Goal: Task Accomplishment & Management: Use online tool/utility

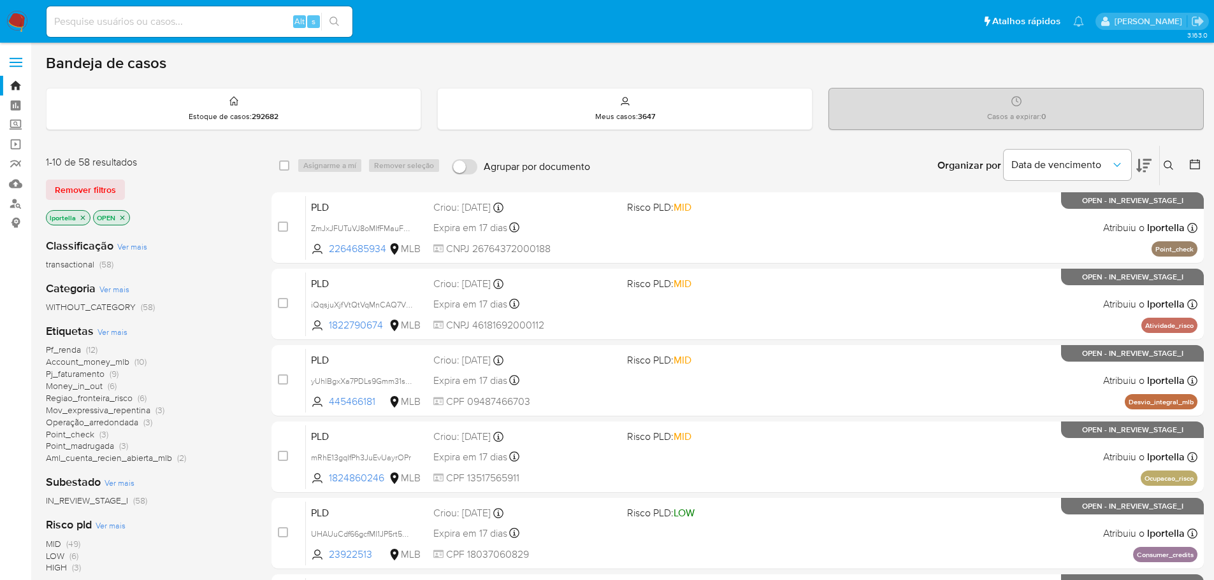
click at [13, 18] on img at bounding box center [17, 22] width 22 height 22
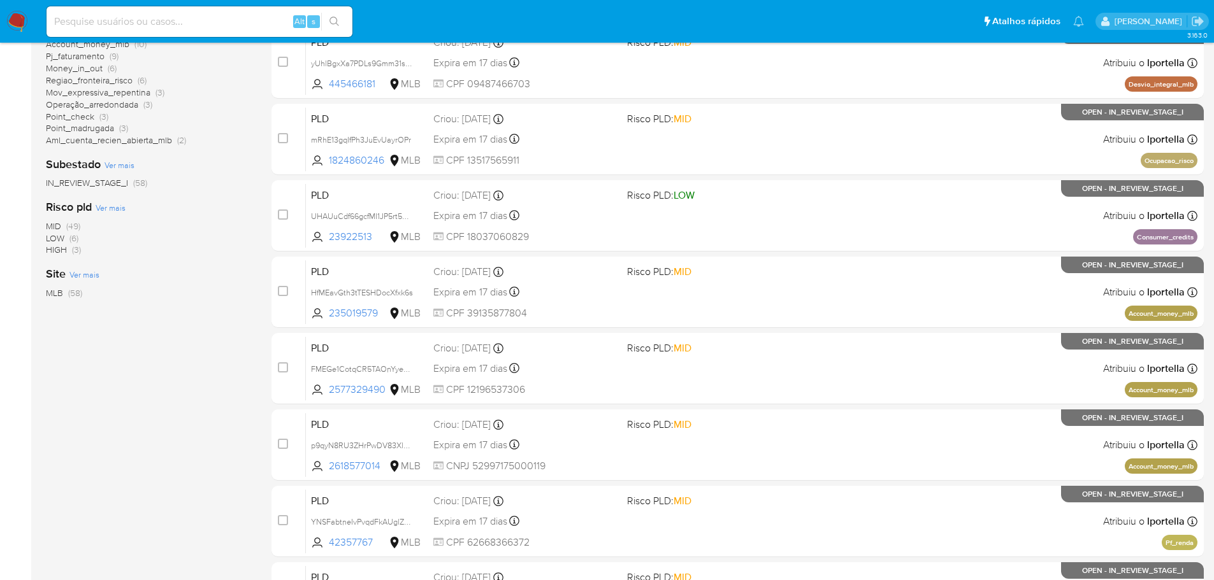
scroll to position [319, 0]
click at [64, 246] on span "HIGH" at bounding box center [56, 249] width 21 height 13
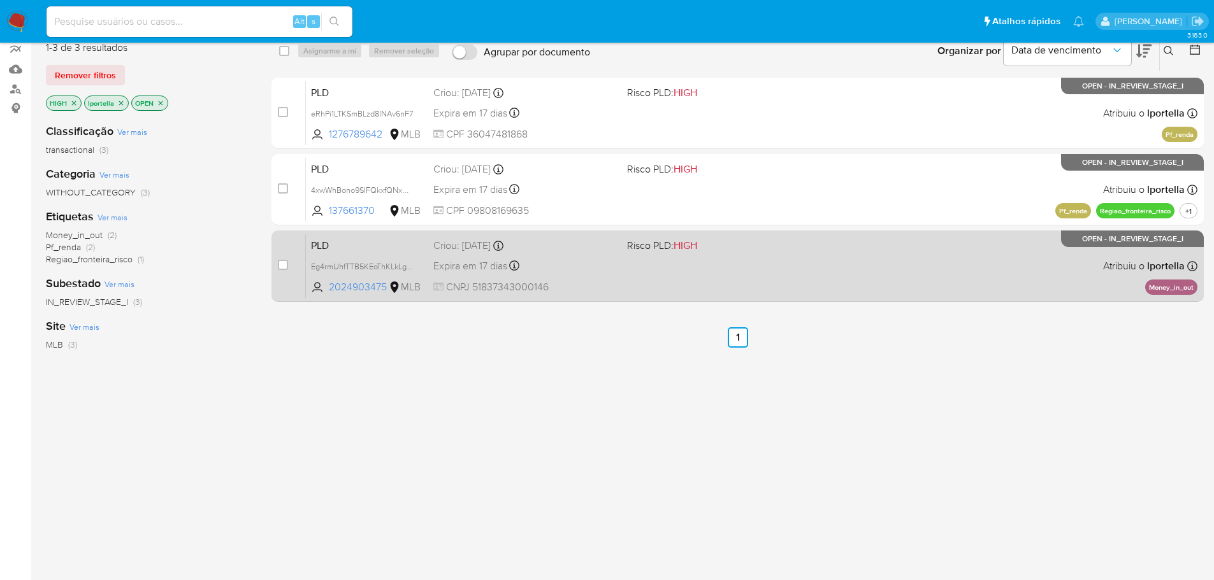
scroll to position [4, 0]
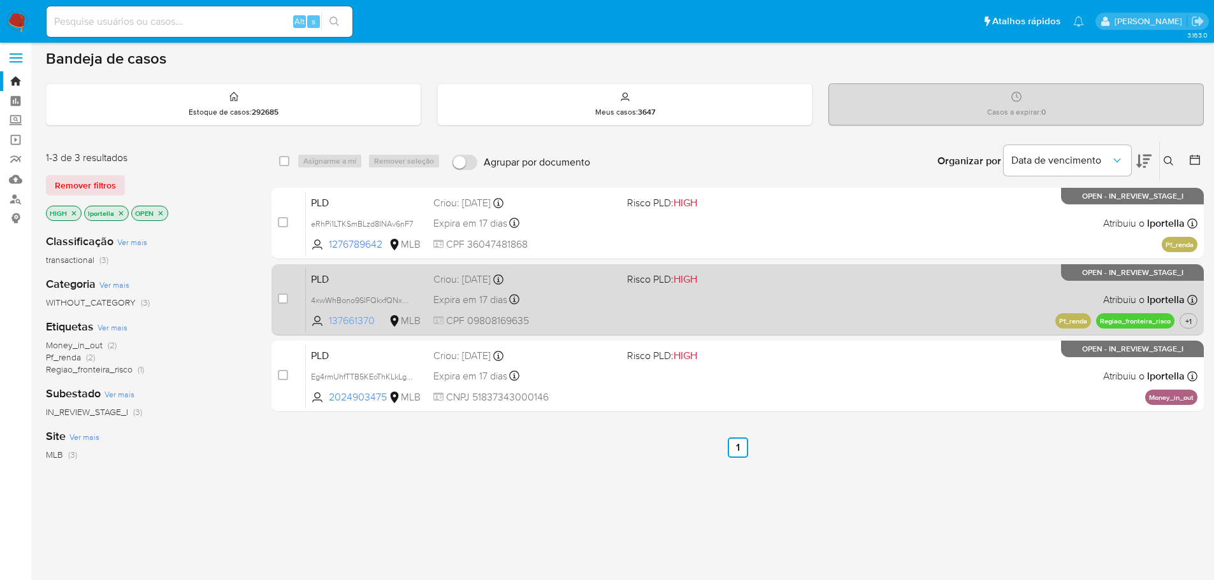
click at [354, 320] on span "137661370" at bounding box center [357, 321] width 57 height 14
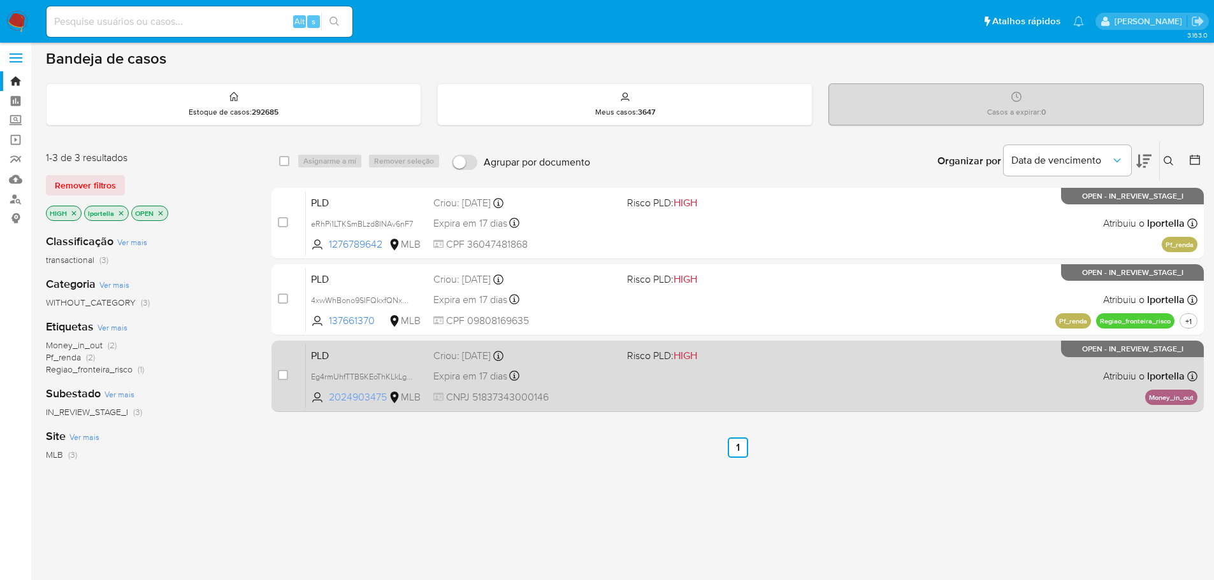
click at [367, 394] on span "2024903475" at bounding box center [357, 398] width 57 height 14
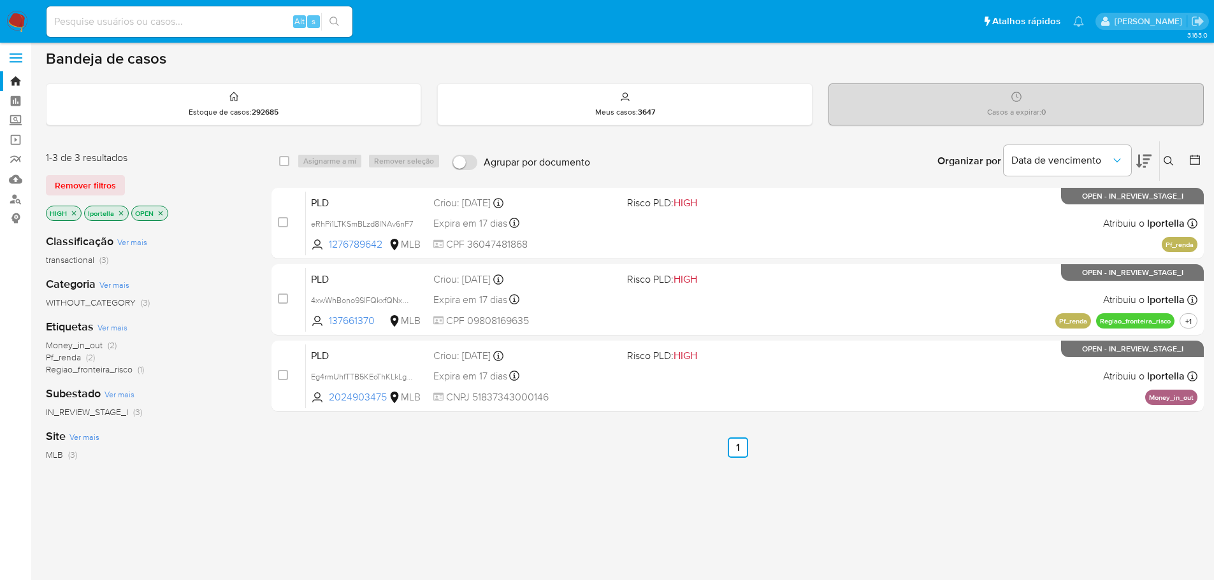
click at [72, 213] on icon "close-filter" at bounding box center [74, 214] width 8 height 8
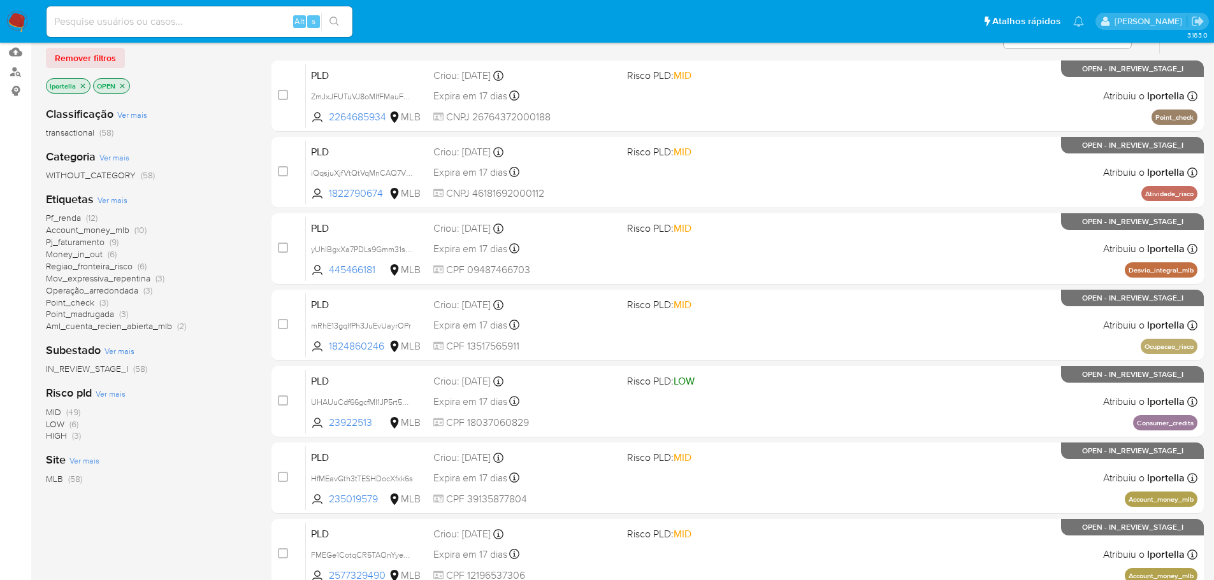
scroll to position [196, 0]
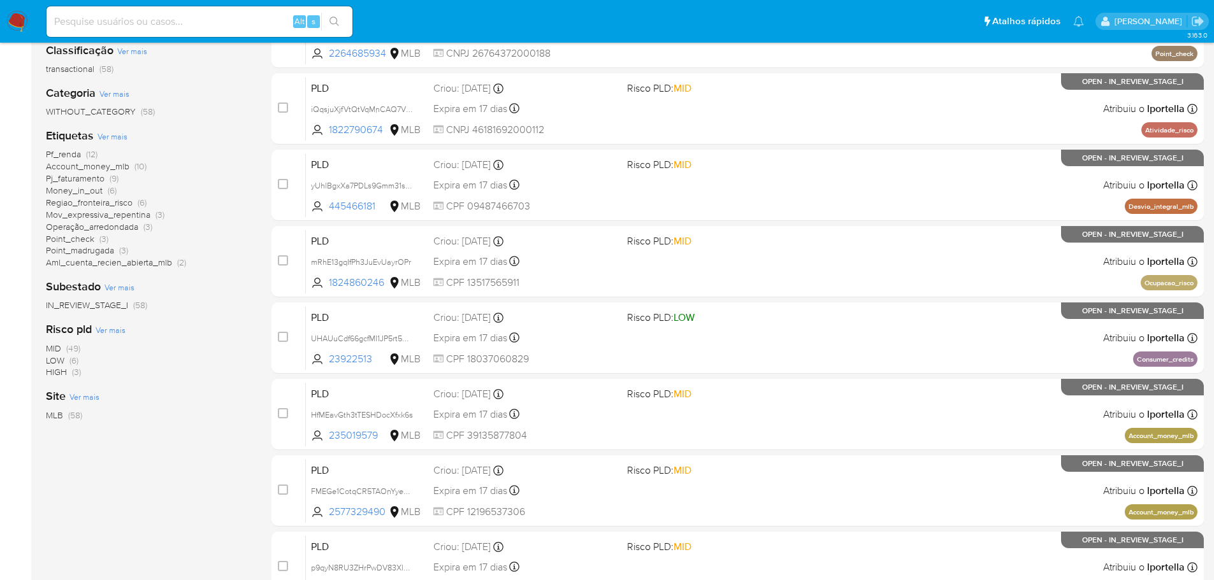
click at [51, 349] on span "MID" at bounding box center [53, 348] width 15 height 13
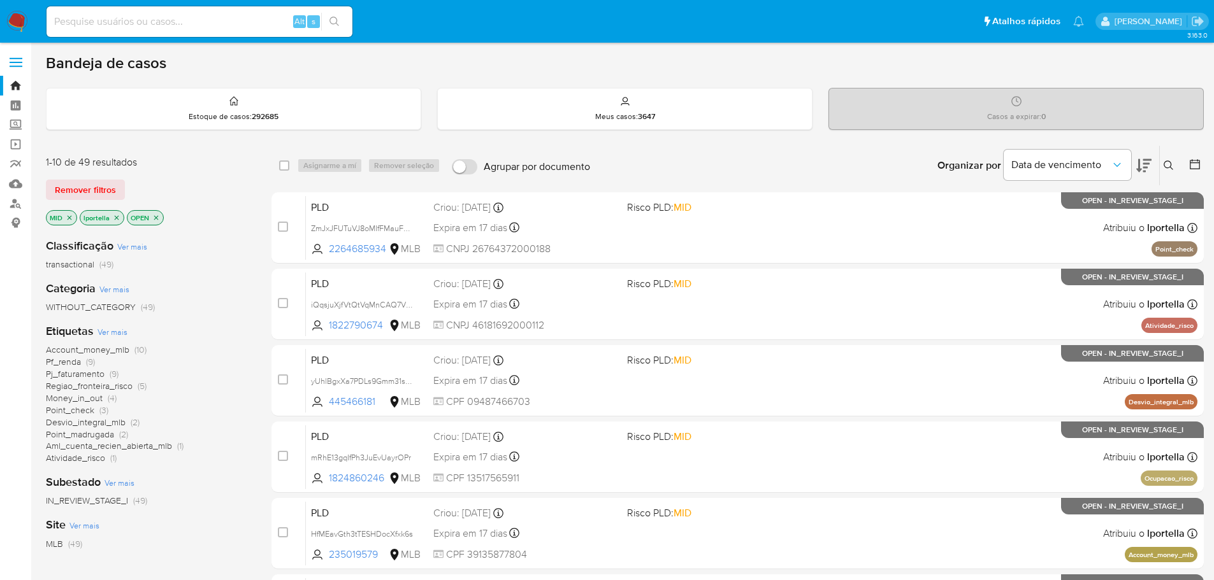
click at [68, 362] on span "Pf_renda" at bounding box center [63, 362] width 35 height 13
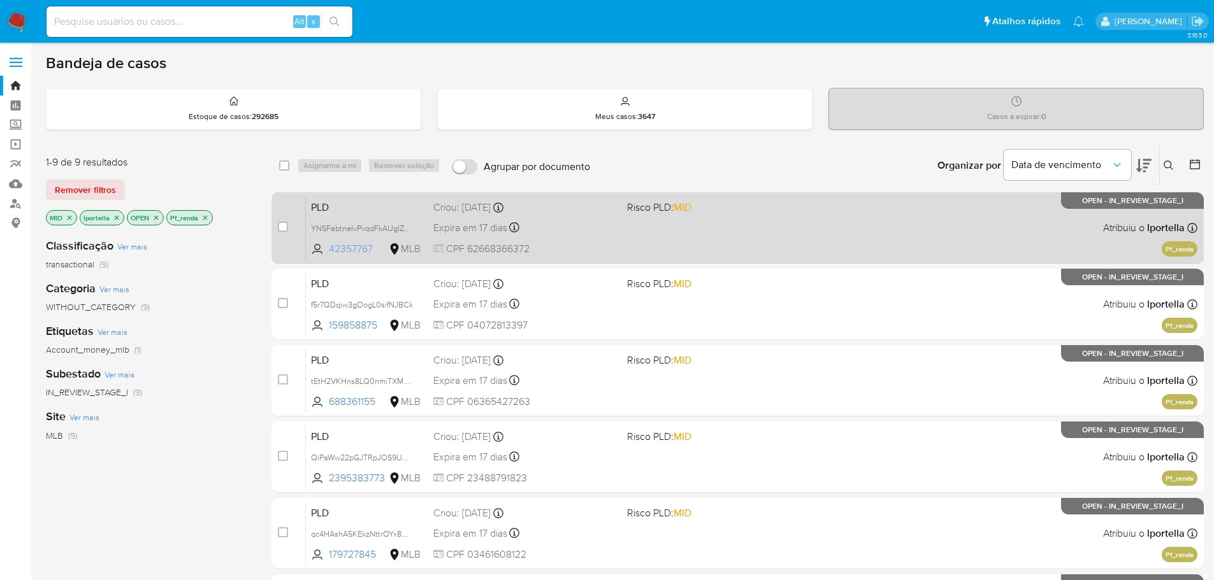
click at [359, 249] on span "42357767" at bounding box center [357, 249] width 57 height 14
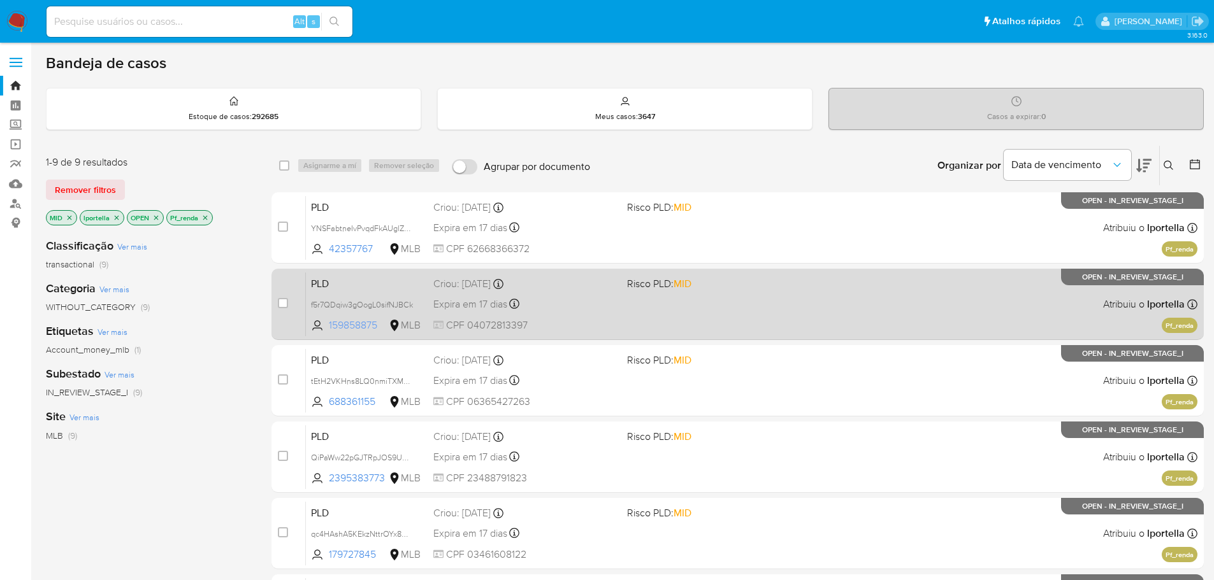
click at [352, 322] on span "159858875" at bounding box center [357, 326] width 57 height 14
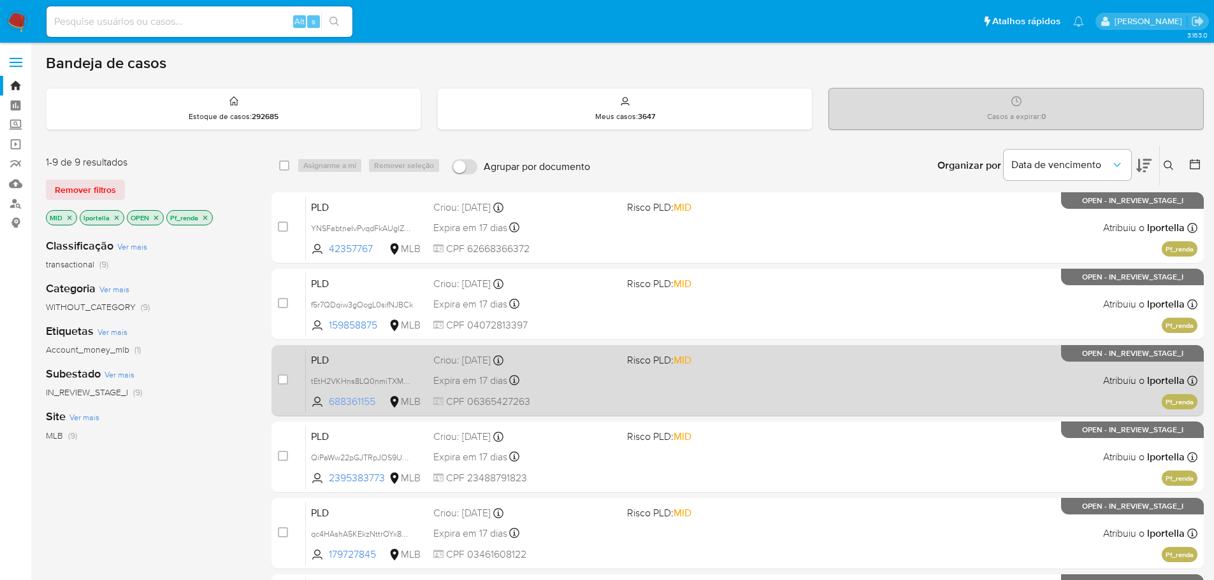
click at [361, 399] on span "688361155" at bounding box center [357, 402] width 57 height 14
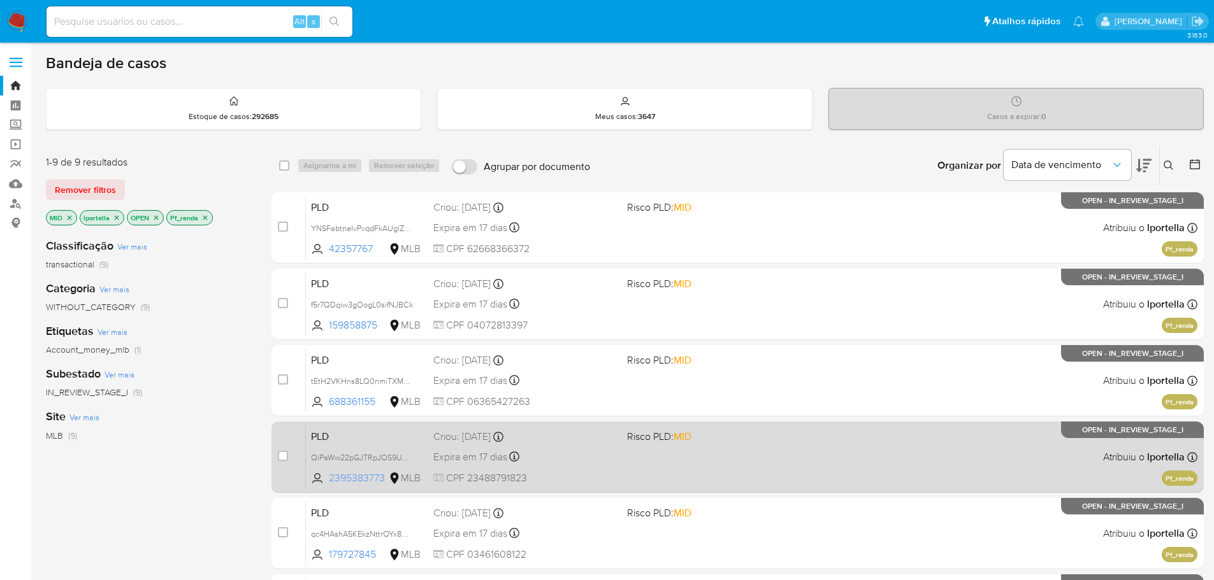
click at [361, 475] on span "2395383773" at bounding box center [357, 478] width 57 height 14
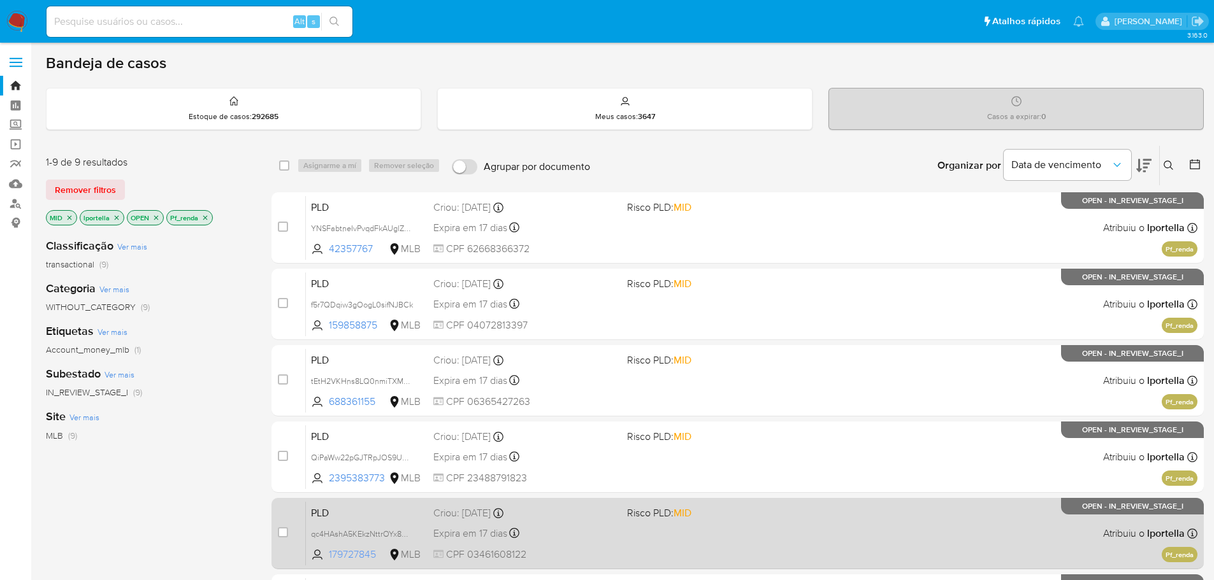
click at [352, 552] on span "179727845" at bounding box center [357, 555] width 57 height 14
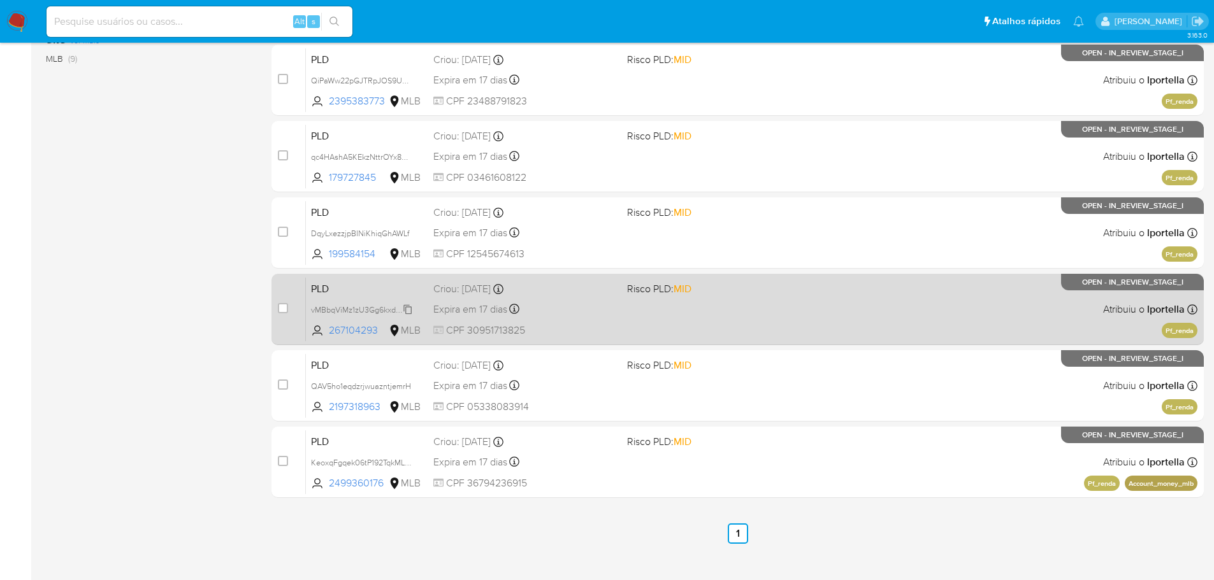
scroll to position [382, 0]
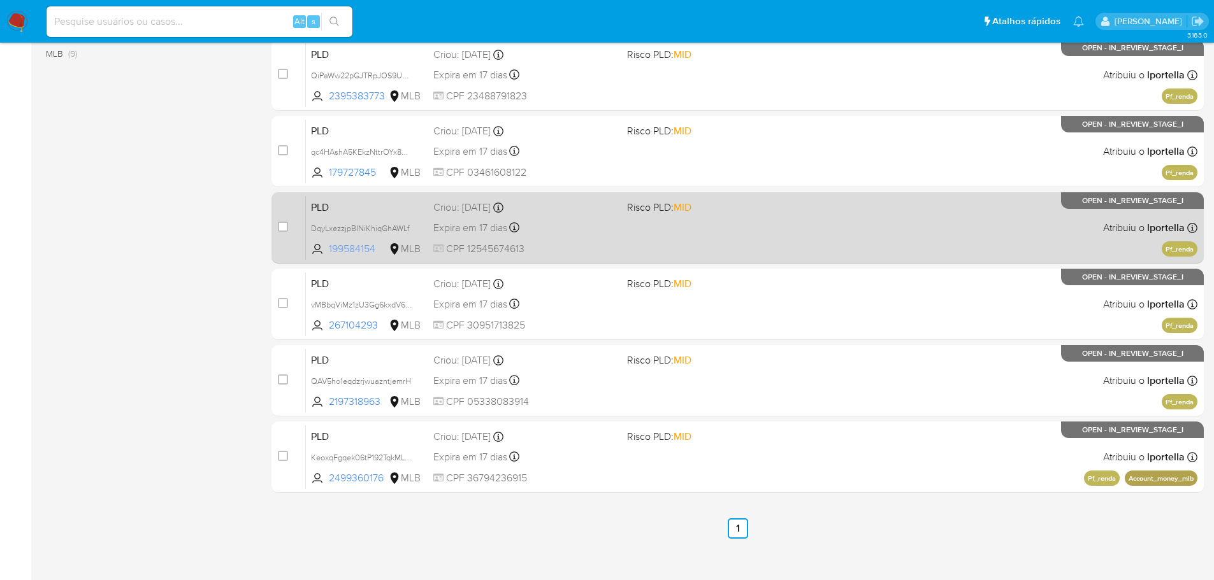
click at [363, 248] on span "199584154" at bounding box center [357, 249] width 57 height 14
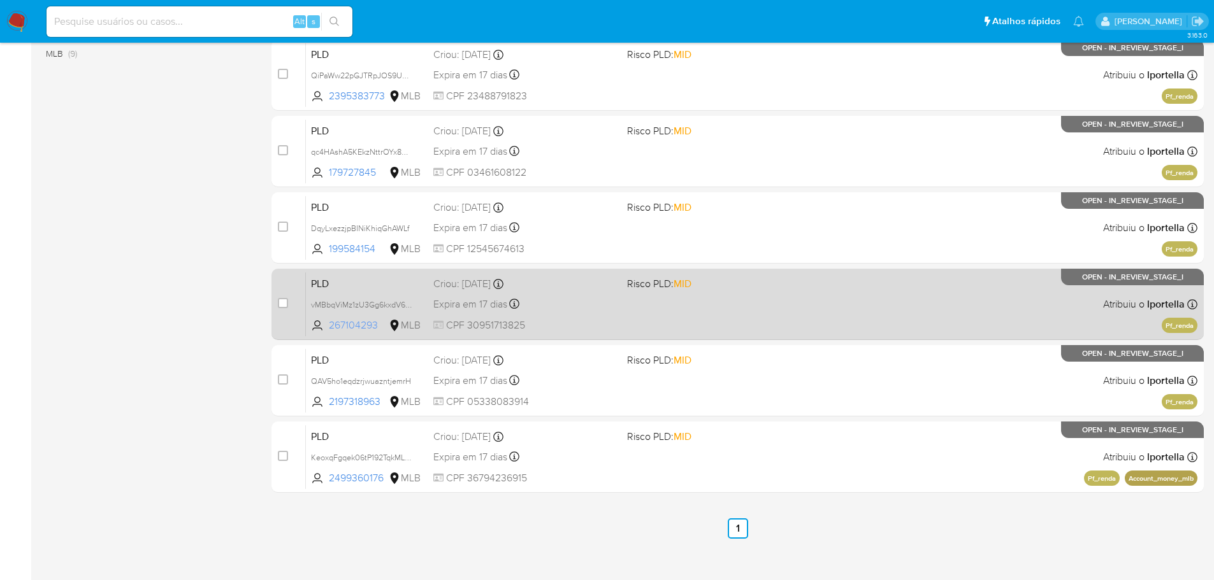
click at [354, 322] on span "267104293" at bounding box center [357, 326] width 57 height 14
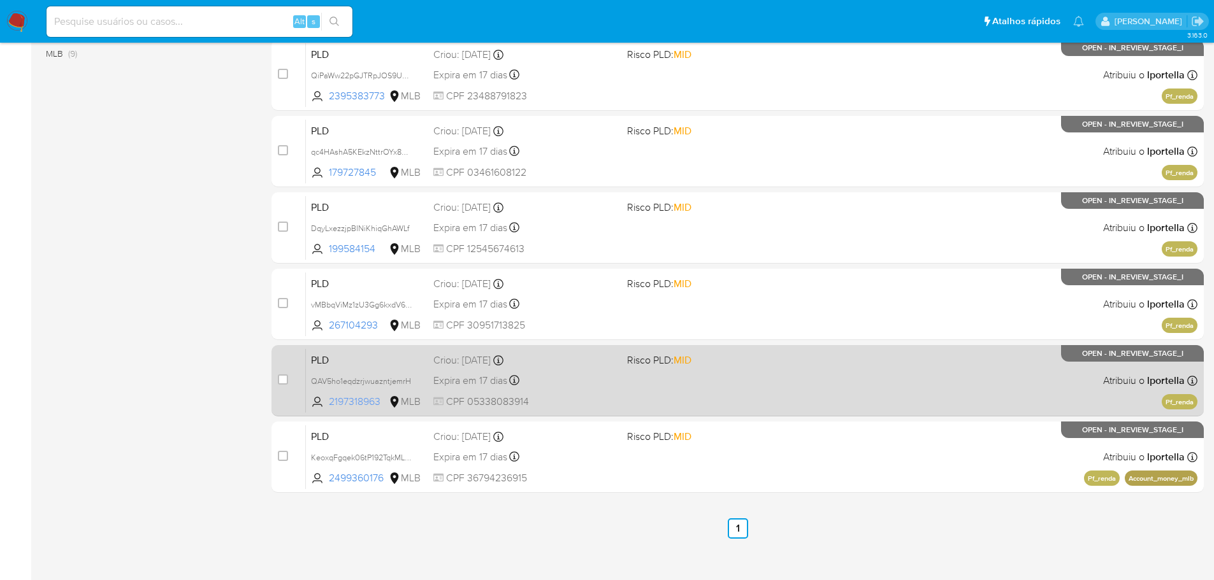
click at [356, 403] on span "2197318963" at bounding box center [357, 402] width 57 height 14
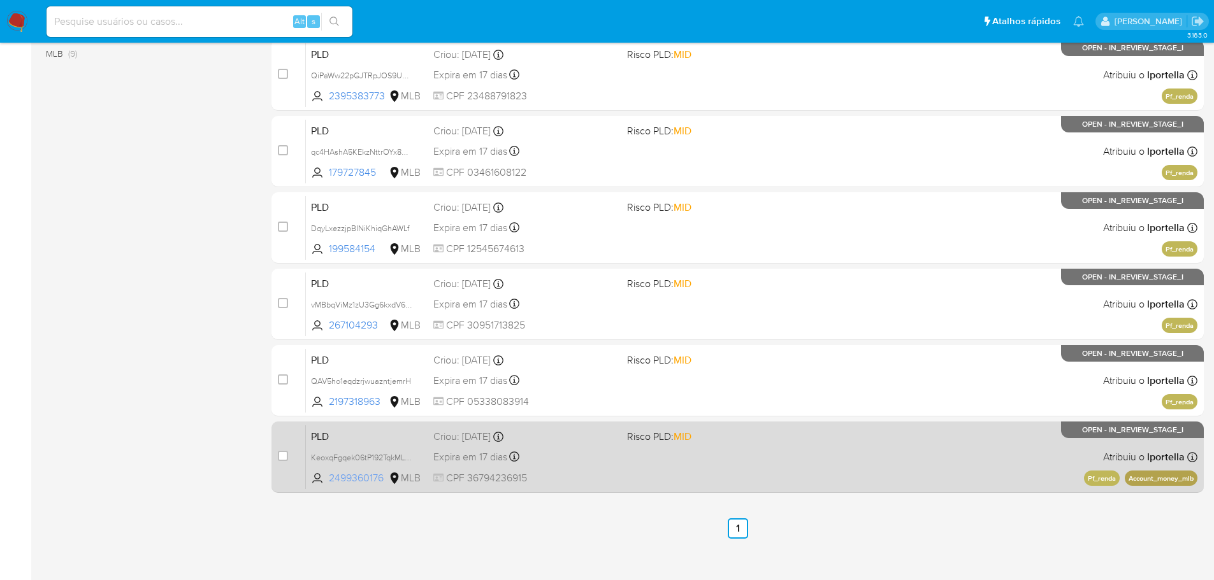
click at [350, 477] on span "2499360176" at bounding box center [357, 478] width 57 height 14
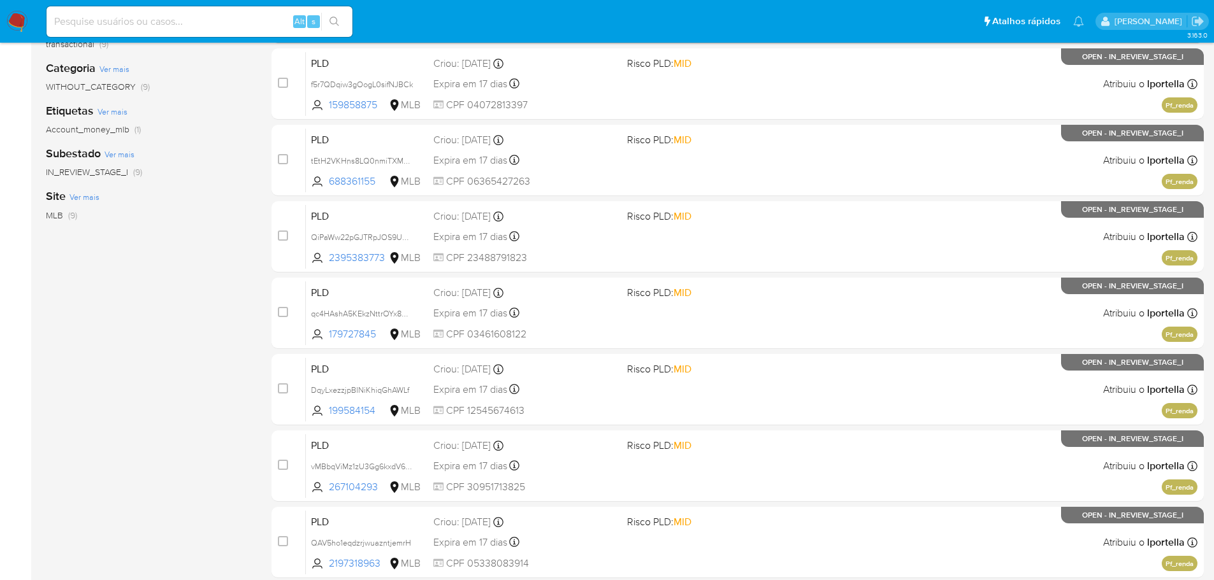
scroll to position [0, 0]
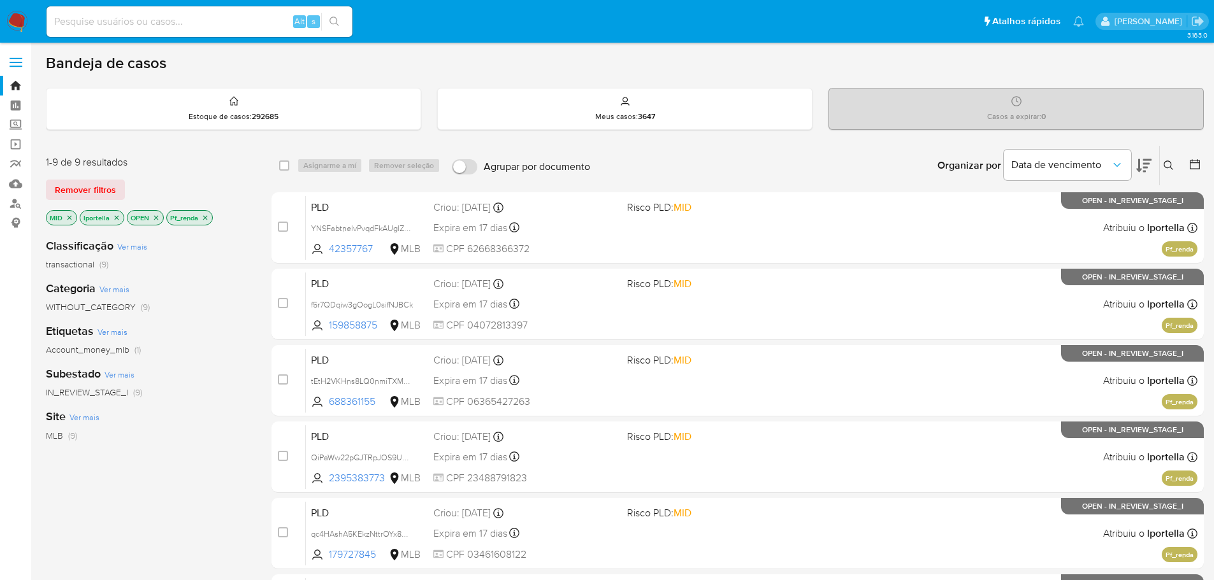
click at [15, 23] on img at bounding box center [17, 22] width 22 height 22
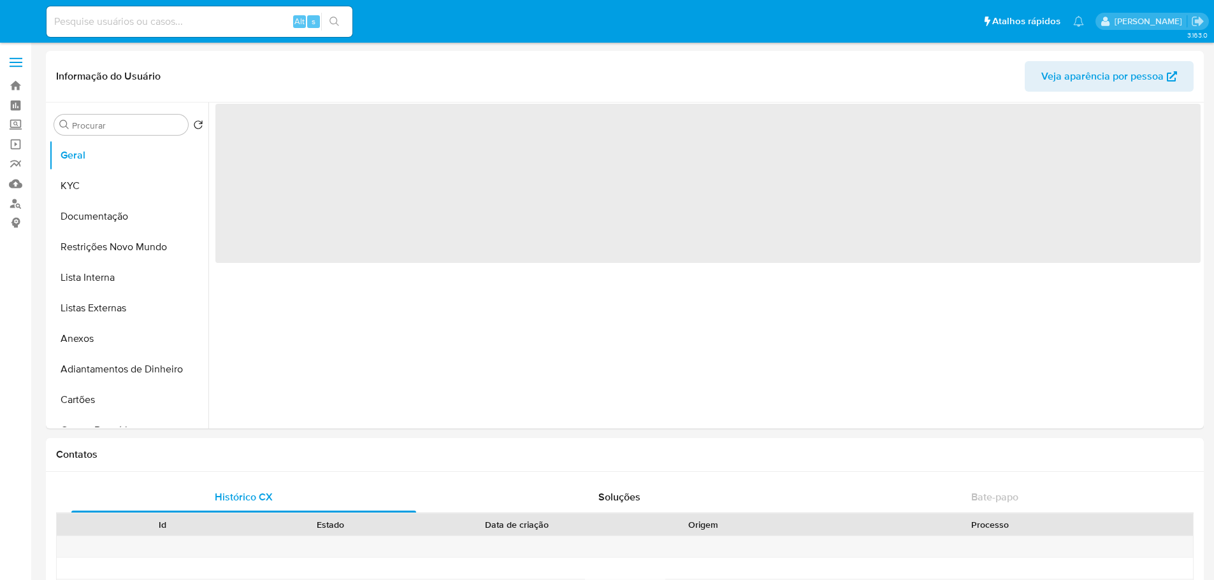
select select "10"
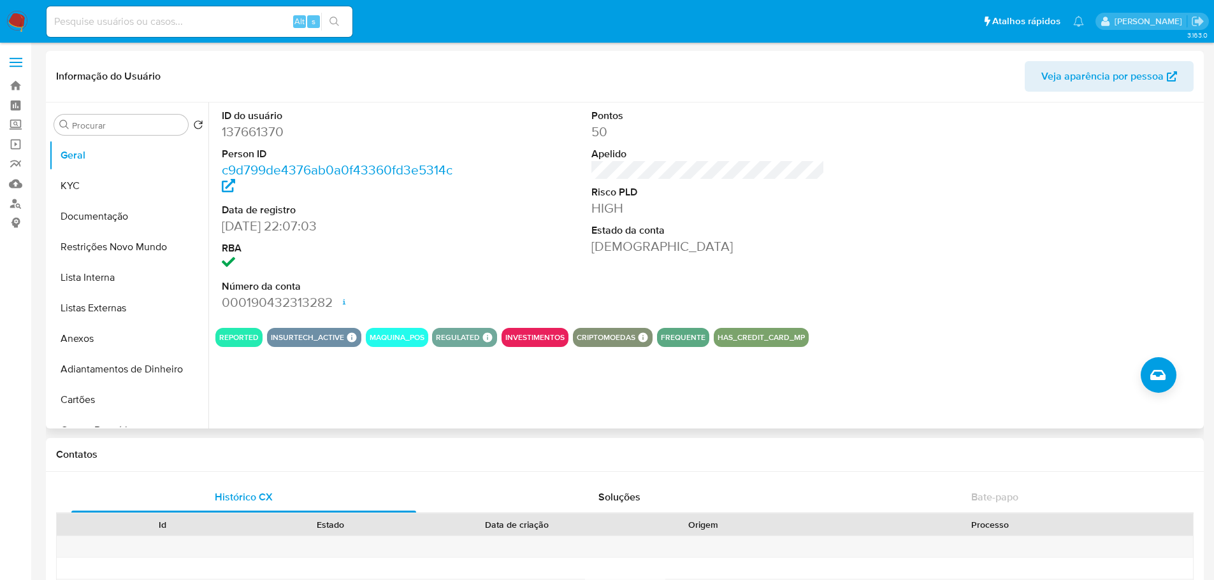
scroll to position [510, 0]
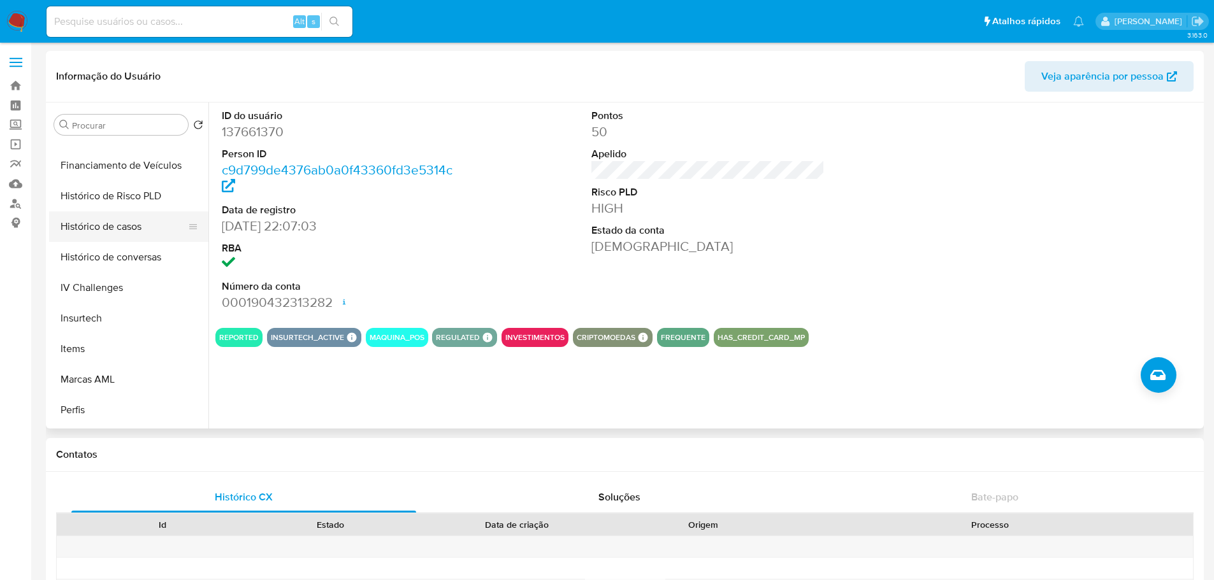
click at [96, 221] on button "Histórico de casos" at bounding box center [123, 227] width 149 height 31
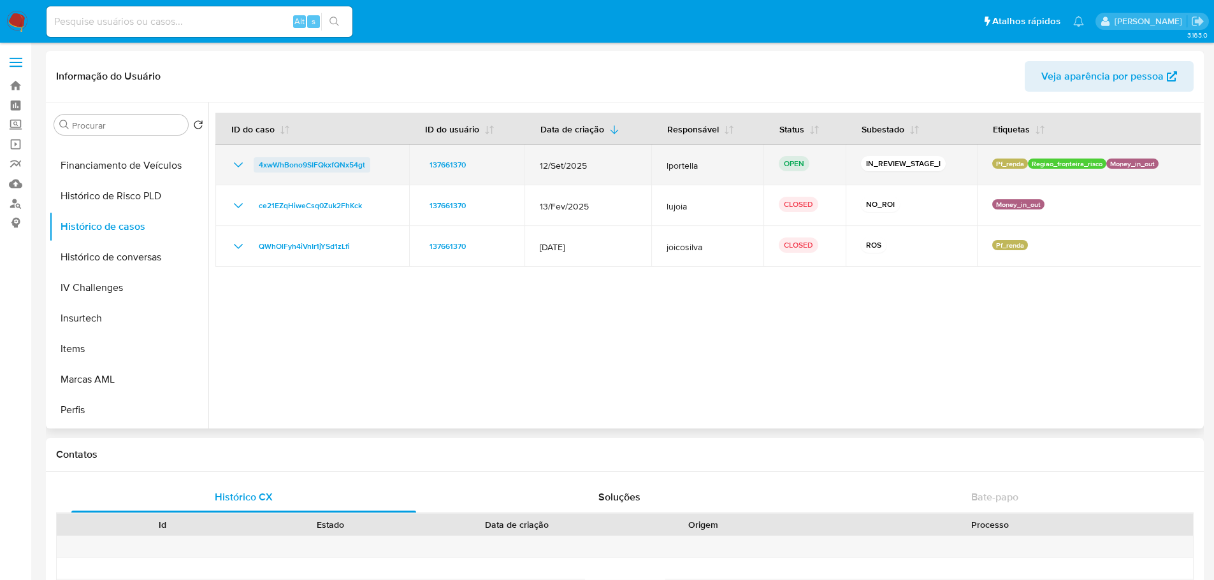
click at [330, 168] on span "4xwWhBono9SIFQkxfQNx54gt" at bounding box center [312, 164] width 106 height 15
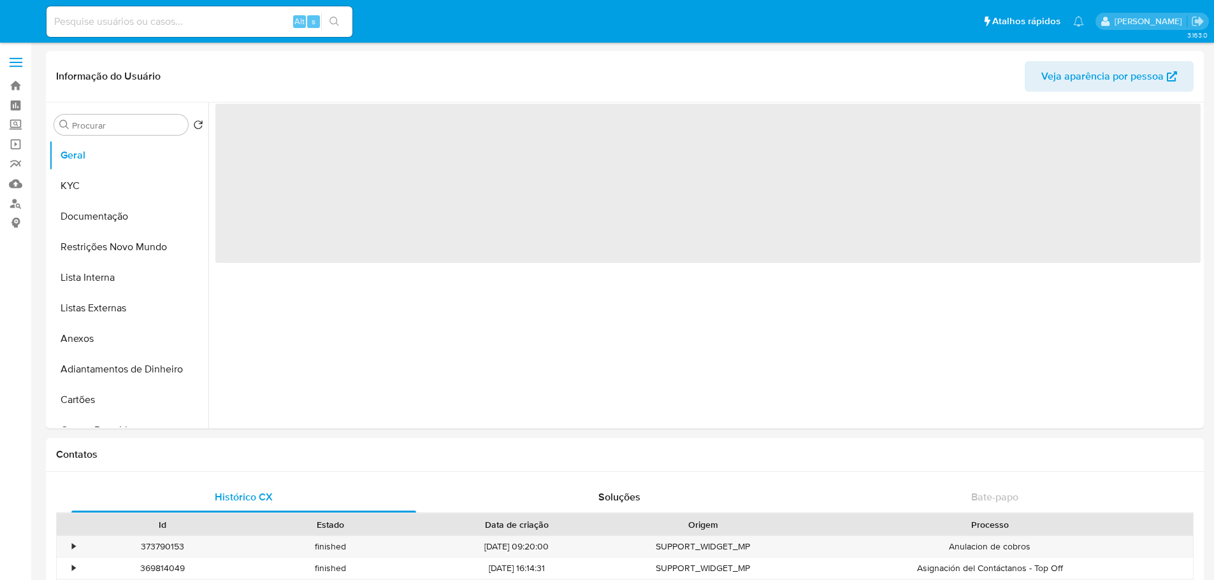
select select "10"
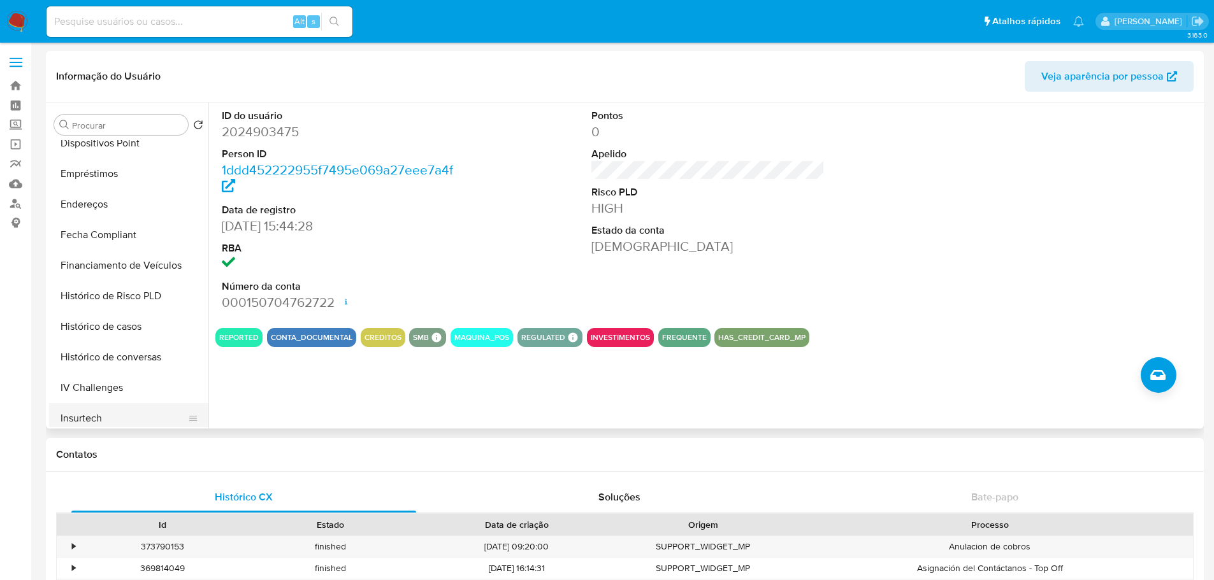
scroll to position [510, 0]
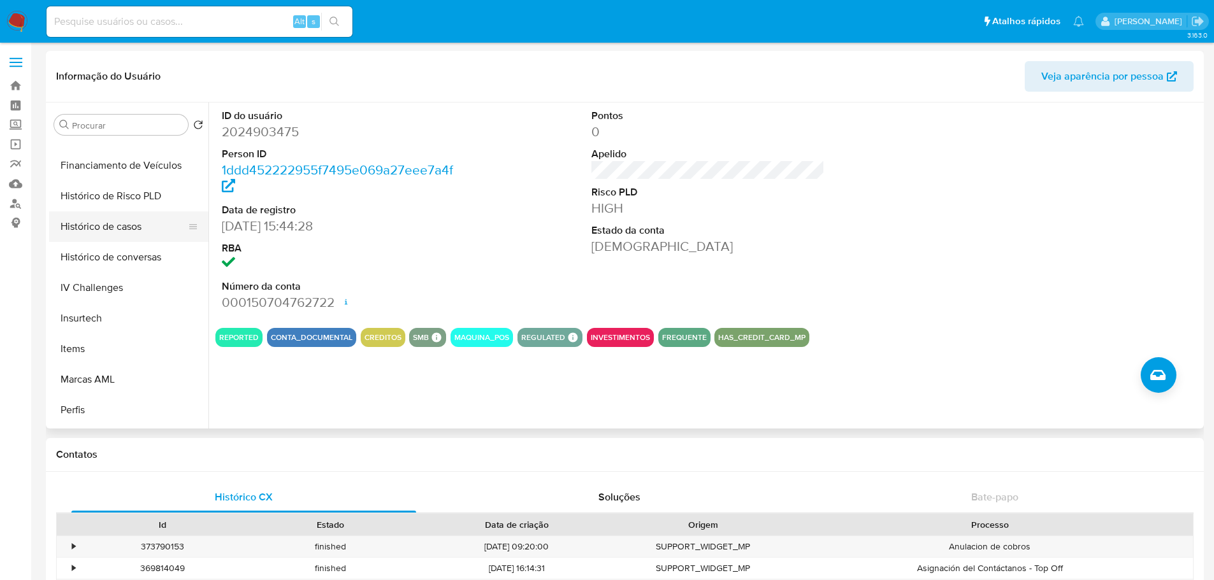
click at [120, 221] on button "Histórico de casos" at bounding box center [123, 227] width 149 height 31
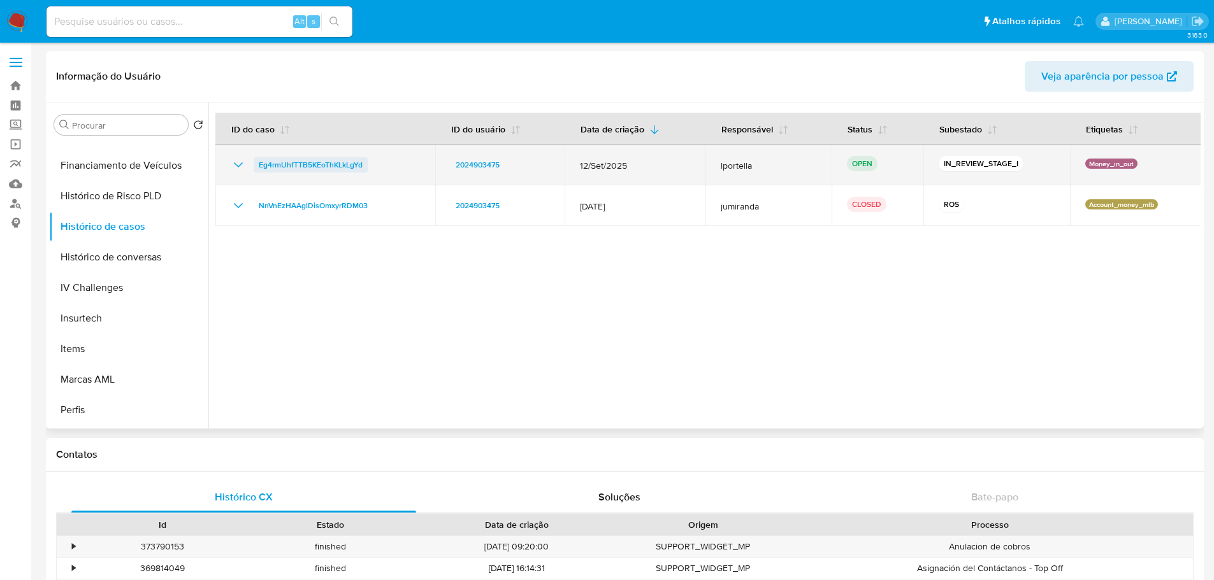
click at [295, 161] on span "Eg4rmUhfTTB5KEoThKLkLgYd" at bounding box center [311, 164] width 104 height 15
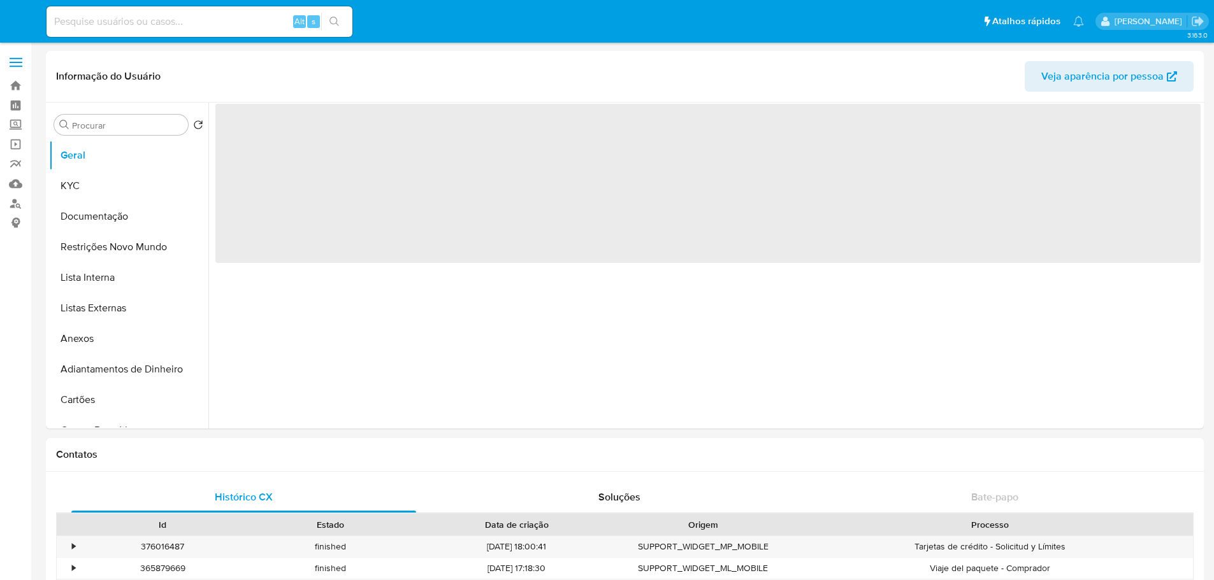
select select "10"
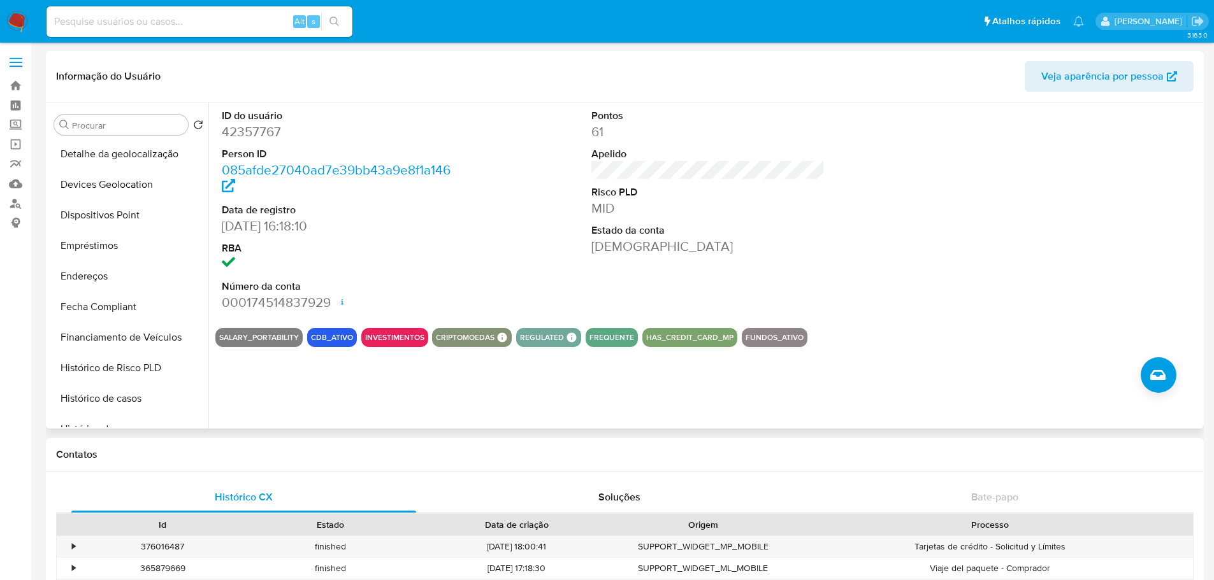
scroll to position [510, 0]
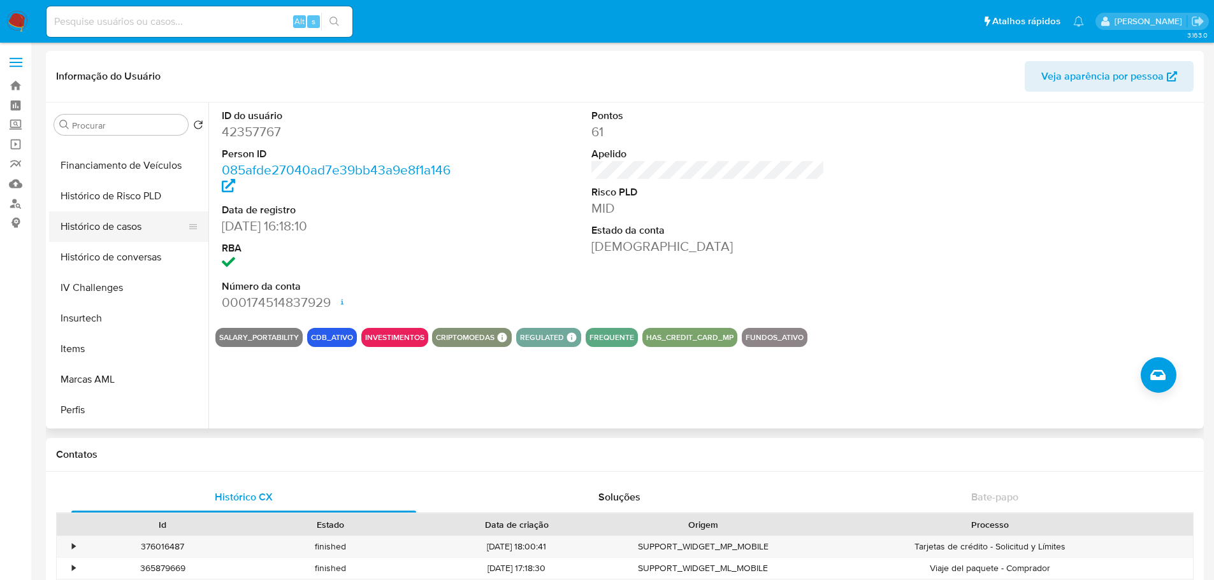
click at [113, 223] on button "Histórico de casos" at bounding box center [123, 227] width 149 height 31
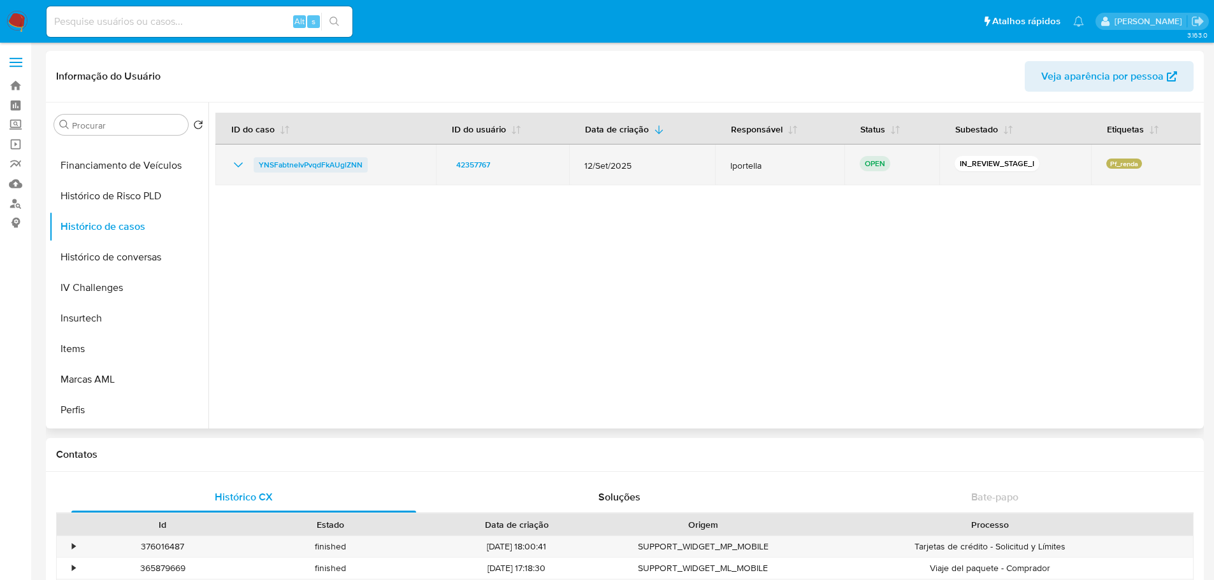
click at [287, 166] on span "YNSFabtneIvPvqdFkAUglZNN" at bounding box center [311, 164] width 104 height 15
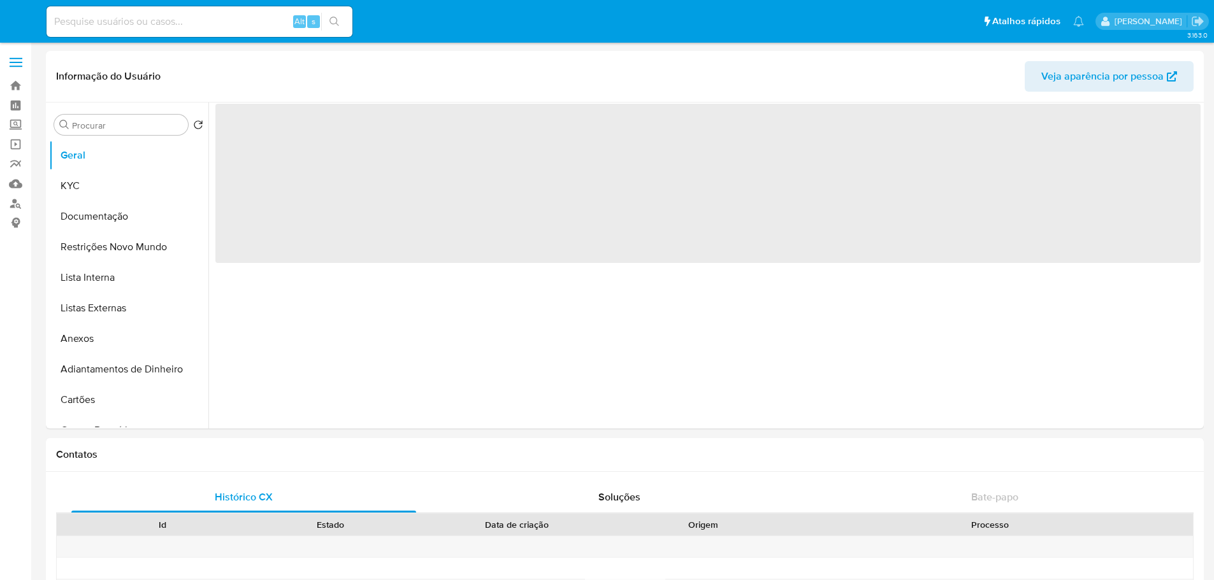
select select "10"
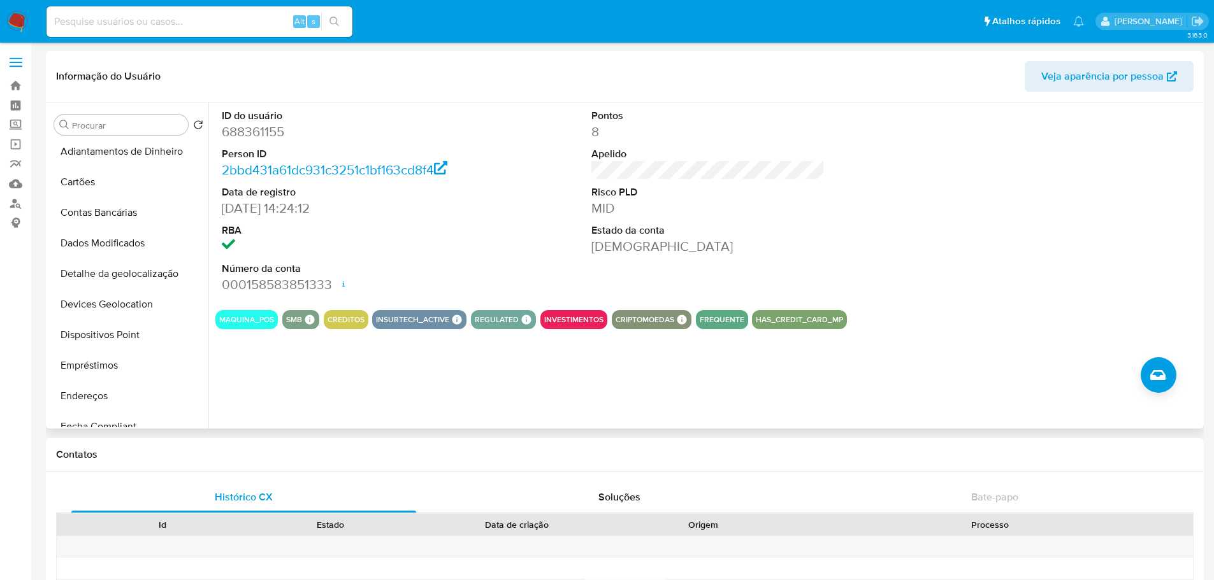
scroll to position [446, 0]
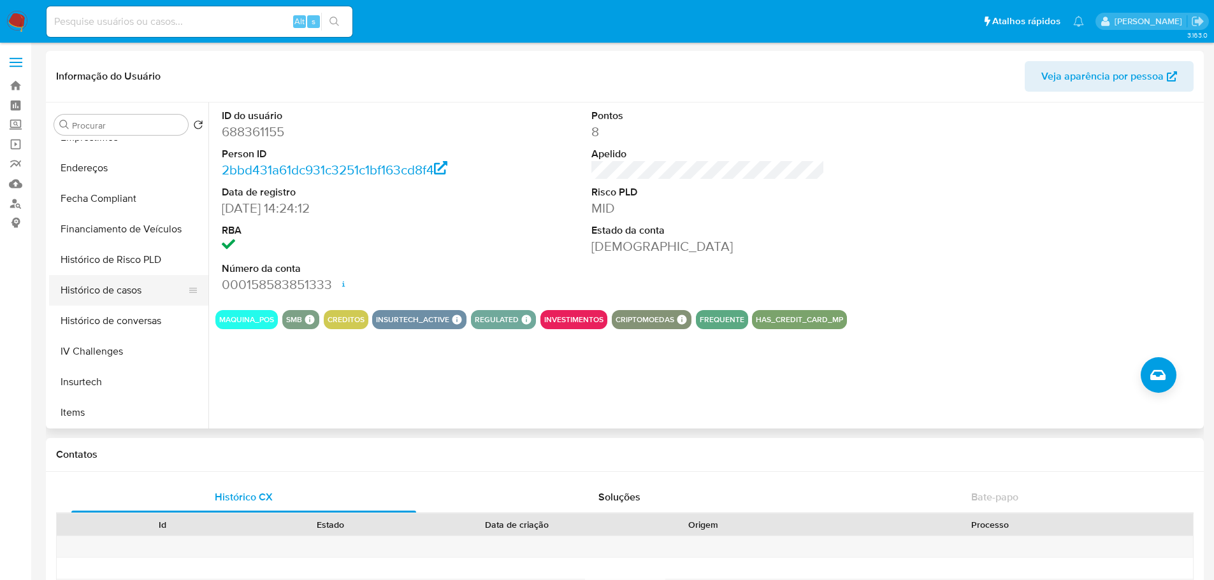
click at [124, 292] on button "Histórico de casos" at bounding box center [123, 290] width 149 height 31
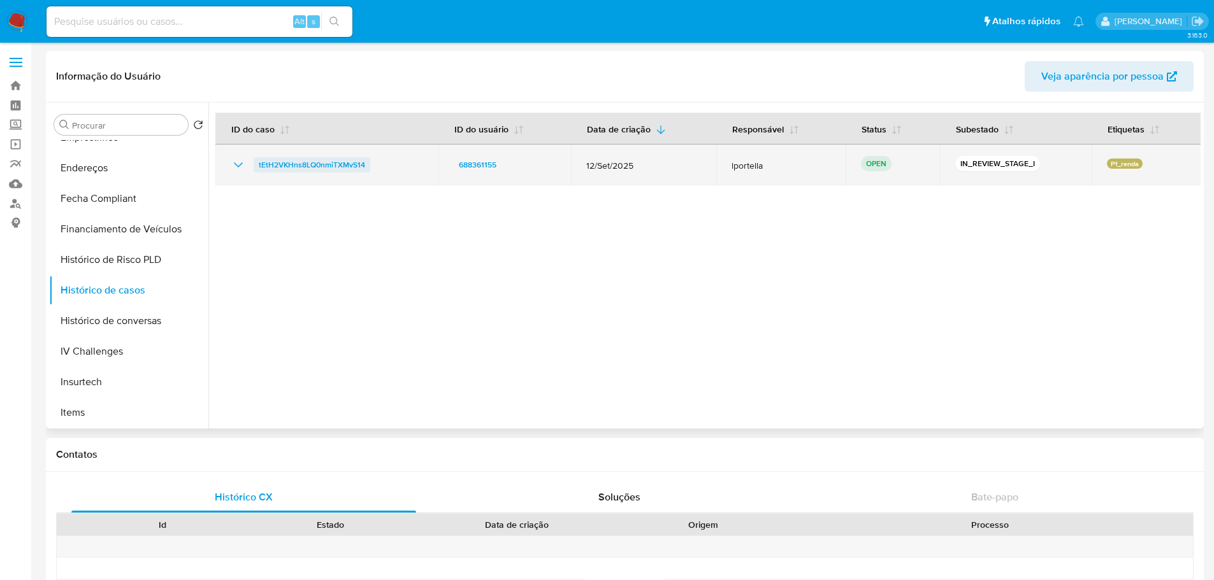
click at [316, 167] on span "tEtH2VKHns8LQ0nmiTXMvS14" at bounding box center [312, 164] width 106 height 15
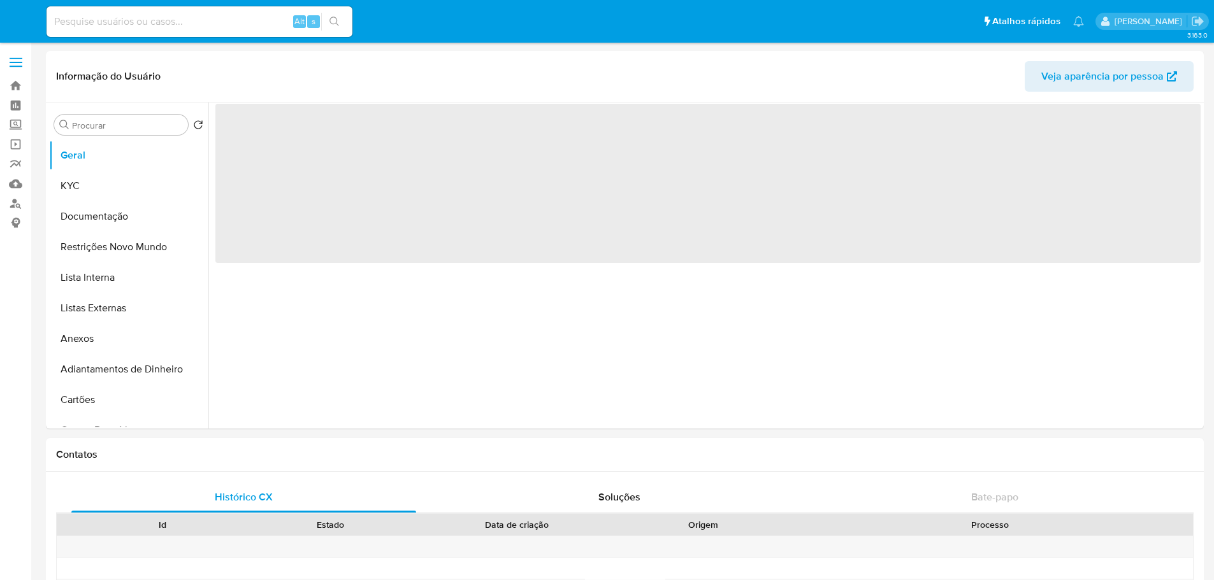
select select "10"
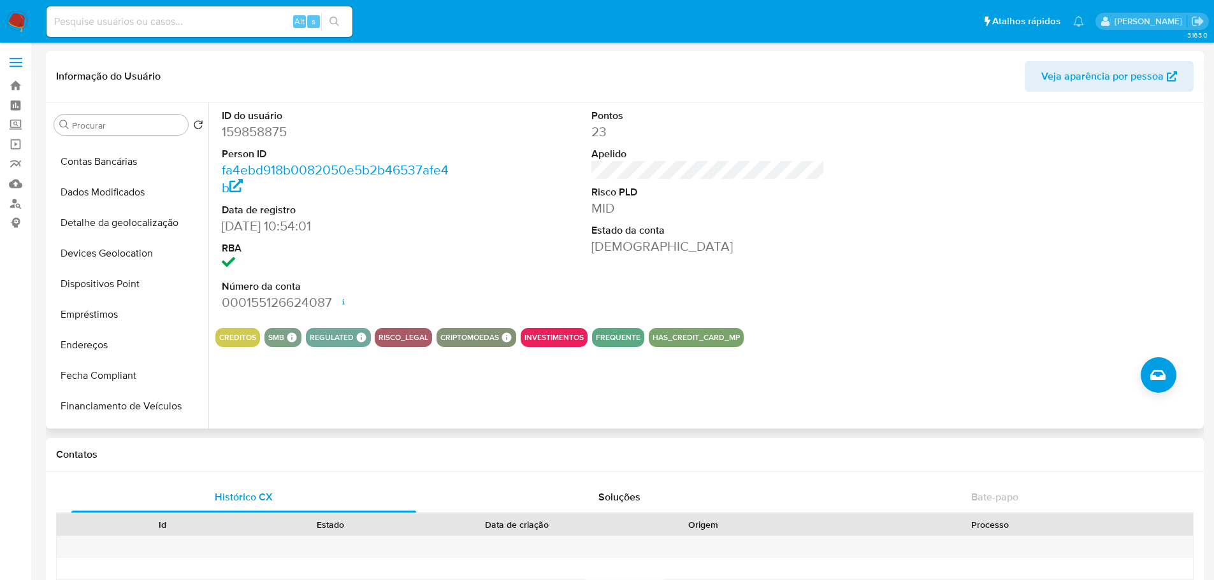
scroll to position [446, 0]
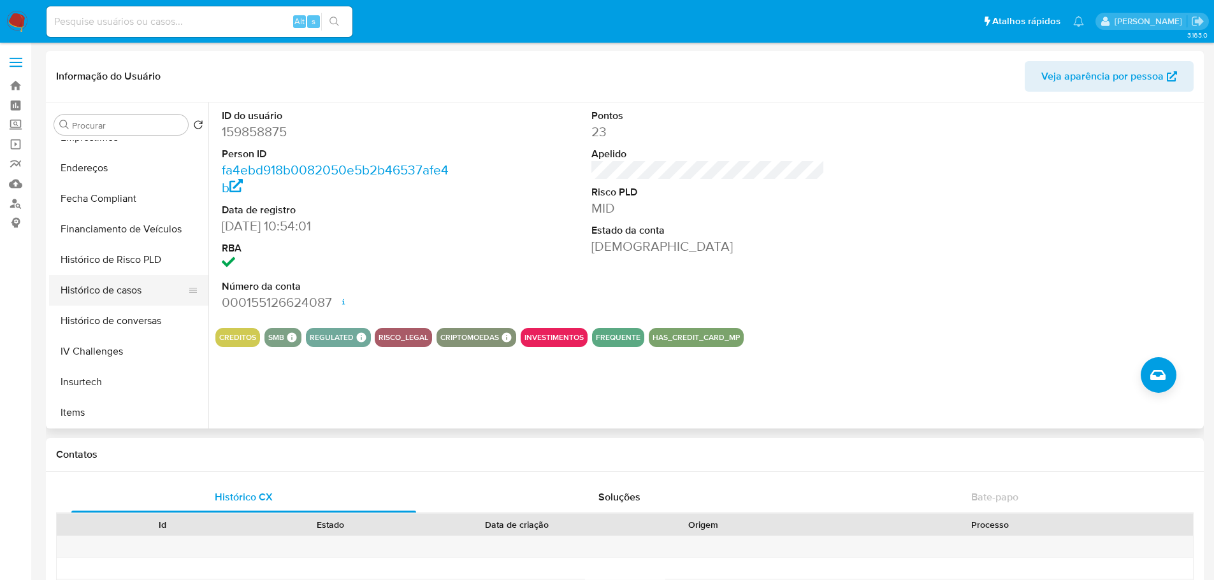
click at [123, 291] on button "Histórico de casos" at bounding box center [123, 290] width 149 height 31
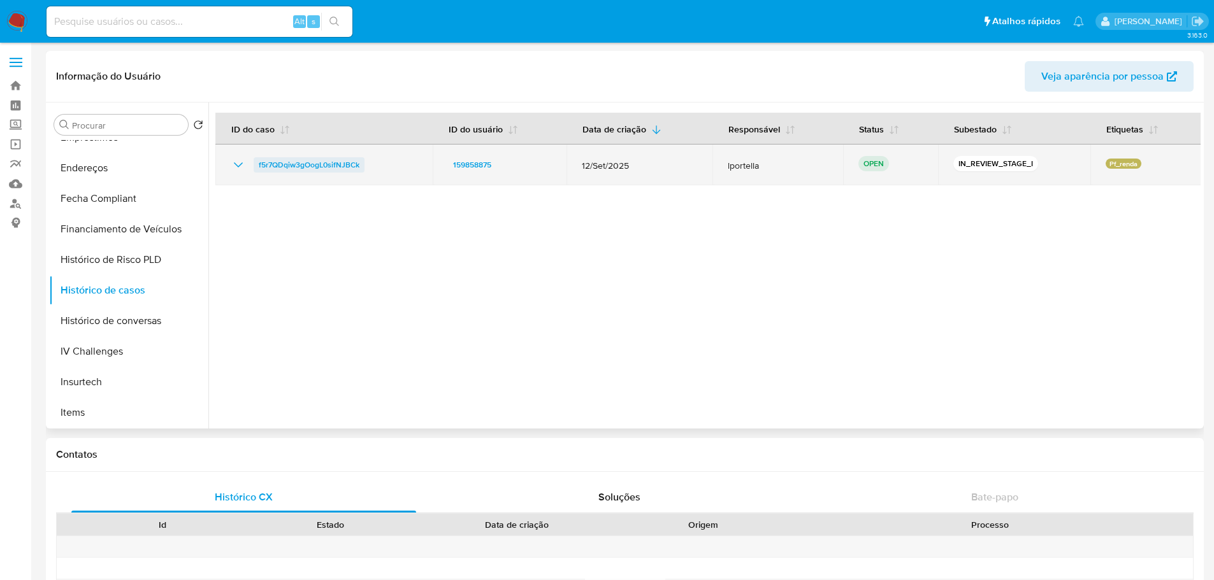
click at [305, 166] on span "f5r7QDqiw3gOogL0sifNJBCk" at bounding box center [309, 164] width 101 height 15
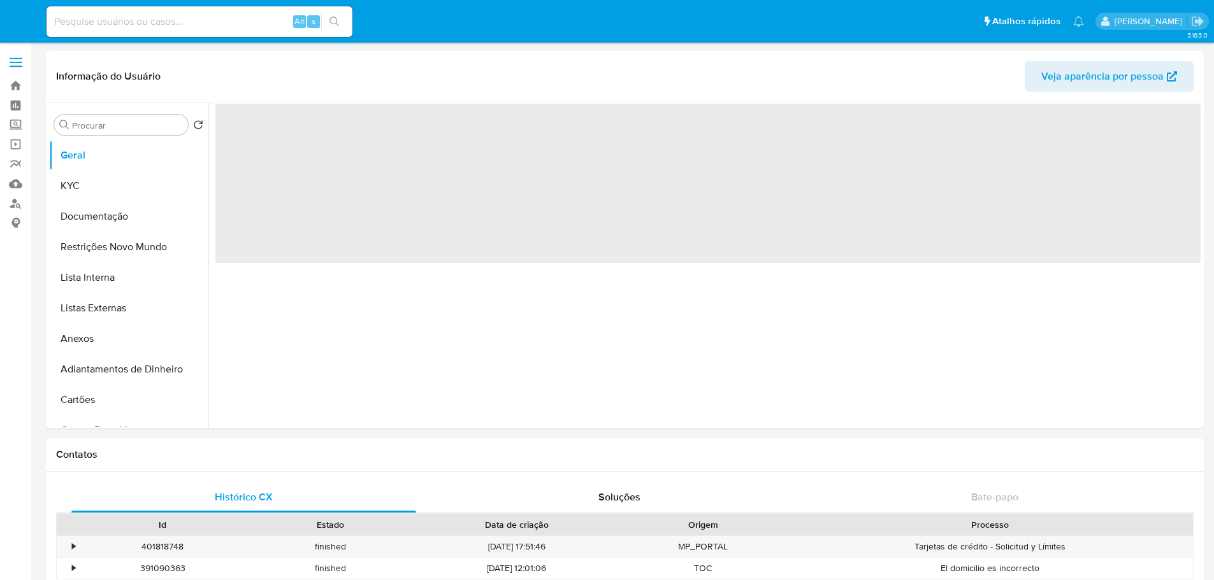
select select "10"
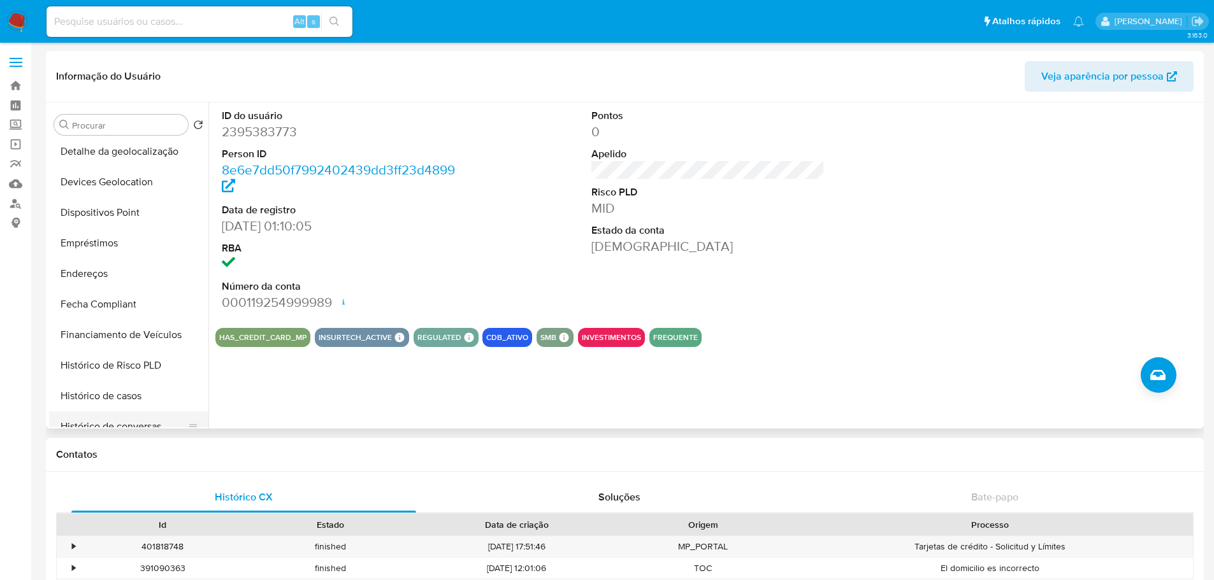
scroll to position [510, 0]
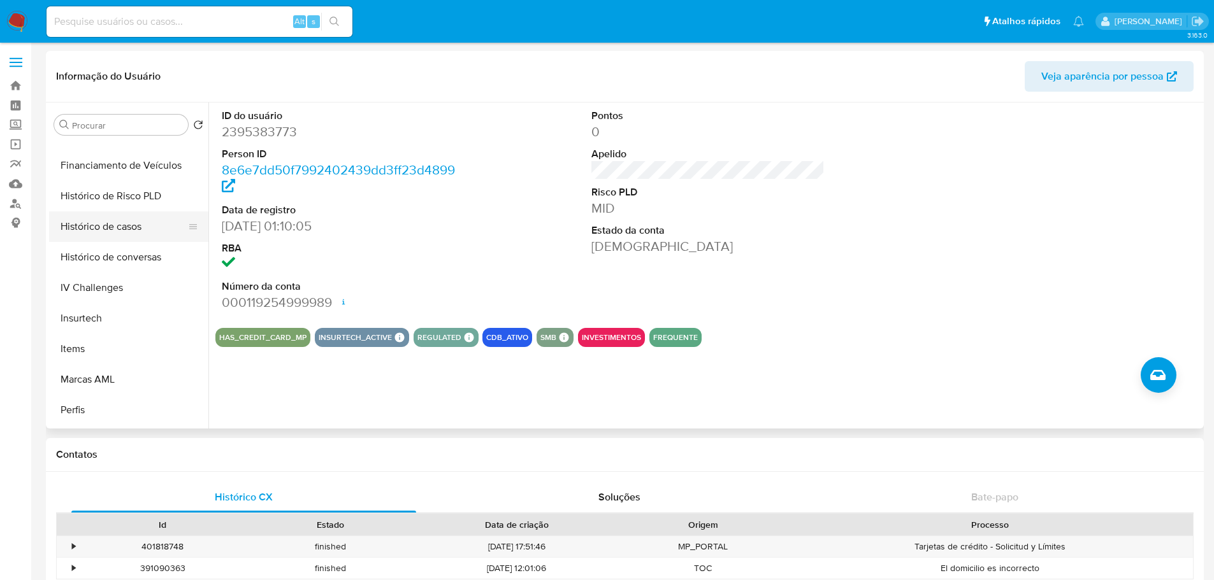
click at [97, 227] on button "Histórico de casos" at bounding box center [123, 227] width 149 height 31
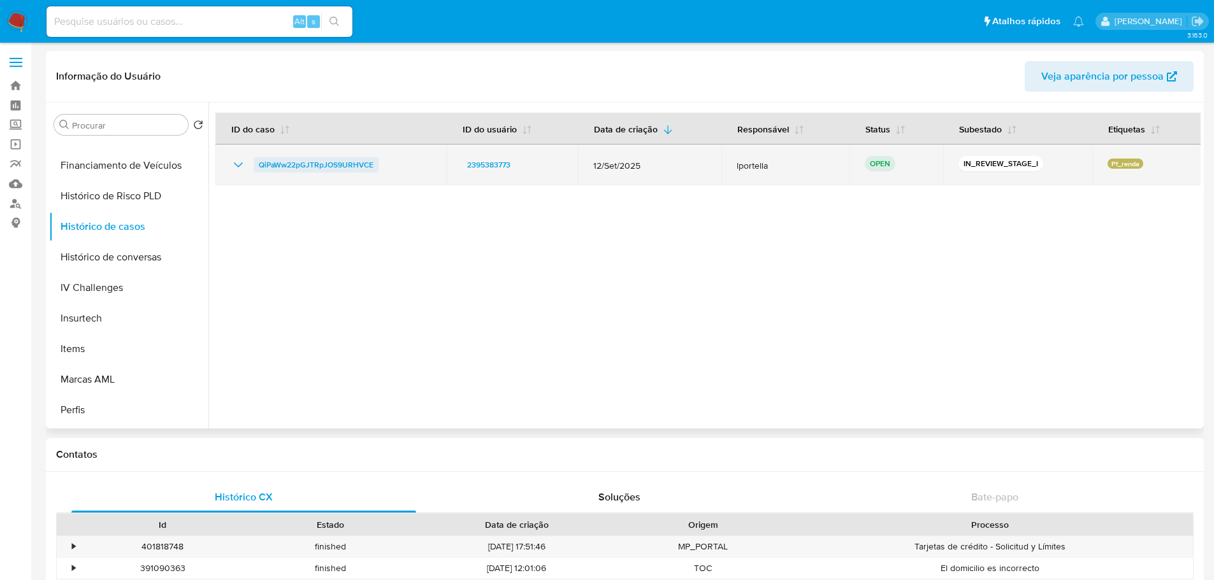
click at [346, 162] on span "QiPaWw22pGJTRpJOS9URHVCE" at bounding box center [316, 164] width 115 height 15
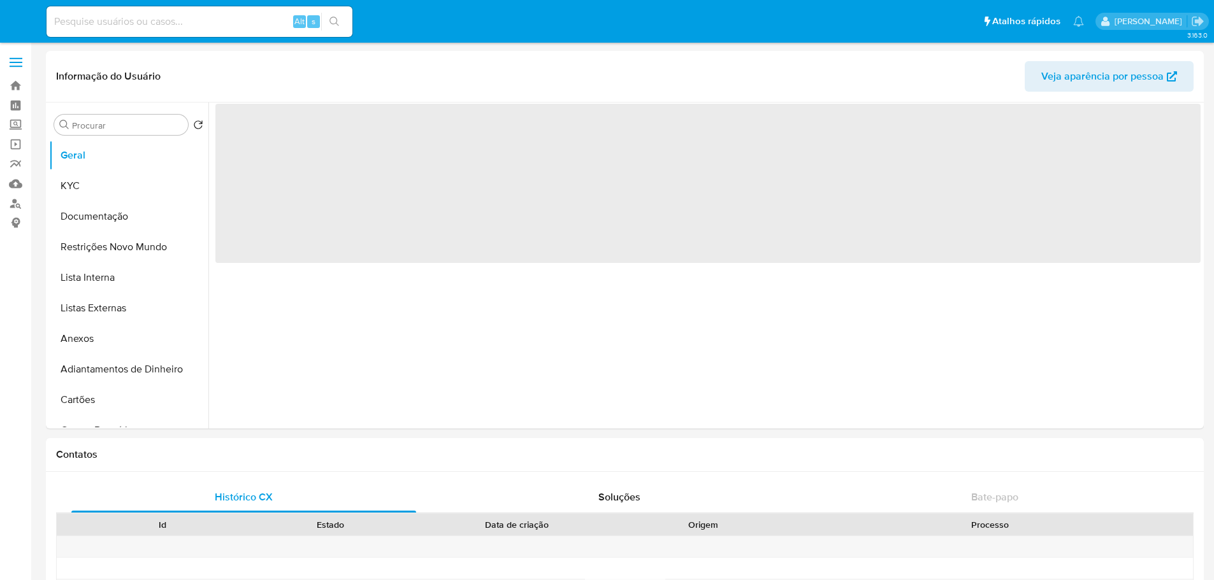
select select "10"
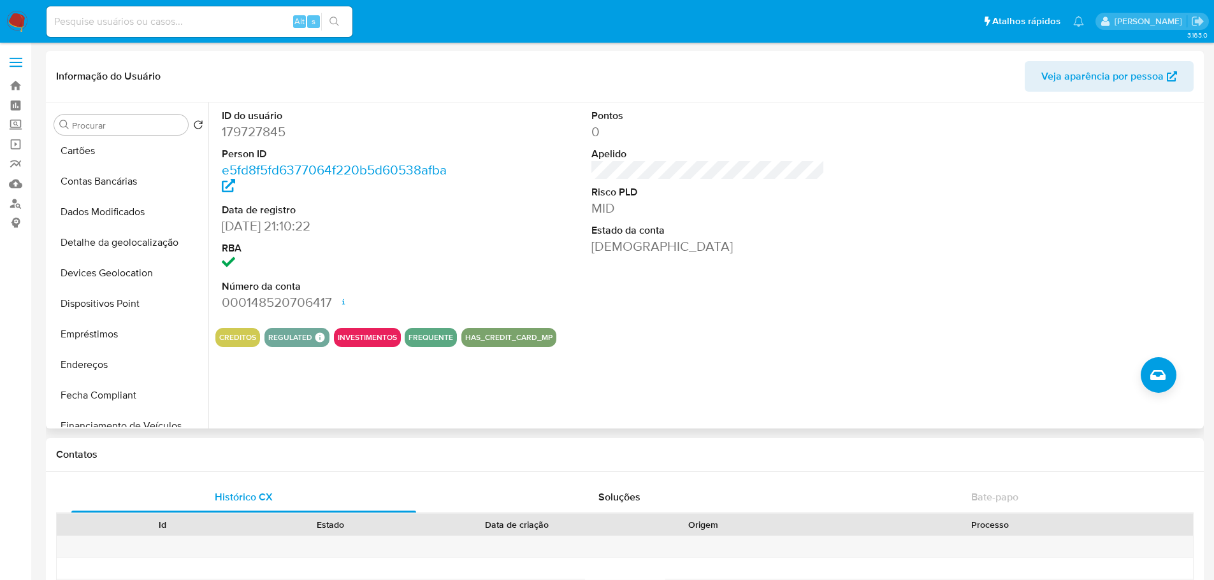
scroll to position [446, 0]
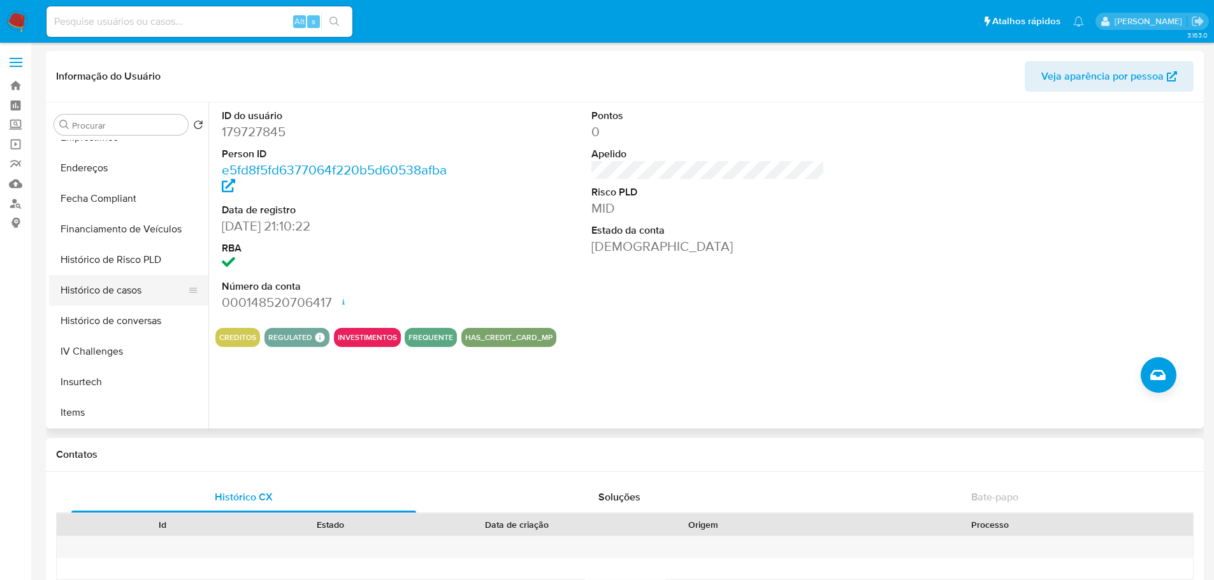
click at [115, 295] on button "Histórico de casos" at bounding box center [123, 290] width 149 height 31
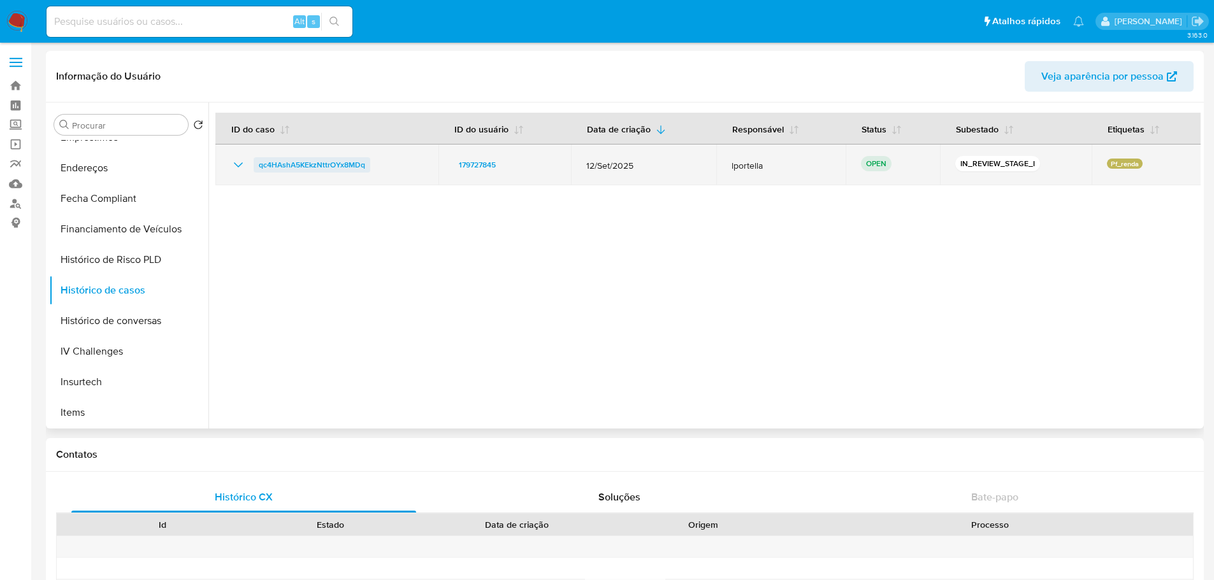
click at [310, 167] on span "qc4HAshA5KEkzNttrOYx8MDq" at bounding box center [312, 164] width 106 height 15
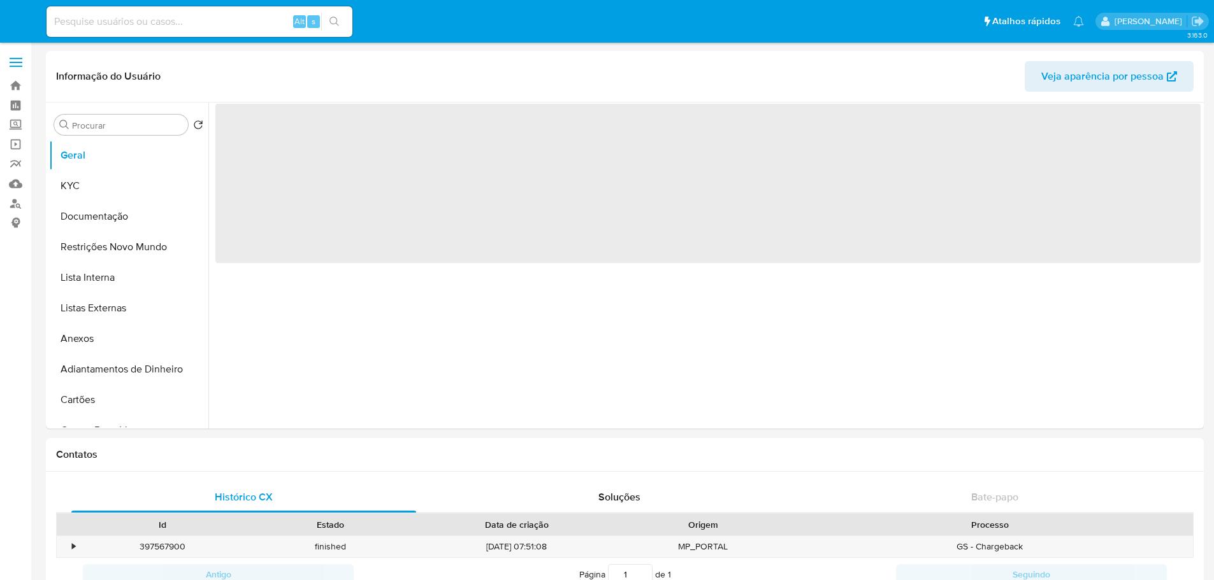
select select "10"
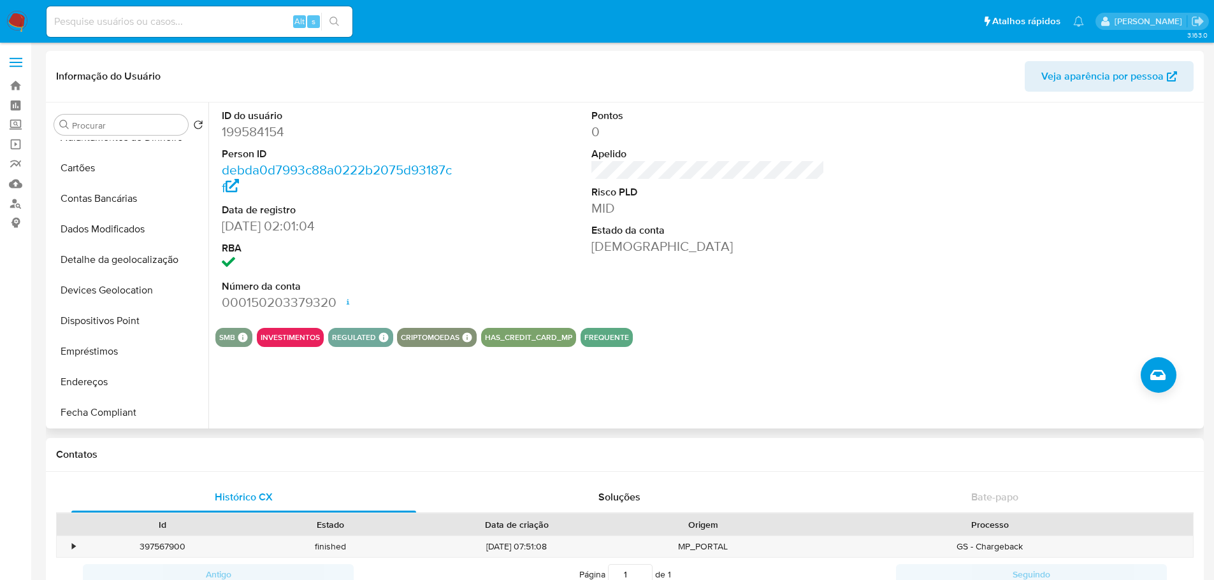
scroll to position [446, 0]
click at [97, 291] on button "Histórico de casos" at bounding box center [123, 290] width 149 height 31
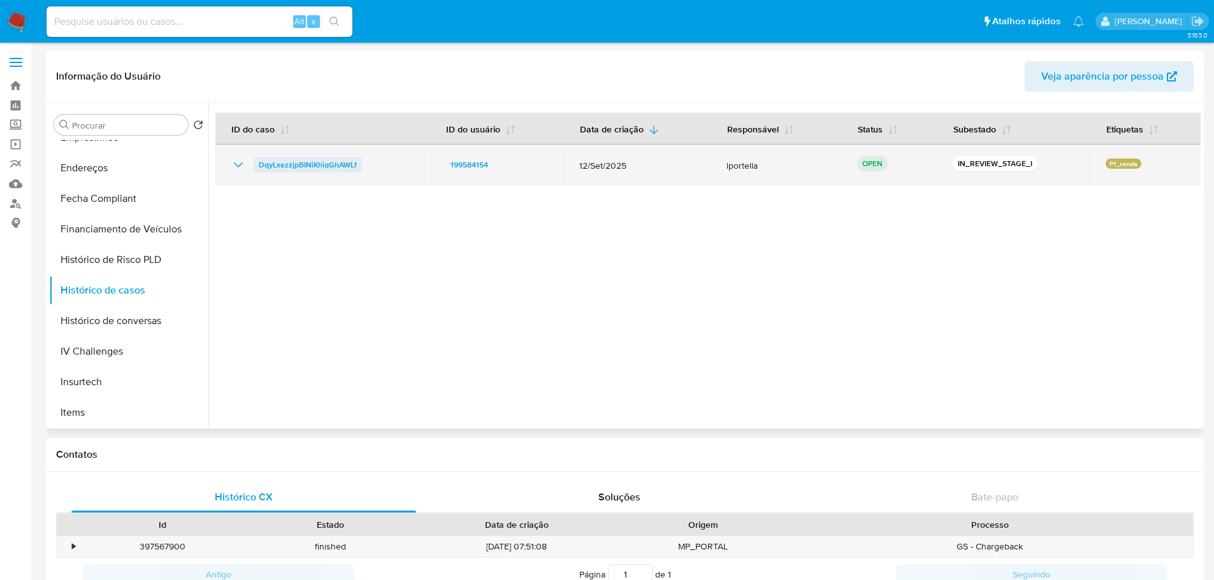
click at [291, 165] on span "DqyLxezzjpBINiKhiqGhAWLf" at bounding box center [308, 164] width 98 height 15
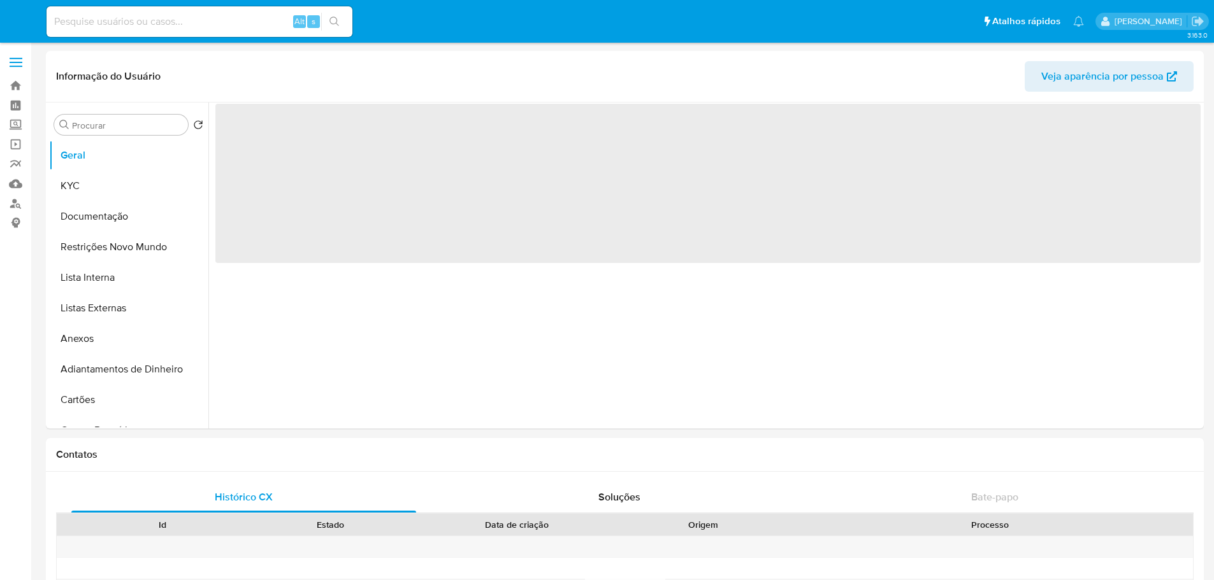
select select "10"
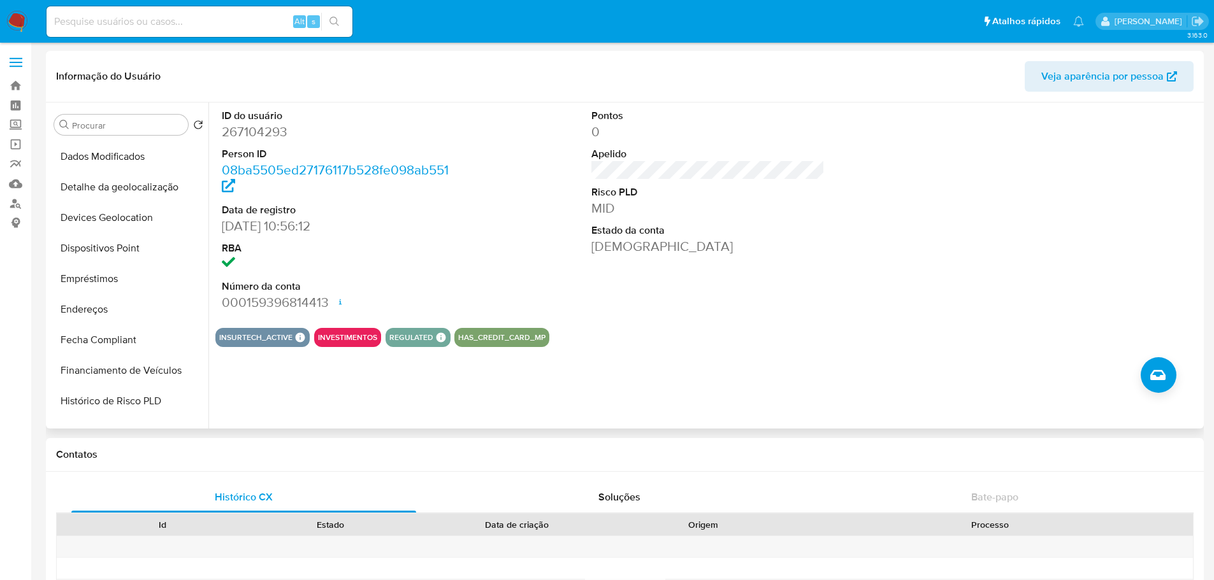
scroll to position [446, 0]
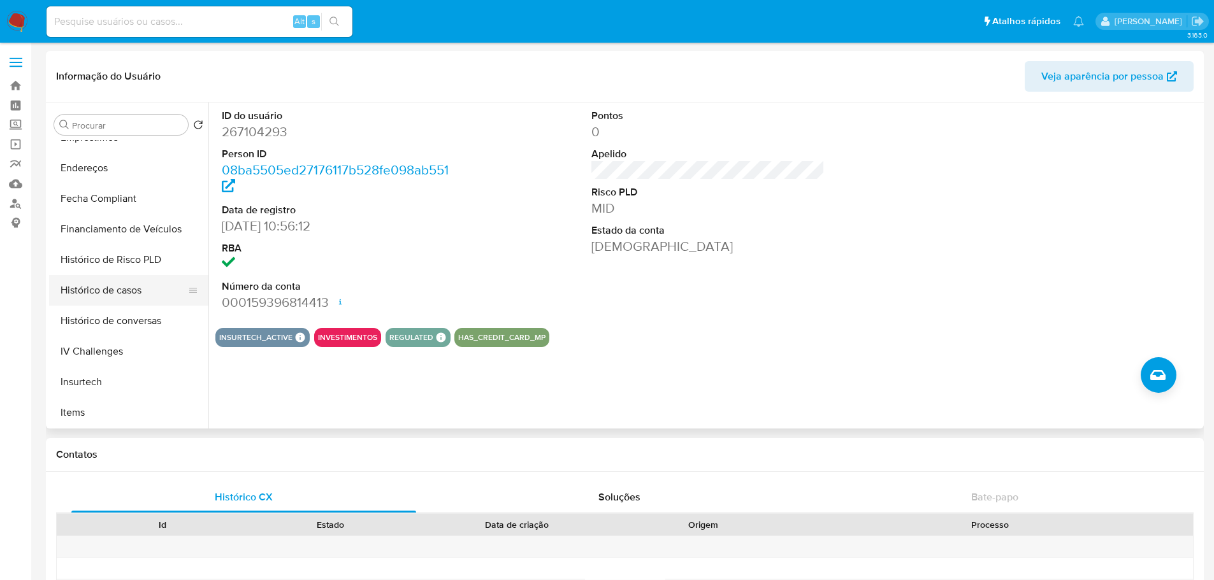
click at [112, 292] on button "Histórico de casos" at bounding box center [123, 290] width 149 height 31
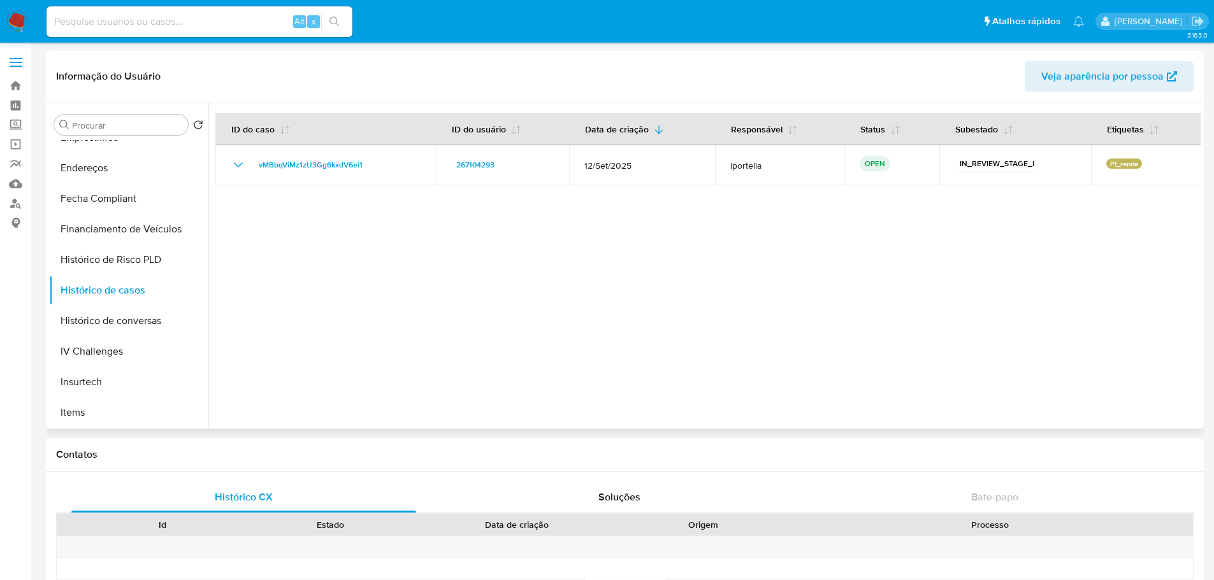
click at [311, 164] on span "vMBbqViMz1zU3Gg6kxdV6ei1" at bounding box center [311, 164] width 104 height 15
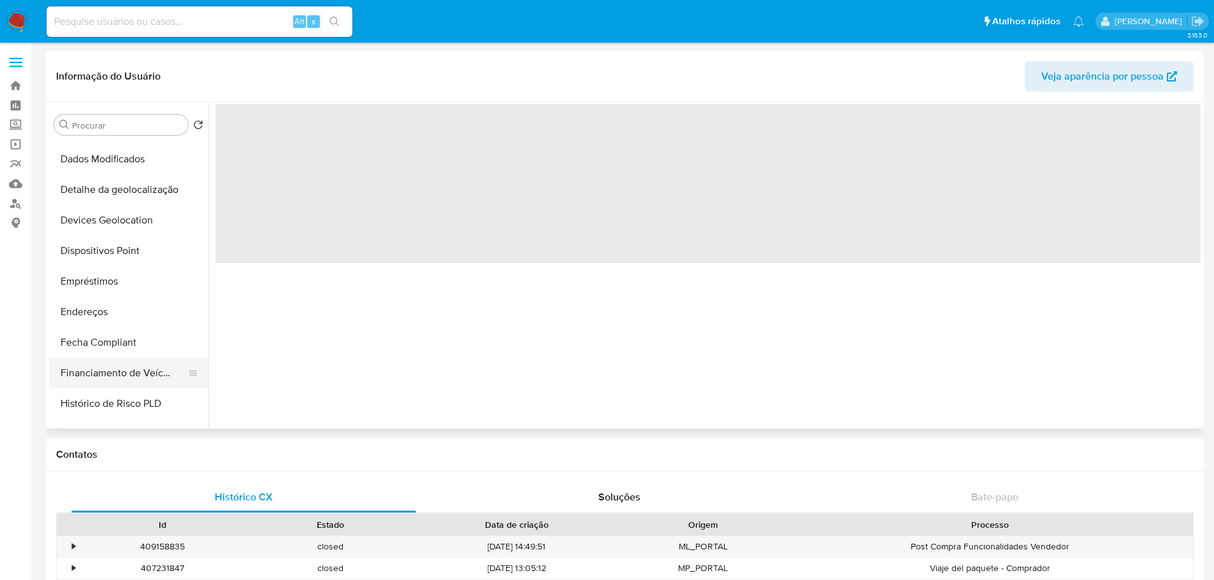
scroll to position [382, 0]
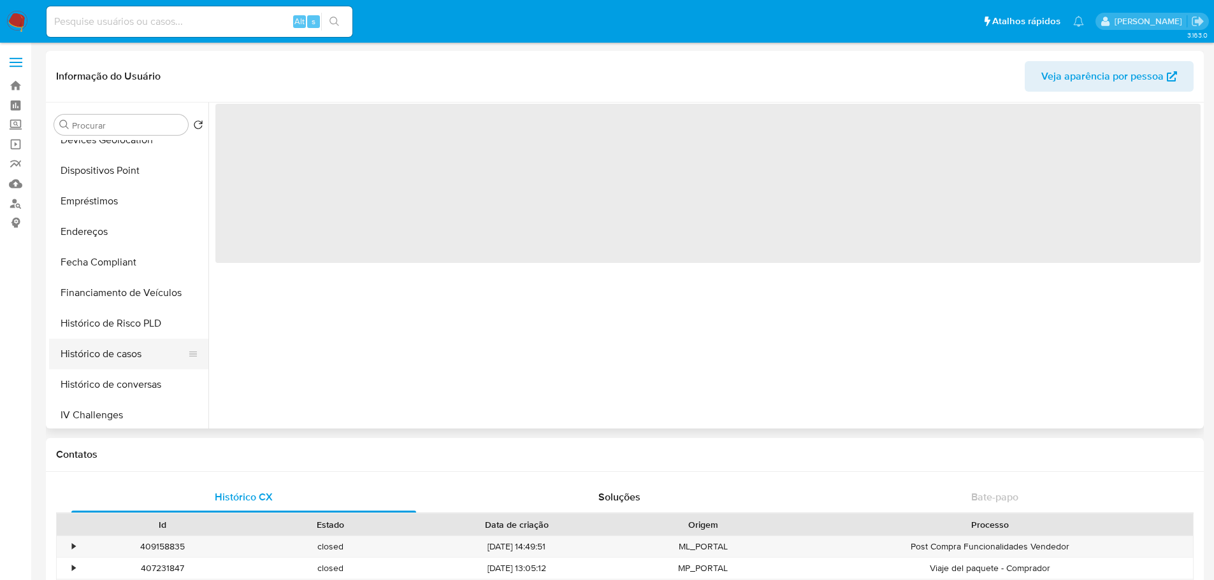
select select "10"
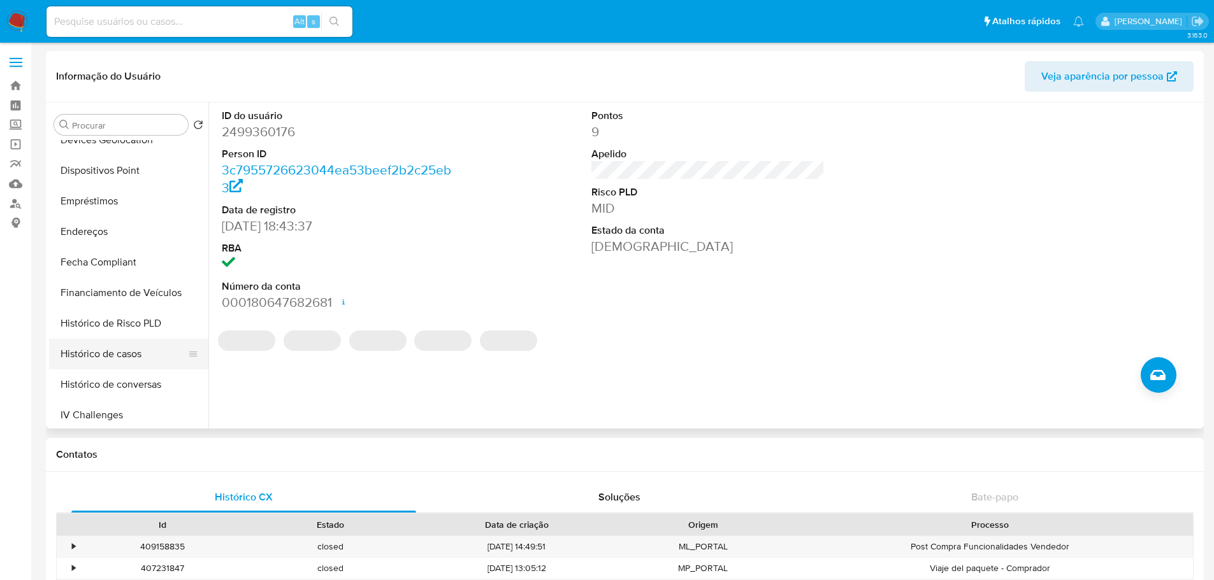
click at [113, 350] on button "Histórico de casos" at bounding box center [123, 354] width 149 height 31
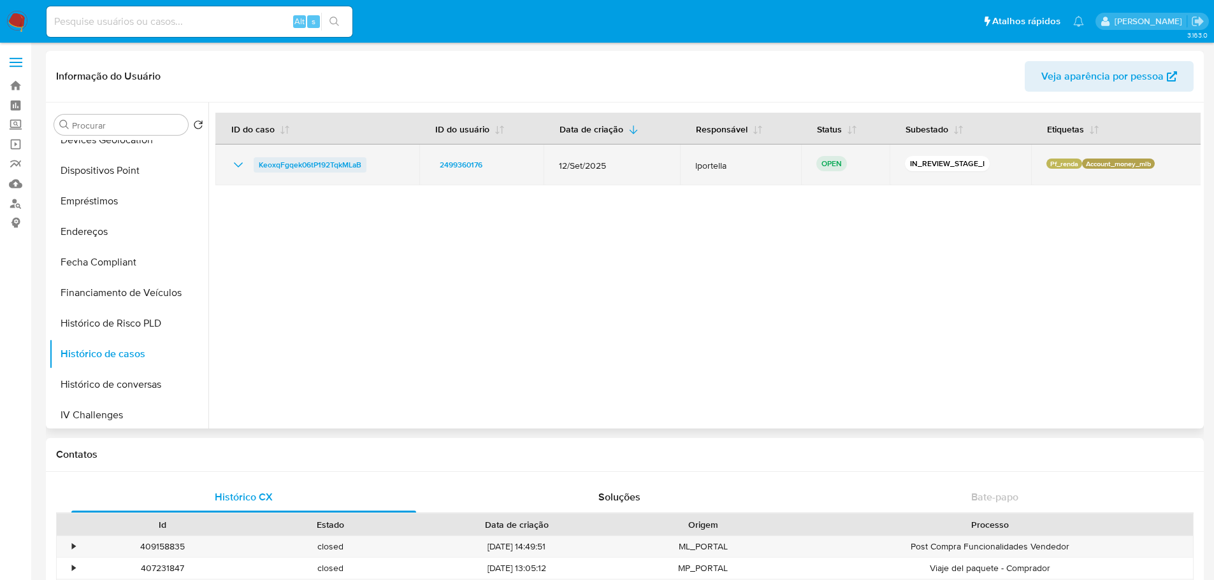
click at [328, 168] on span "KeoxqFgqek06tP192TqkMLaB" at bounding box center [310, 164] width 103 height 15
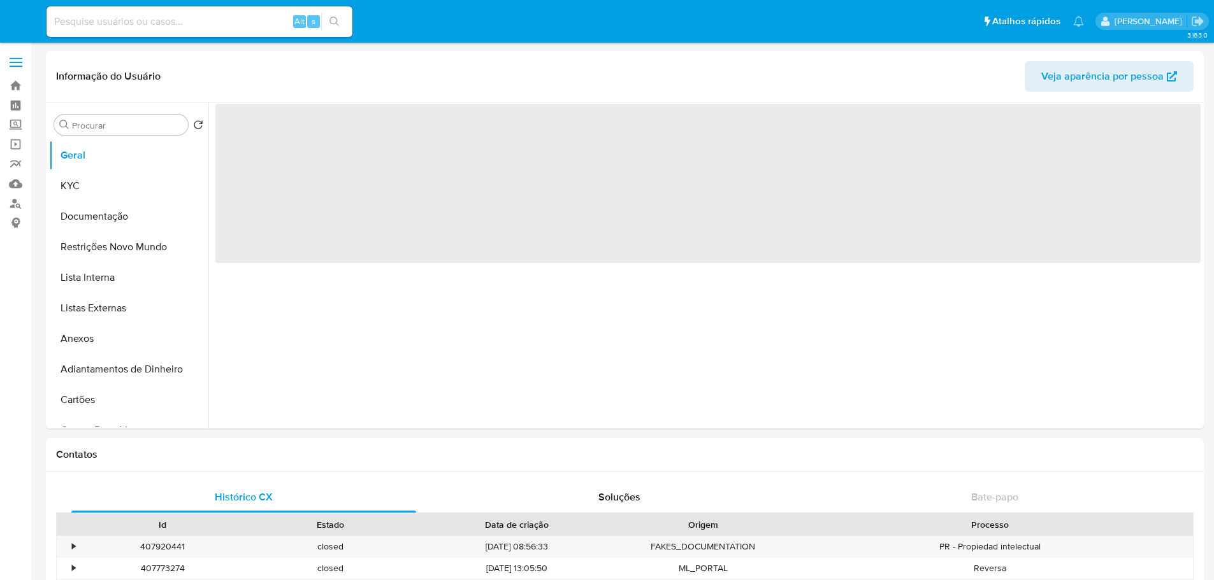
select select "10"
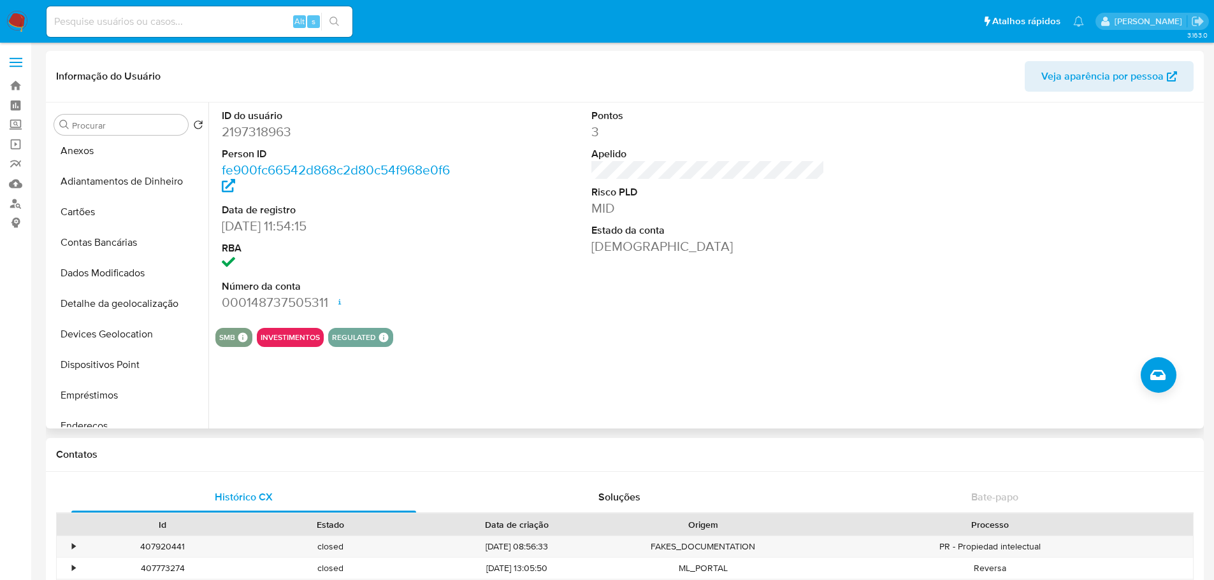
scroll to position [382, 0]
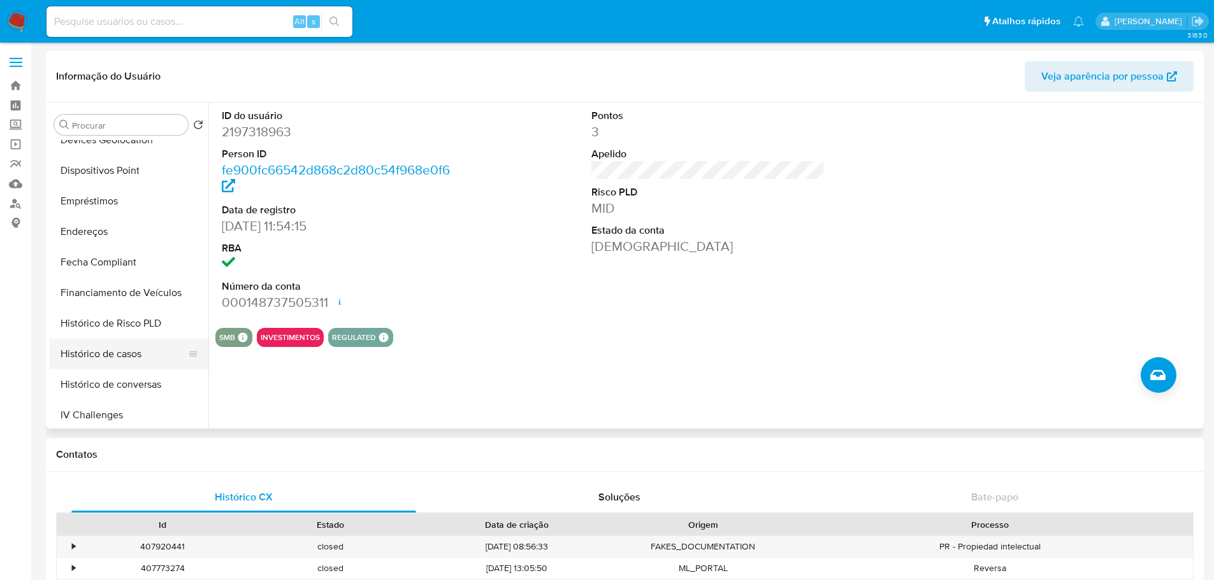
click at [100, 352] on button "Histórico de casos" at bounding box center [123, 354] width 149 height 31
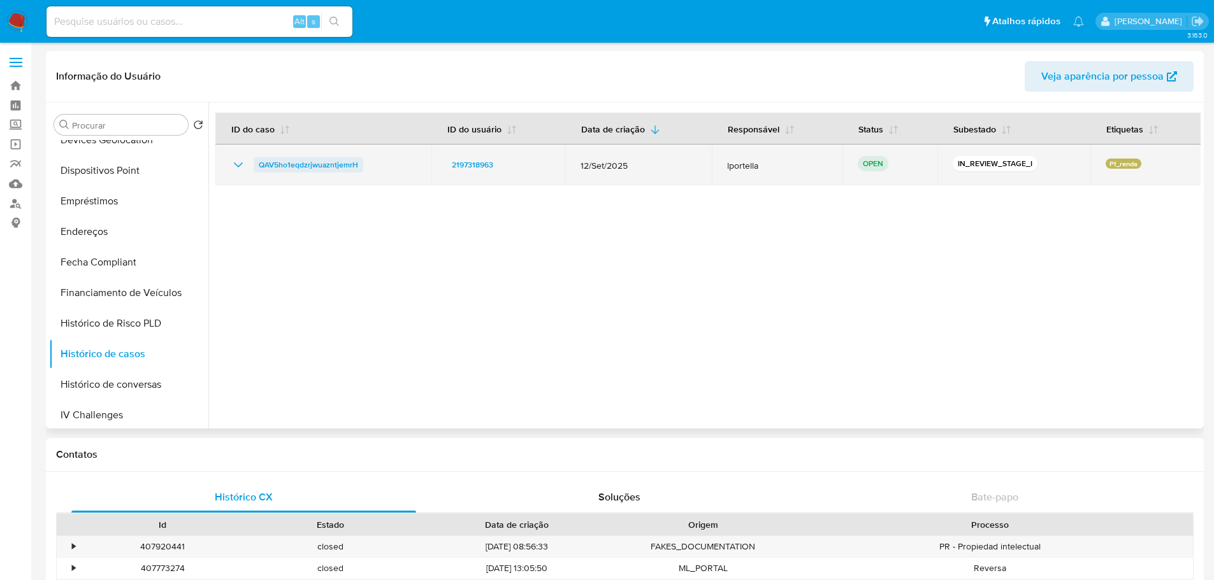
click at [320, 165] on span "QAV5ho1eqdzrjwuazntjemrH" at bounding box center [308, 164] width 99 height 15
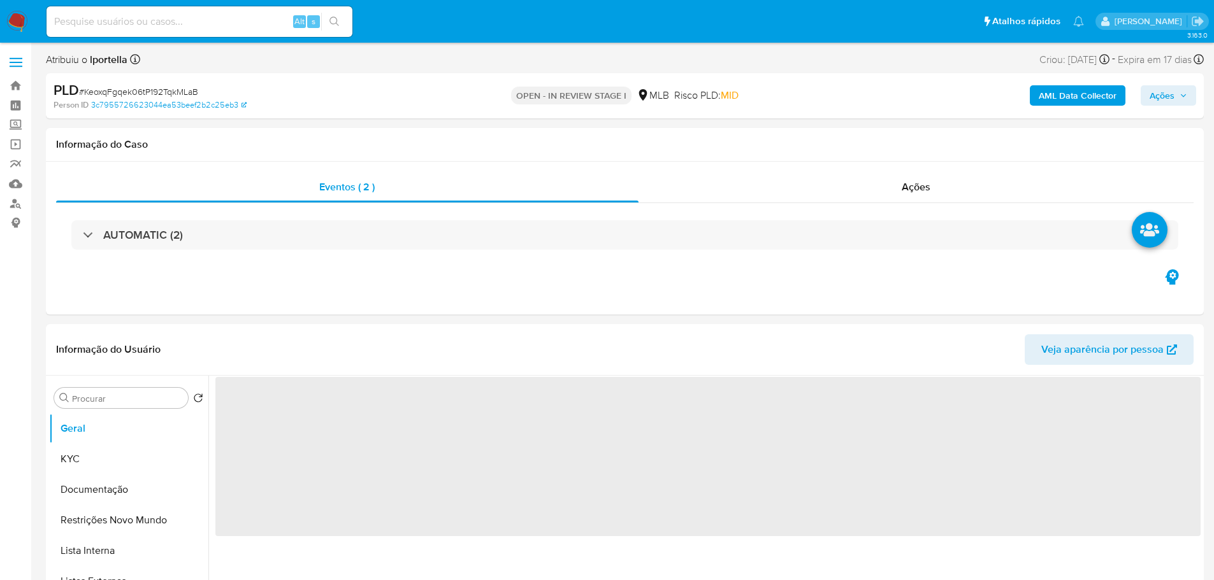
select select "10"
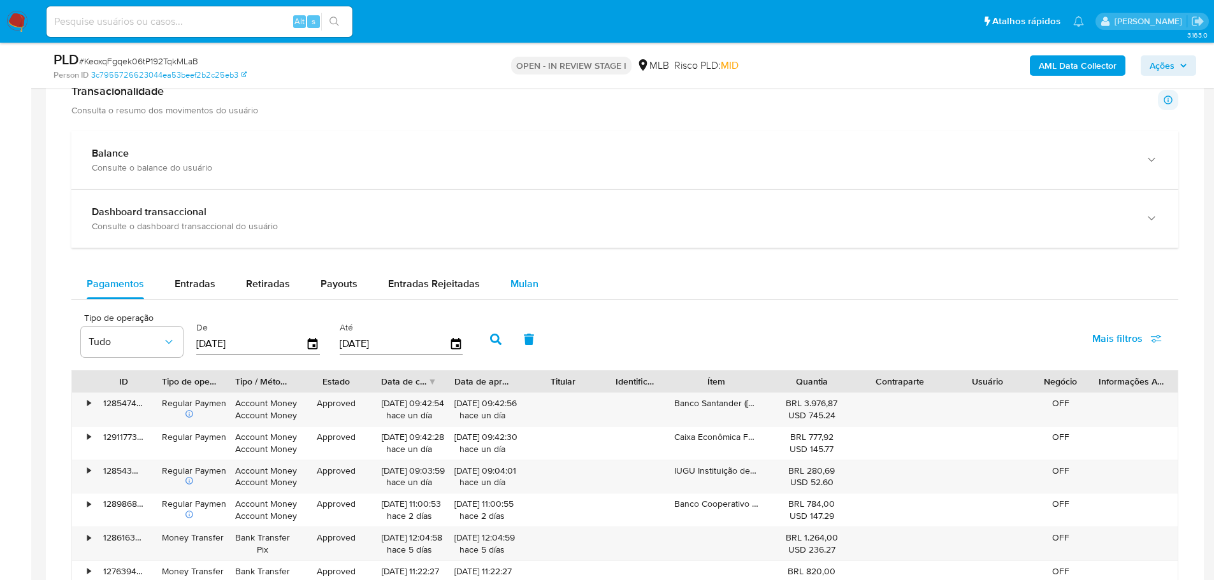
click at [510, 288] on span "Mulan" at bounding box center [524, 284] width 28 height 15
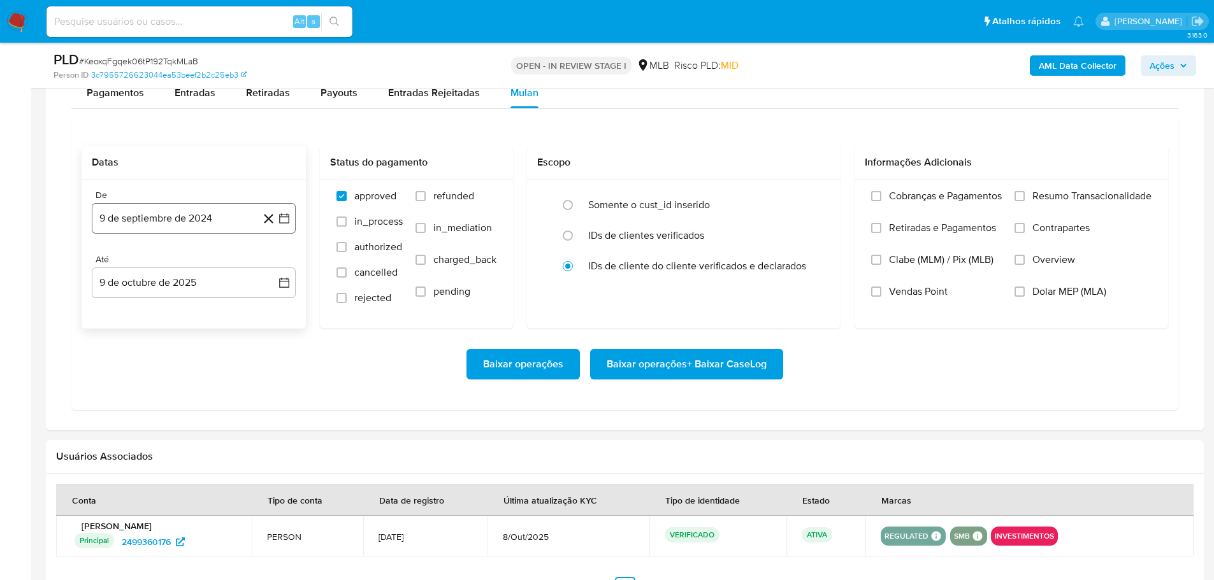
click at [153, 229] on button "9 de septiembre de 2024" at bounding box center [194, 218] width 204 height 31
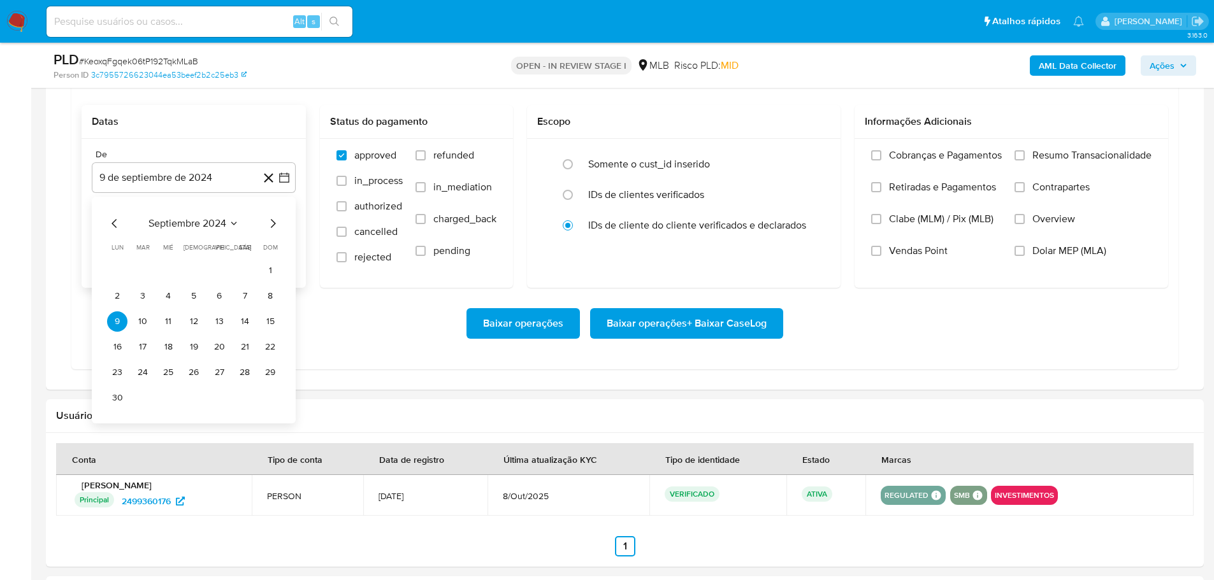
scroll to position [1147, 0]
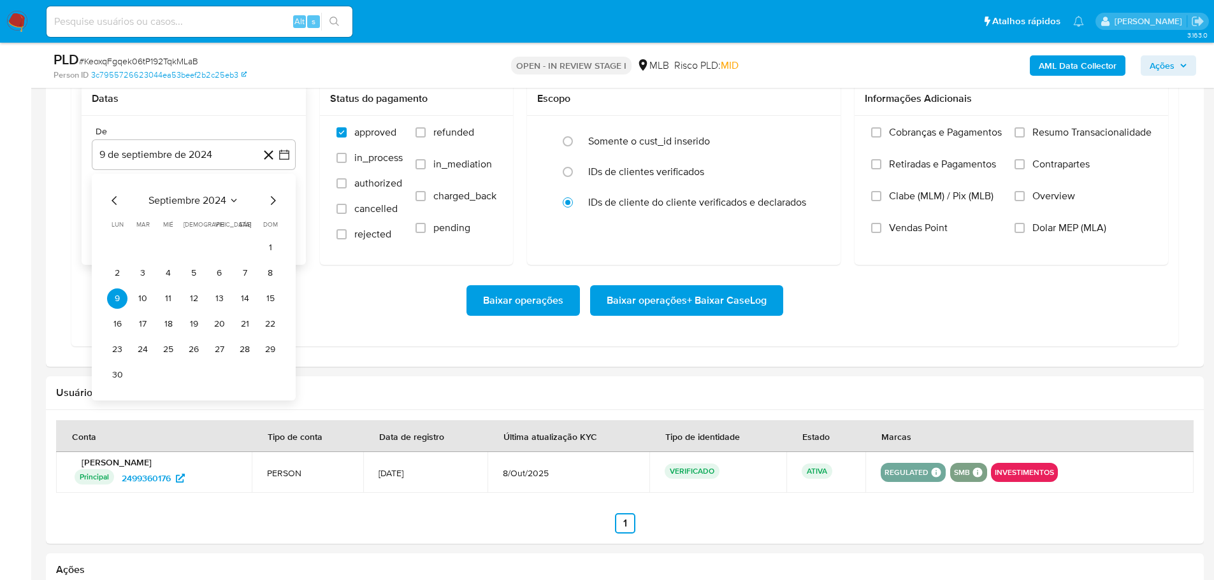
click at [273, 196] on icon "Mes siguiente" at bounding box center [272, 200] width 15 height 15
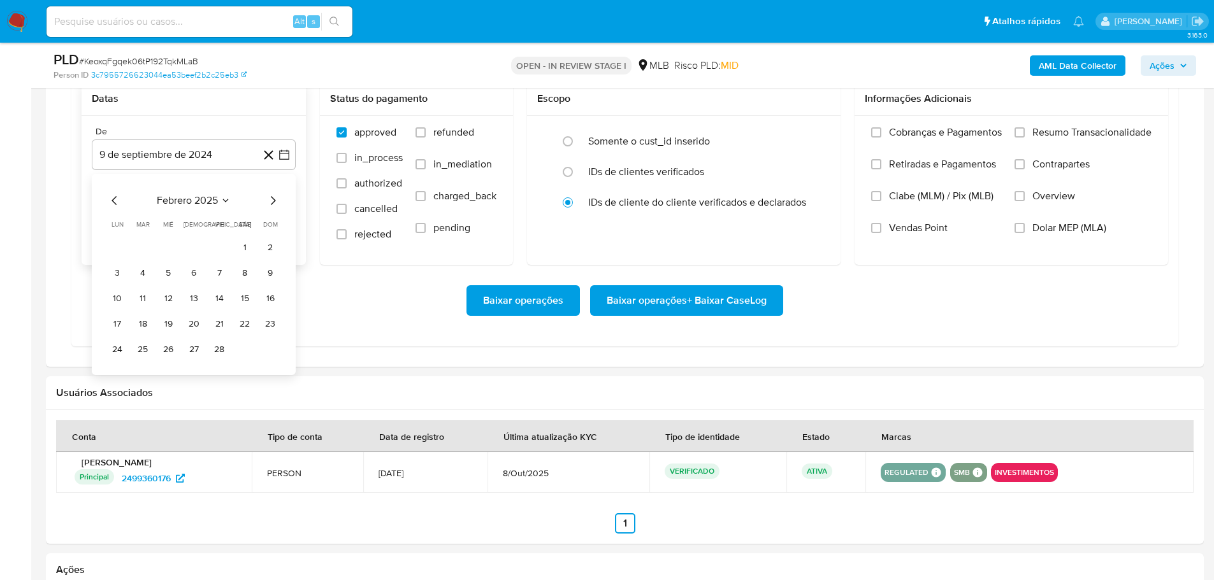
click at [273, 196] on icon "Mes siguiente" at bounding box center [272, 200] width 15 height 15
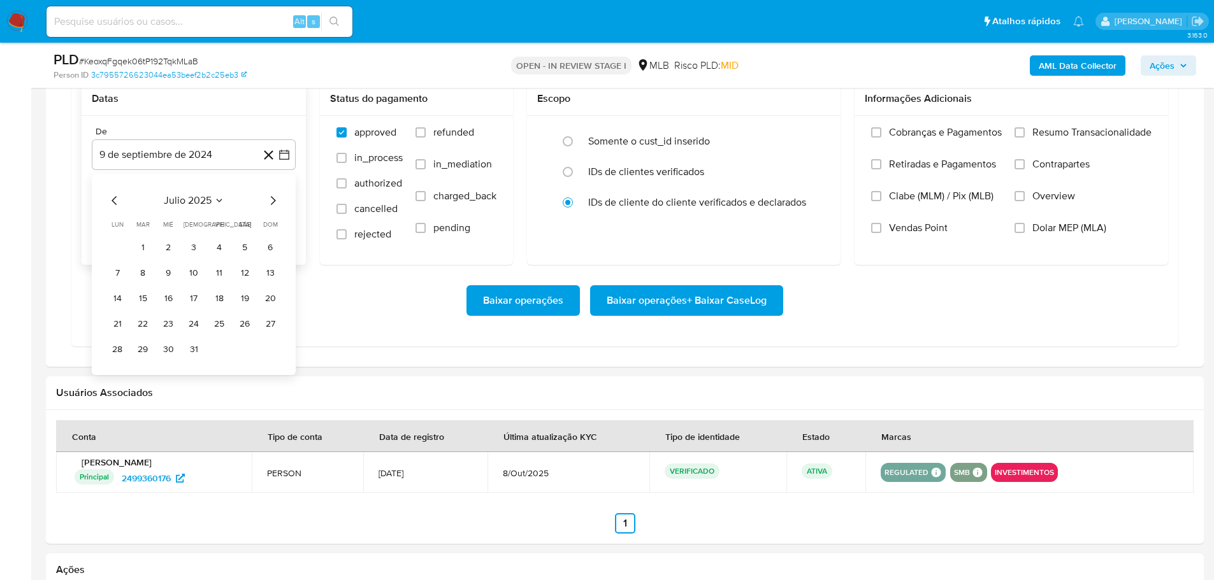
click at [273, 196] on icon "Mes siguiente" at bounding box center [272, 200] width 15 height 15
click at [115, 196] on icon "Mes anterior" at bounding box center [114, 200] width 15 height 15
click at [220, 248] on button "1" at bounding box center [219, 248] width 20 height 20
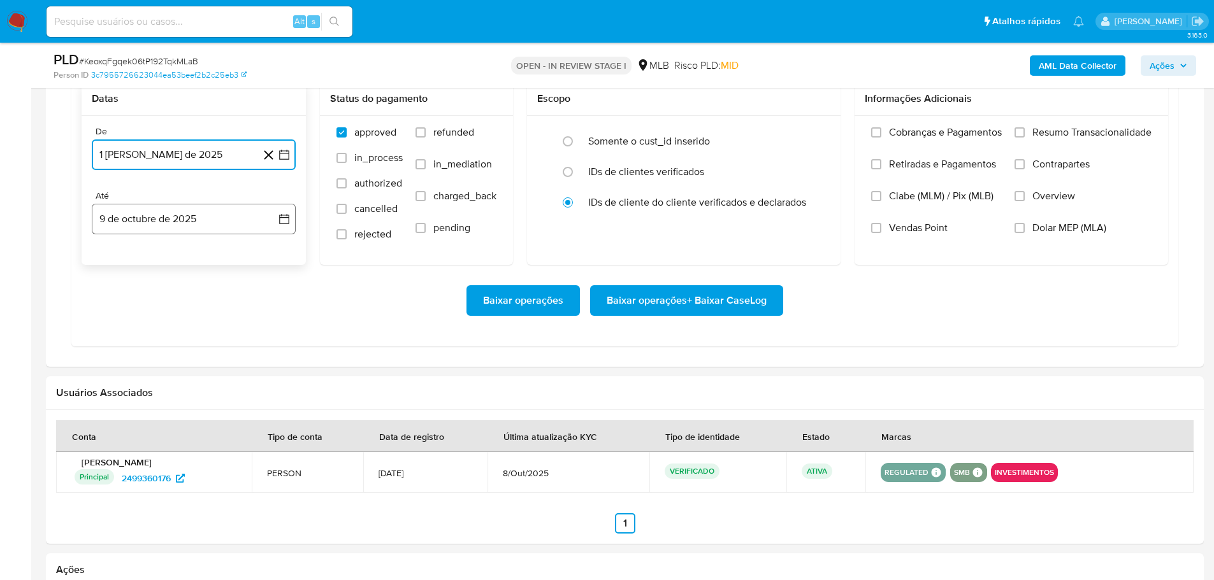
click at [194, 225] on button "9 de octubre de 2025" at bounding box center [194, 219] width 204 height 31
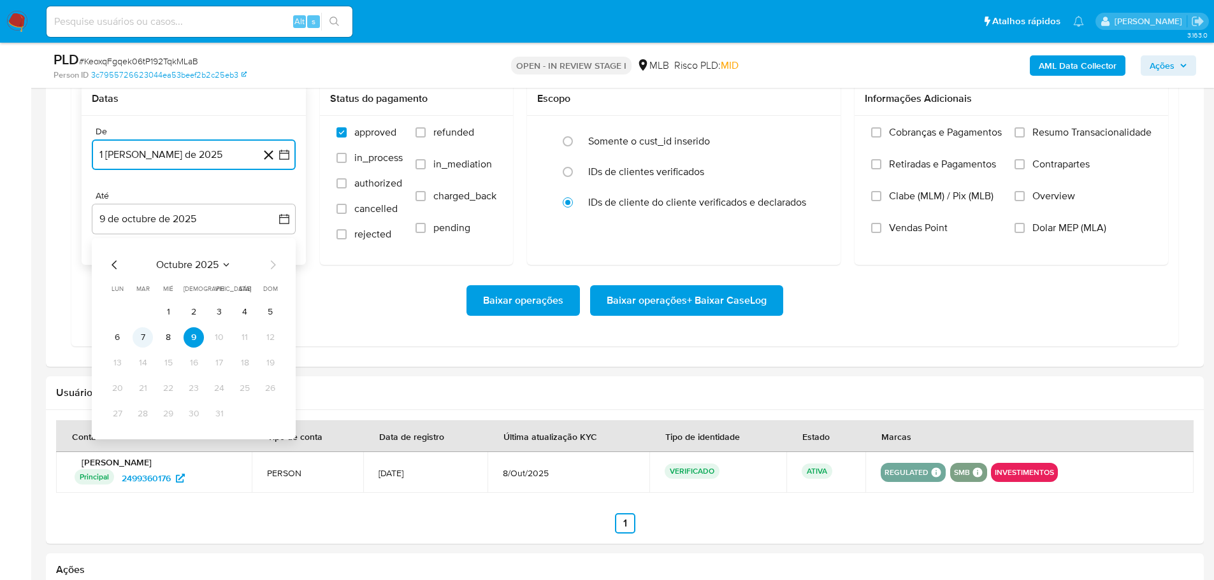
click at [144, 338] on button "7" at bounding box center [143, 337] width 20 height 20
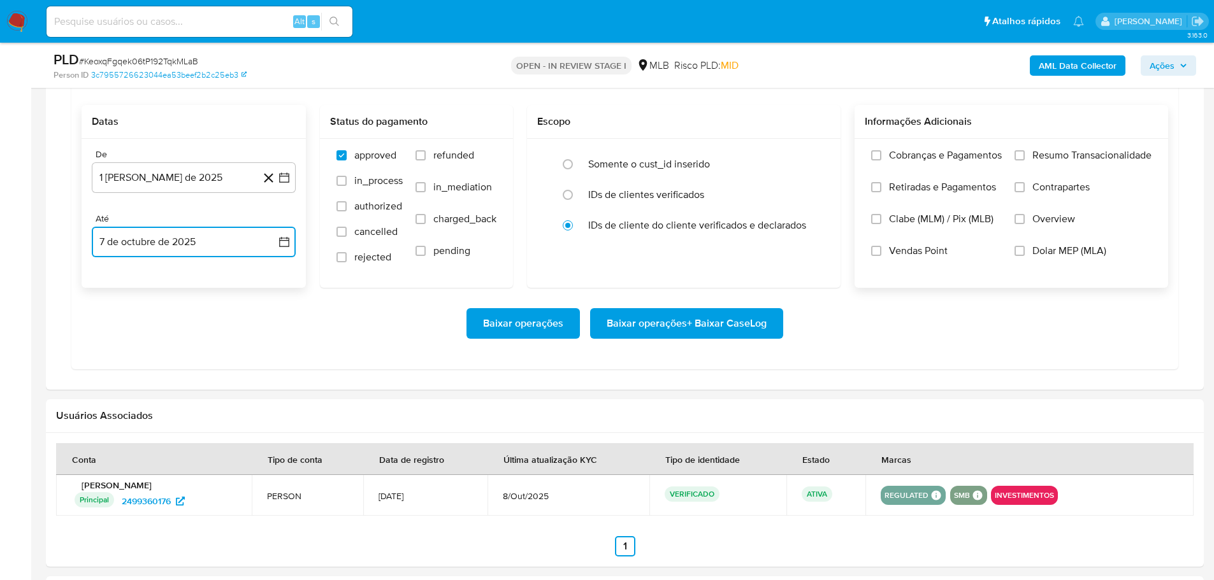
scroll to position [1083, 0]
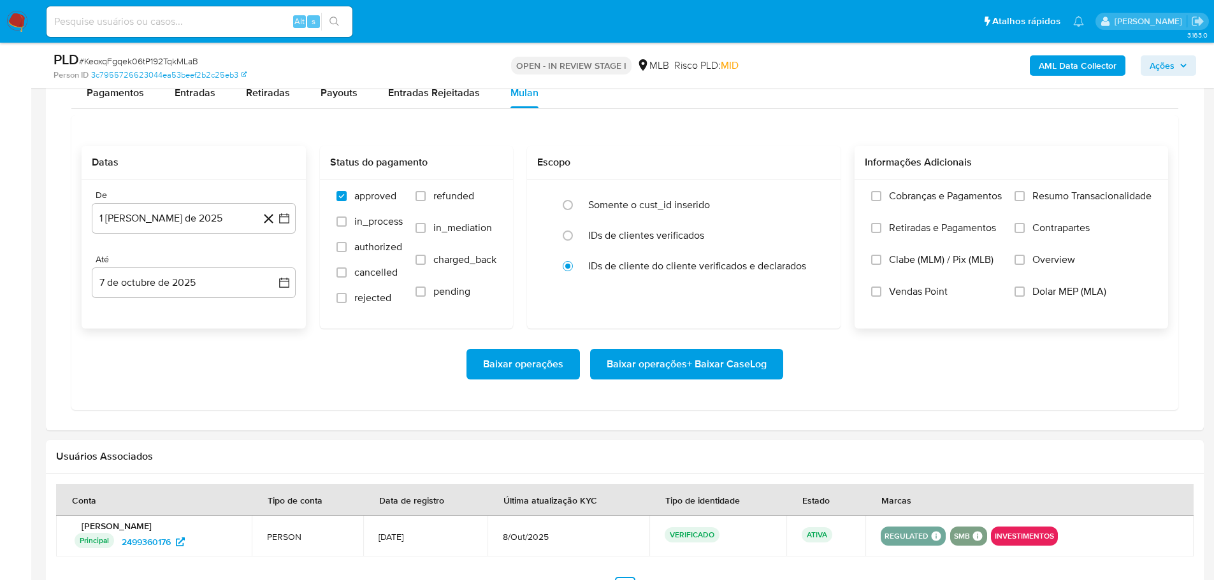
click at [1023, 203] on label "Resumo Transacionalidade" at bounding box center [1082, 206] width 137 height 32
click at [1023, 201] on input "Resumo Transacionalidade" at bounding box center [1019, 196] width 10 height 10
click at [762, 361] on span "Baixar operações + Baixar CaseLog" at bounding box center [687, 364] width 160 height 28
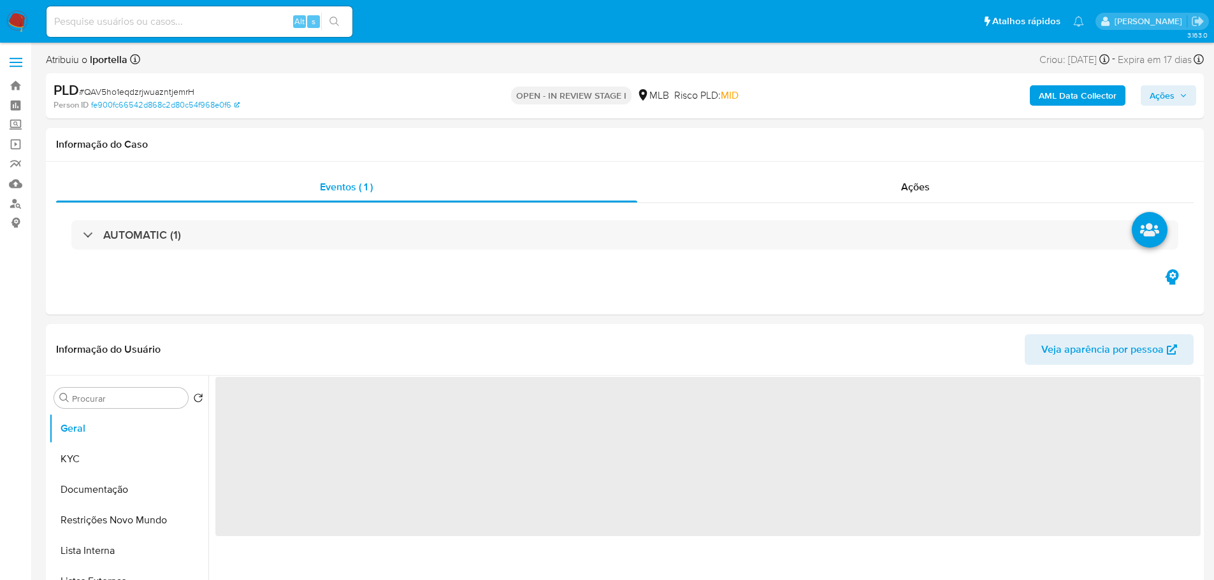
select select "10"
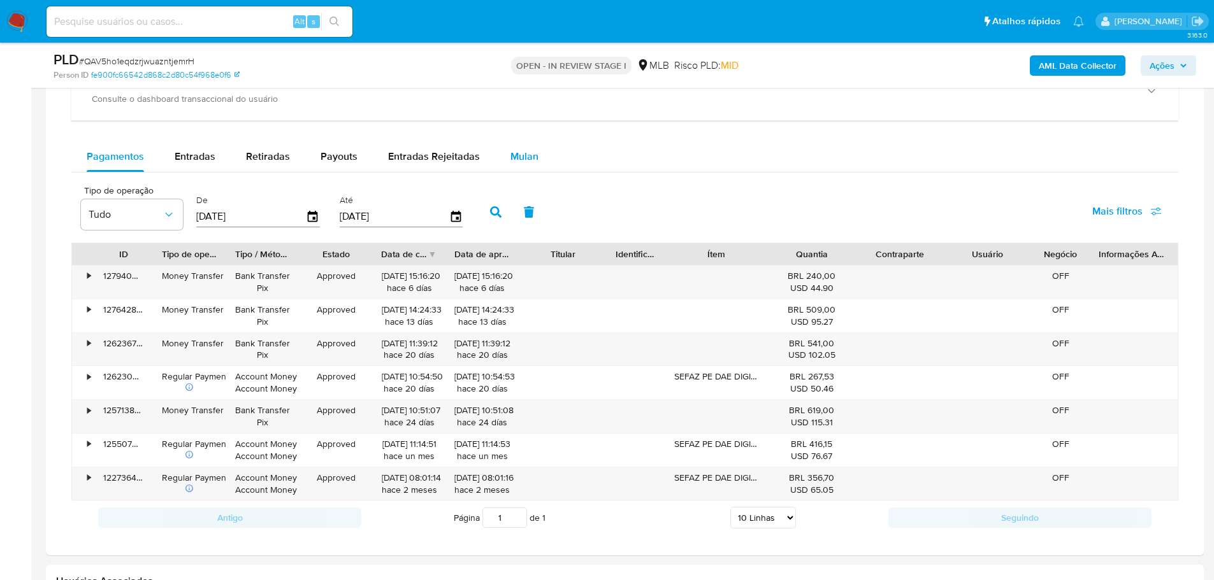
drag, startPoint x: 510, startPoint y: 152, endPoint x: 510, endPoint y: 164, distance: 11.5
click at [511, 154] on span "Mulan" at bounding box center [524, 156] width 28 height 15
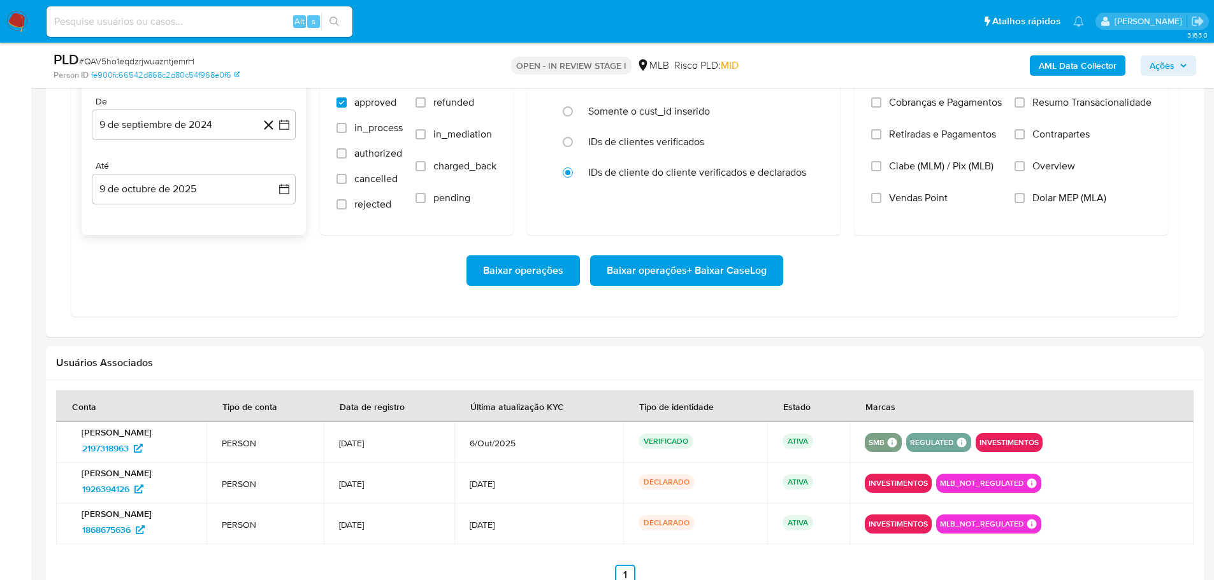
scroll to position [1147, 0]
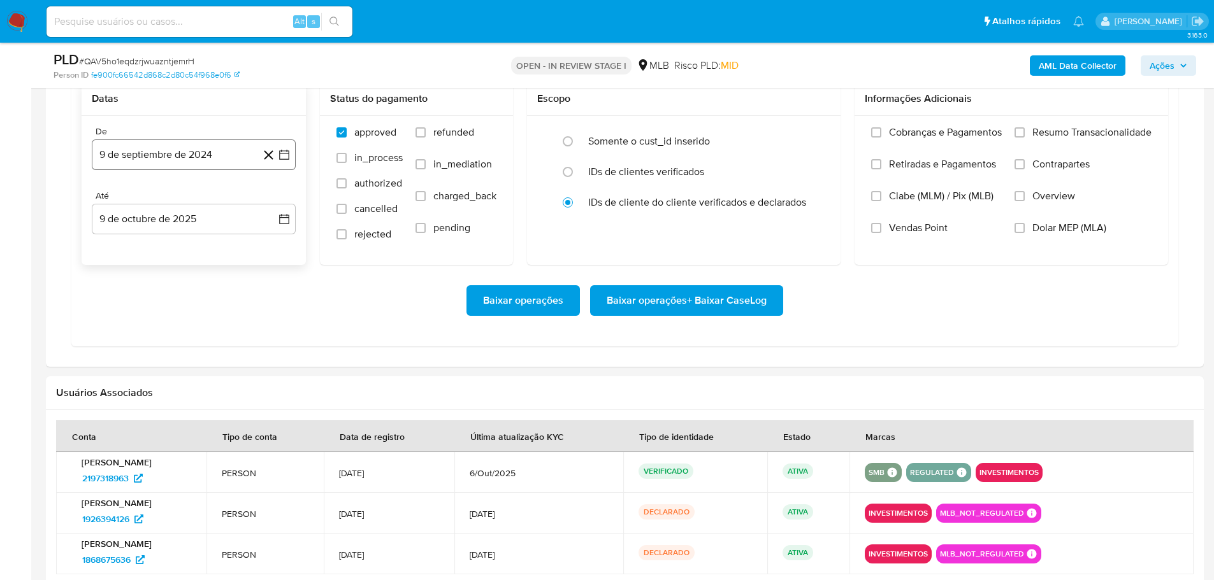
click at [152, 161] on button "9 de septiembre de 2024" at bounding box center [194, 155] width 204 height 31
click at [280, 195] on div "septiembre 2024 septiembre 2024 lun lunes mar martes mié miércoles jue jueves v…" at bounding box center [194, 287] width 204 height 227
click at [274, 196] on icon "Mes siguiente" at bounding box center [272, 200] width 15 height 15
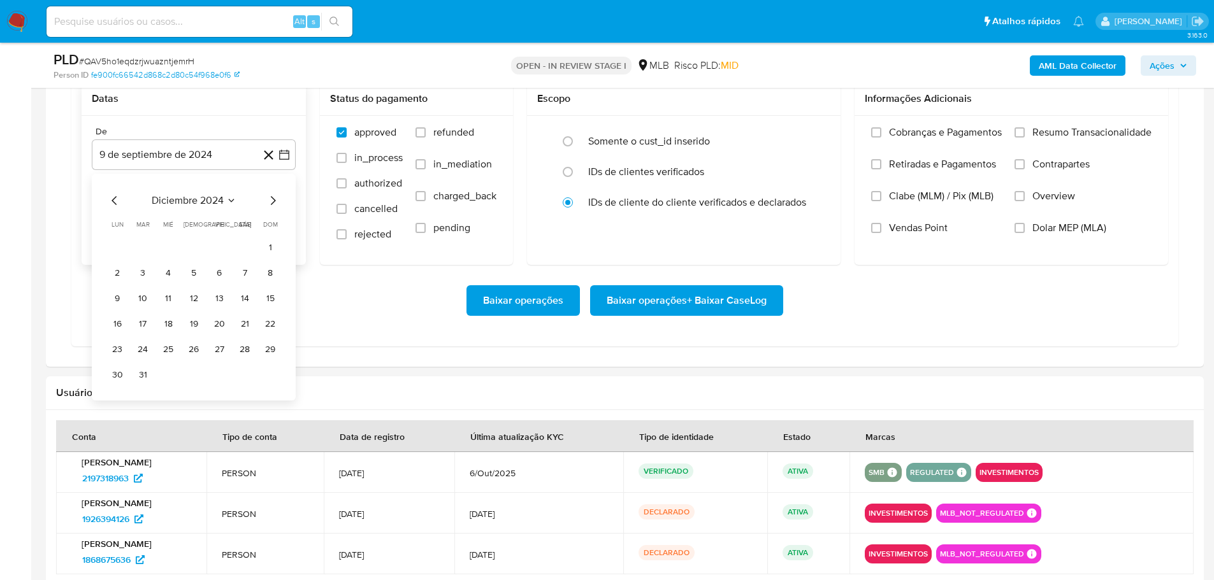
click at [274, 196] on icon "Mes siguiente" at bounding box center [272, 200] width 15 height 15
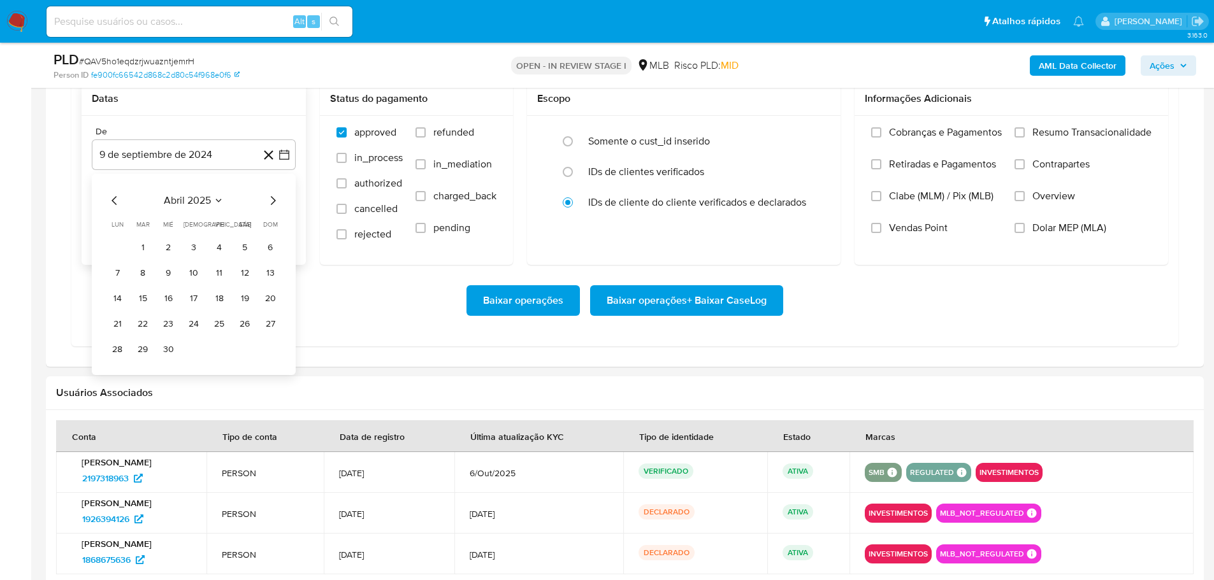
click at [274, 196] on icon "Mes siguiente" at bounding box center [272, 200] width 15 height 15
click at [220, 250] on button "1" at bounding box center [219, 248] width 20 height 20
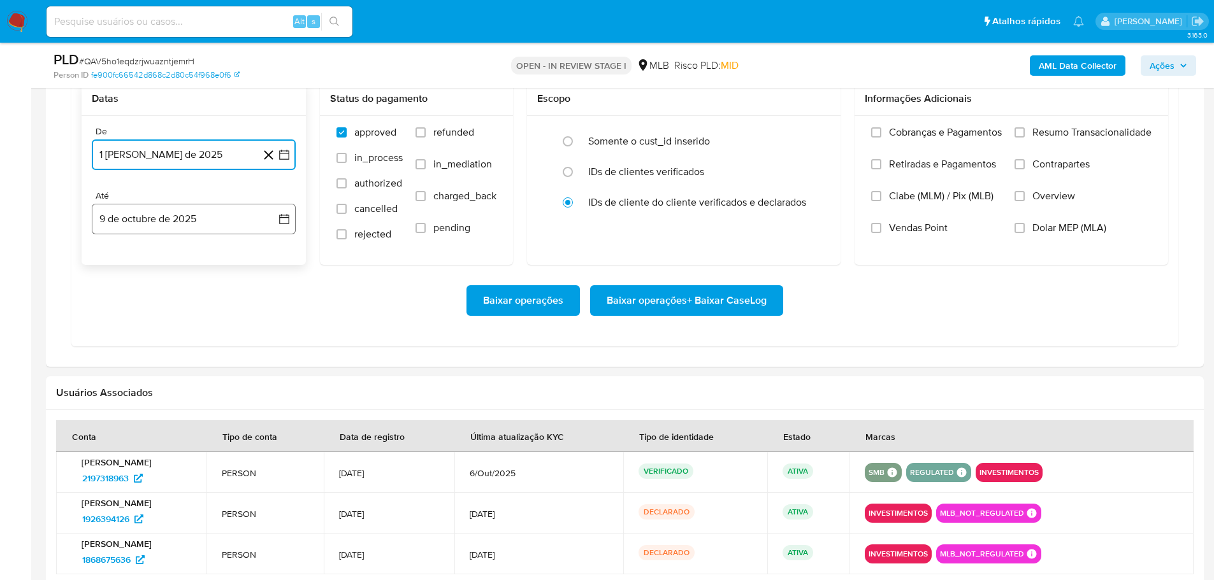
click at [219, 224] on button "9 de octubre de 2025" at bounding box center [194, 219] width 204 height 31
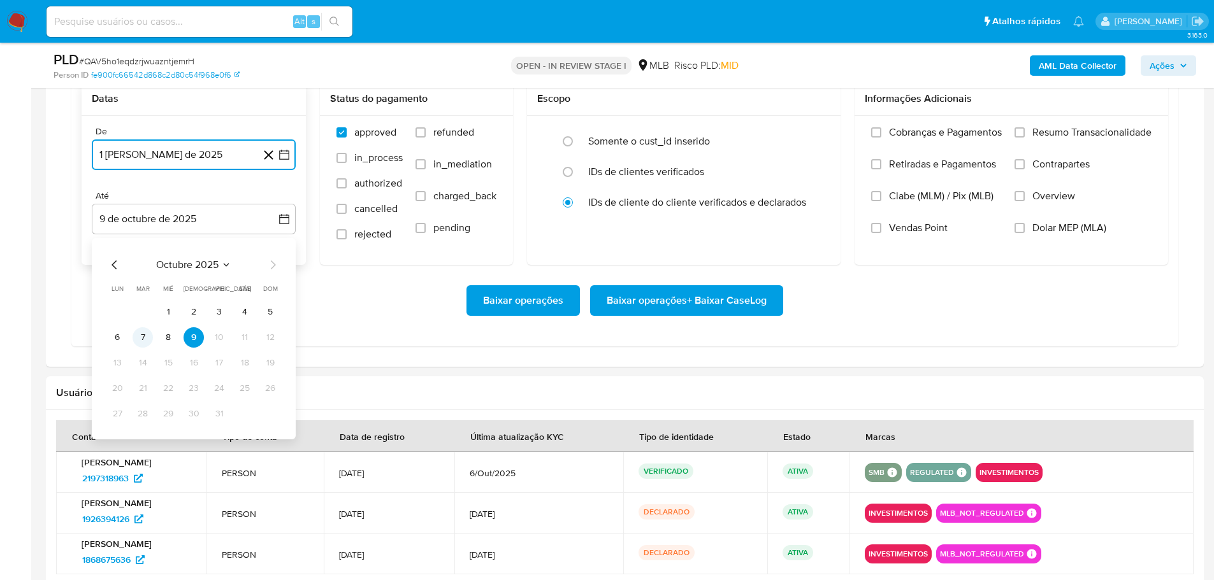
click at [147, 338] on button "7" at bounding box center [143, 337] width 20 height 20
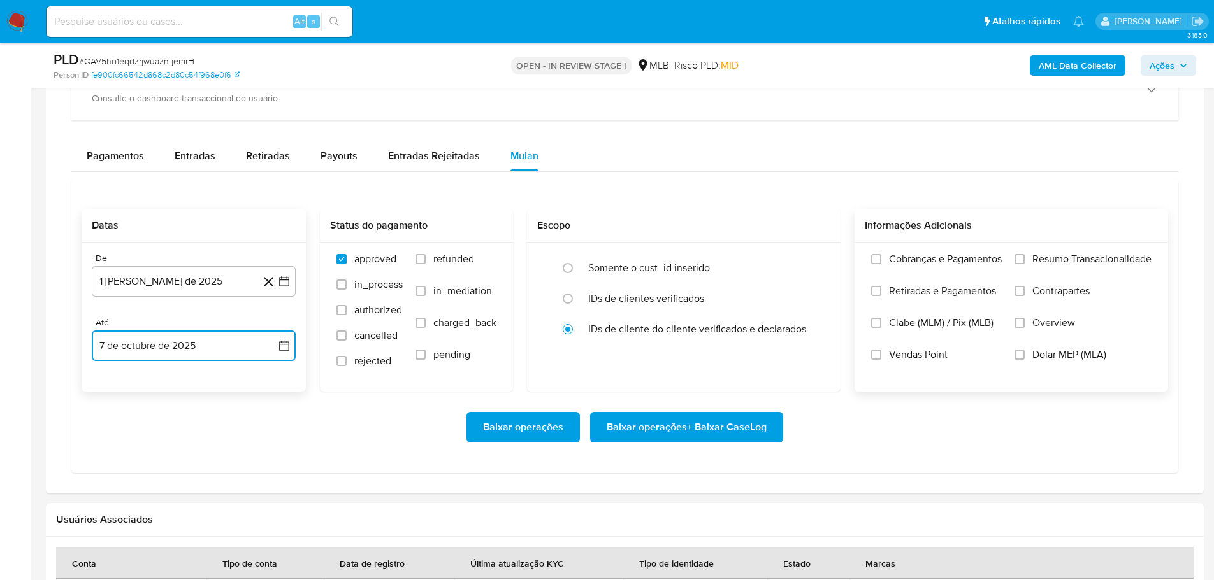
scroll to position [1019, 0]
click at [1015, 259] on input "Resumo Transacionalidade" at bounding box center [1019, 260] width 10 height 10
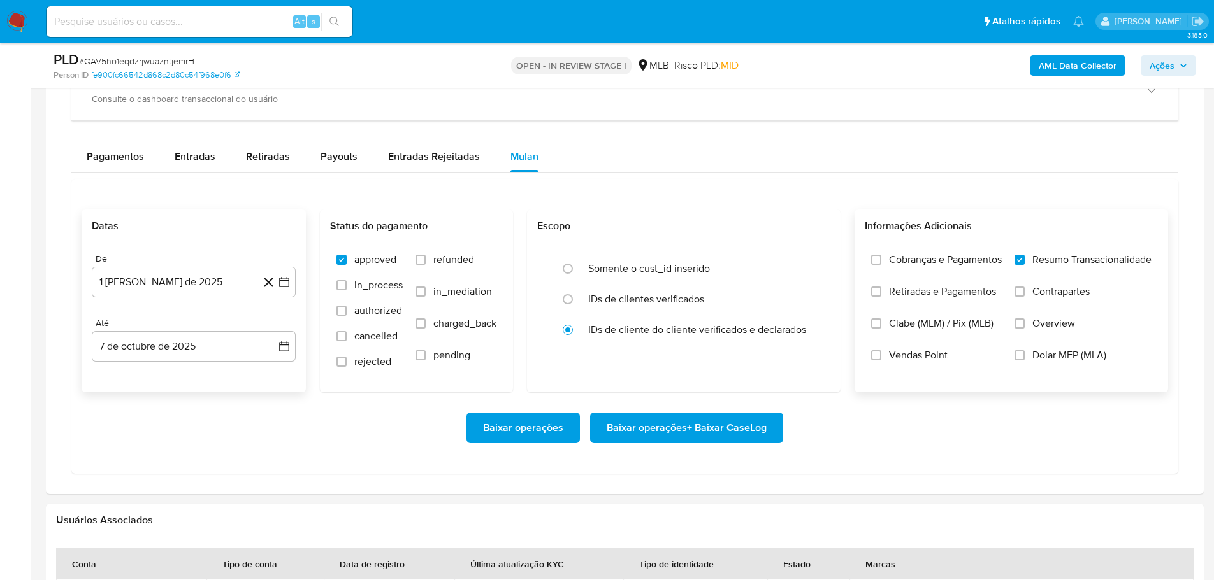
click at [710, 429] on span "Baixar operações + Baixar CaseLog" at bounding box center [687, 428] width 160 height 28
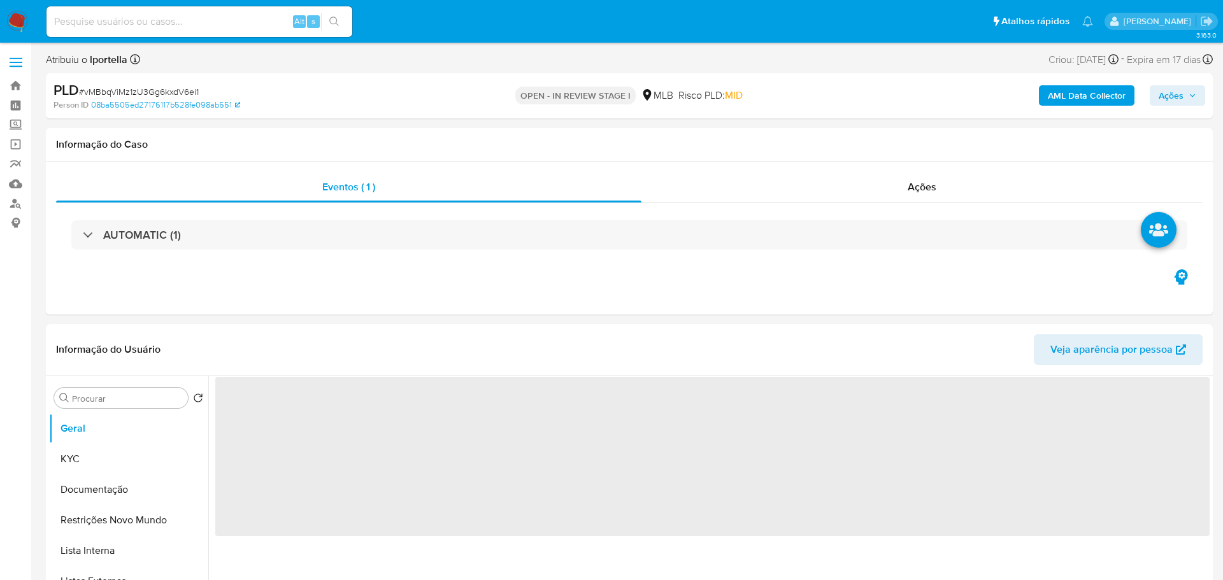
select select "10"
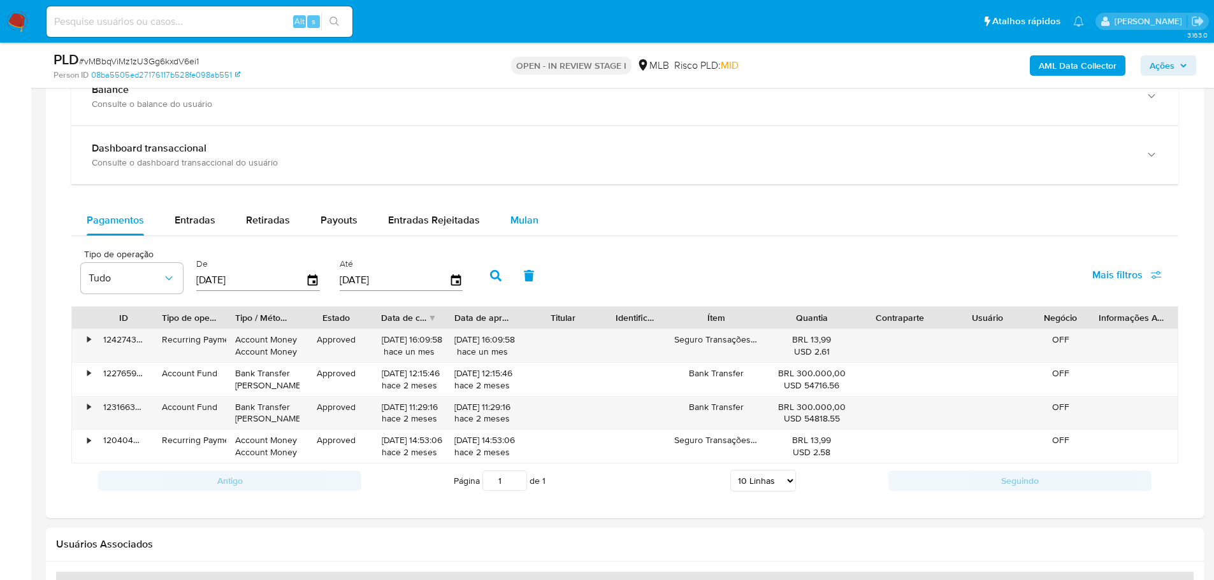
click at [526, 228] on div "Mulan" at bounding box center [524, 220] width 28 height 31
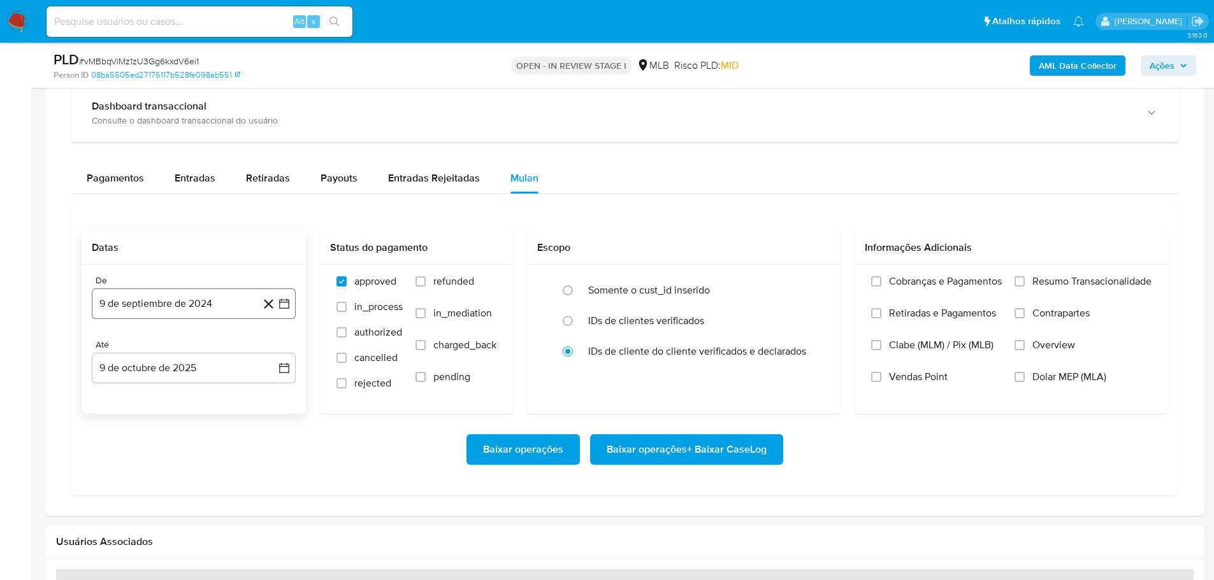
scroll to position [1083, 0]
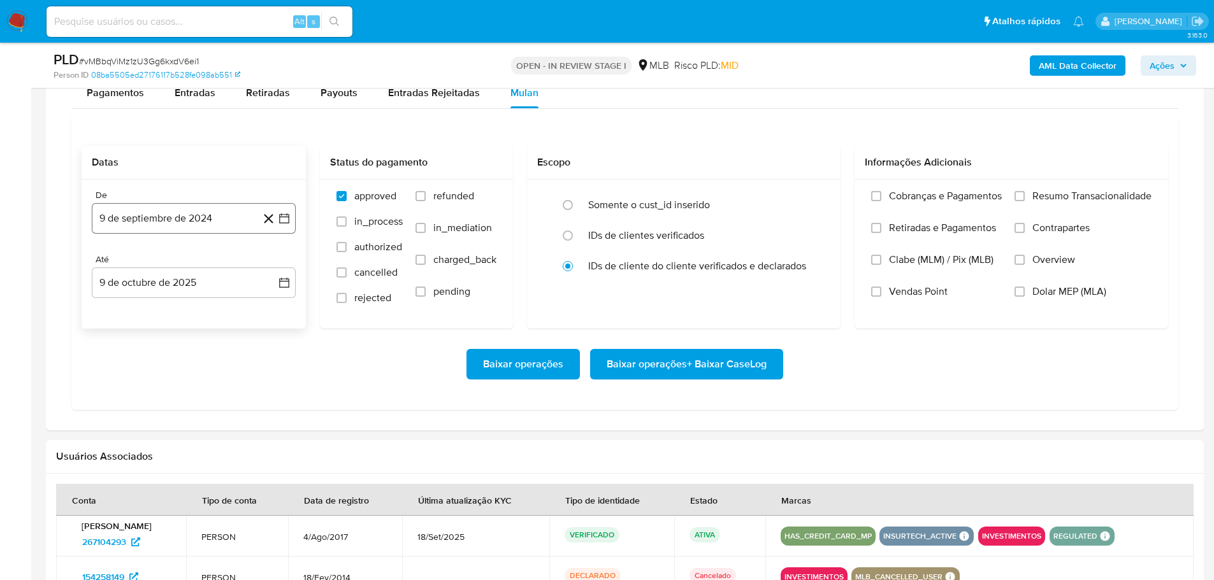
click at [207, 221] on button "9 de septiembre de 2024" at bounding box center [194, 218] width 204 height 31
click at [273, 265] on icon "Mes siguiente" at bounding box center [272, 264] width 15 height 15
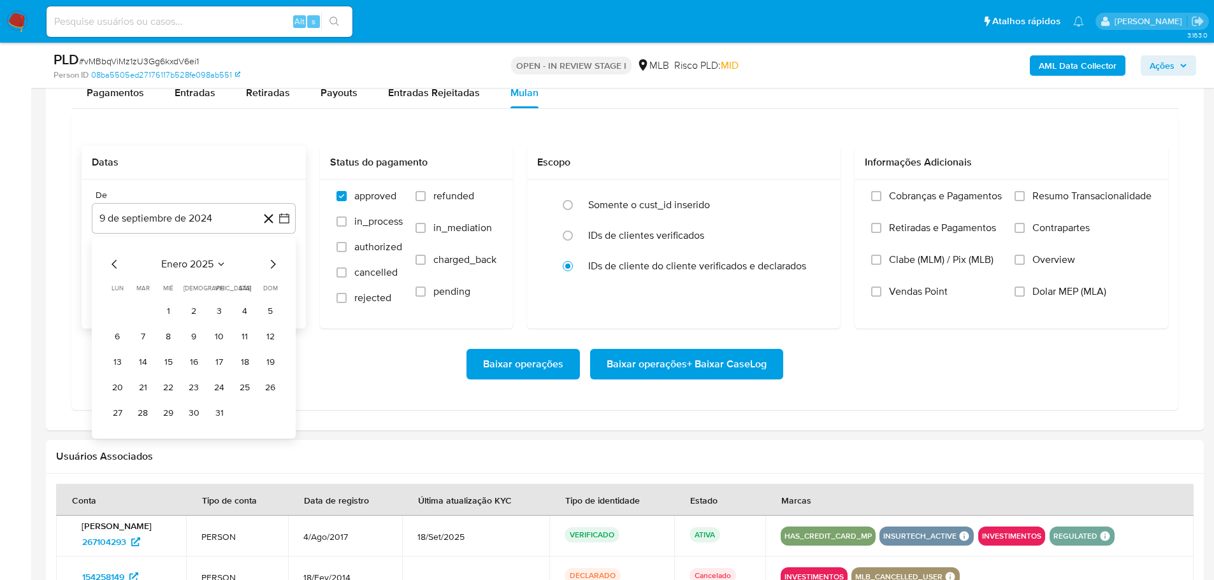
click at [273, 265] on icon "Mes siguiente" at bounding box center [272, 264] width 15 height 15
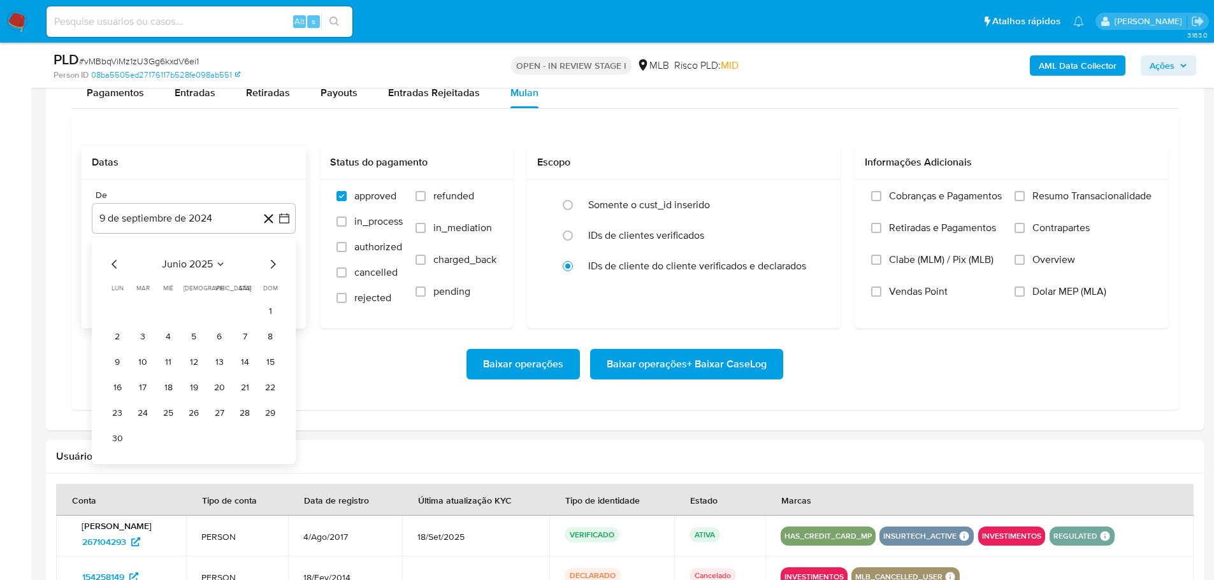
click at [273, 265] on icon "Mes siguiente" at bounding box center [272, 264] width 15 height 15
click at [116, 264] on icon "Mes anterior" at bounding box center [114, 264] width 15 height 15
click at [215, 310] on button "1" at bounding box center [219, 311] width 20 height 20
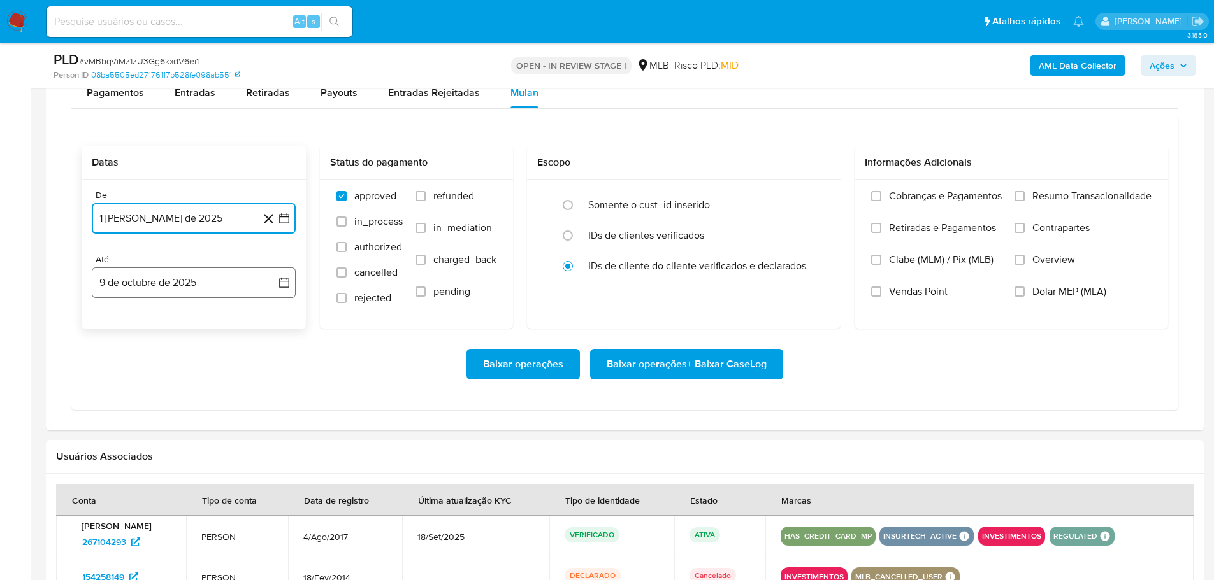
click at [196, 282] on button "9 de octubre de 2025" at bounding box center [194, 283] width 204 height 31
click at [143, 401] on button "7" at bounding box center [143, 401] width 20 height 20
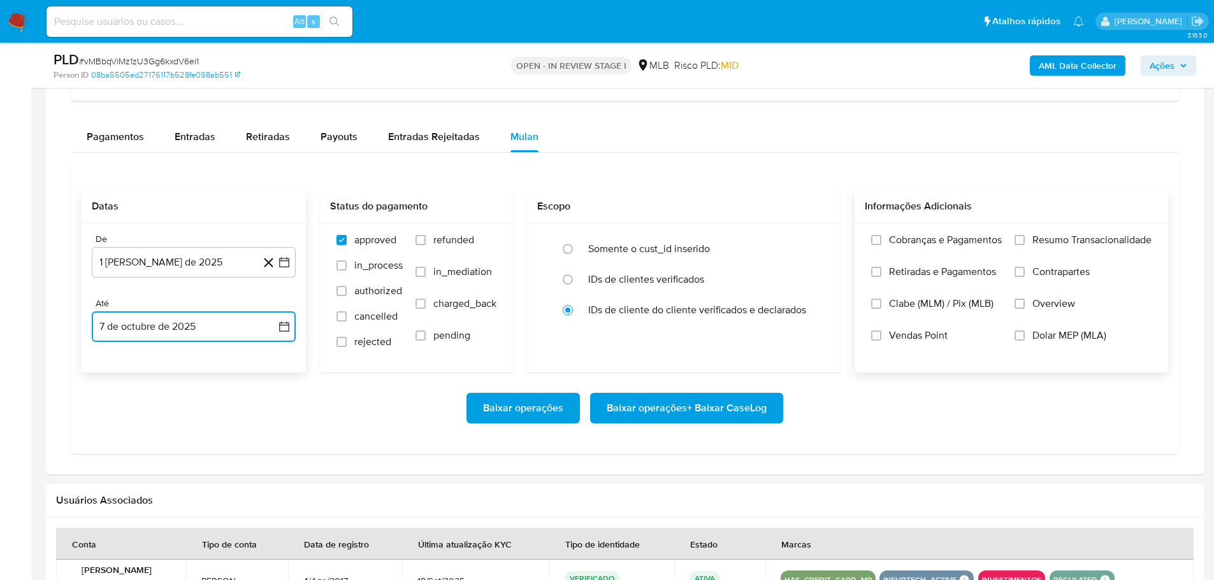
scroll to position [1019, 0]
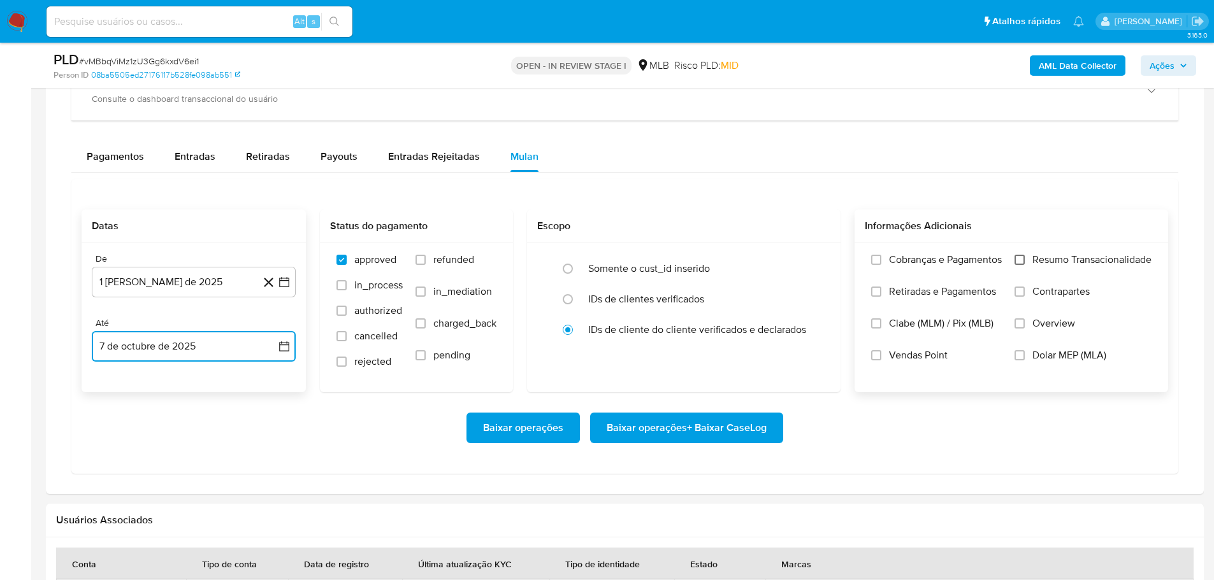
click at [1019, 263] on input "Resumo Transacionalidade" at bounding box center [1019, 260] width 10 height 10
click at [728, 419] on span "Baixar operações + Baixar CaseLog" at bounding box center [687, 428] width 160 height 28
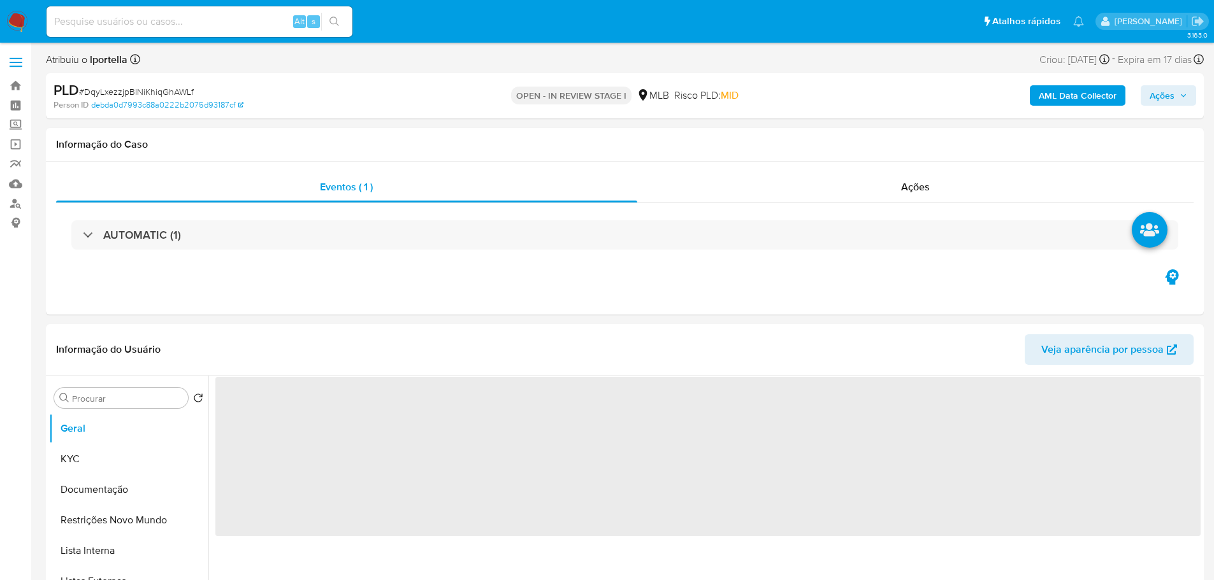
select select "10"
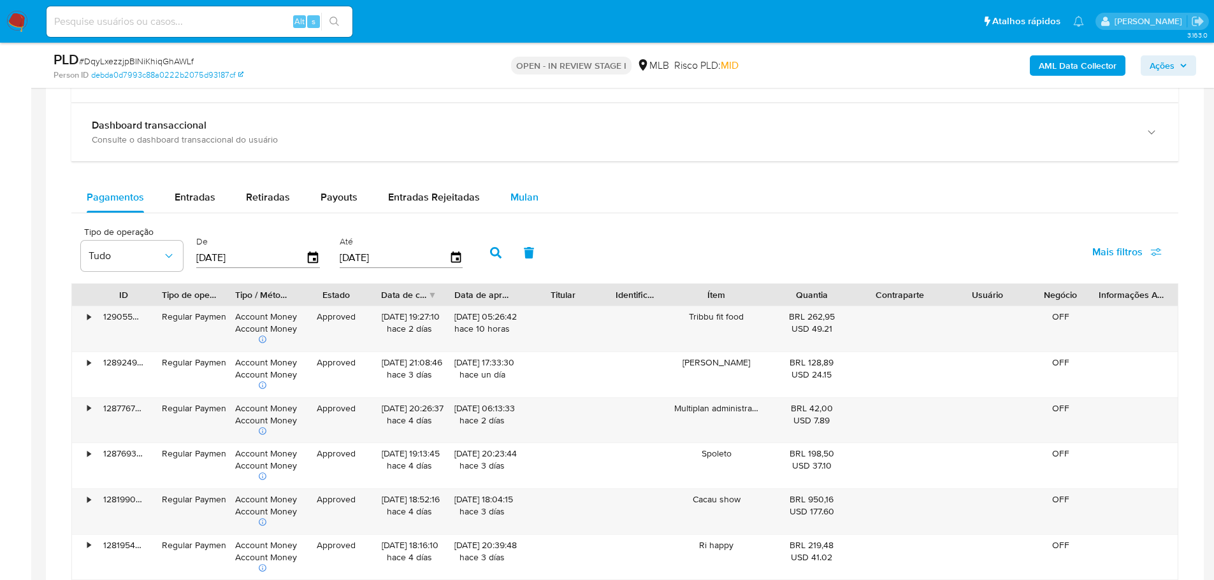
click at [517, 197] on span "Mulan" at bounding box center [524, 197] width 28 height 15
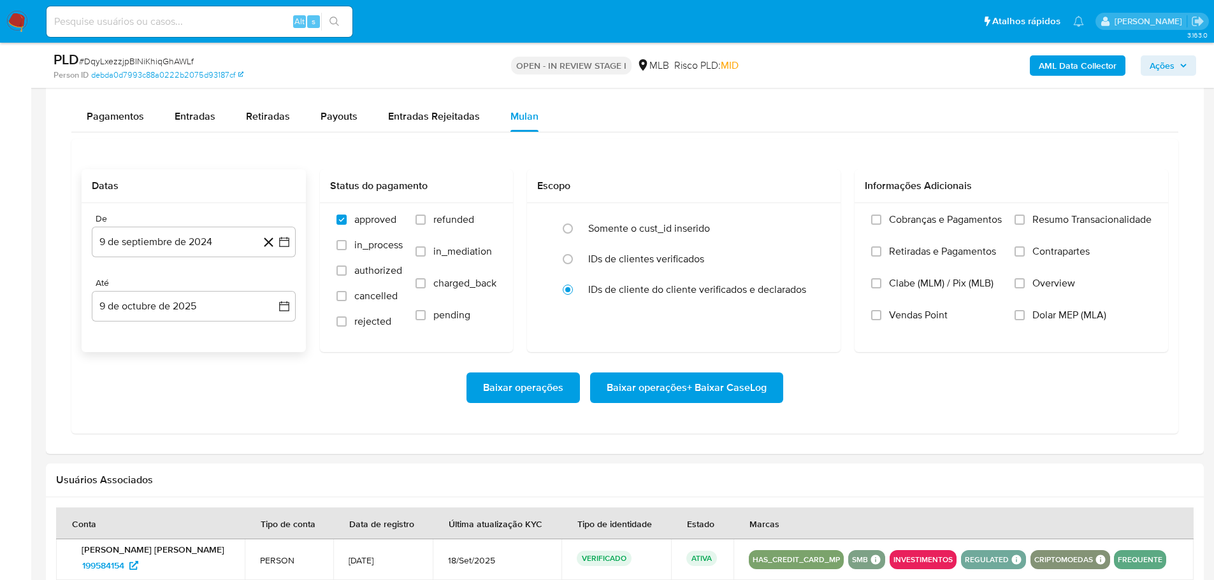
scroll to position [1019, 0]
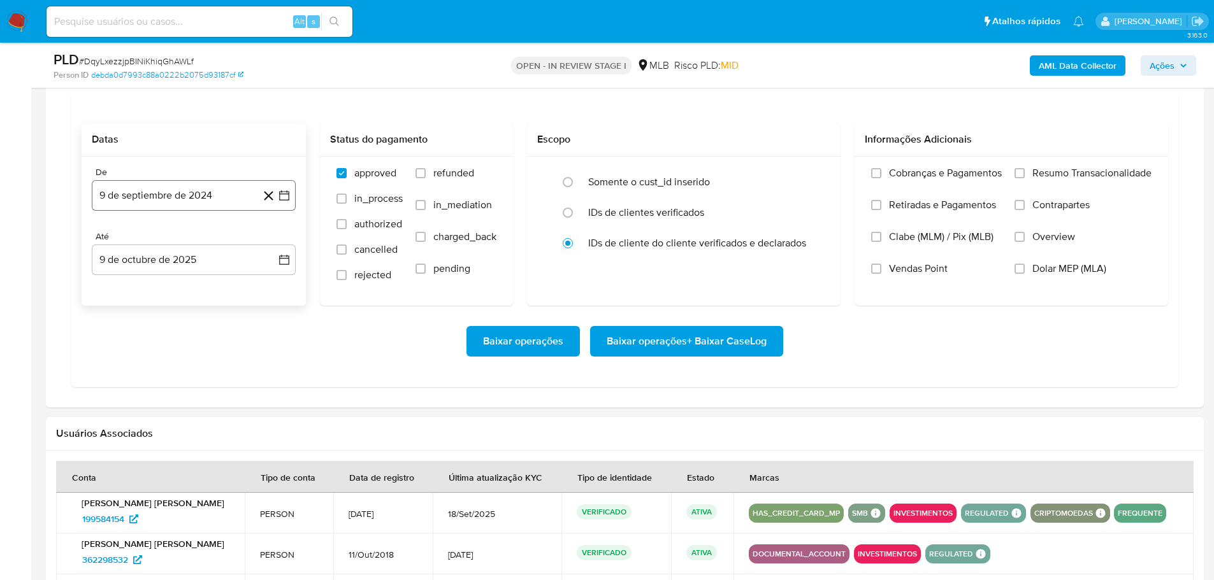
click at [137, 187] on button "9 de septiembre de 2024" at bounding box center [194, 195] width 204 height 31
click at [275, 240] on icon "Mes siguiente" at bounding box center [272, 241] width 15 height 15
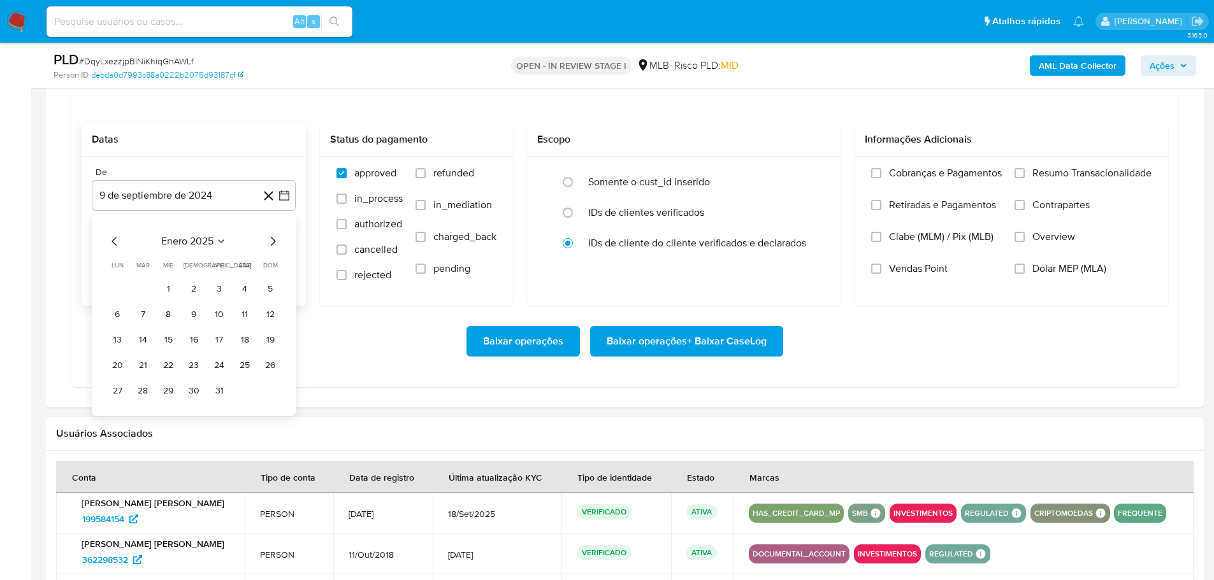
click at [275, 240] on icon "Mes siguiente" at bounding box center [272, 241] width 15 height 15
click at [273, 241] on icon "Mes siguiente" at bounding box center [272, 241] width 15 height 15
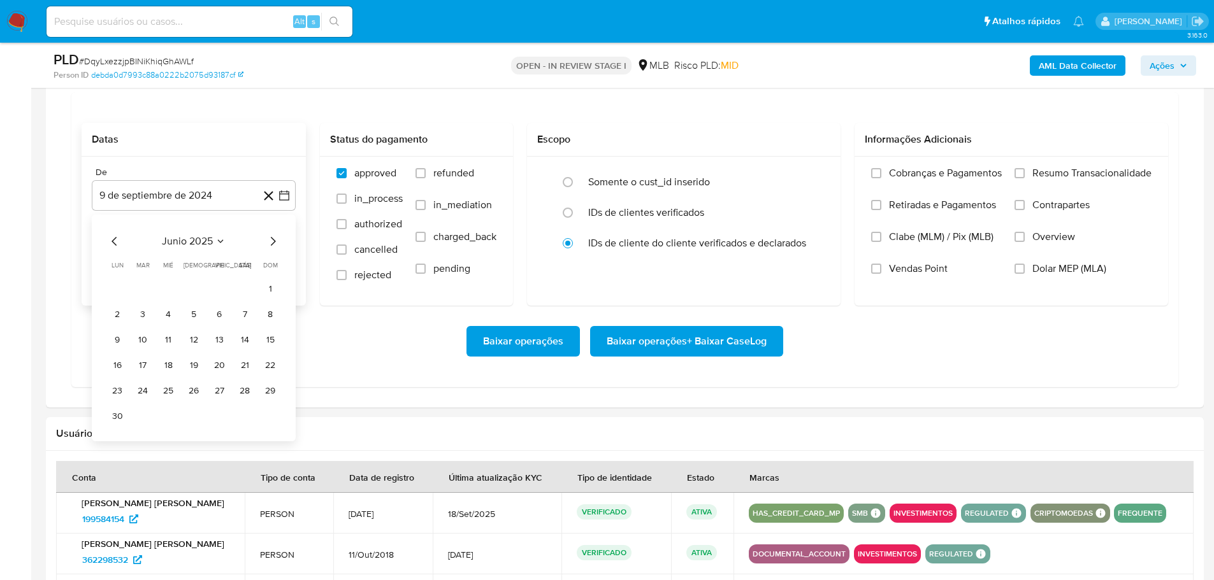
click at [273, 241] on icon "Mes siguiente" at bounding box center [272, 241] width 15 height 15
click at [102, 241] on div "septiembre 2025 septiembre 2025 lun lunes mar martes mié miércoles jue jueves v…" at bounding box center [194, 315] width 204 height 201
click at [116, 234] on icon "Mes anterior" at bounding box center [114, 241] width 15 height 15
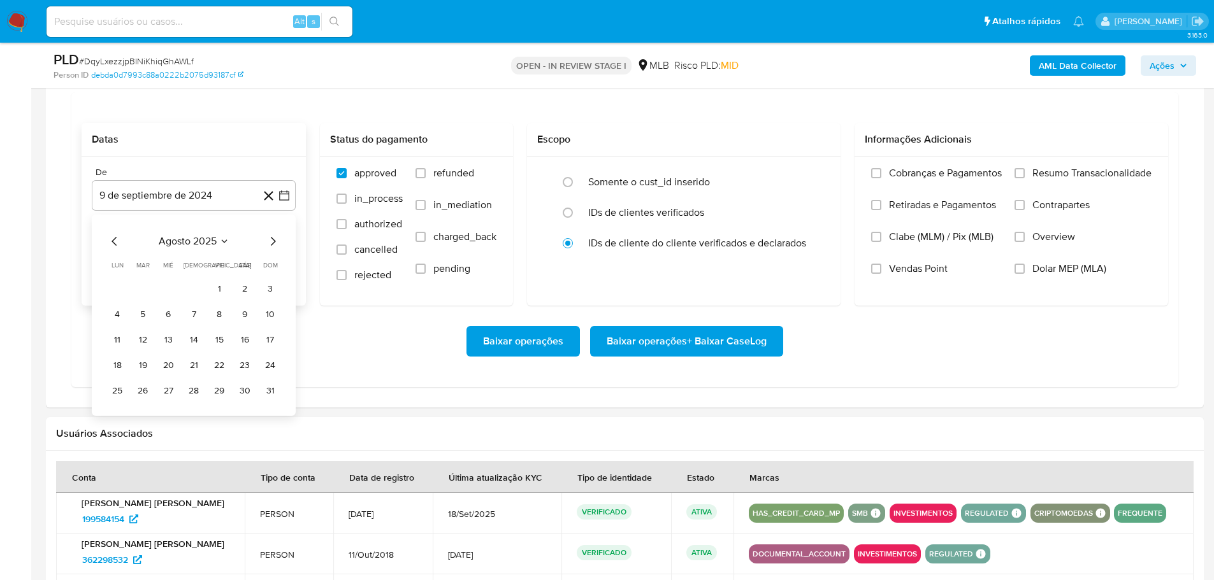
click at [224, 287] on button "1" at bounding box center [219, 288] width 20 height 20
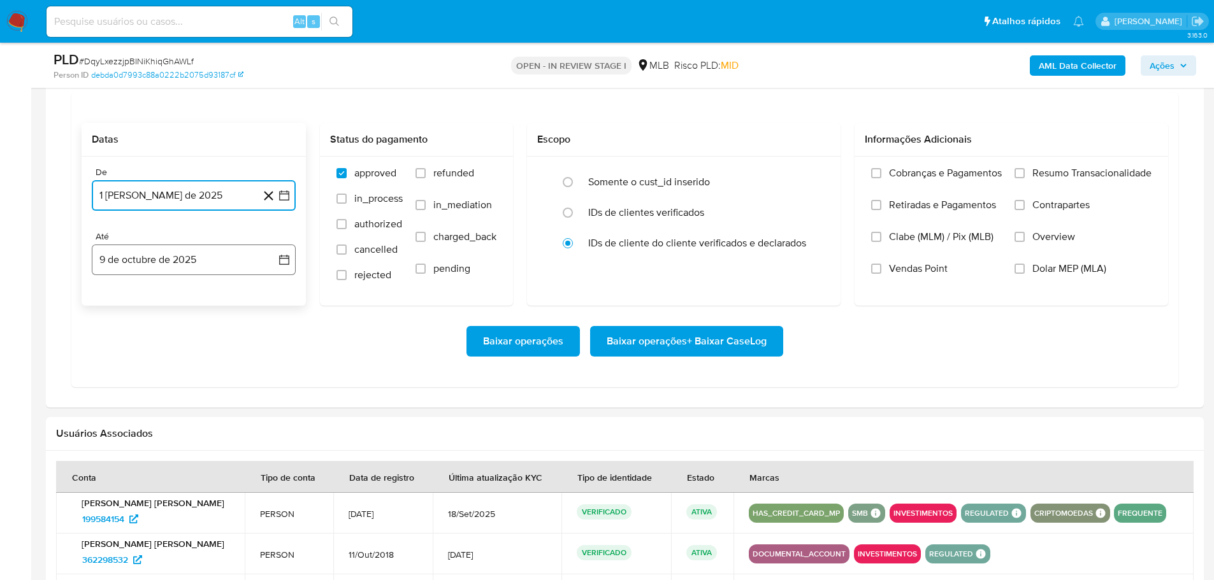
click at [200, 262] on button "9 de octubre de 2025" at bounding box center [194, 260] width 204 height 31
click at [147, 376] on button "7" at bounding box center [143, 378] width 20 height 20
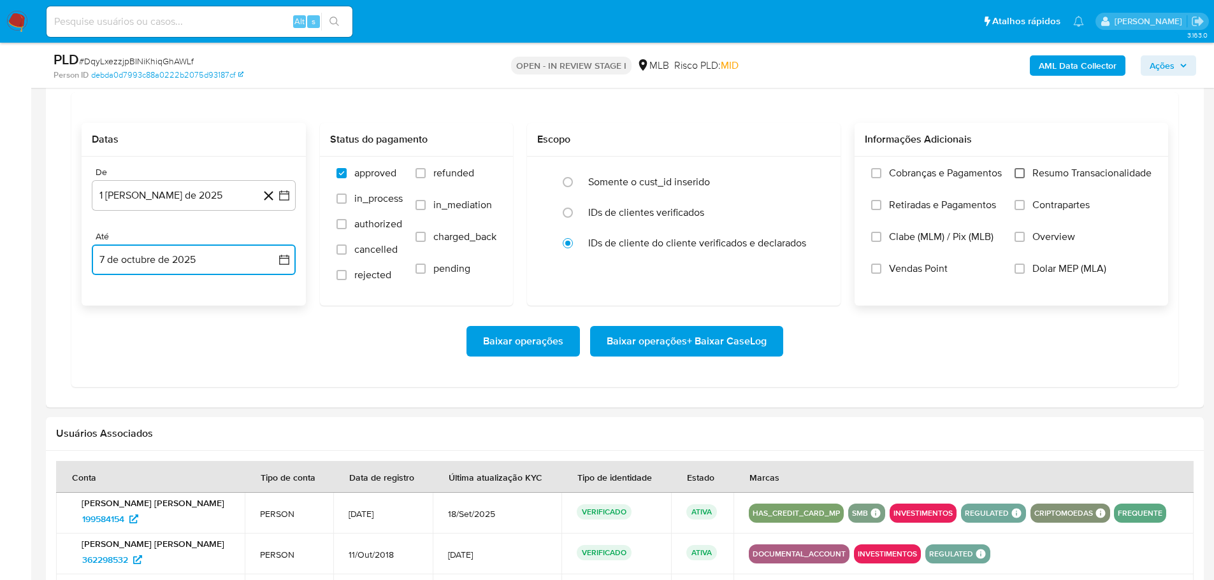
click at [1021, 169] on input "Resumo Transacionalidade" at bounding box center [1019, 173] width 10 height 10
click at [749, 342] on span "Baixar operações + Baixar CaseLog" at bounding box center [687, 341] width 160 height 28
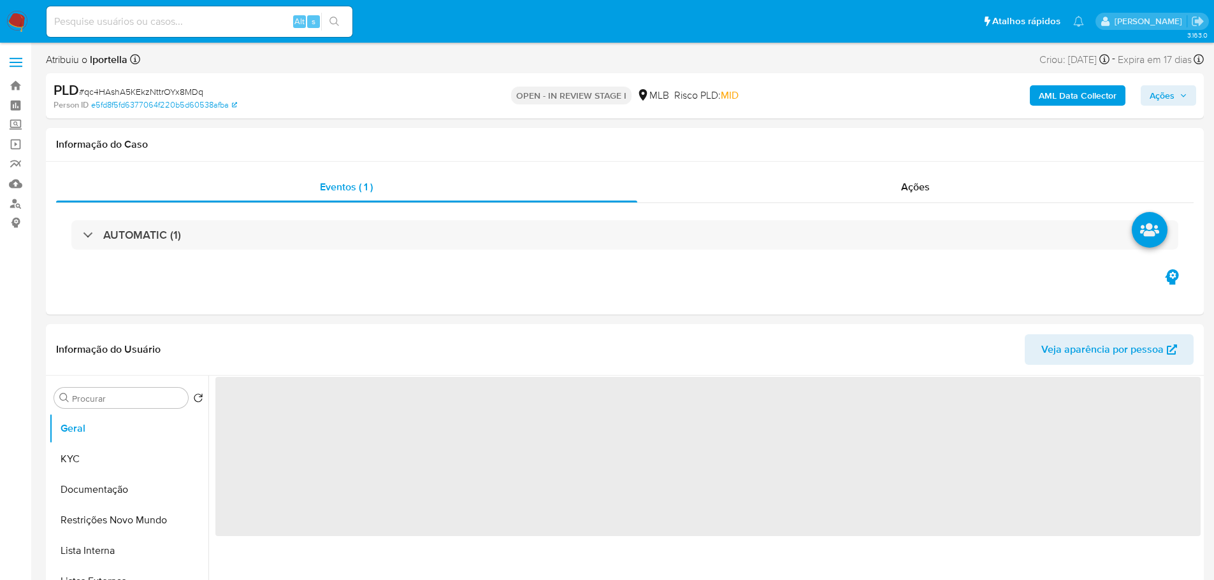
select select "10"
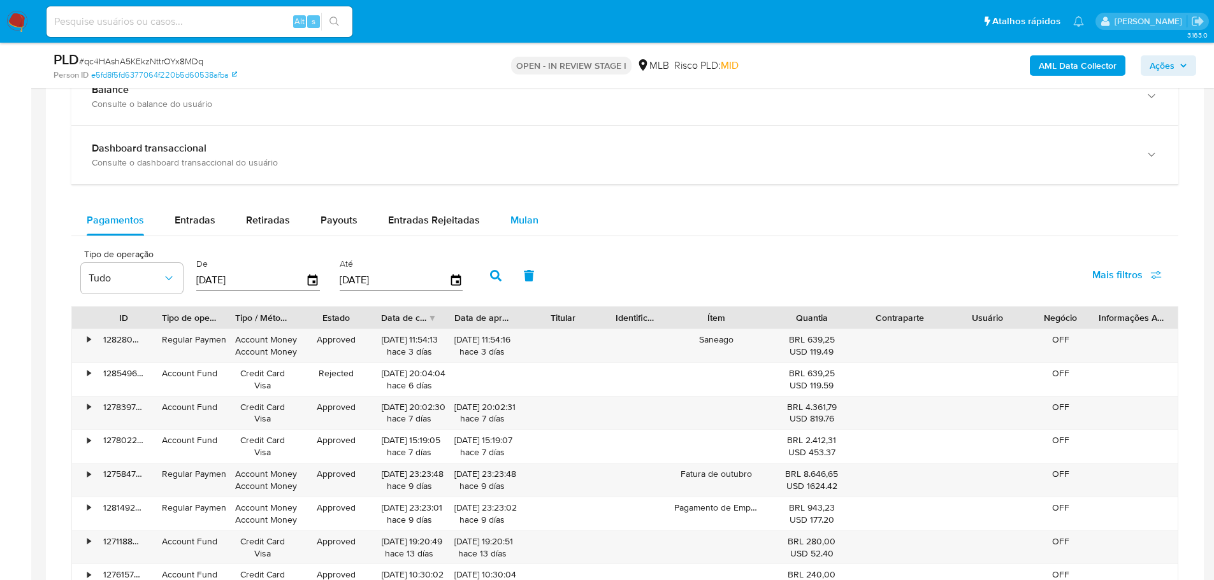
click at [524, 226] on span "Mulan" at bounding box center [524, 220] width 28 height 15
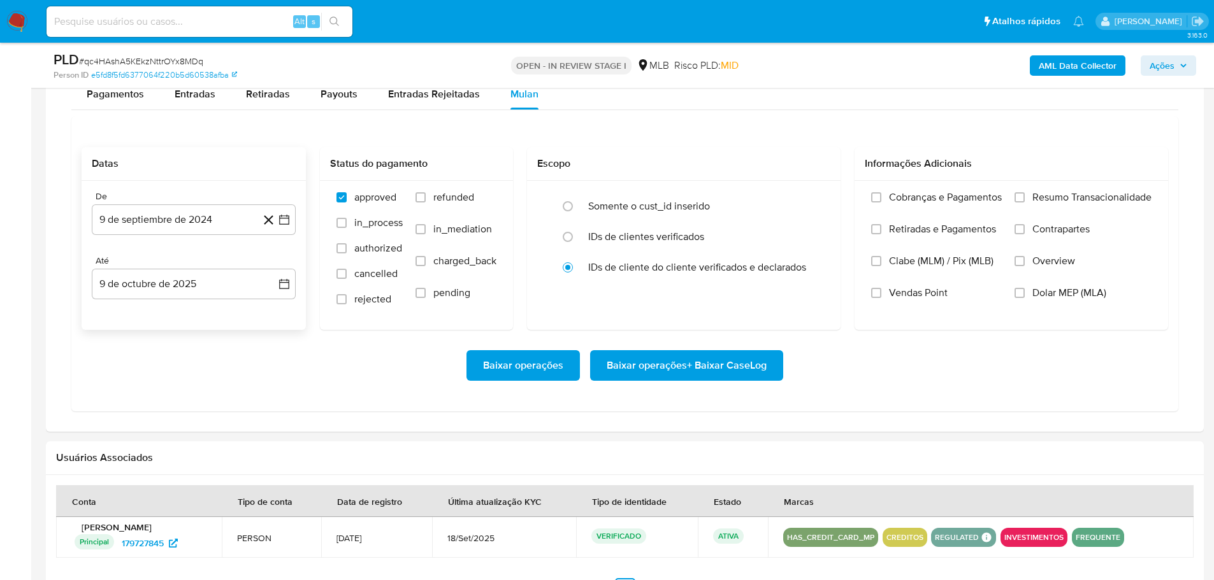
scroll to position [1083, 0]
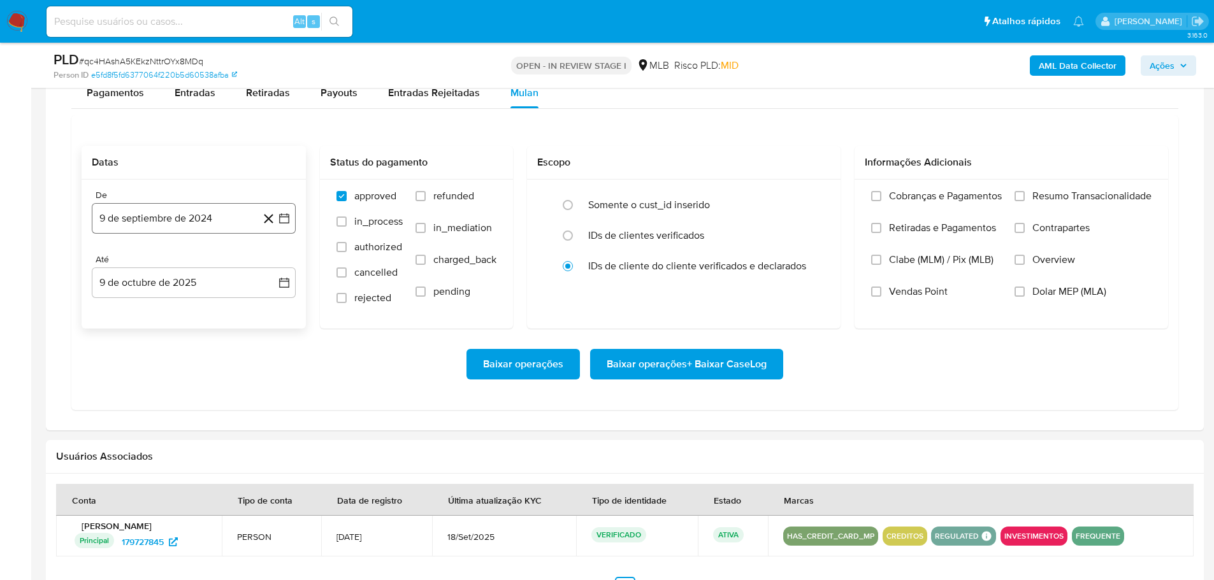
click at [165, 229] on button "9 de septiembre de 2024" at bounding box center [194, 218] width 204 height 31
click at [268, 262] on icon "Mes siguiente" at bounding box center [272, 264] width 15 height 15
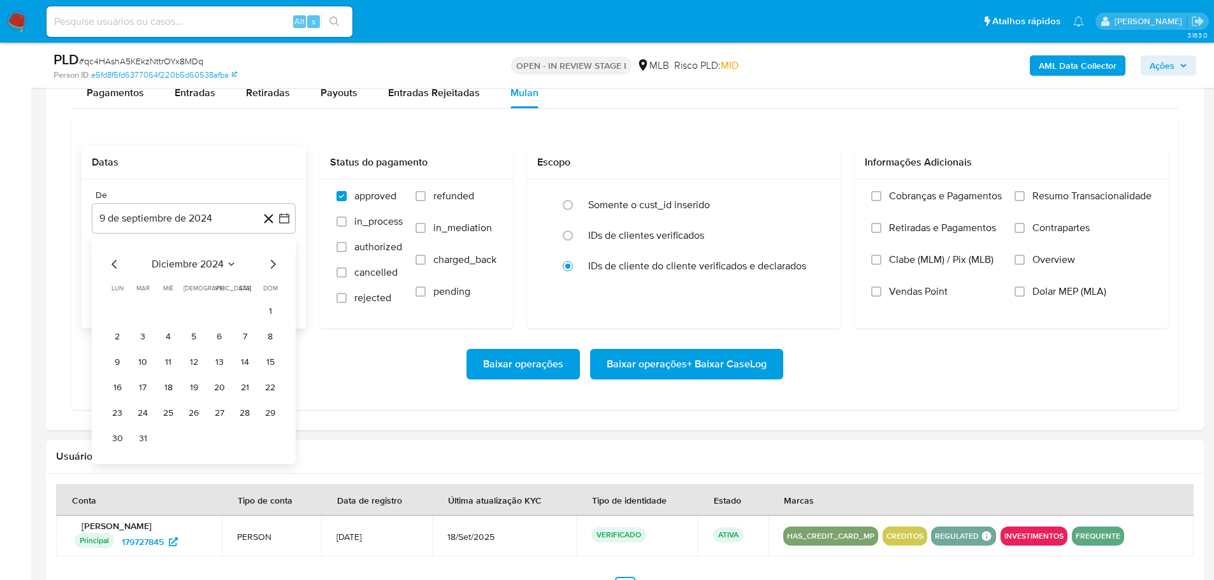
click at [268, 262] on icon "Mes siguiente" at bounding box center [272, 264] width 15 height 15
click at [267, 261] on icon "Mes siguiente" at bounding box center [272, 264] width 15 height 15
click at [273, 261] on icon "Mes siguiente" at bounding box center [272, 264] width 15 height 15
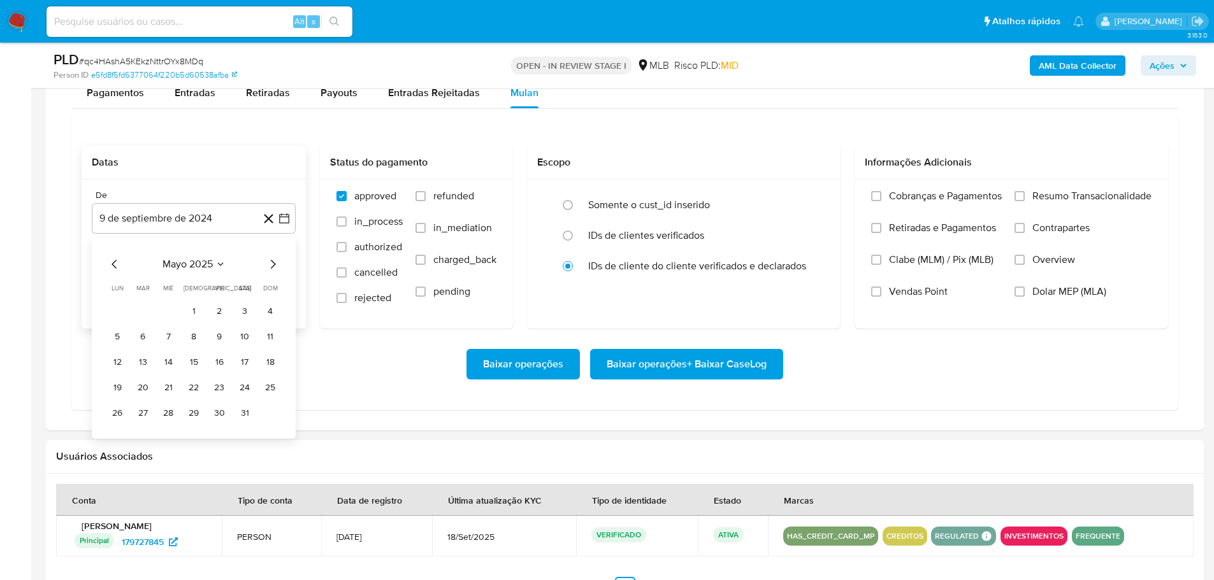
click at [273, 261] on icon "Mes siguiente" at bounding box center [272, 264] width 15 height 15
click at [273, 263] on icon "Mes siguiente" at bounding box center [272, 264] width 15 height 15
click at [217, 313] on button "1" at bounding box center [219, 311] width 20 height 20
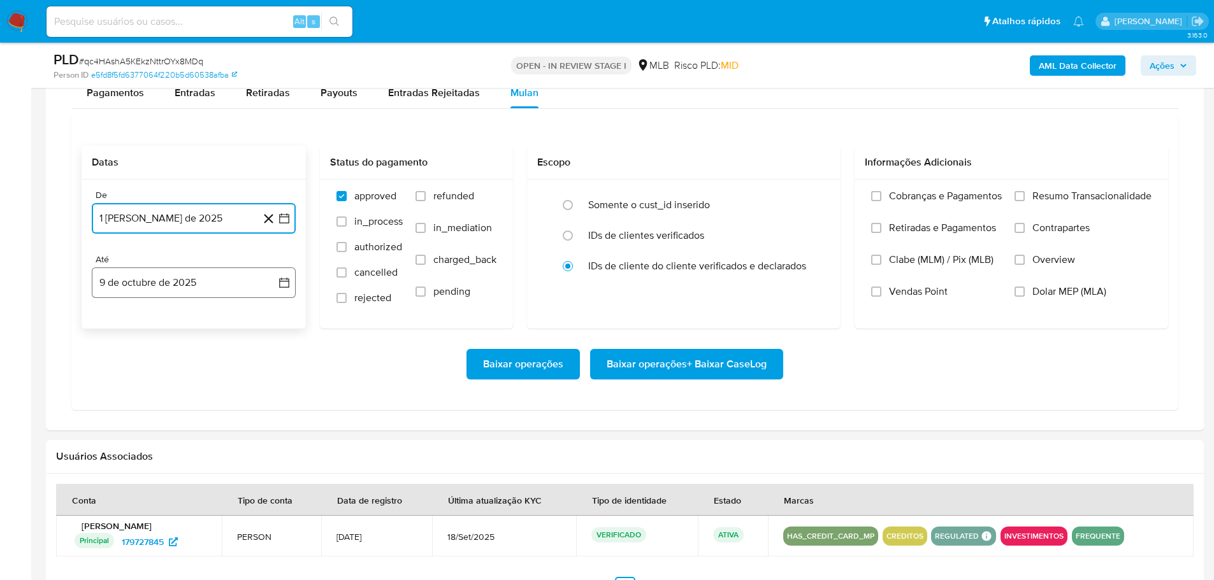
click at [212, 288] on button "9 de octubre de 2025" at bounding box center [194, 283] width 204 height 31
click at [145, 396] on button "7" at bounding box center [143, 401] width 20 height 20
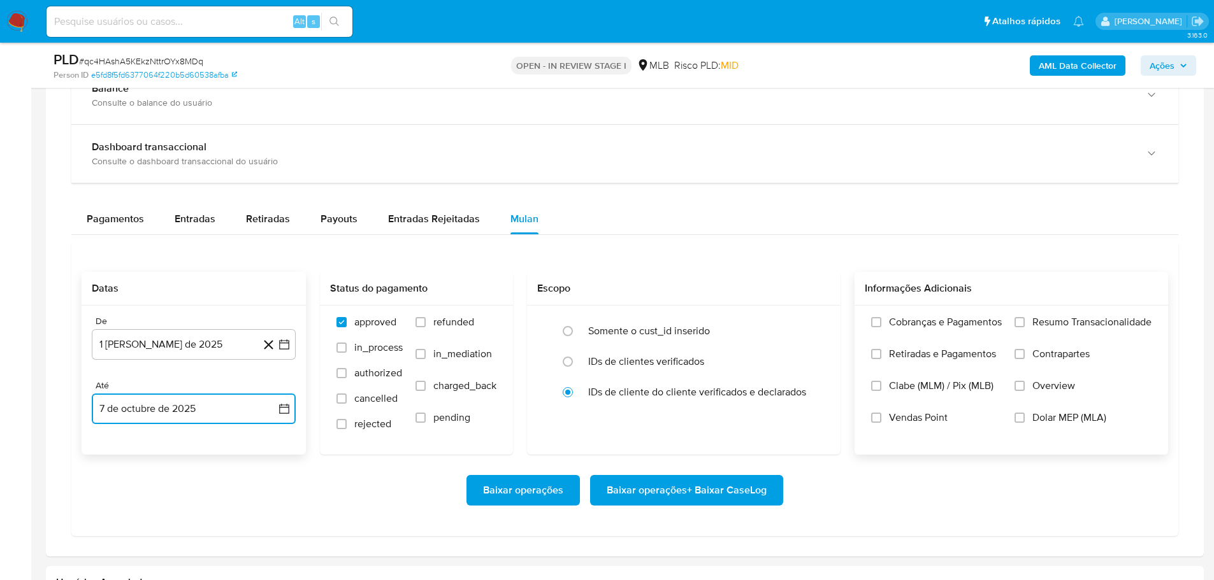
scroll to position [956, 0]
click at [1019, 319] on input "Resumo Transacionalidade" at bounding box center [1019, 324] width 10 height 10
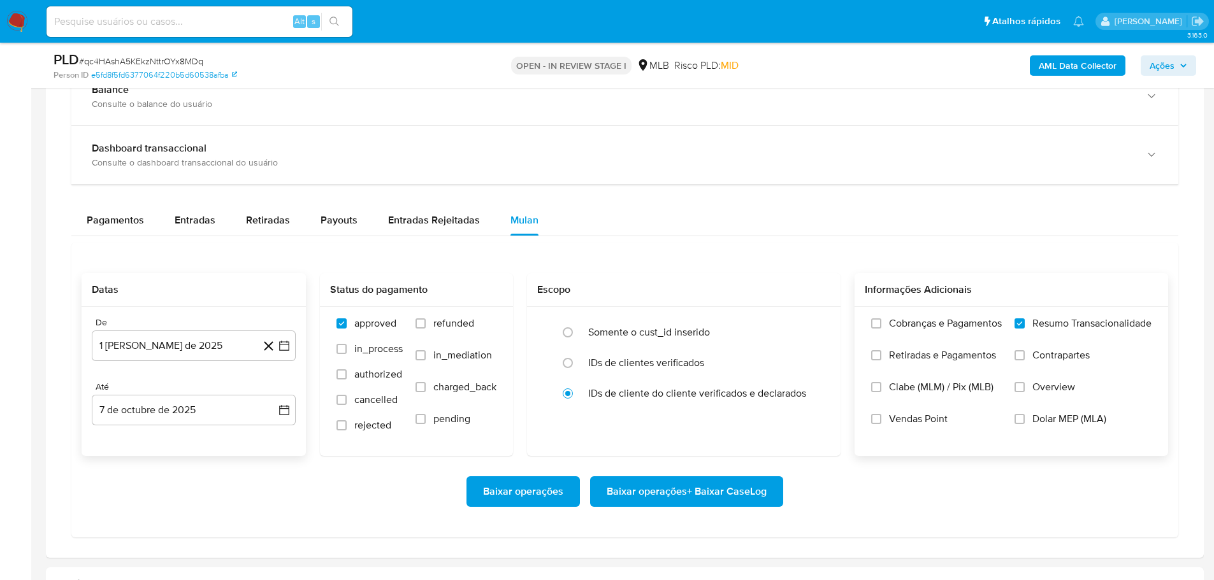
click at [666, 498] on span "Baixar operações + Baixar CaseLog" at bounding box center [687, 492] width 160 height 28
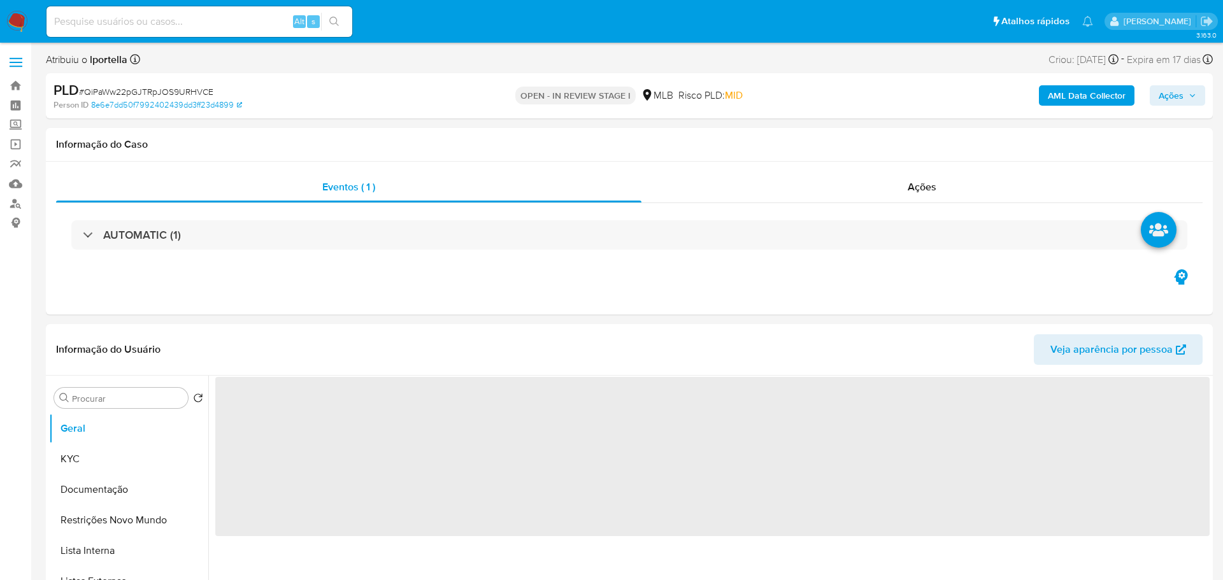
select select "10"
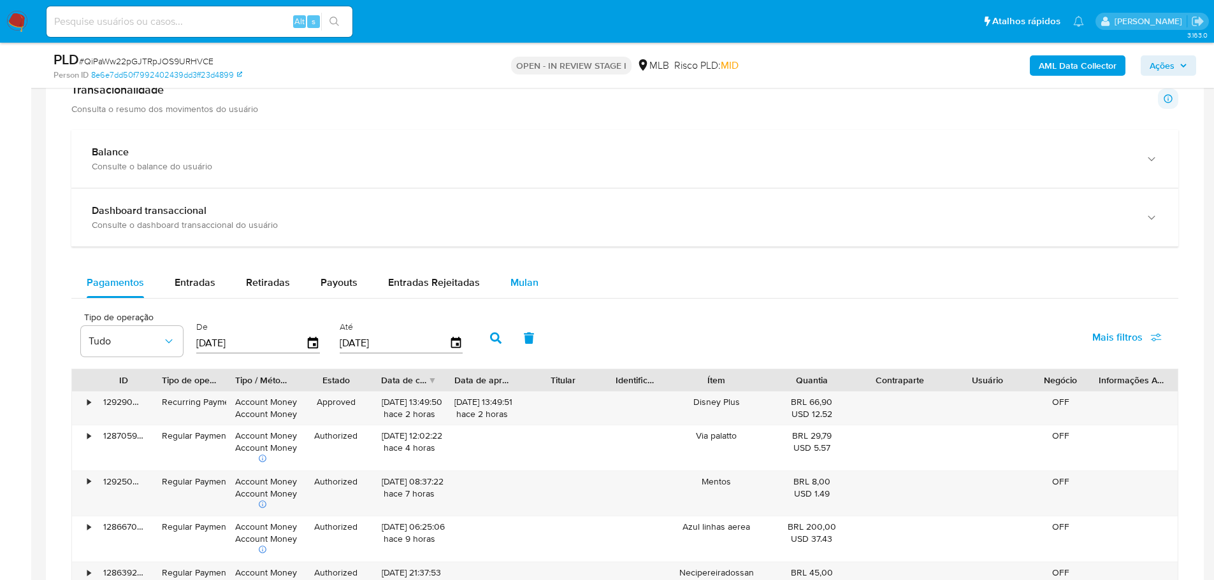
click at [531, 289] on span "Mulan" at bounding box center [524, 282] width 28 height 15
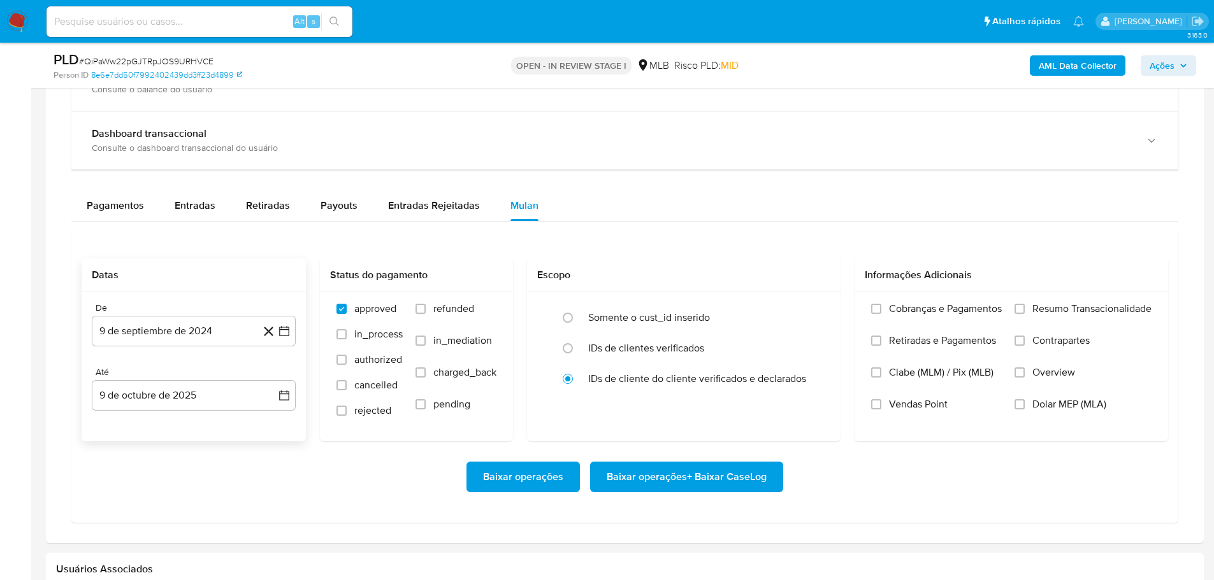
scroll to position [1083, 0]
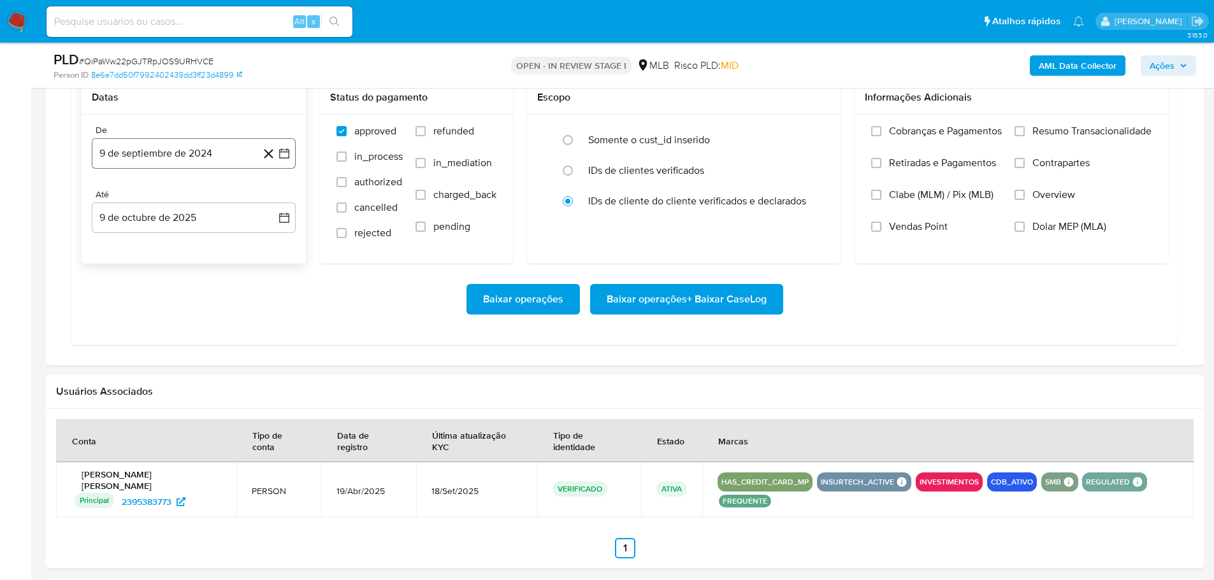
click at [168, 159] on button "9 de septiembre de 2024" at bounding box center [194, 153] width 204 height 31
click at [275, 195] on icon "Mes siguiente" at bounding box center [272, 199] width 15 height 15
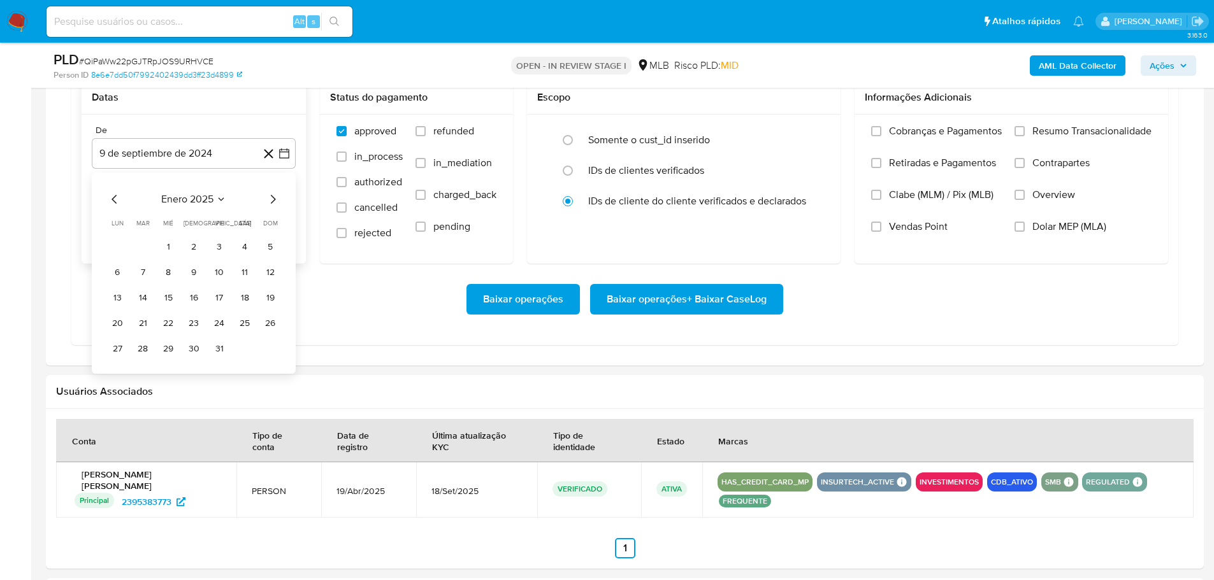
click at [275, 195] on icon "Mes siguiente" at bounding box center [272, 199] width 15 height 15
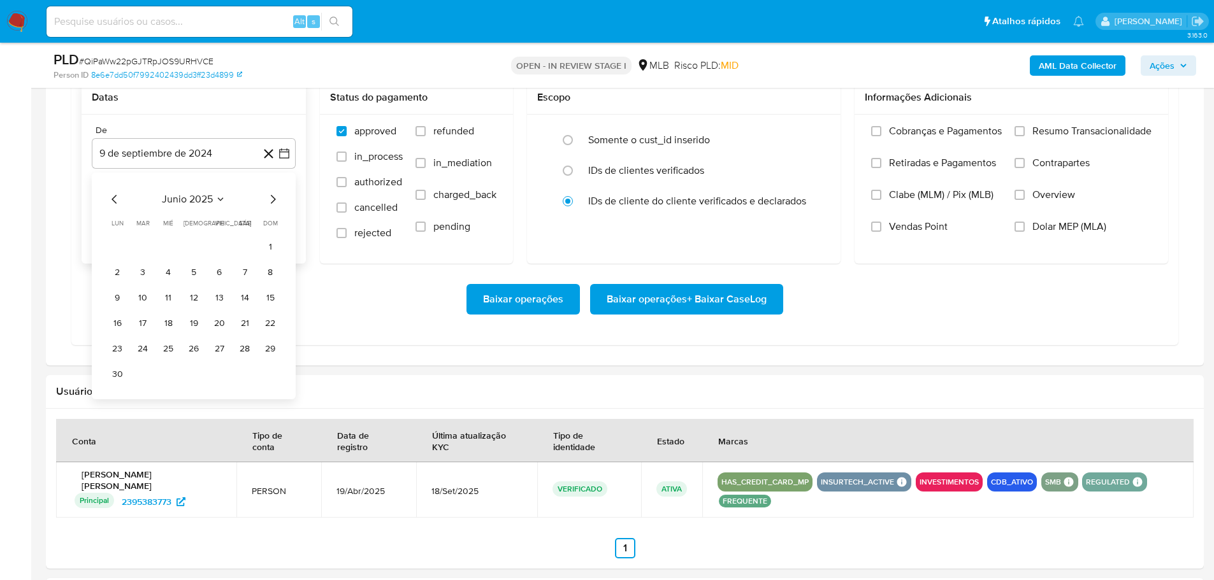
click at [275, 195] on icon "Mes siguiente" at bounding box center [272, 199] width 15 height 15
click at [220, 246] on button "1" at bounding box center [219, 246] width 20 height 20
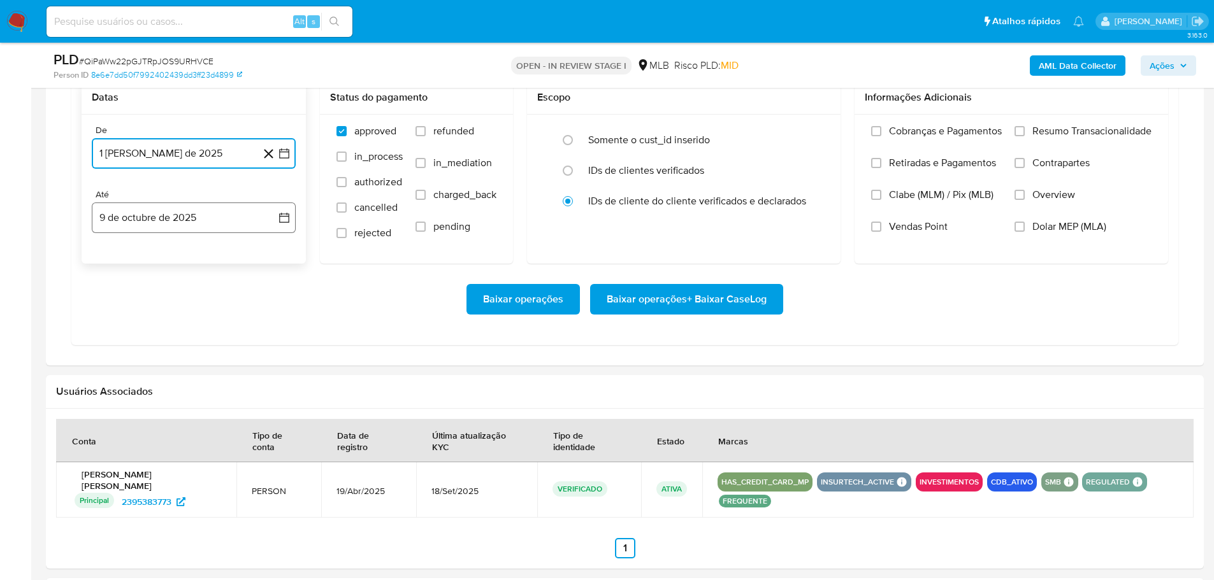
click at [222, 222] on button "9 de octubre de 2025" at bounding box center [194, 218] width 204 height 31
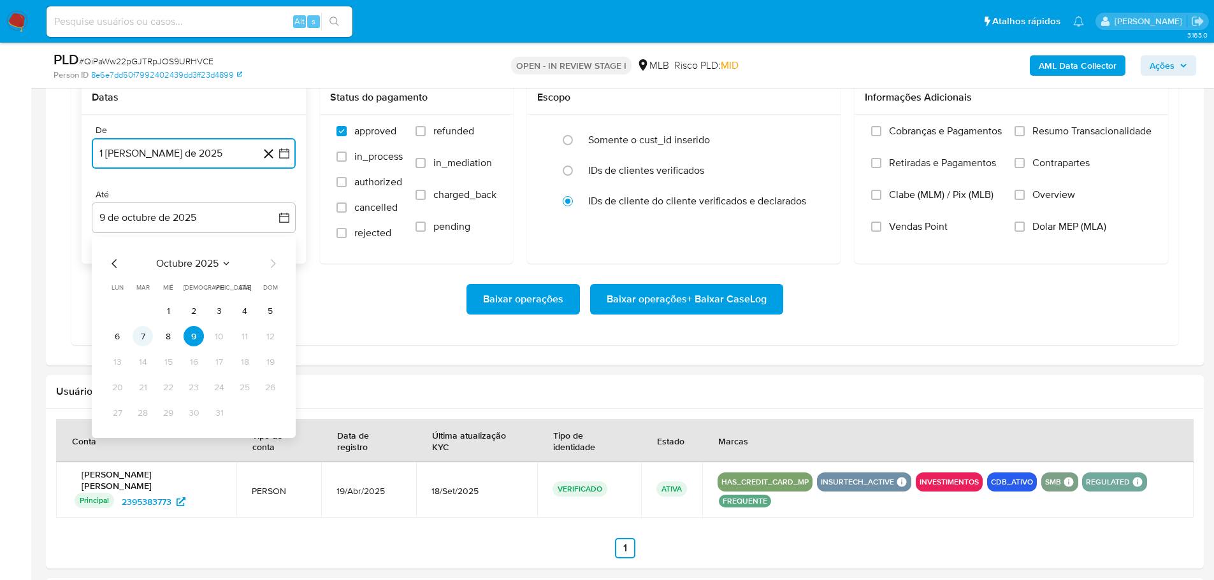
click at [145, 332] on button "7" at bounding box center [143, 336] width 20 height 20
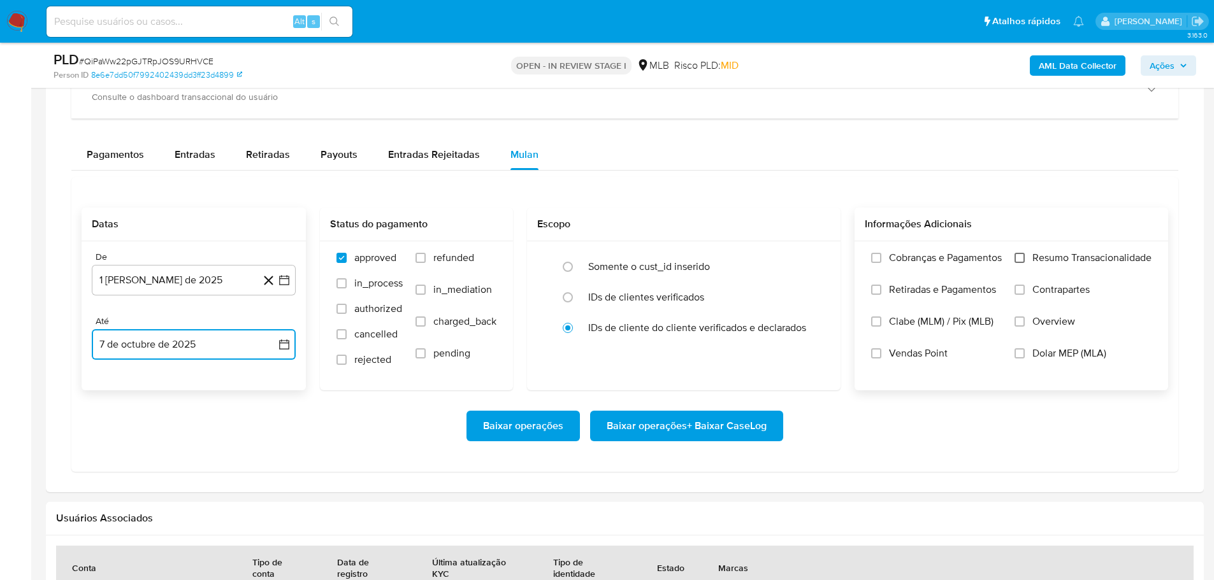
scroll to position [956, 0]
drag, startPoint x: 1024, startPoint y: 259, endPoint x: 1005, endPoint y: 266, distance: 20.0
click at [1023, 258] on input "Resumo Transacionalidade" at bounding box center [1019, 259] width 10 height 10
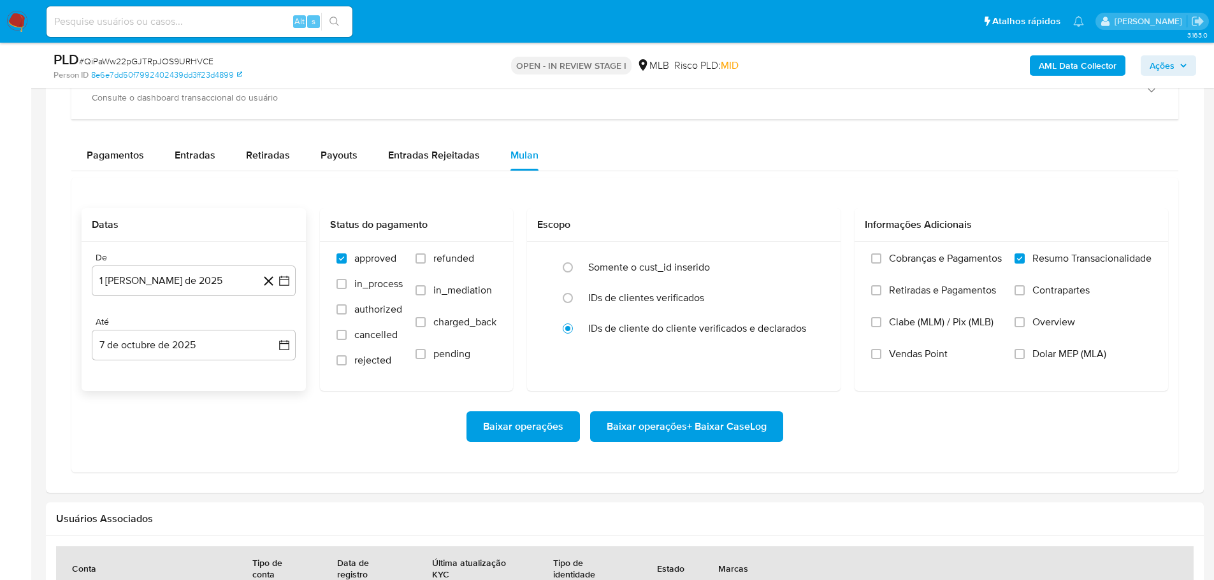
click at [731, 425] on span "Baixar operações + Baixar CaseLog" at bounding box center [687, 427] width 160 height 28
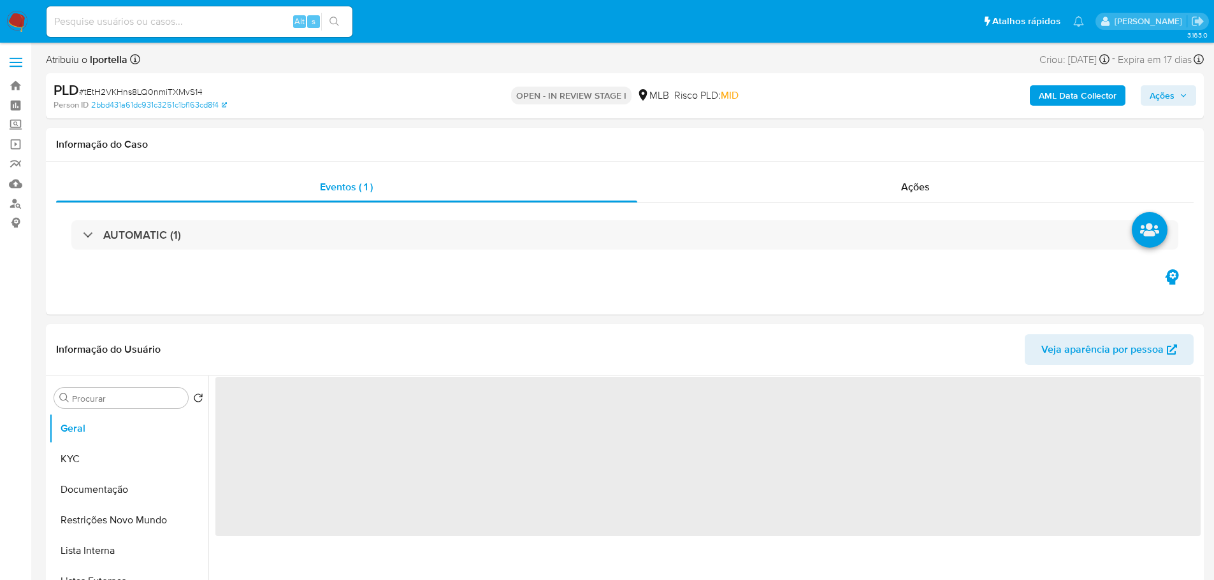
select select "10"
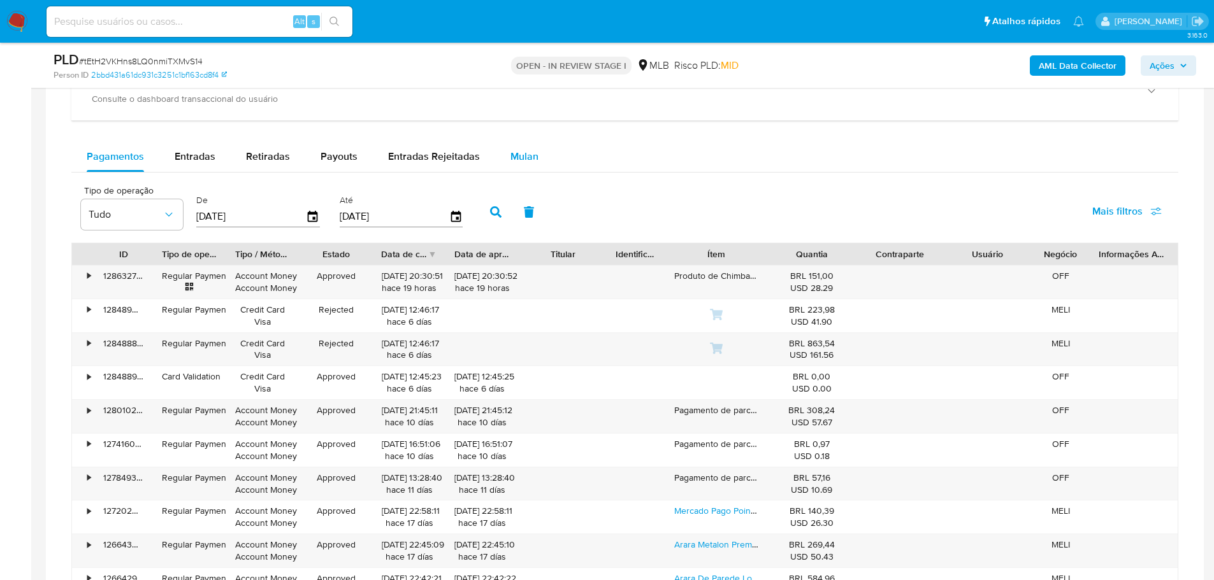
click at [528, 154] on span "Mulan" at bounding box center [524, 156] width 28 height 15
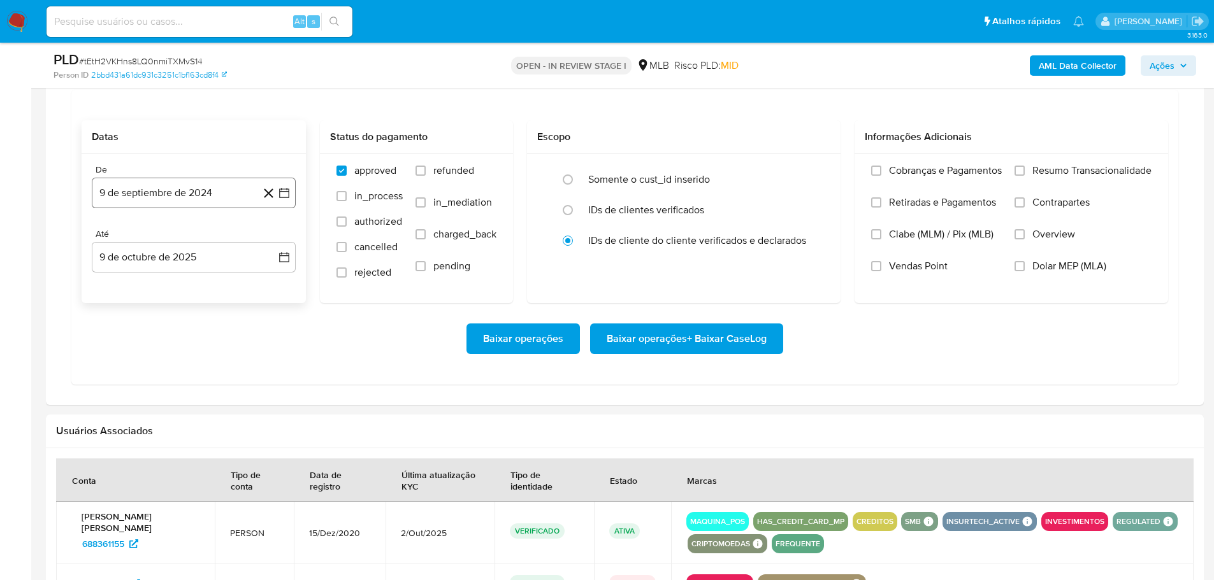
scroll to position [1147, 0]
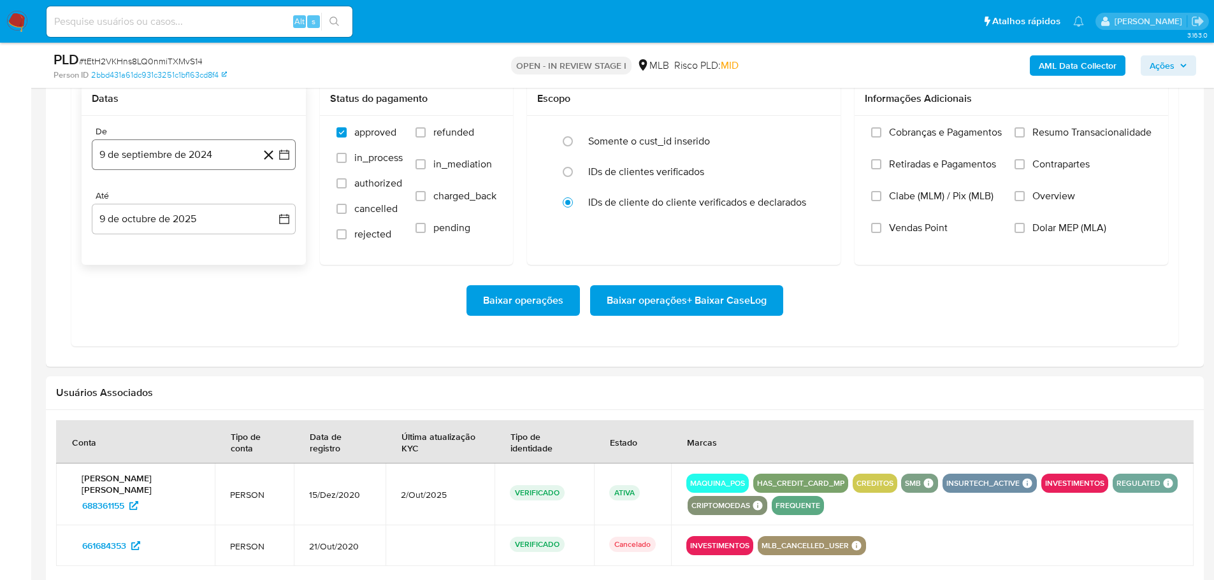
click at [135, 161] on button "9 de septiembre de 2024" at bounding box center [194, 155] width 204 height 31
click at [274, 199] on icon "Mes siguiente" at bounding box center [272, 200] width 15 height 15
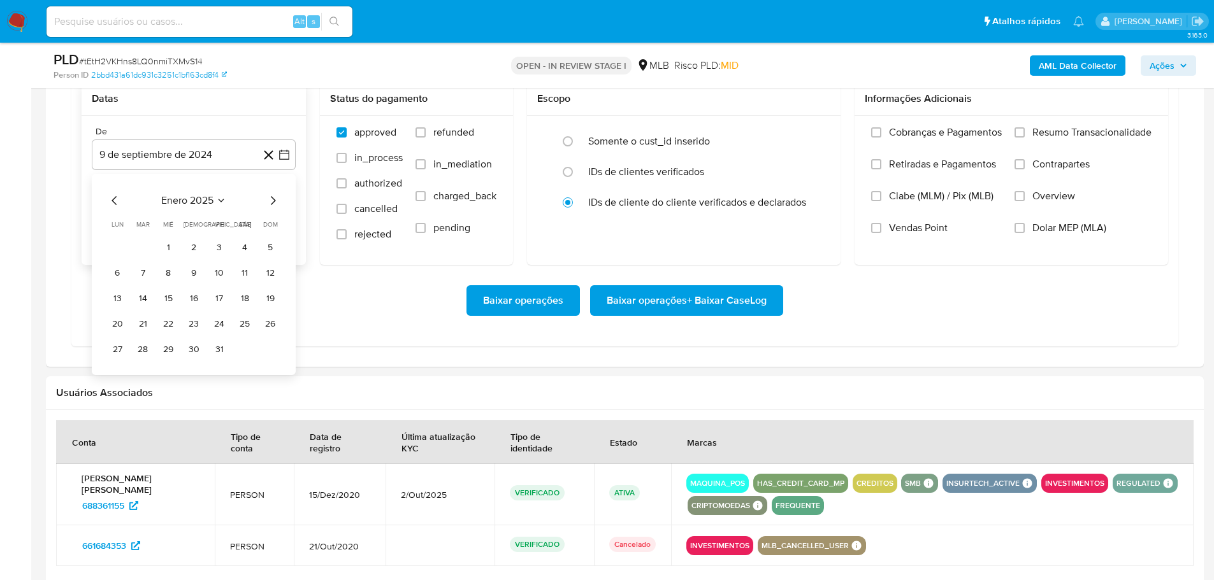
click at [274, 199] on icon "Mes siguiente" at bounding box center [272, 200] width 15 height 15
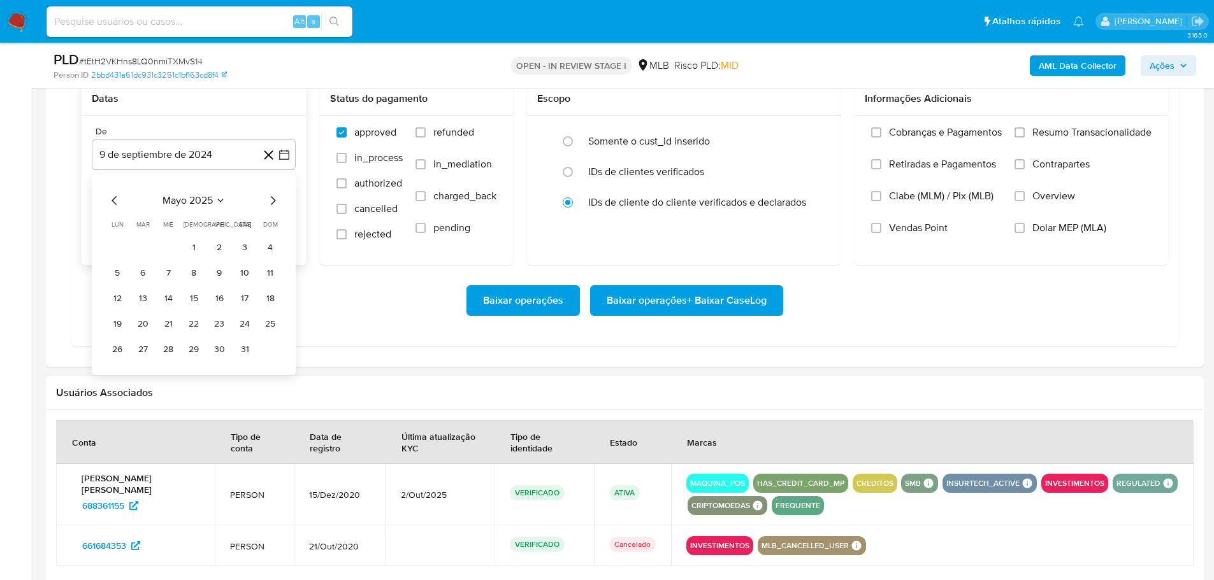
click at [274, 199] on icon "Mes siguiente" at bounding box center [272, 200] width 15 height 15
click at [116, 196] on icon "Mes anterior" at bounding box center [114, 200] width 15 height 15
click at [215, 245] on button "1" at bounding box center [219, 248] width 20 height 20
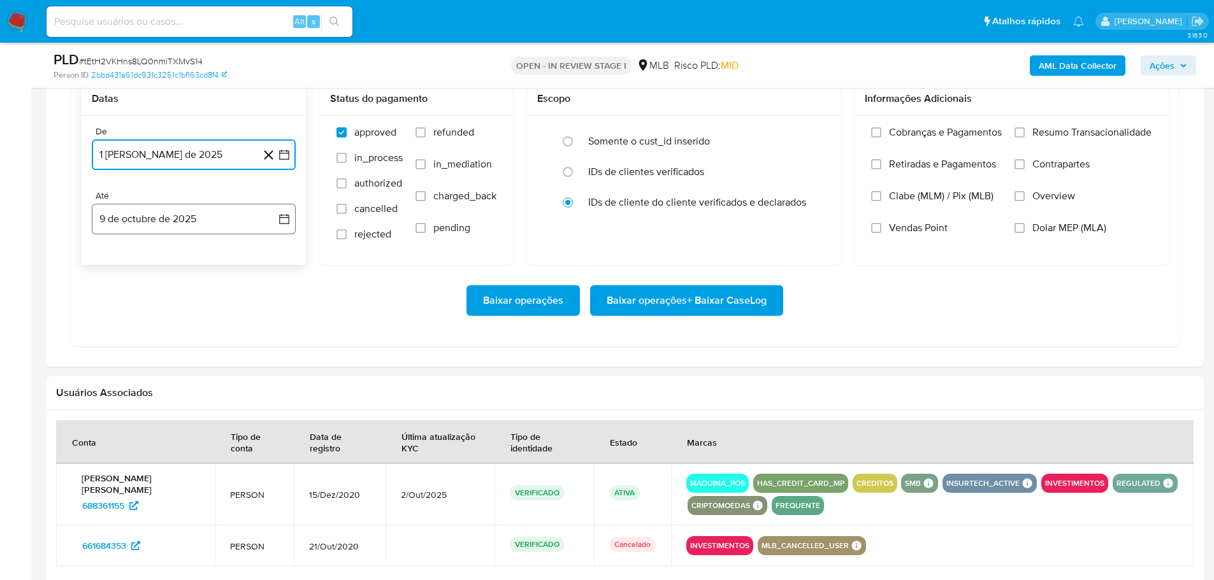
click at [202, 219] on button "9 de octubre de 2025" at bounding box center [194, 219] width 204 height 31
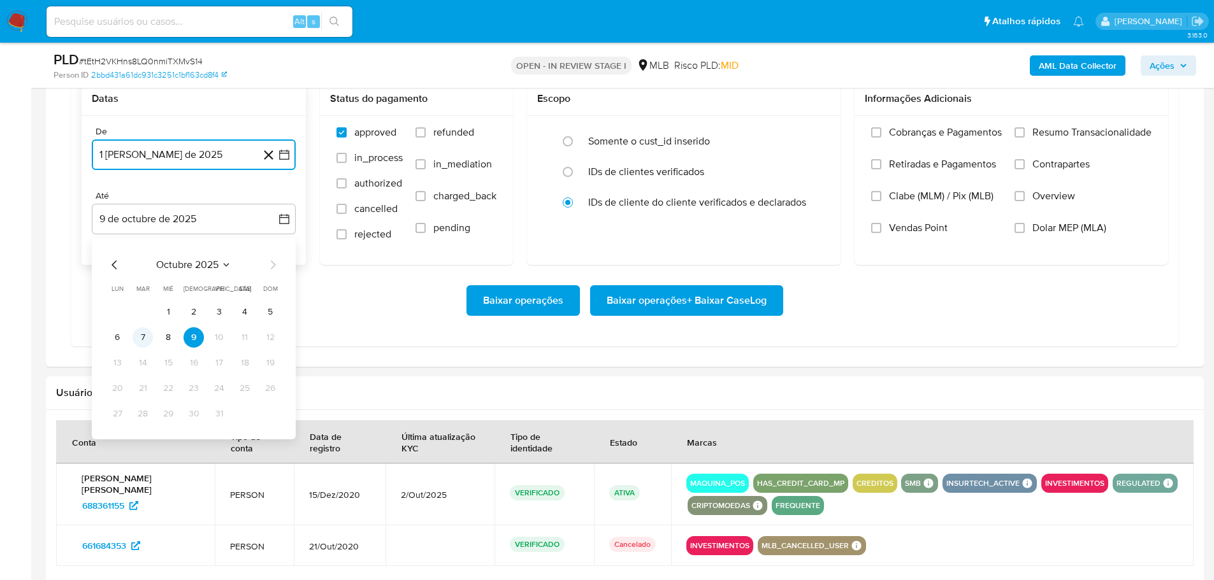
click at [144, 337] on button "7" at bounding box center [143, 337] width 20 height 20
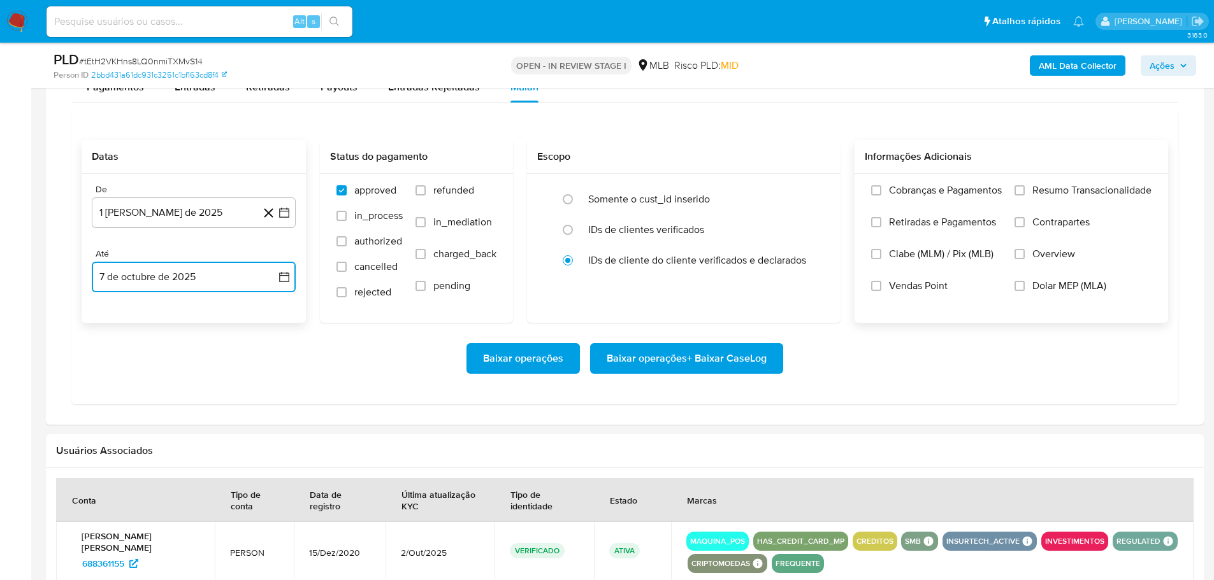
scroll to position [1019, 0]
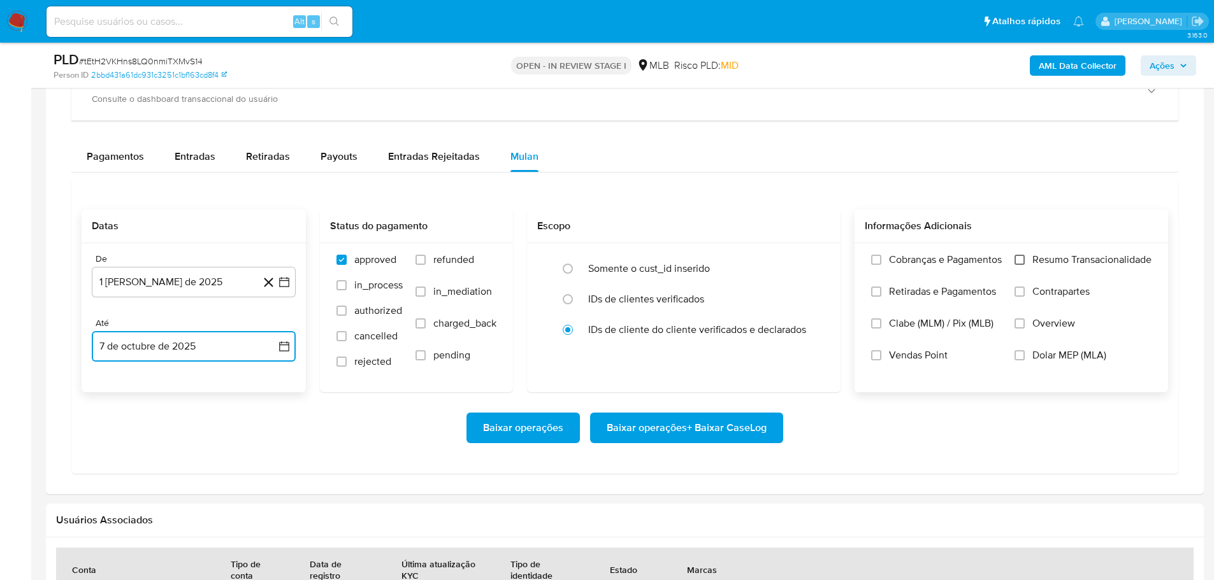
click at [1018, 255] on input "Resumo Transacionalidade" at bounding box center [1019, 260] width 10 height 10
click at [731, 425] on span "Baixar operações + Baixar CaseLog" at bounding box center [687, 428] width 160 height 28
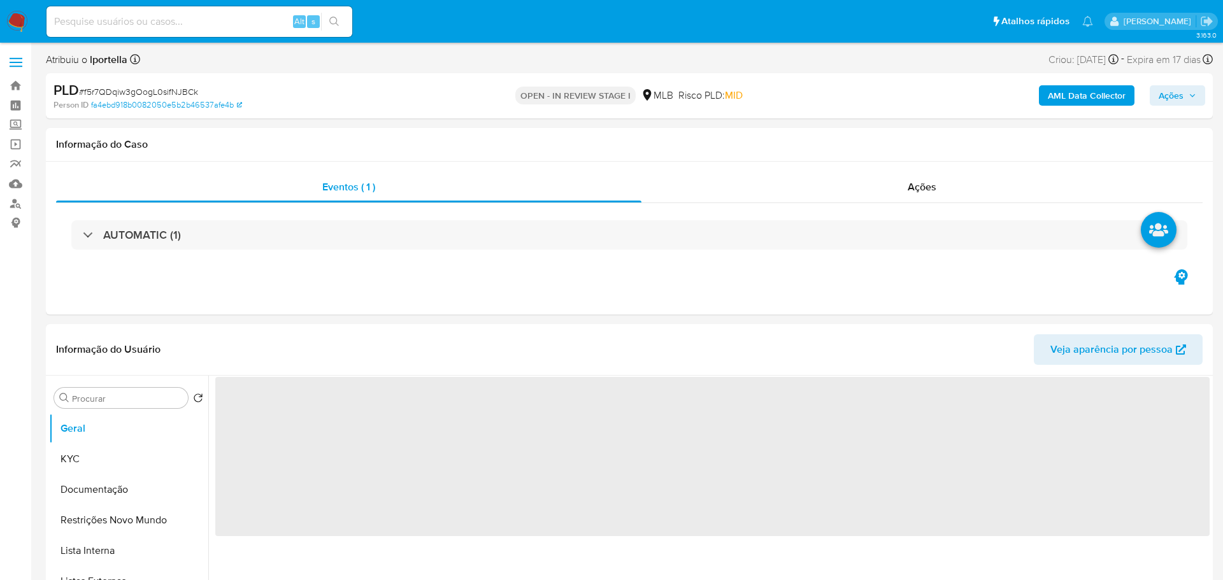
select select "10"
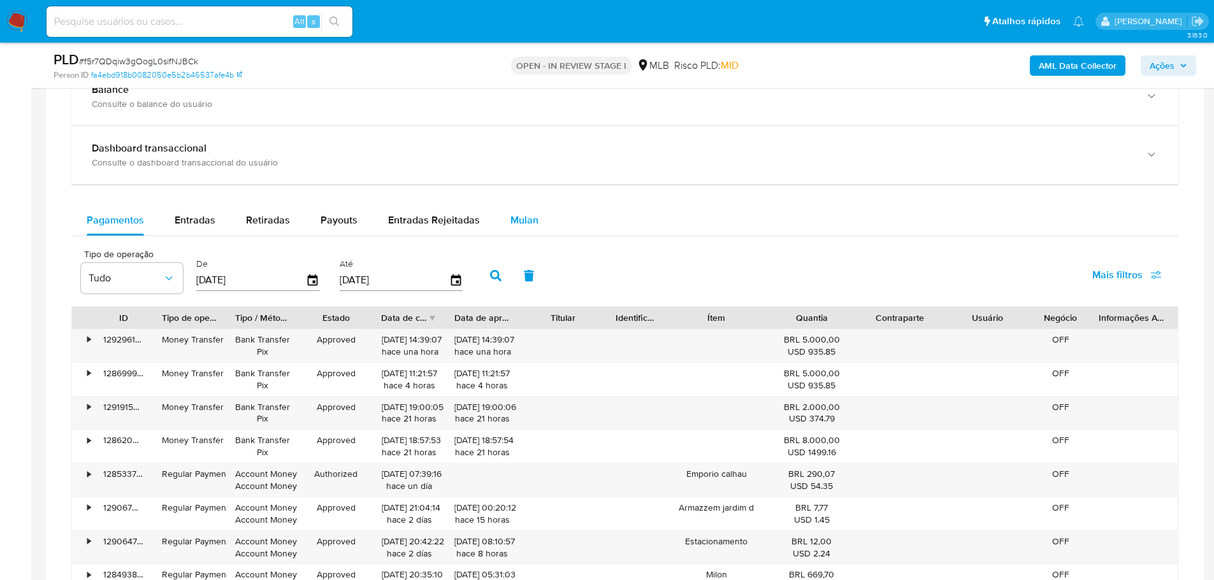
click at [515, 217] on span "Mulan" at bounding box center [524, 220] width 28 height 15
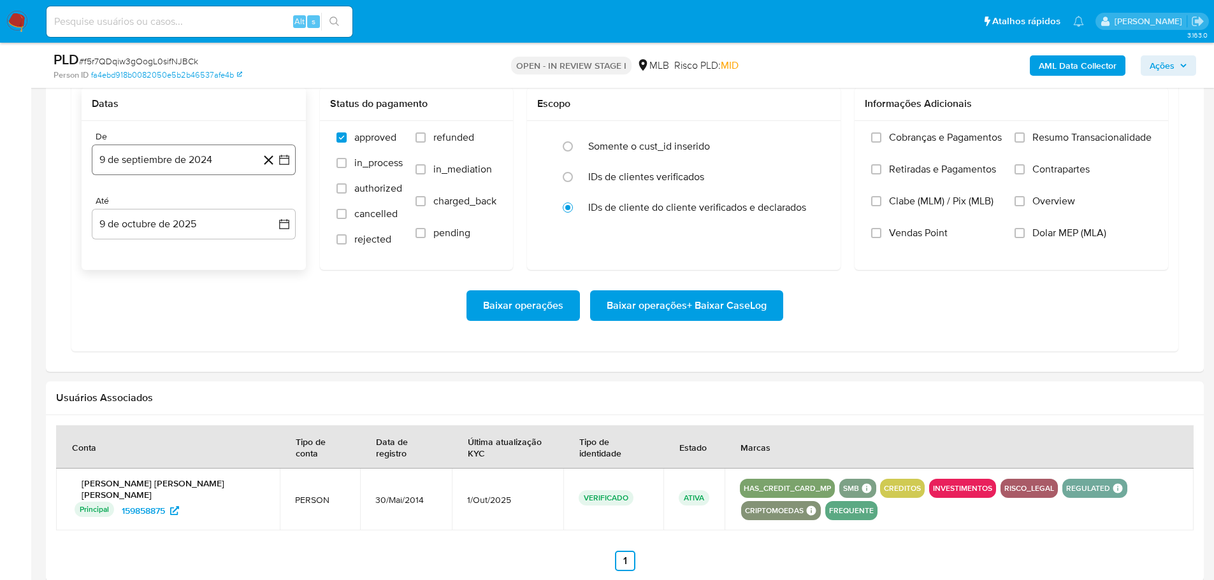
scroll to position [1147, 0]
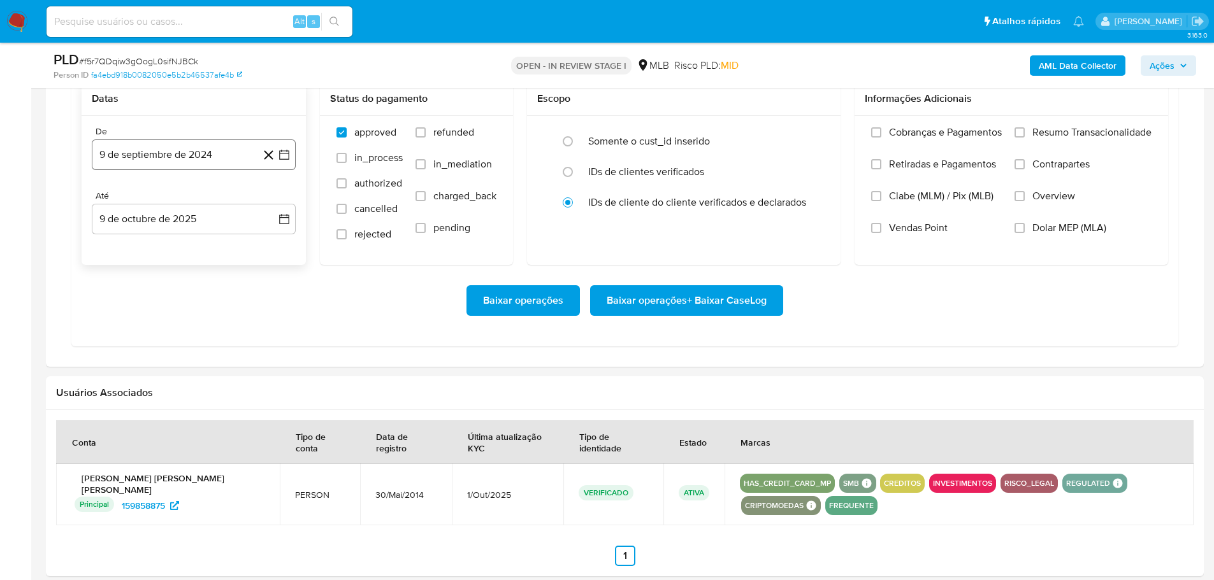
click at [172, 152] on button "9 de septiembre de 2024" at bounding box center [194, 155] width 204 height 31
click at [278, 200] on icon "Mes siguiente" at bounding box center [272, 200] width 15 height 15
click at [275, 200] on icon "Mes siguiente" at bounding box center [272, 200] width 15 height 15
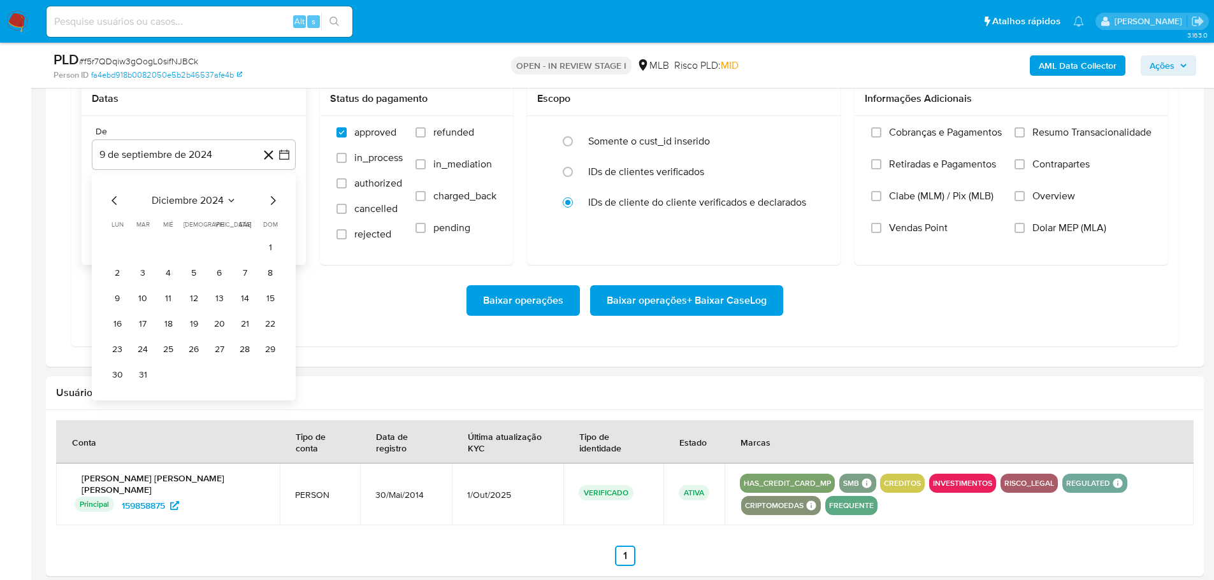
click at [275, 200] on icon "Mes siguiente" at bounding box center [272, 200] width 15 height 15
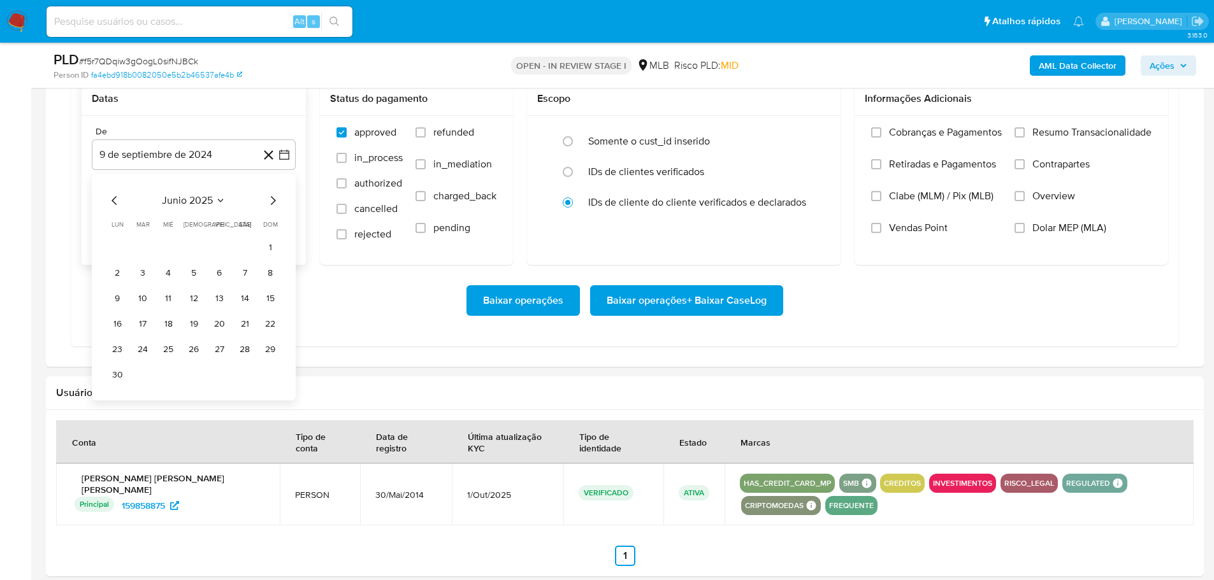
click at [275, 200] on icon "Mes siguiente" at bounding box center [272, 200] width 15 height 15
click at [221, 246] on button "1" at bounding box center [219, 248] width 20 height 20
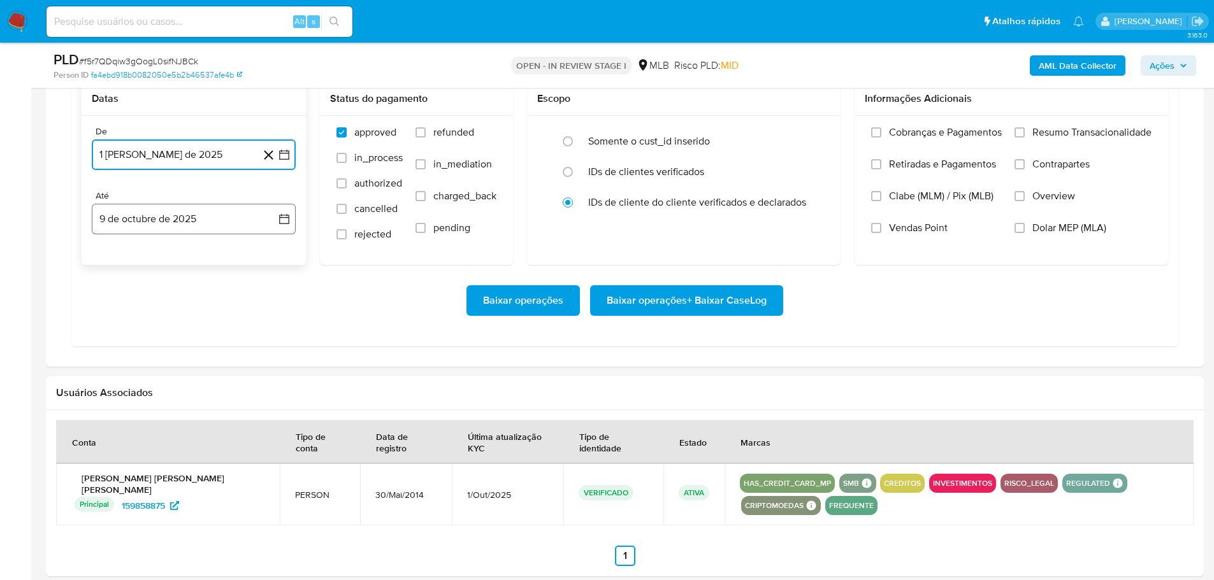
click at [218, 226] on button "9 de octubre de 2025" at bounding box center [194, 219] width 204 height 31
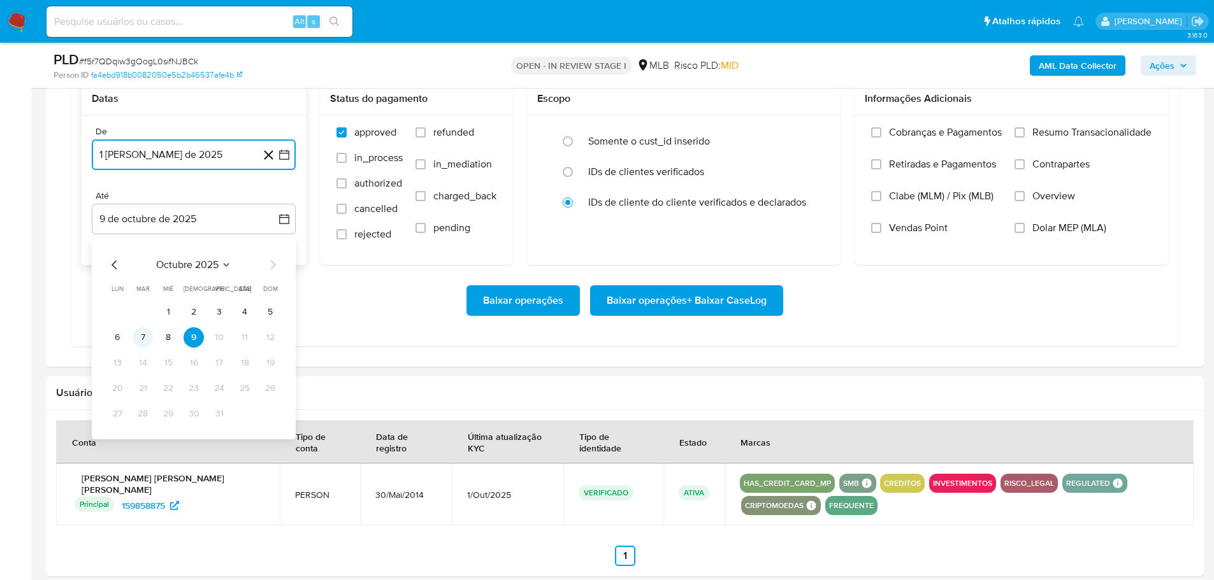
click at [144, 338] on button "7" at bounding box center [143, 337] width 20 height 20
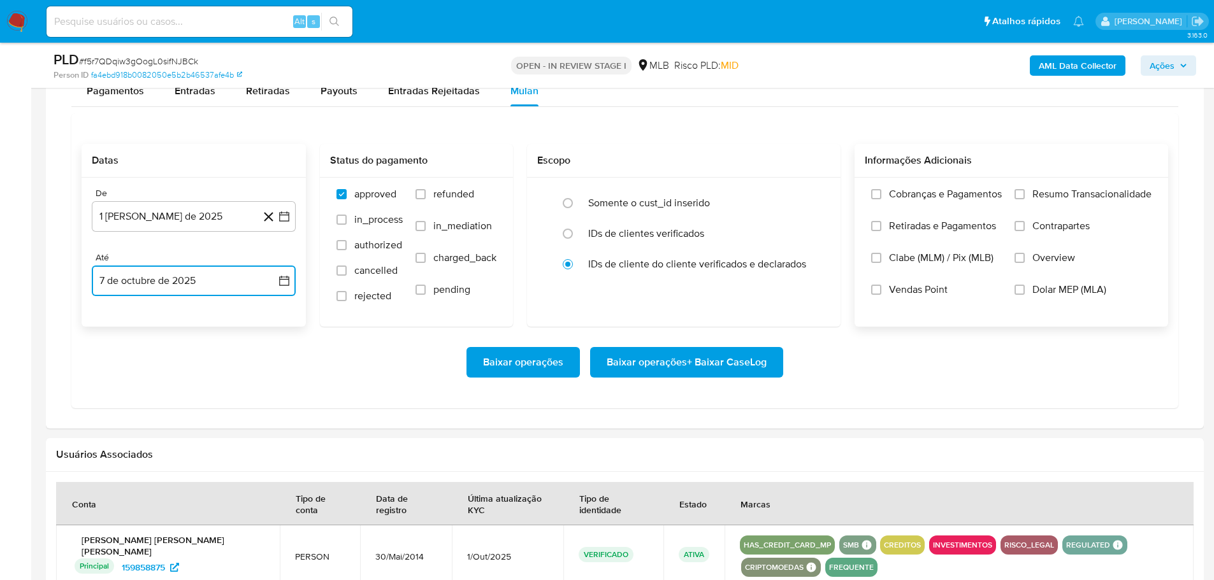
scroll to position [1083, 0]
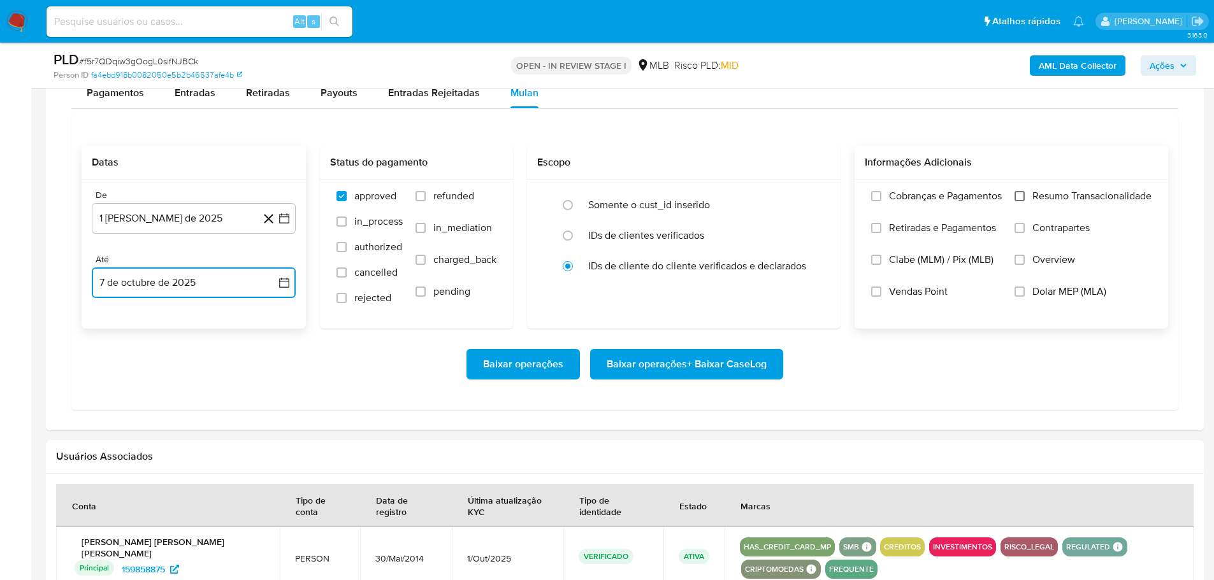
click at [1017, 192] on input "Resumo Transacionalidade" at bounding box center [1019, 196] width 10 height 10
click at [740, 359] on span "Baixar operações + Baixar CaseLog" at bounding box center [687, 364] width 160 height 28
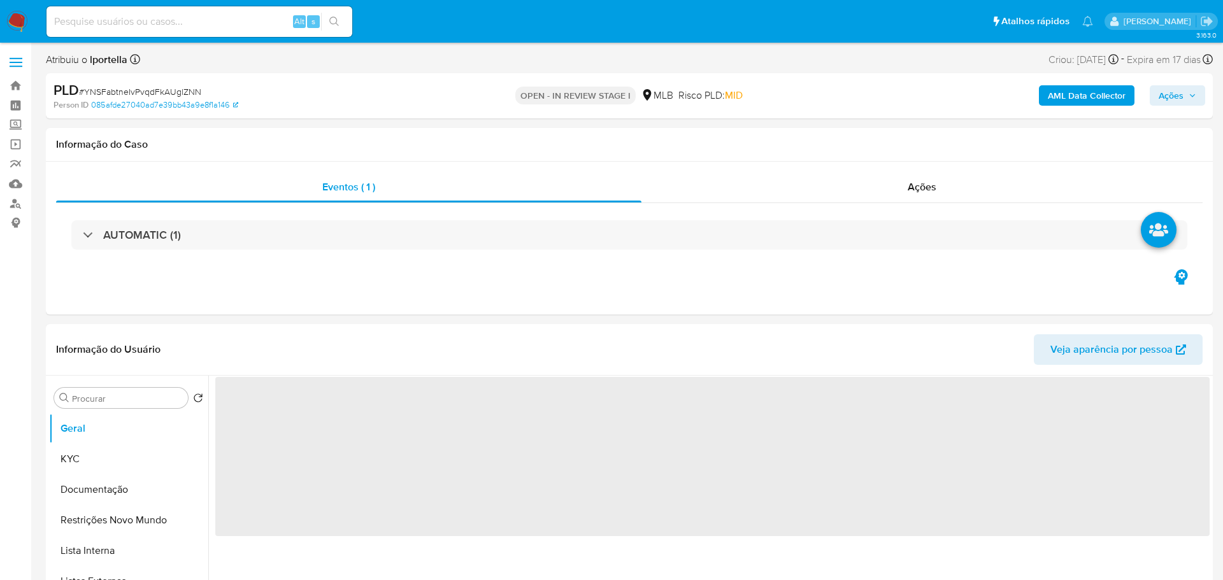
select select "10"
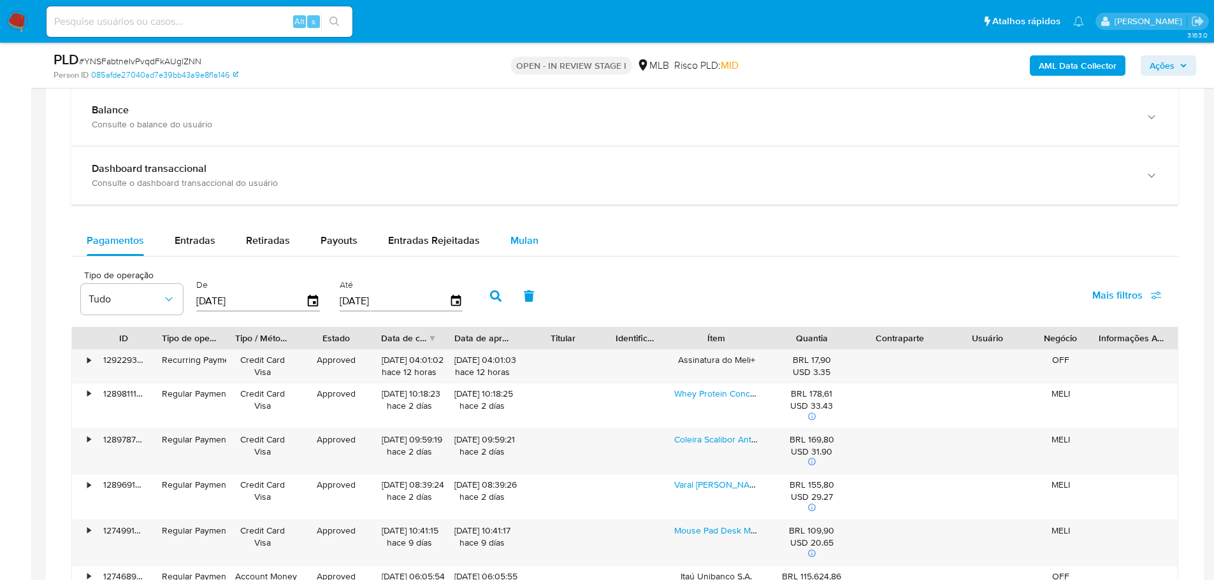
click at [510, 247] on span "Mulan" at bounding box center [524, 240] width 28 height 15
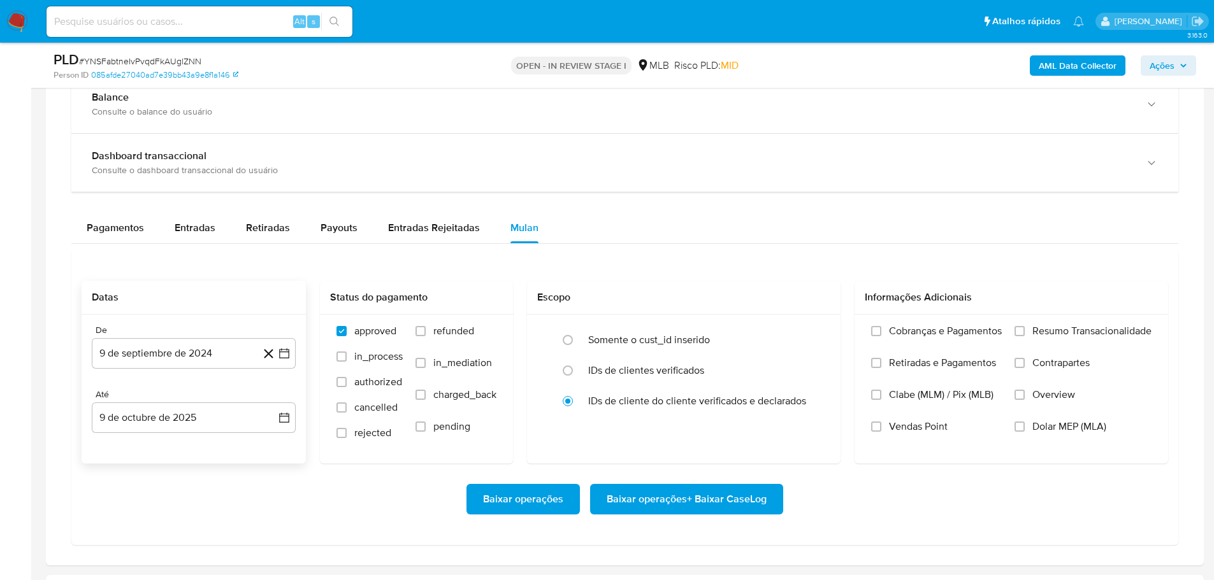
scroll to position [1083, 0]
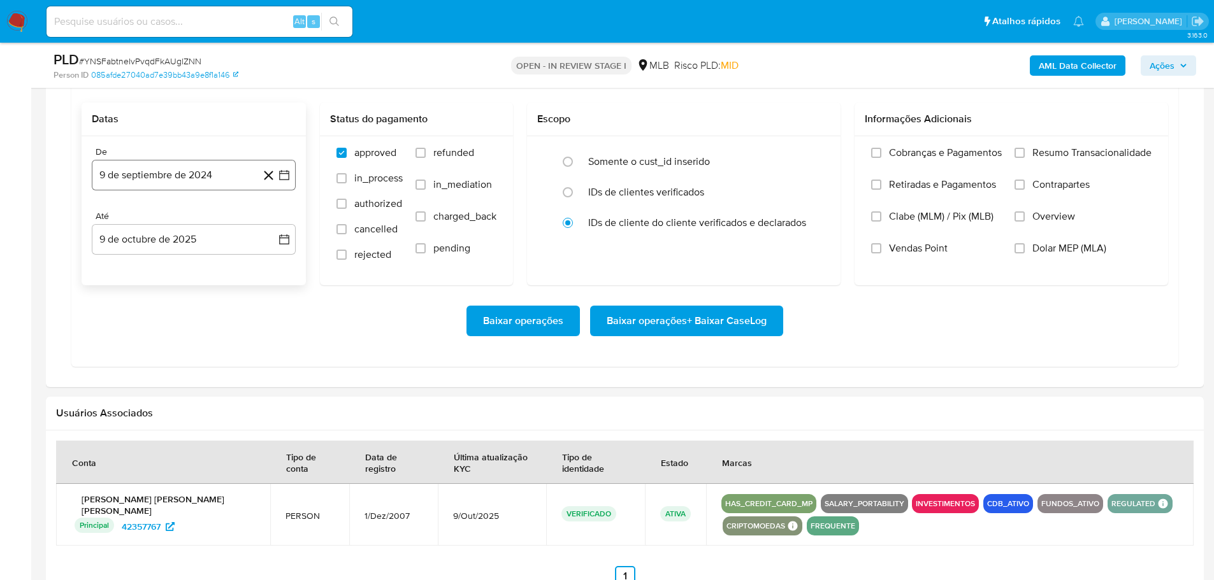
click at [161, 180] on button "9 de septiembre de 2024" at bounding box center [194, 175] width 204 height 31
click at [271, 219] on icon "Mes siguiente" at bounding box center [272, 220] width 15 height 15
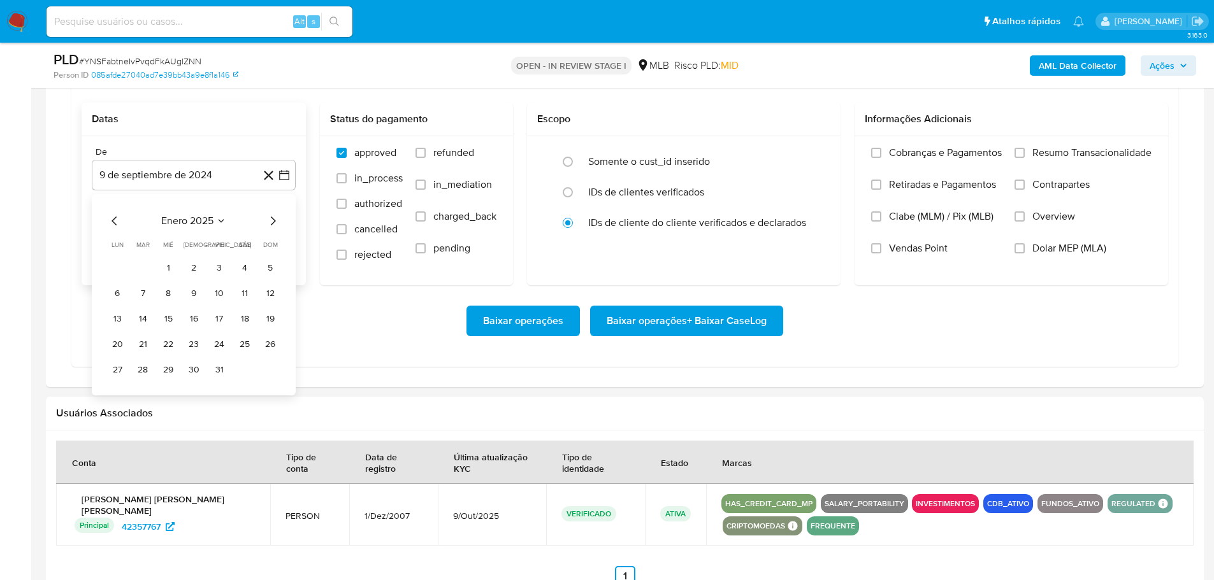
click at [271, 219] on icon "Mes siguiente" at bounding box center [272, 220] width 15 height 15
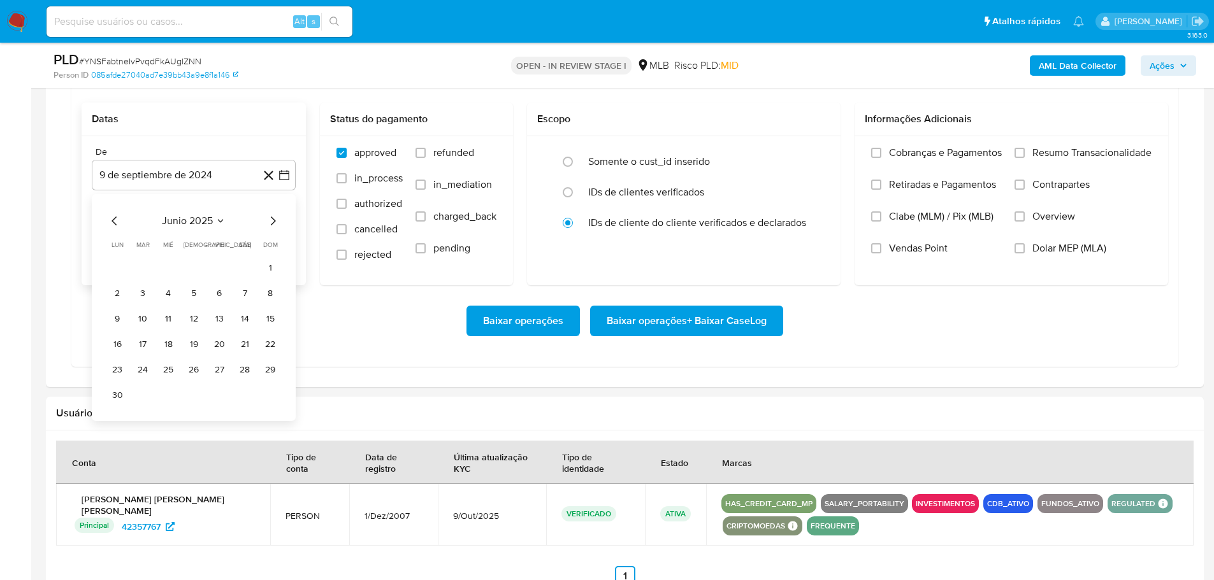
click at [271, 219] on icon "Mes siguiente" at bounding box center [272, 220] width 15 height 15
click at [280, 222] on div "julio 2025 julio 2025 lun lunes mar martes mié miércoles jue jueves vie viernes…" at bounding box center [194, 294] width 204 height 201
click at [277, 220] on icon "Mes siguiente" at bounding box center [272, 220] width 15 height 15
click at [222, 264] on button "1" at bounding box center [219, 268] width 20 height 20
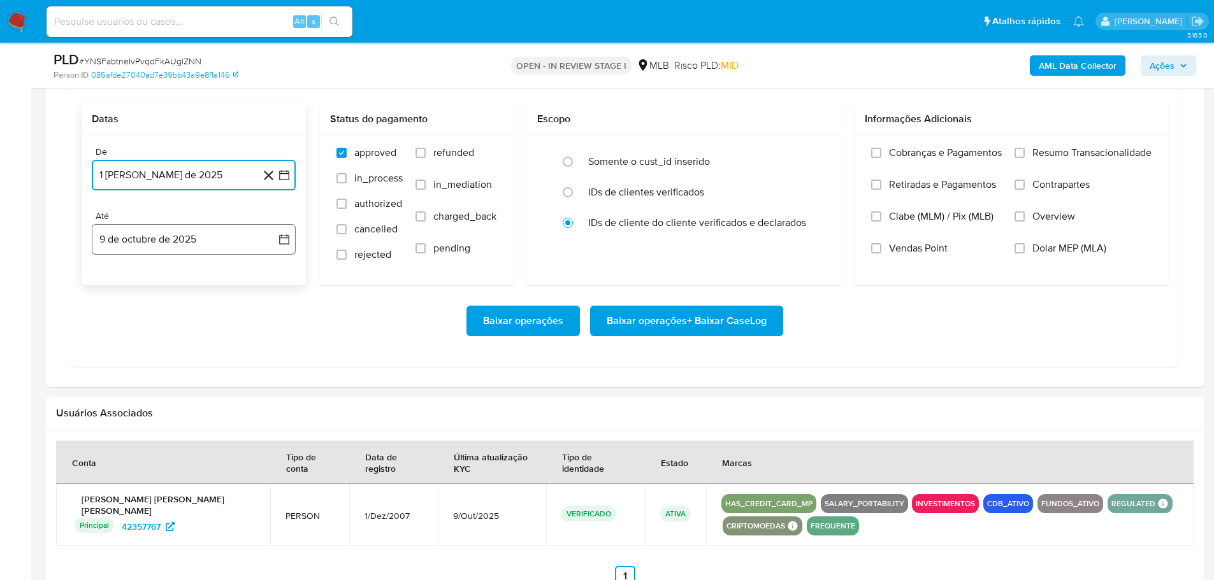
click at [223, 240] on button "9 de octubre de 2025" at bounding box center [194, 239] width 204 height 31
click at [147, 357] on button "7" at bounding box center [143, 358] width 20 height 20
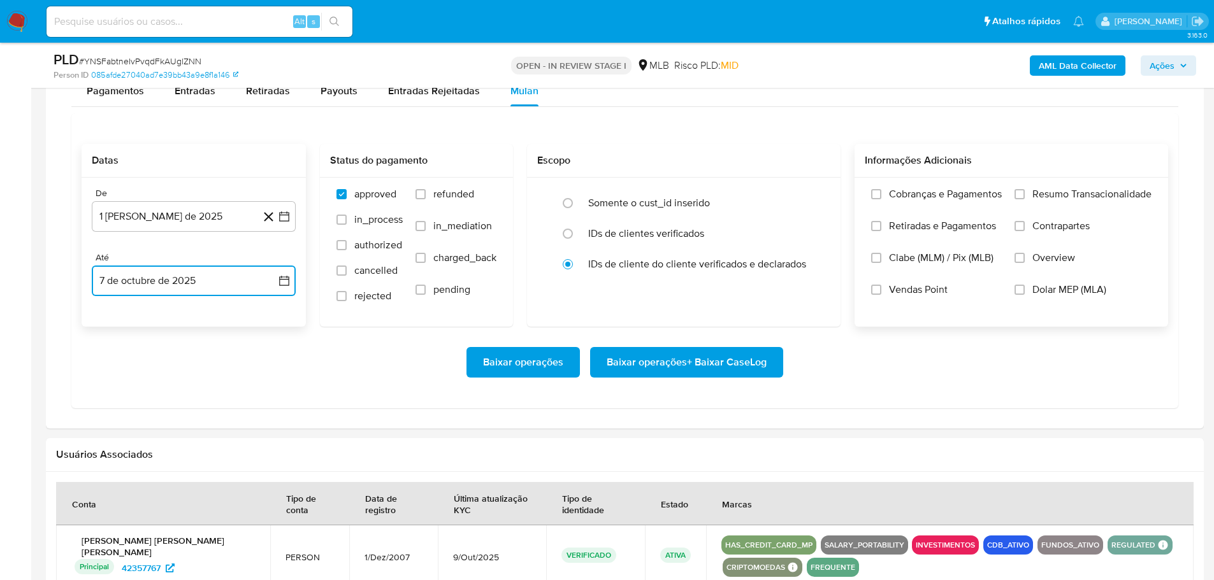
scroll to position [1019, 0]
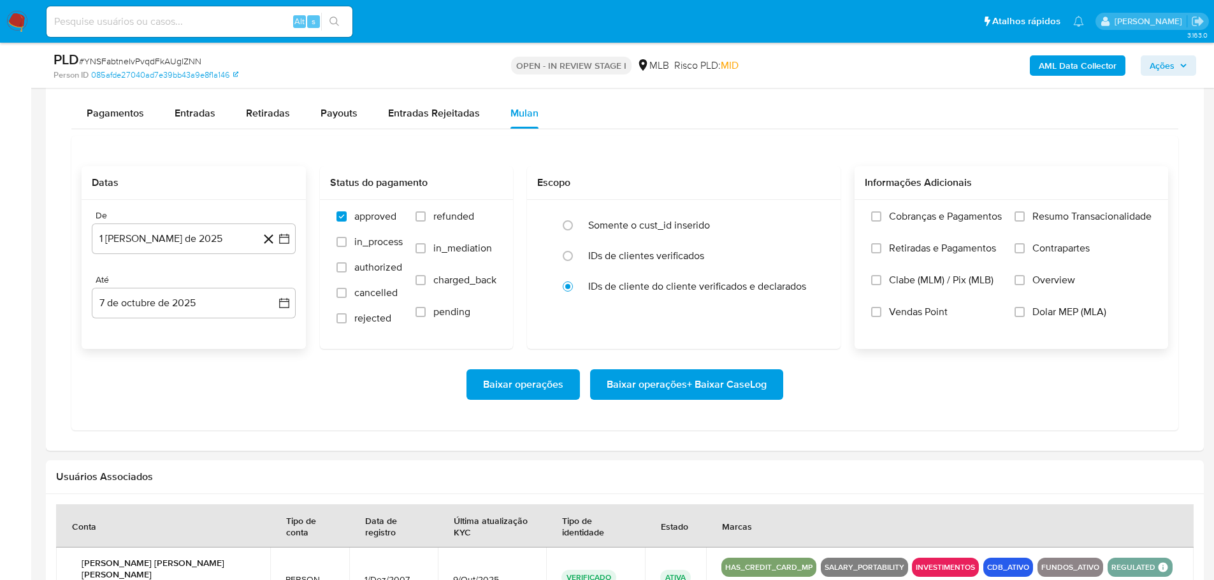
click at [1031, 219] on label "Resumo Transacionalidade" at bounding box center [1082, 226] width 137 height 32
click at [1025, 219] on input "Resumo Transacionalidade" at bounding box center [1019, 217] width 10 height 10
click at [749, 384] on span "Baixar operações + Baixar CaseLog" at bounding box center [687, 385] width 160 height 28
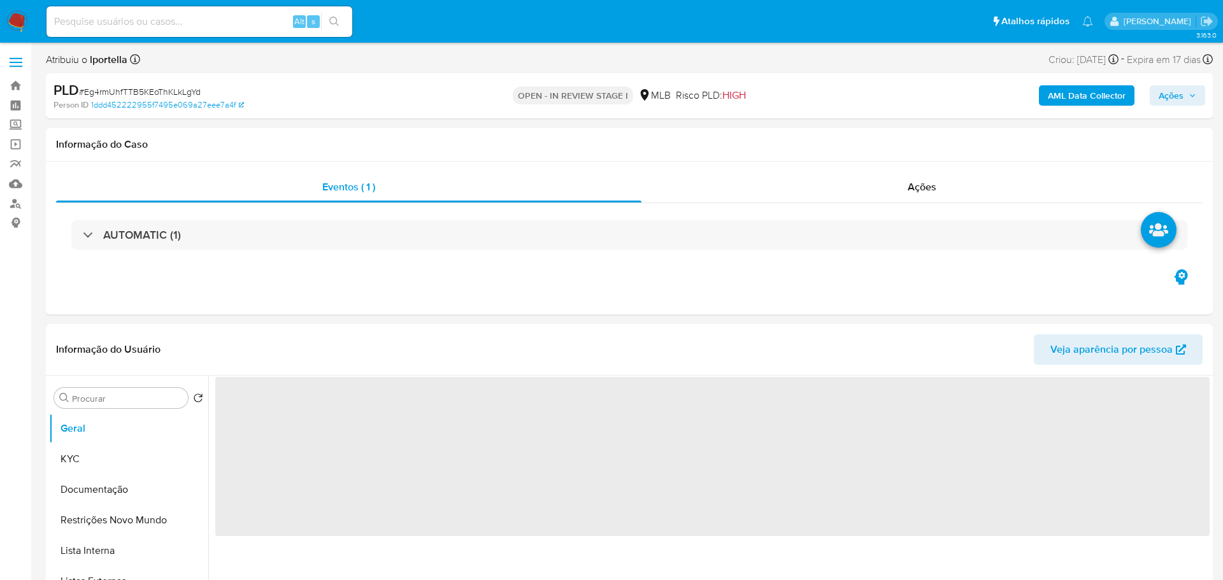
select select "10"
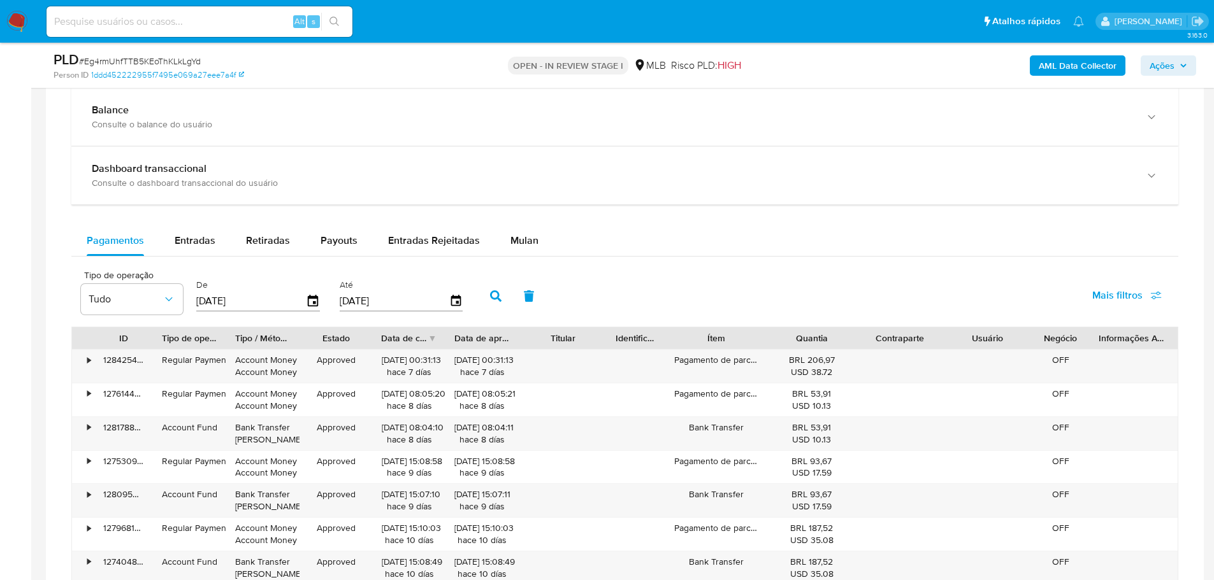
click at [511, 239] on span "Mulan" at bounding box center [524, 240] width 28 height 15
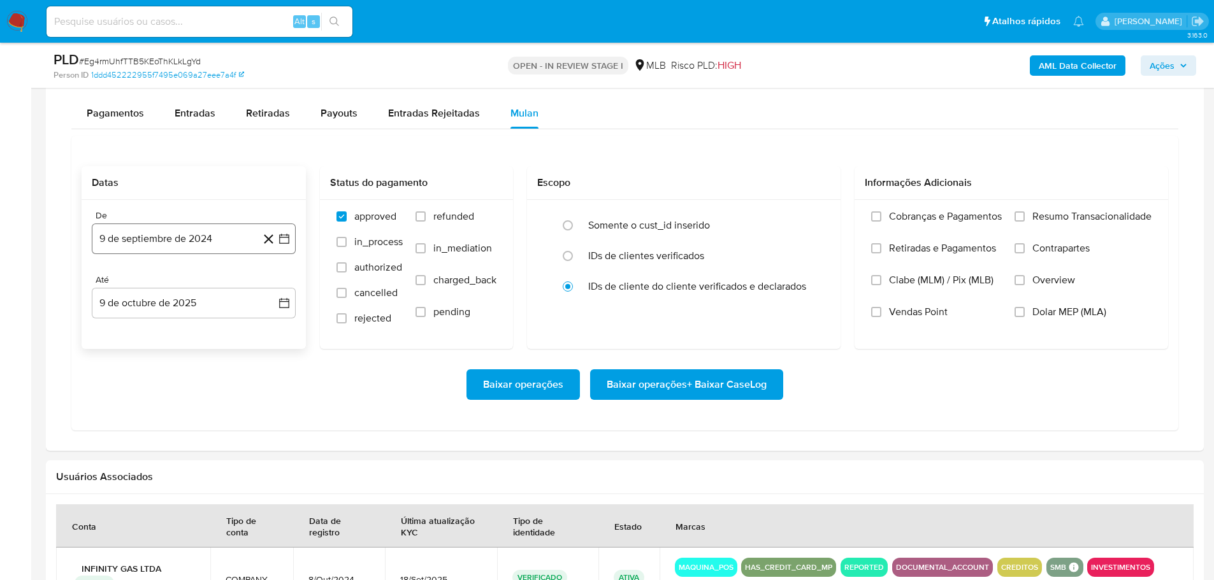
click at [157, 245] on button "9 de septiembre de 2024" at bounding box center [194, 239] width 204 height 31
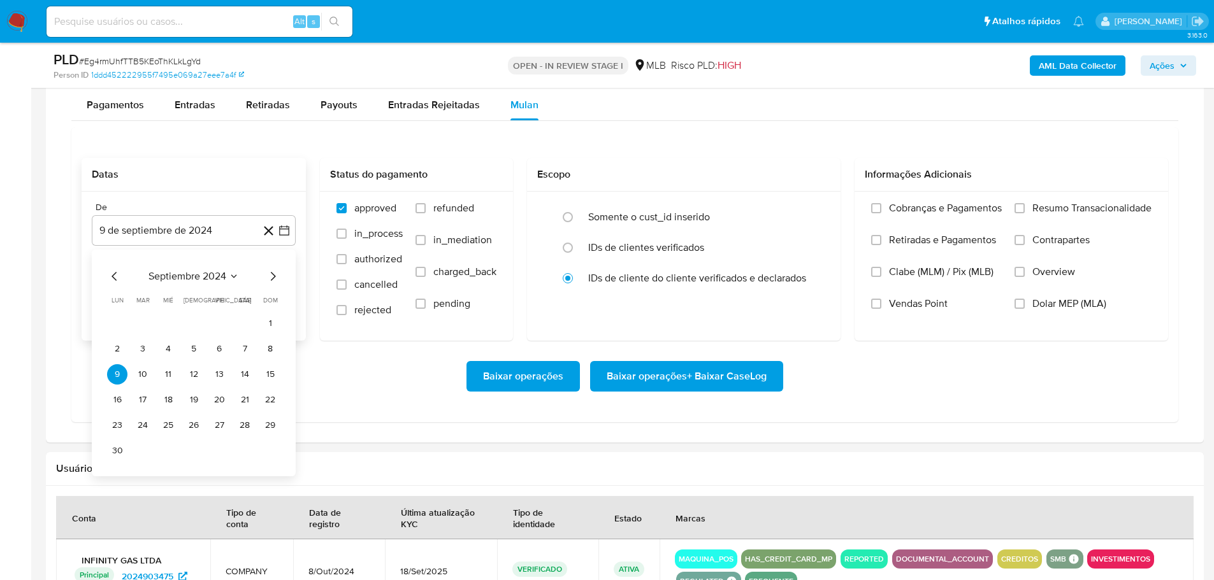
scroll to position [1147, 0]
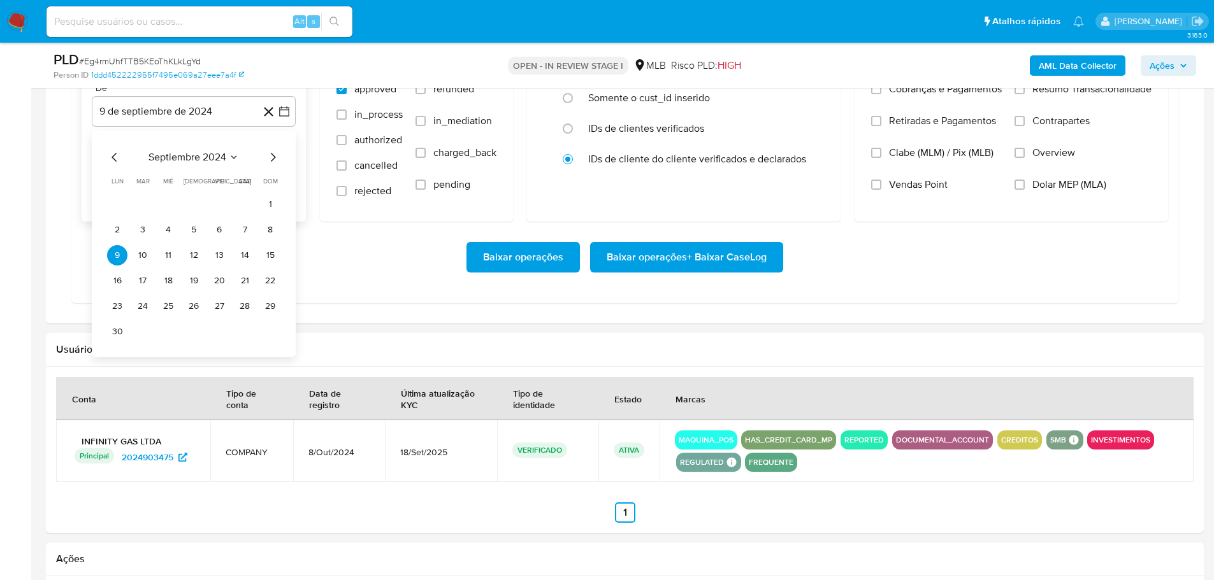
click at [281, 157] on div "septiembre 2024 septiembre 2024 lun lunes mar martes mié miércoles jue jueves v…" at bounding box center [194, 244] width 204 height 227
click at [277, 155] on icon "Mes siguiente" at bounding box center [272, 157] width 15 height 15
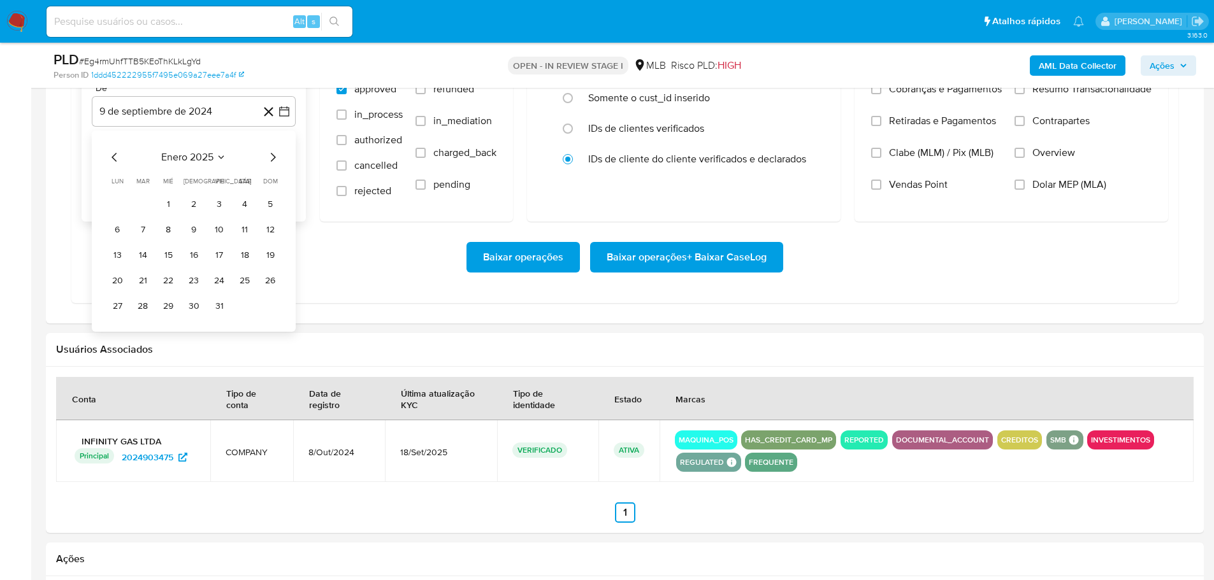
click at [277, 155] on icon "Mes siguiente" at bounding box center [272, 157] width 15 height 15
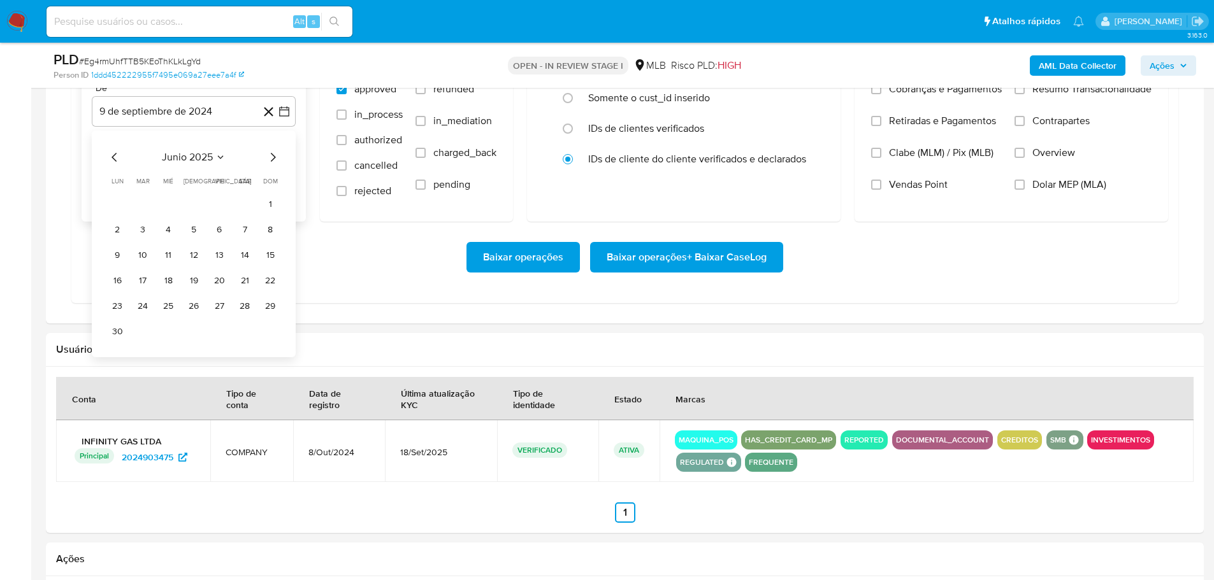
click at [277, 155] on icon "Mes siguiente" at bounding box center [272, 157] width 15 height 15
click at [117, 155] on icon "Mes anterior" at bounding box center [114, 157] width 15 height 15
click at [215, 201] on button "1" at bounding box center [219, 204] width 20 height 20
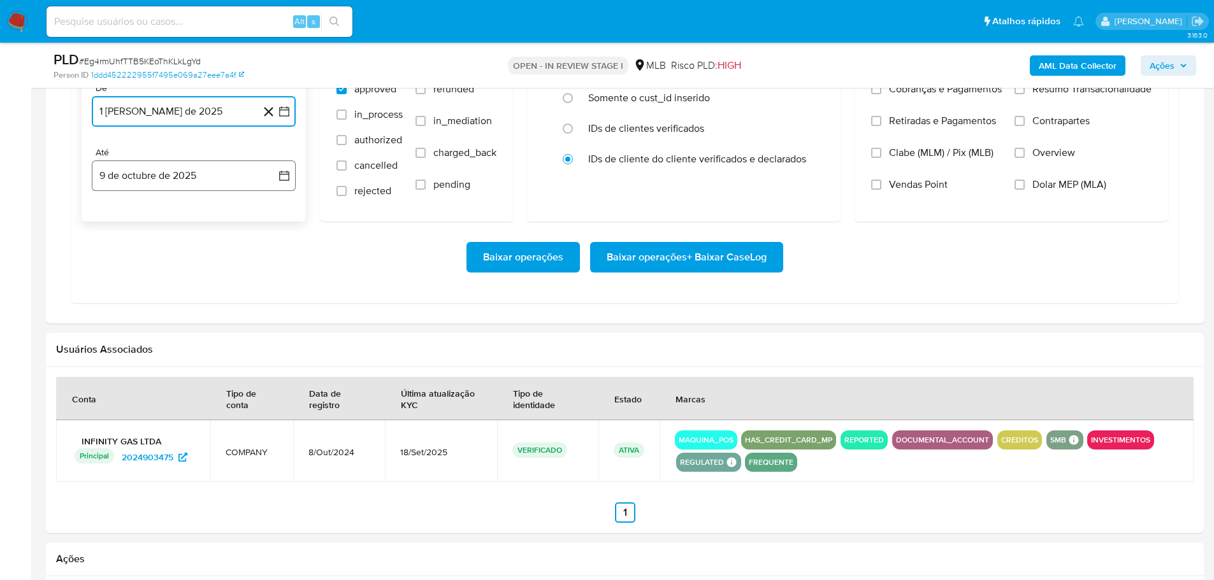
click at [206, 175] on button "9 de octubre de 2025" at bounding box center [194, 176] width 204 height 31
click at [141, 293] on button "7" at bounding box center [143, 294] width 20 height 20
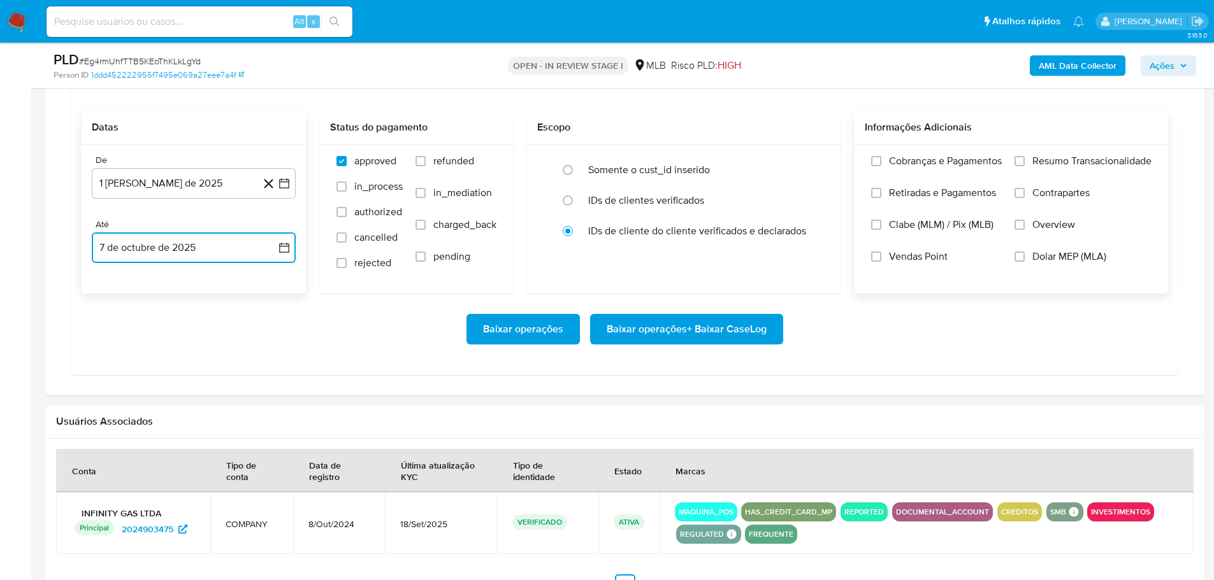
scroll to position [1019, 0]
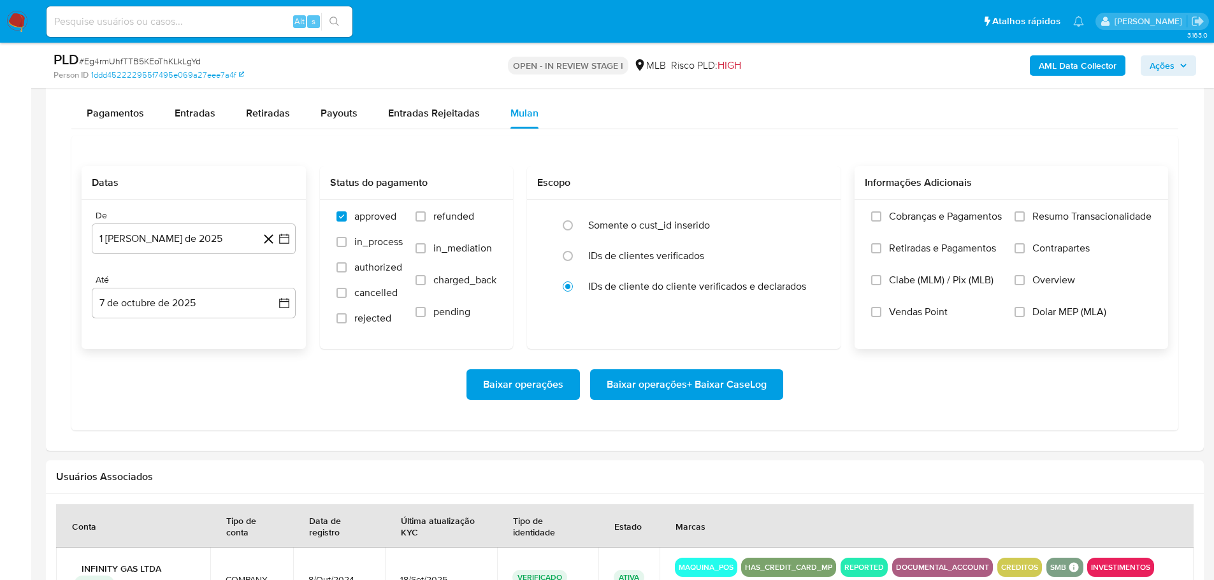
click at [1028, 217] on label "Resumo Transacionalidade" at bounding box center [1082, 226] width 137 height 32
click at [1025, 217] on input "Resumo Transacionalidade" at bounding box center [1019, 217] width 10 height 10
click at [686, 384] on span "Baixar operações + Baixar CaseLog" at bounding box center [687, 385] width 160 height 28
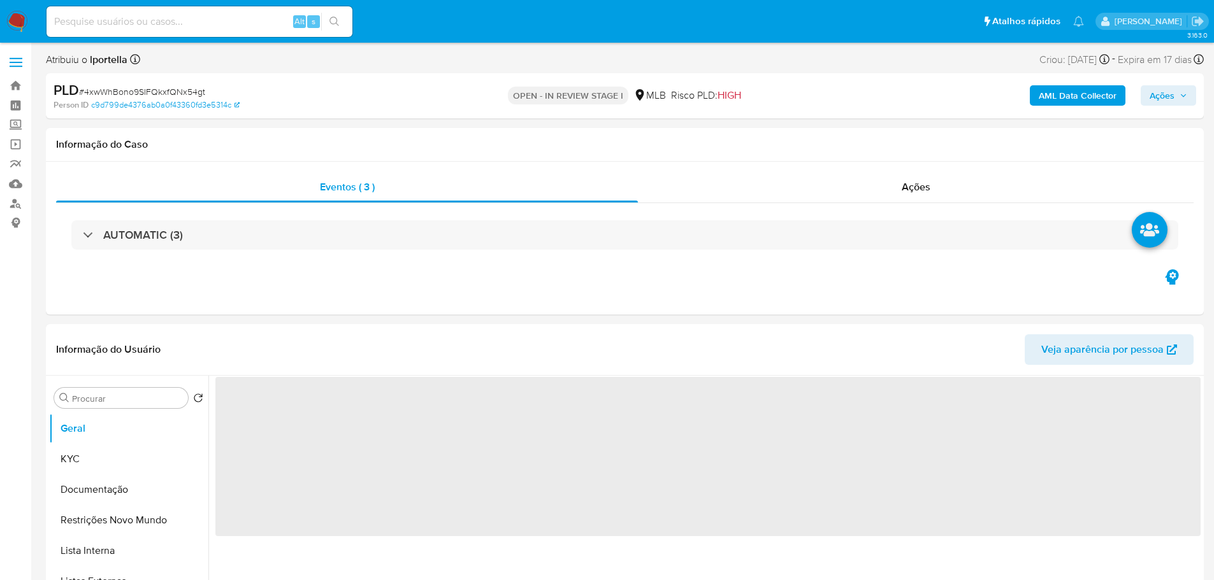
select select "10"
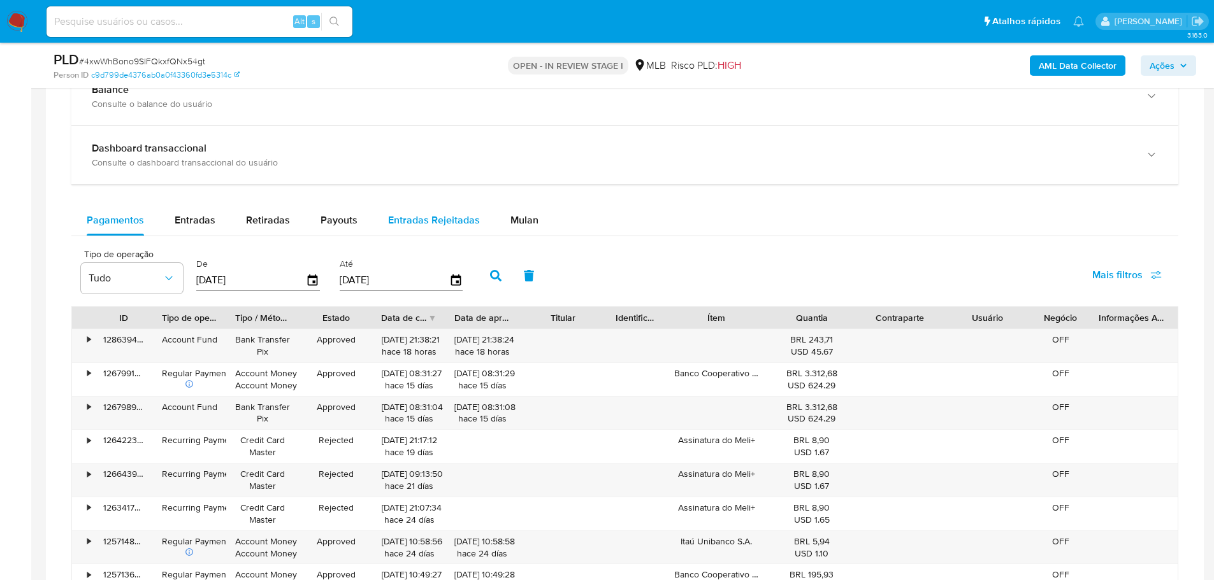
click at [510, 217] on span "Mulan" at bounding box center [524, 220] width 28 height 15
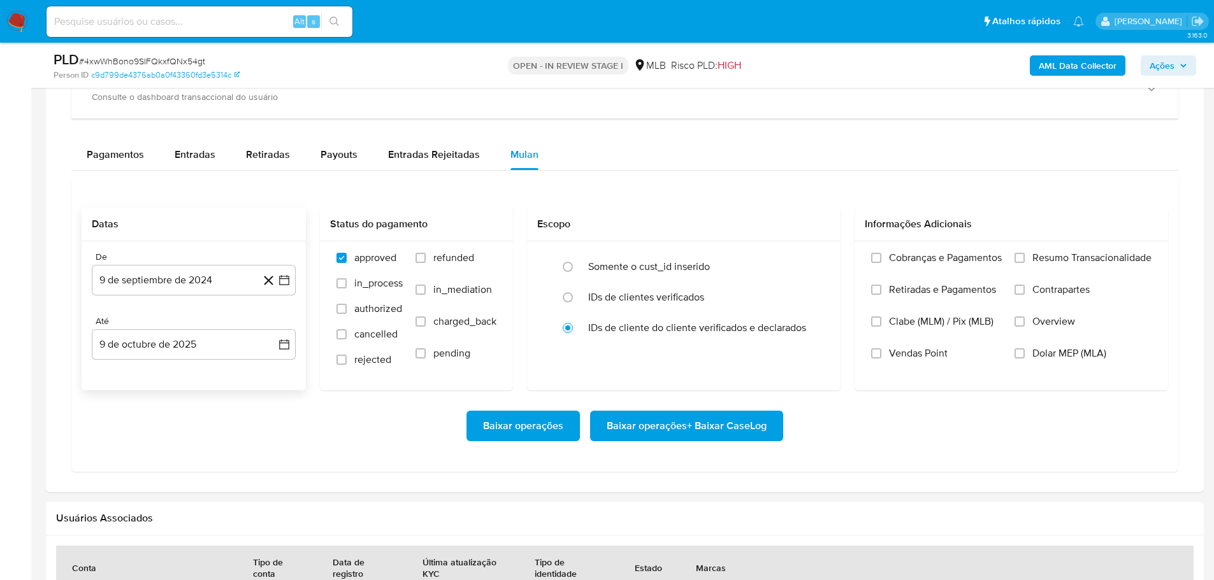
scroll to position [1083, 0]
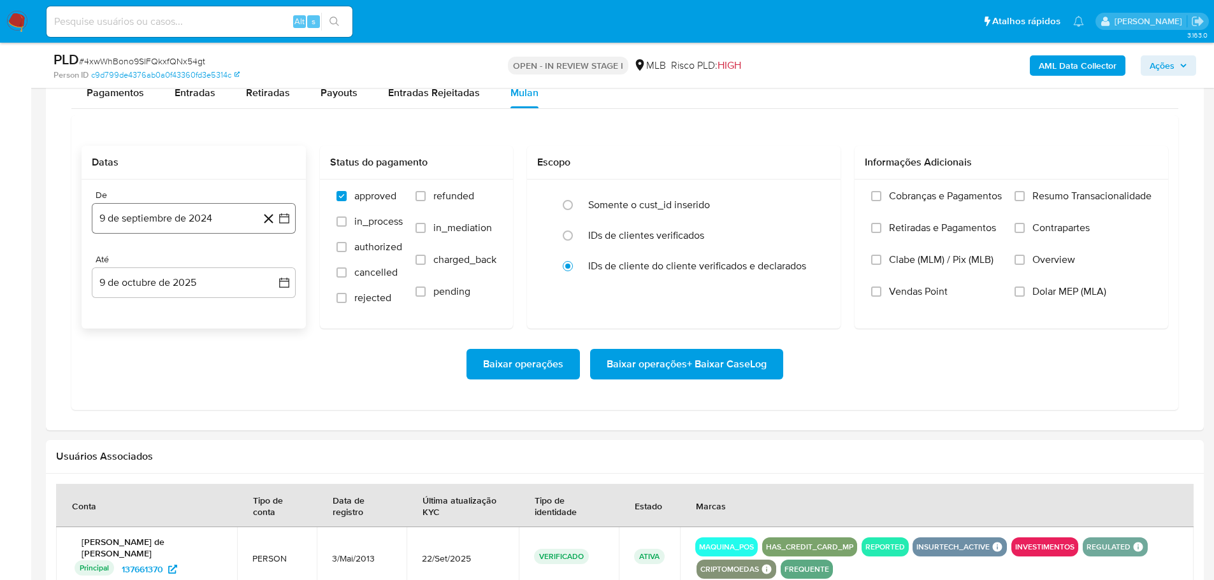
click at [199, 214] on button "9 de septiembre de 2024" at bounding box center [194, 218] width 204 height 31
click at [272, 262] on icon "Mes siguiente" at bounding box center [272, 264] width 15 height 15
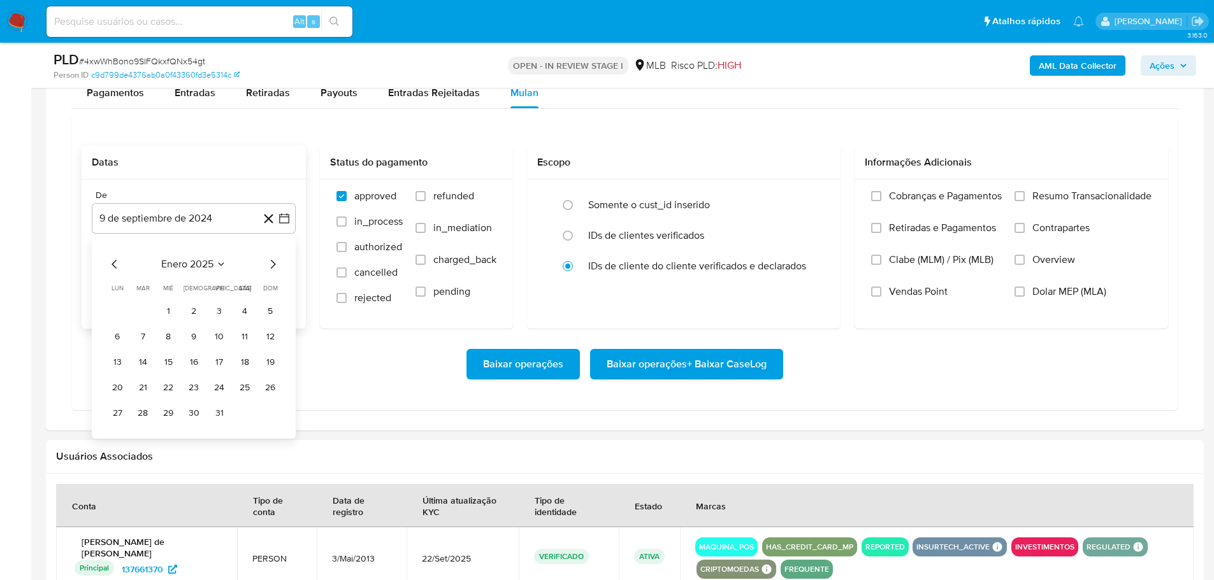
click at [272, 262] on icon "Mes siguiente" at bounding box center [272, 264] width 15 height 15
click at [272, 262] on icon "Mes siguiente" at bounding box center [273, 264] width 5 height 9
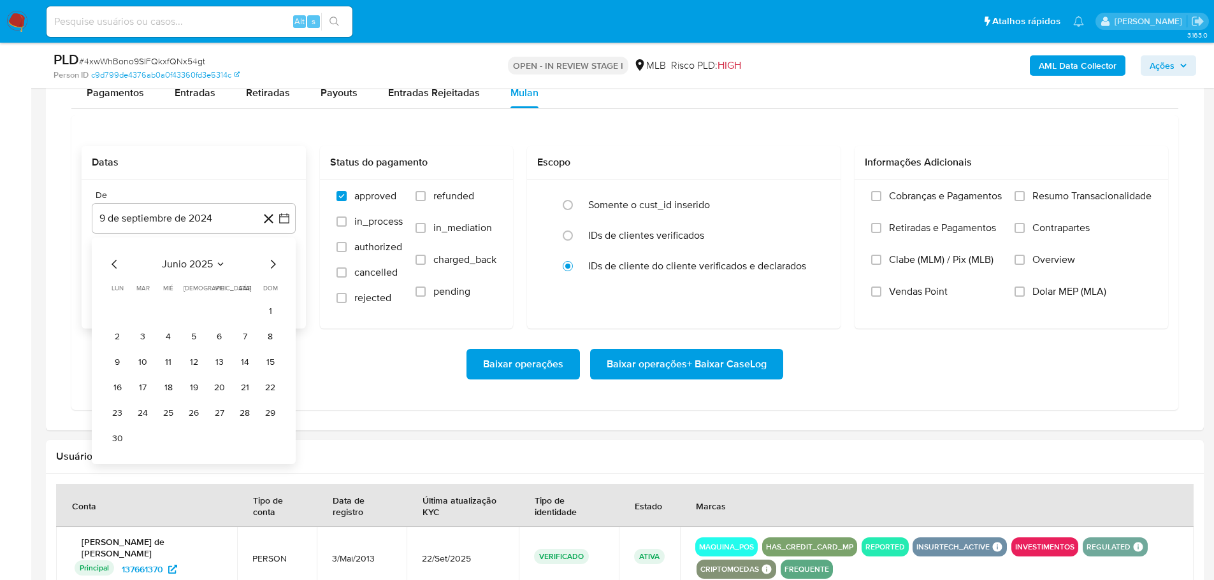
click at [272, 262] on icon "Mes siguiente" at bounding box center [273, 264] width 5 height 9
drag, startPoint x: 224, startPoint y: 314, endPoint x: 217, endPoint y: 301, distance: 14.5
click at [223, 314] on button "1" at bounding box center [219, 311] width 20 height 20
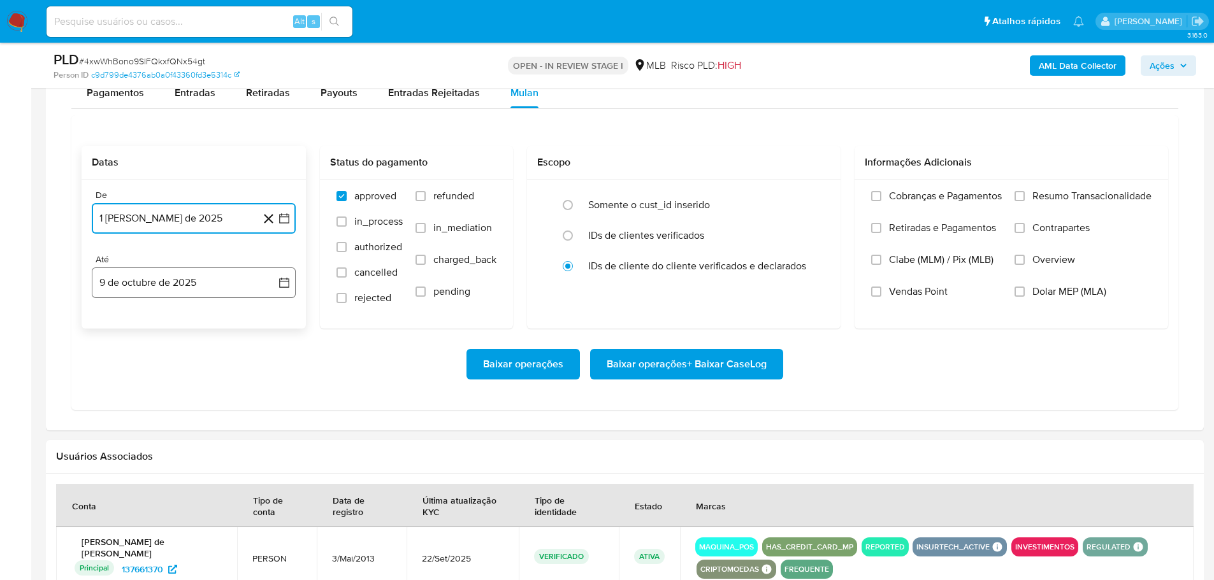
click at [214, 292] on button "9 de octubre de 2025" at bounding box center [194, 283] width 204 height 31
drag, startPoint x: 145, startPoint y: 403, endPoint x: 514, endPoint y: 409, distance: 368.3
click at [155, 403] on tr "6 7 8 9 10 11 12" at bounding box center [193, 401] width 173 height 20
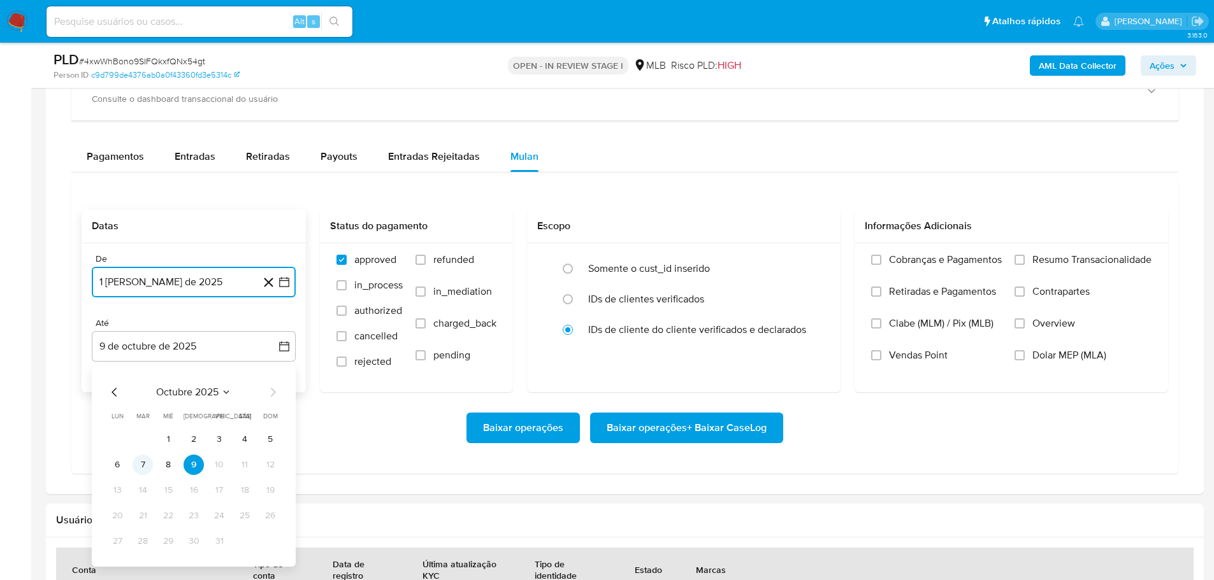
click at [141, 467] on button "7" at bounding box center [143, 465] width 20 height 20
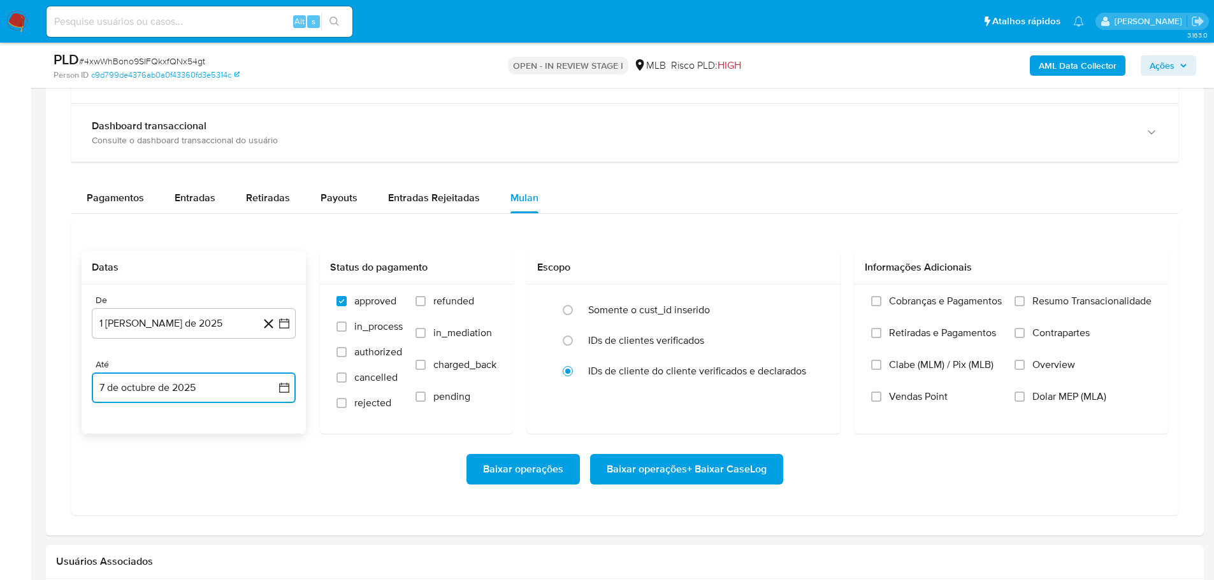
scroll to position [956, 0]
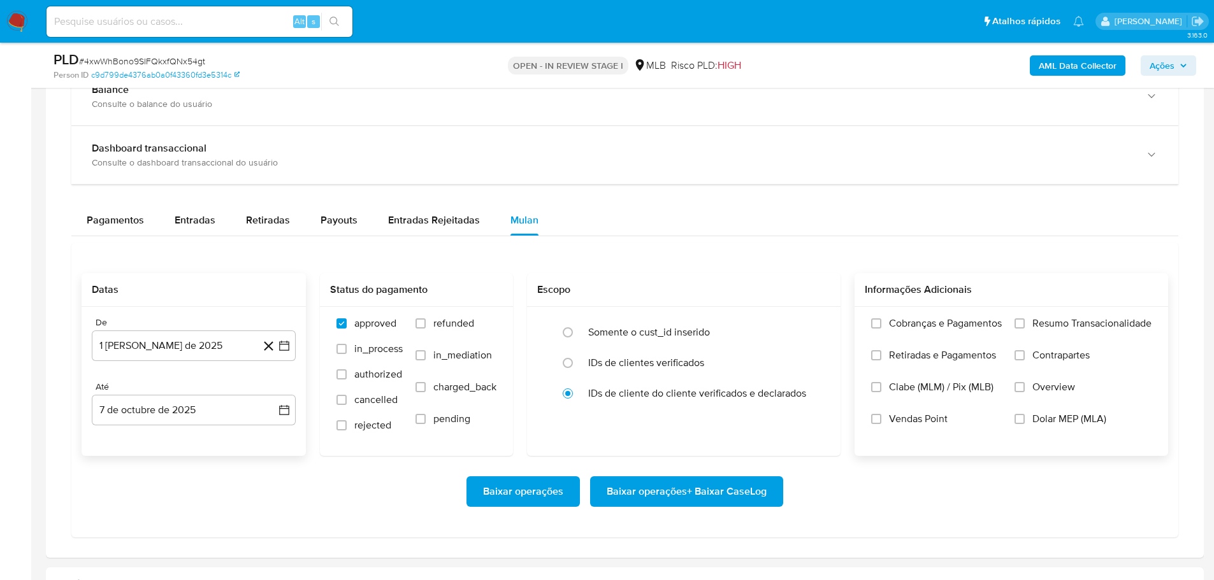
click at [1032, 322] on span "Resumo Transacionalidade" at bounding box center [1091, 323] width 119 height 13
click at [1025, 322] on input "Resumo Transacionalidade" at bounding box center [1019, 324] width 10 height 10
click at [765, 488] on span "Baixar operações + Baixar CaseLog" at bounding box center [687, 492] width 160 height 28
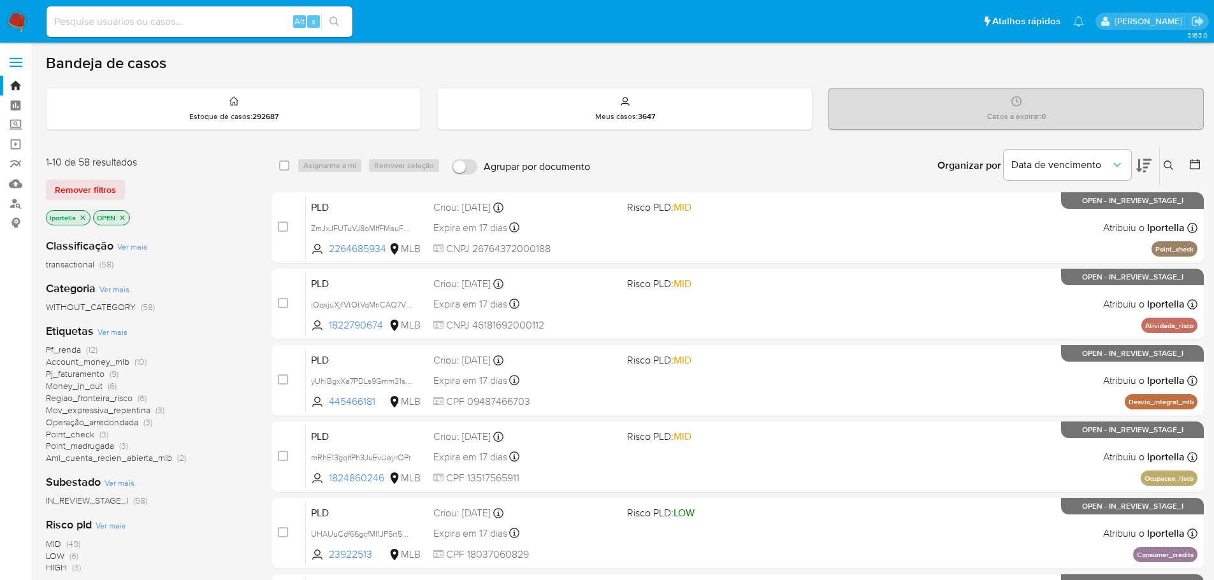
click at [22, 22] on img at bounding box center [17, 22] width 22 height 22
click at [173, 29] on input at bounding box center [200, 21] width 306 height 17
paste input "eRhPi1LTKSmBLzd8INAv6nF7"
type input "eRhPi1LTKSmBLzd8INAv6nF7"
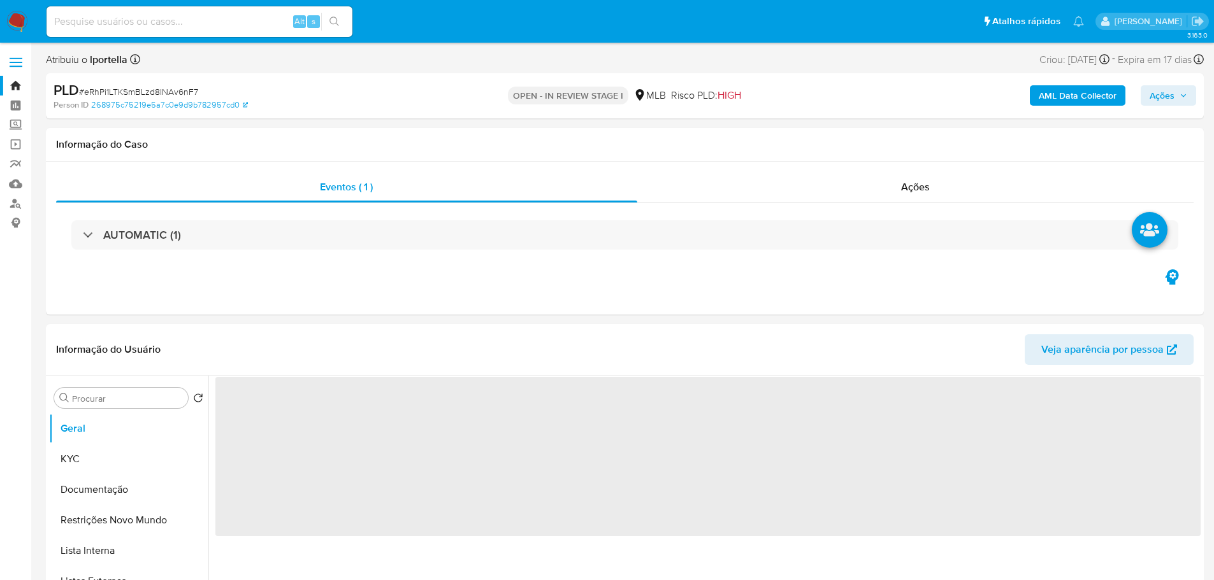
select select "10"
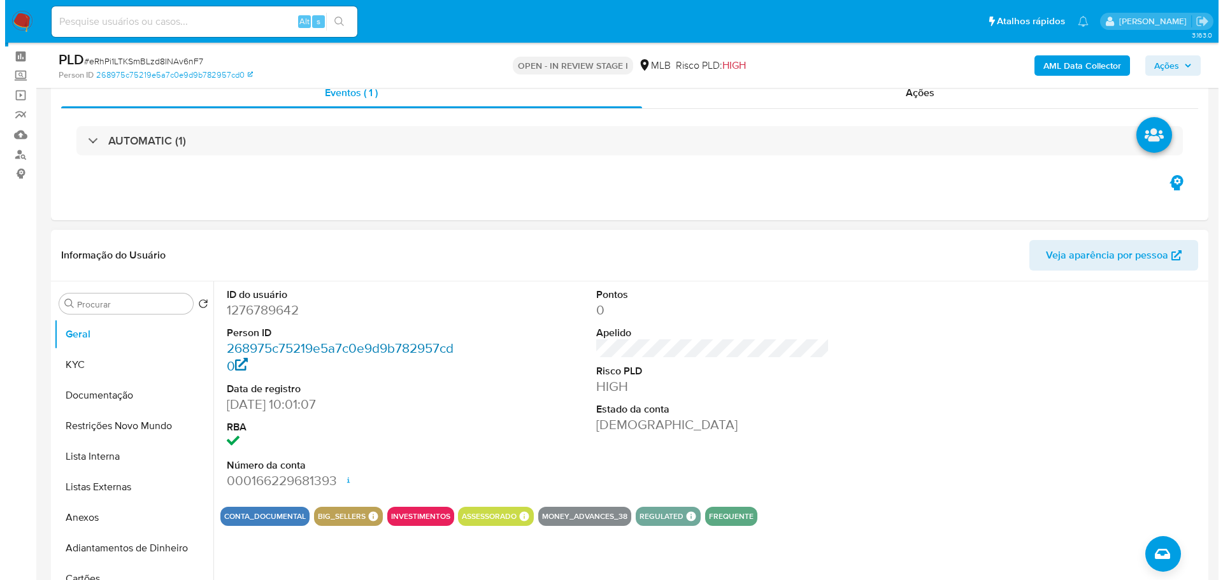
scroll to position [64, 0]
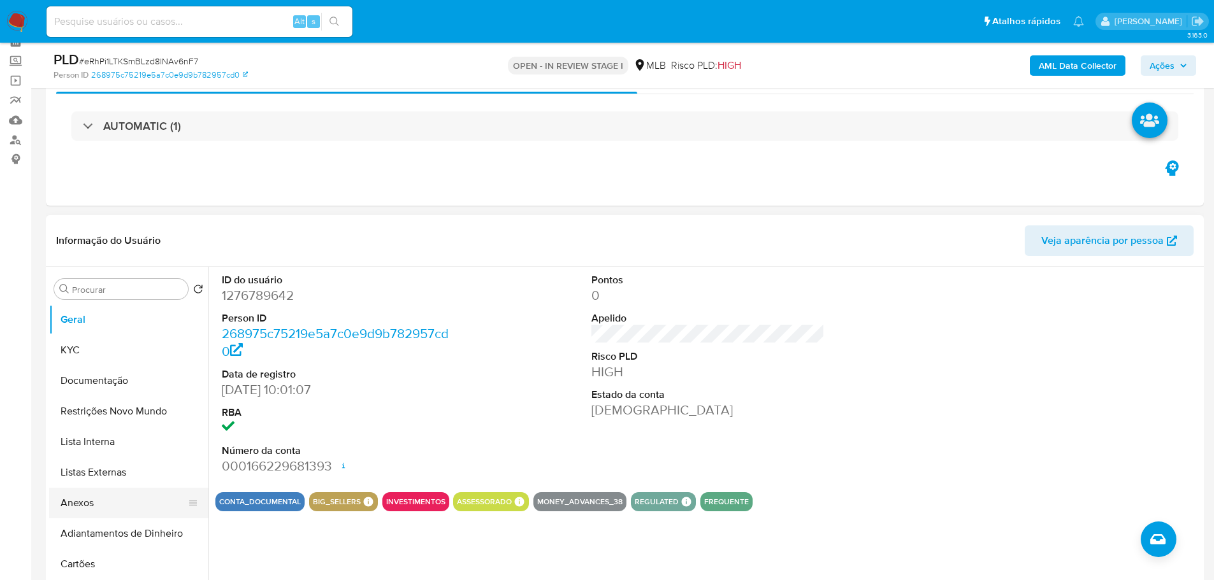
drag, startPoint x: 102, startPoint y: 505, endPoint x: 143, endPoint y: 499, distance: 41.8
click at [102, 505] on button "Anexos" at bounding box center [123, 503] width 149 height 31
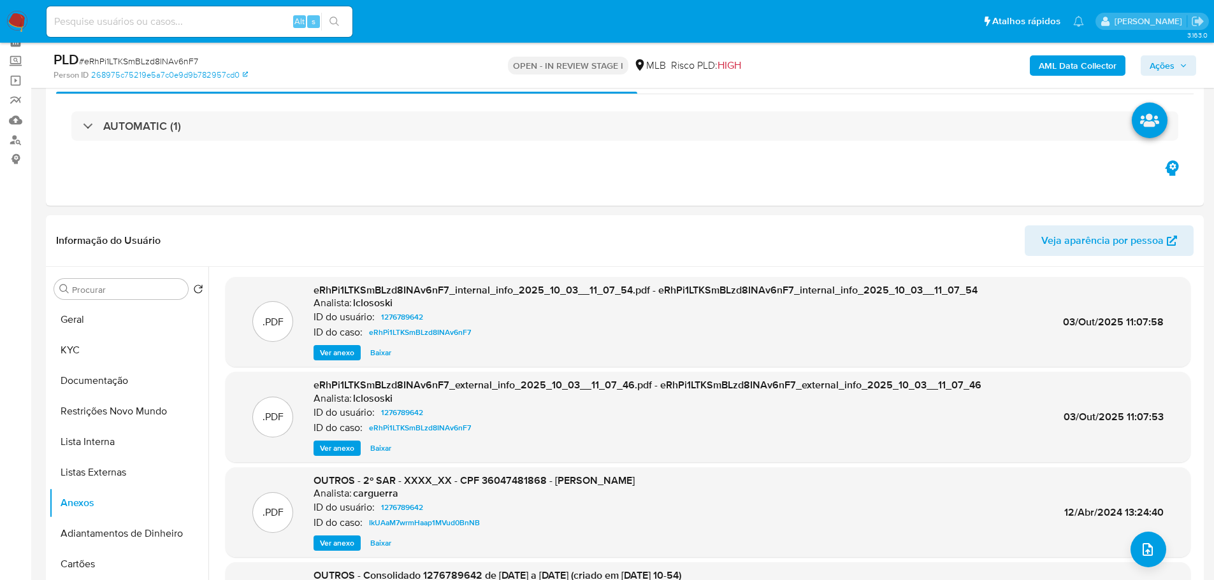
click at [1071, 61] on b "AML Data Collector" at bounding box center [1078, 65] width 78 height 20
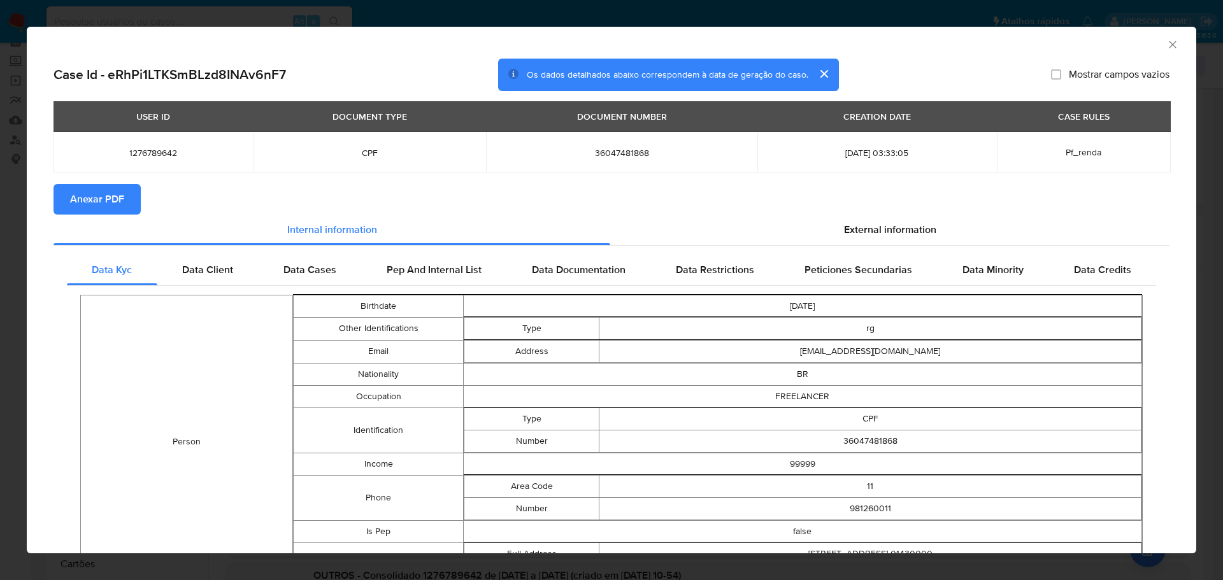
click at [126, 204] on button "Anexar PDF" at bounding box center [97, 199] width 87 height 31
click at [1168, 47] on icon "Fechar a janela" at bounding box center [1173, 44] width 13 height 13
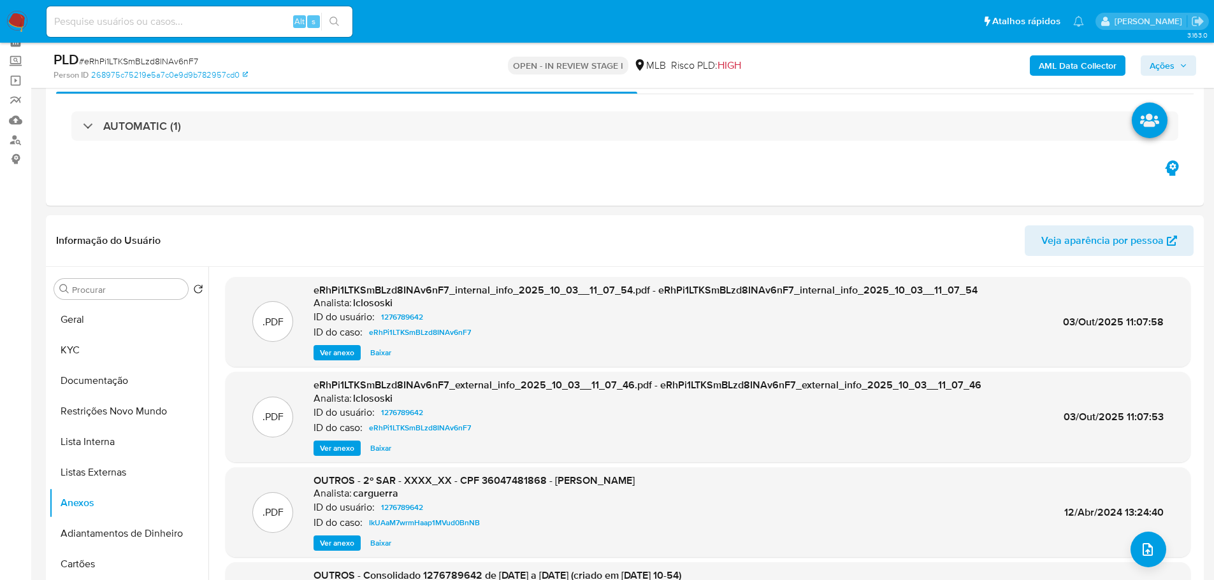
click at [1168, 72] on span "Ações" at bounding box center [1161, 65] width 25 height 20
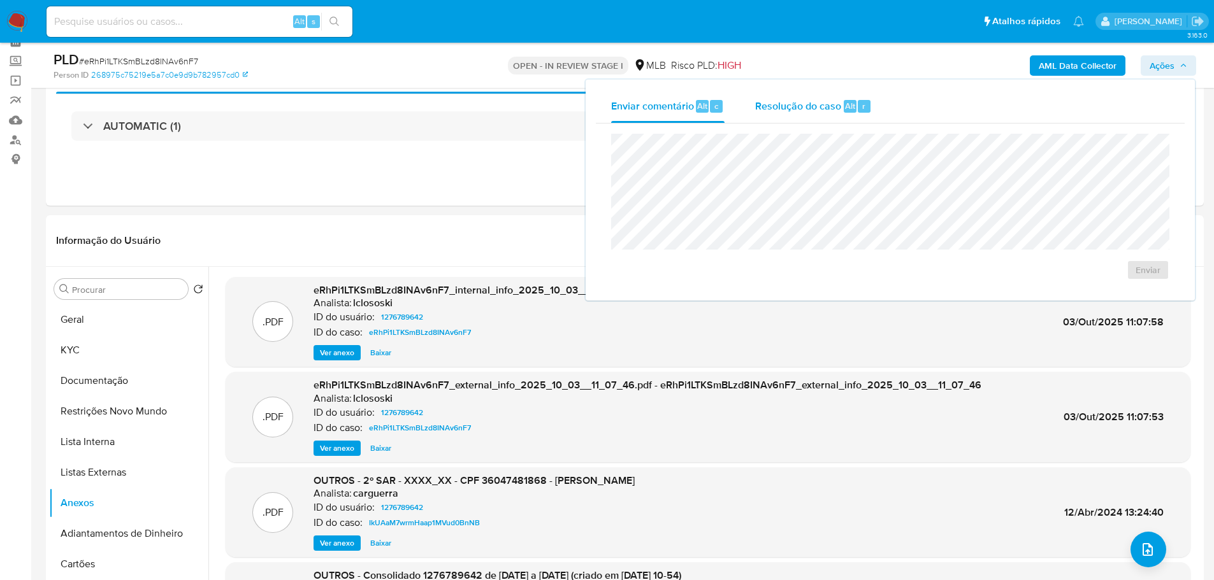
click at [798, 112] on span "Resolução do caso" at bounding box center [798, 105] width 86 height 15
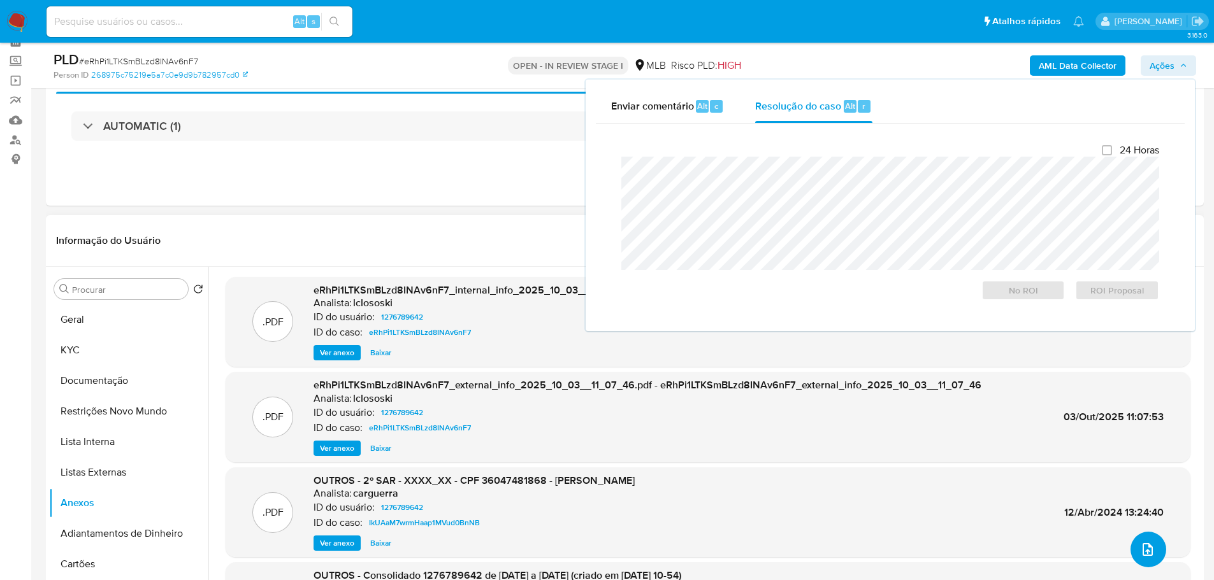
click at [1140, 556] on icon "upload-file" at bounding box center [1147, 549] width 15 height 15
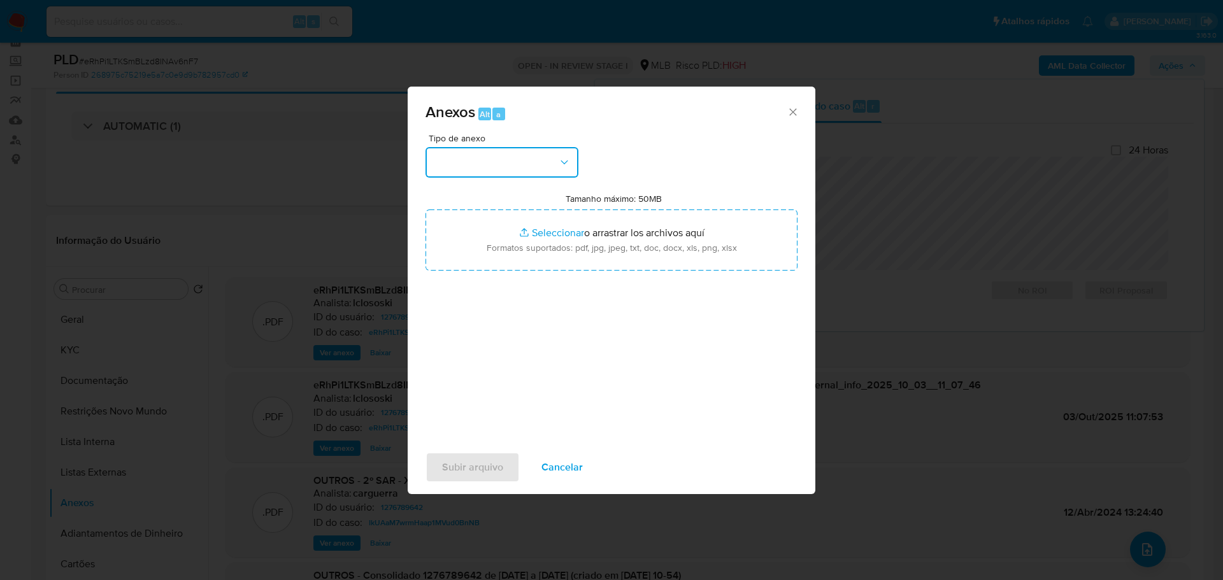
click at [482, 170] on button "button" at bounding box center [502, 162] width 153 height 31
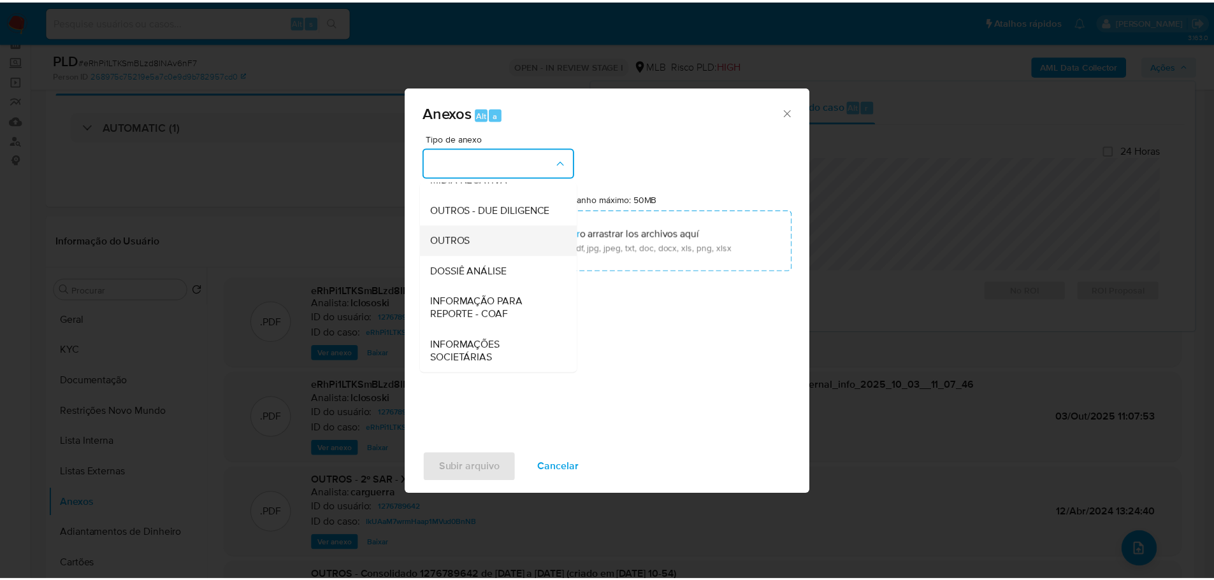
scroll to position [191, 0]
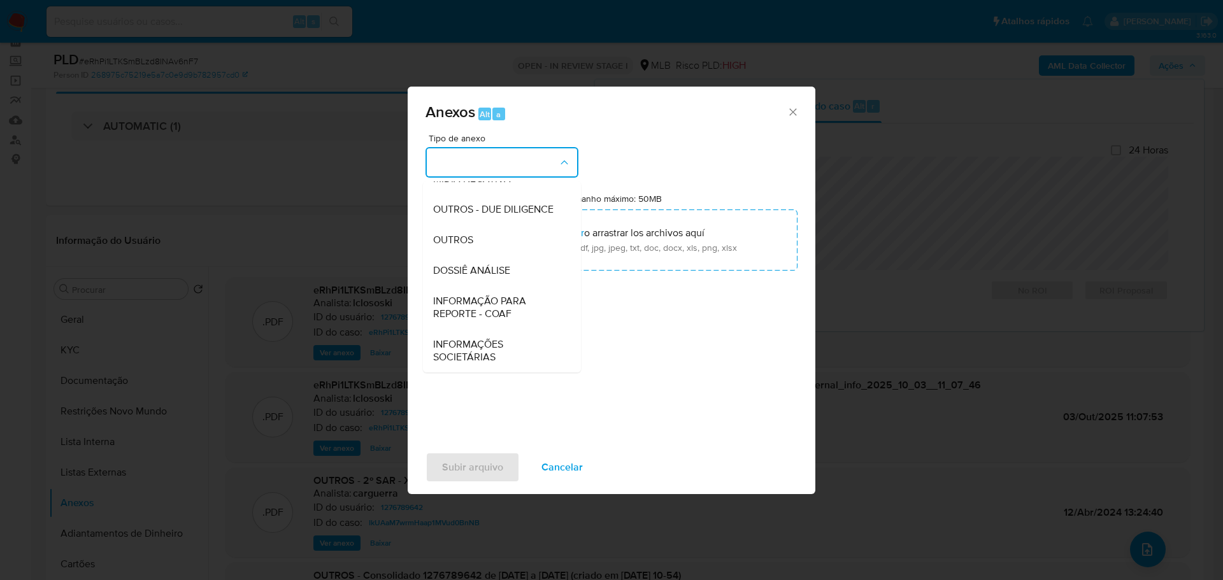
drag, startPoint x: 484, startPoint y: 243, endPoint x: 109, endPoint y: 217, distance: 376.1
click at [484, 243] on div "OUTROS" at bounding box center [498, 240] width 130 height 31
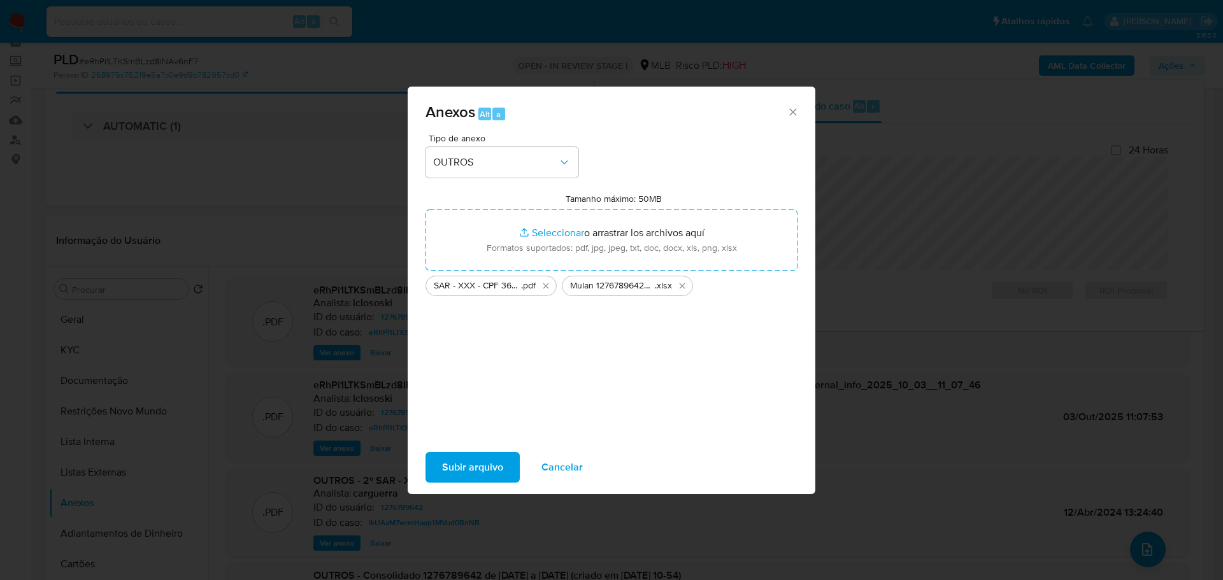
click at [467, 464] on span "Subir arquivo" at bounding box center [472, 468] width 61 height 28
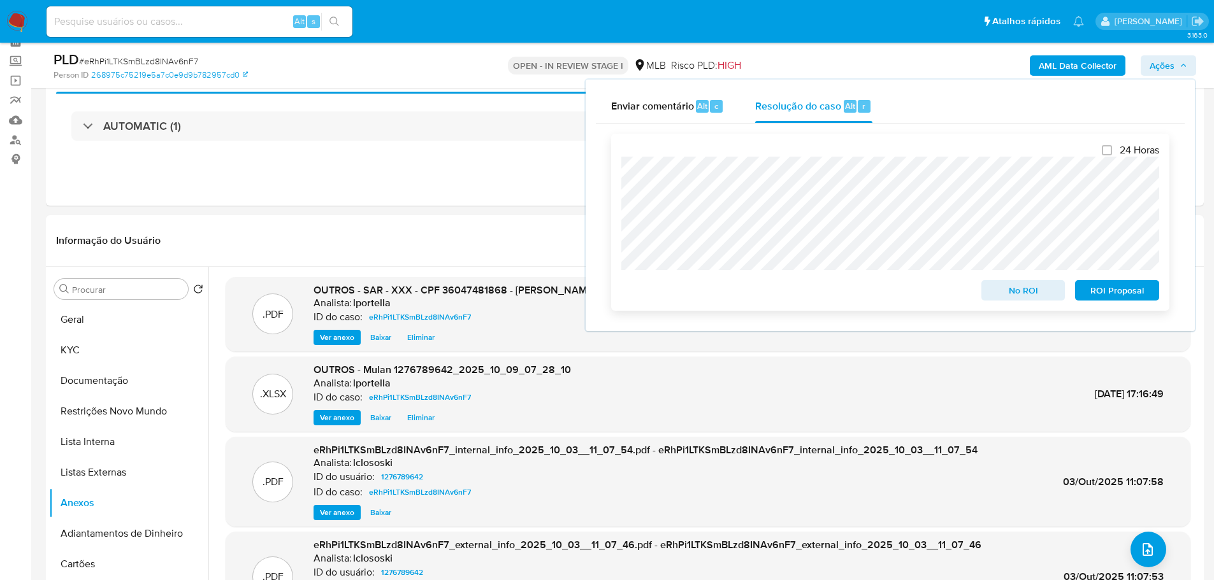
click at [1137, 296] on span "ROI Proposal" at bounding box center [1117, 291] width 66 height 18
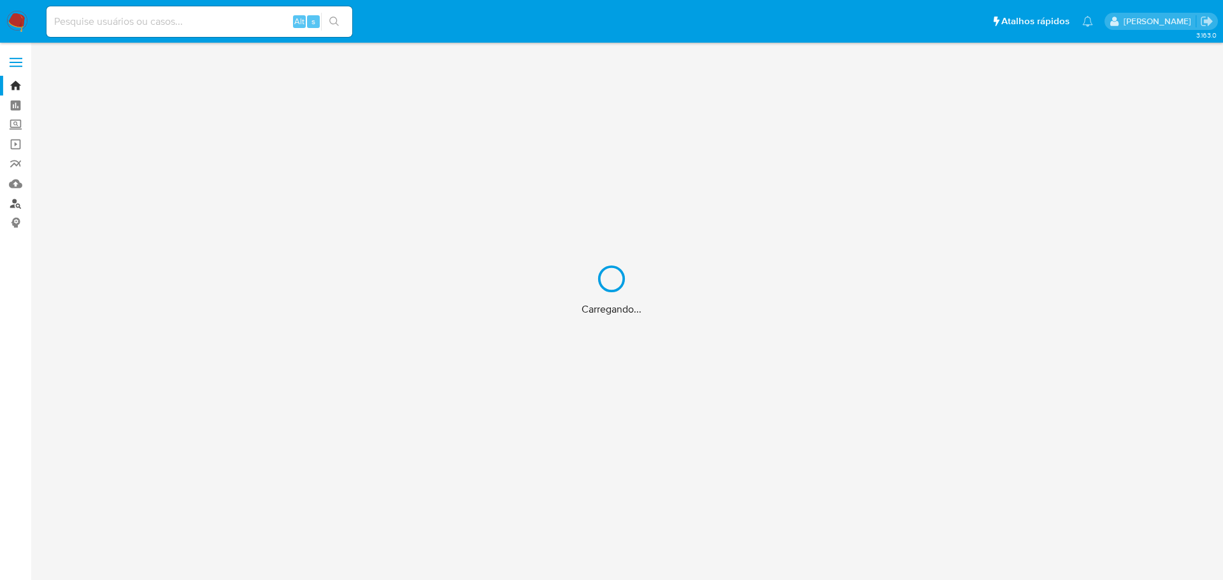
click at [11, 207] on link "Localizador de pessoas" at bounding box center [76, 204] width 152 height 20
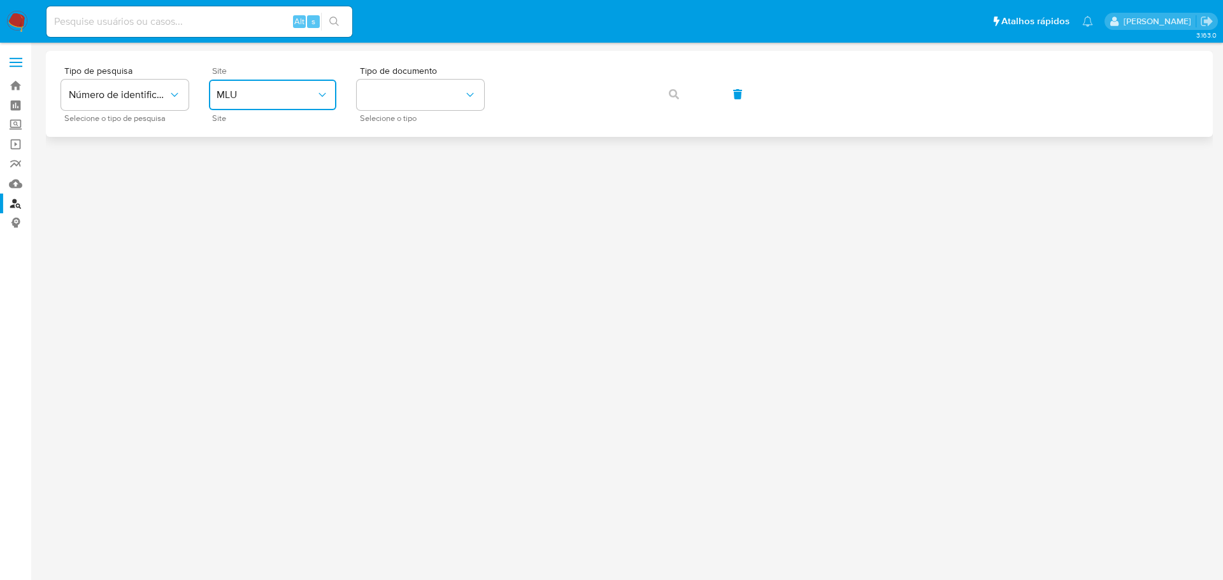
click at [278, 94] on span "MLU" at bounding box center [266, 95] width 99 height 13
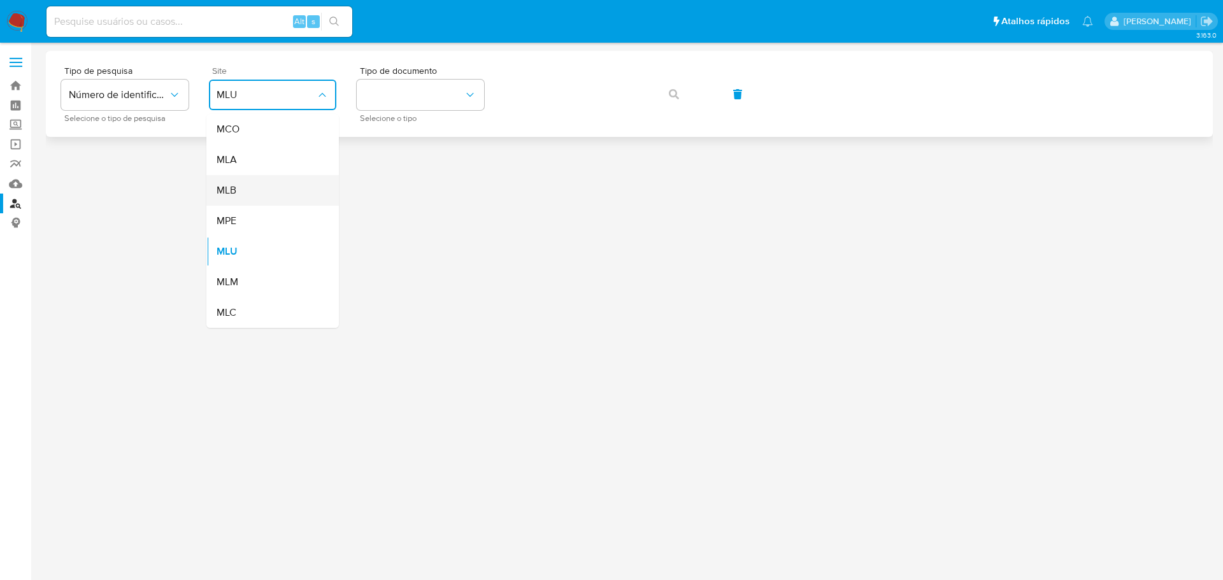
click at [232, 185] on span "MLB" at bounding box center [227, 190] width 20 height 13
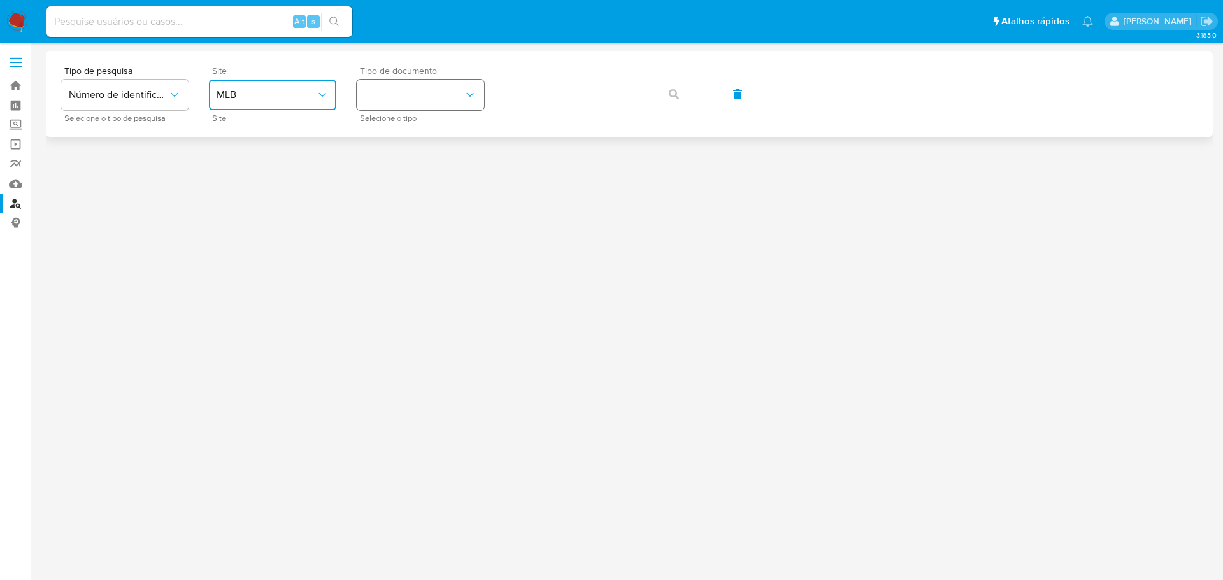
click at [384, 85] on button "identificationType" at bounding box center [420, 95] width 127 height 31
click at [376, 182] on span "CPF" at bounding box center [373, 186] width 18 height 11
click at [668, 92] on button "button" at bounding box center [673, 94] width 43 height 31
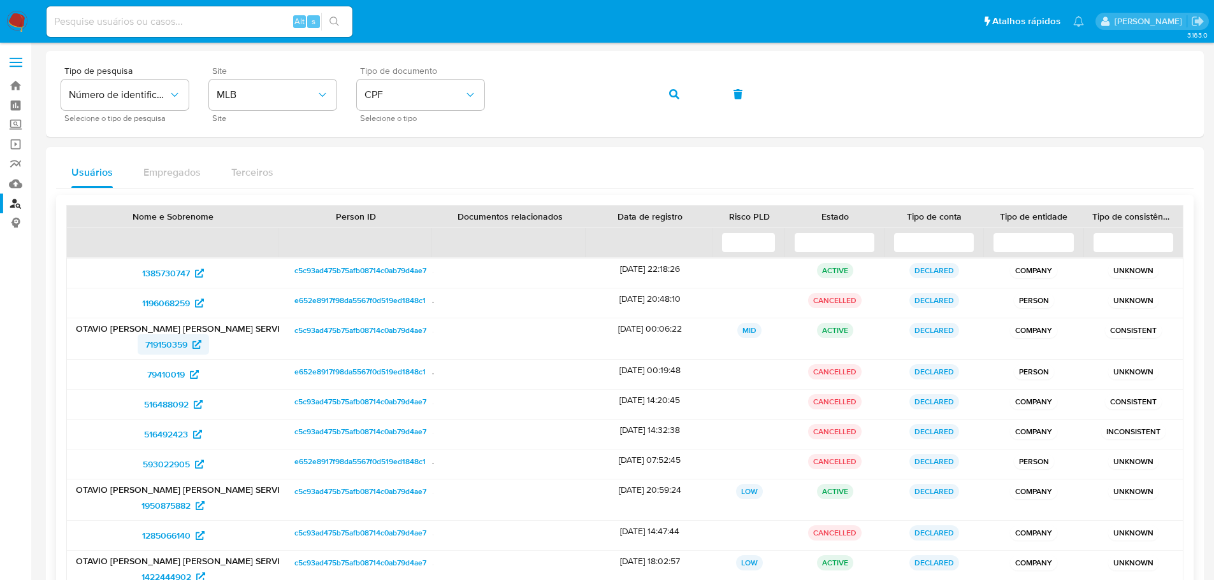
click at [170, 340] on span "719150359" at bounding box center [166, 344] width 42 height 20
click at [162, 275] on span "1385730747" at bounding box center [166, 273] width 48 height 20
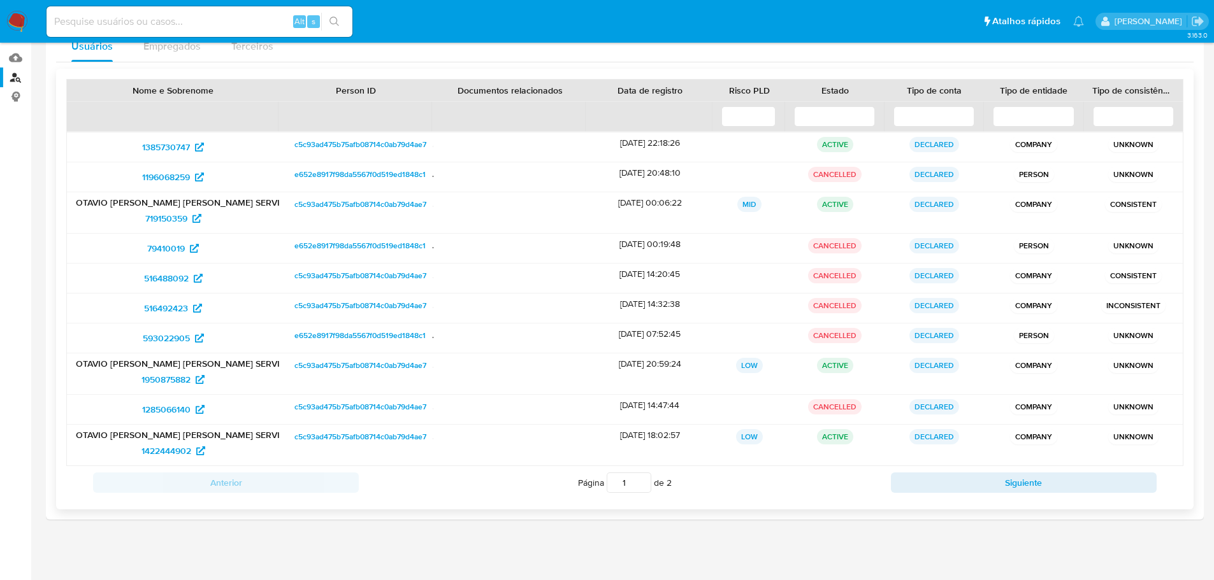
scroll to position [127, 0]
click at [158, 387] on span "1950875882" at bounding box center [165, 378] width 49 height 20
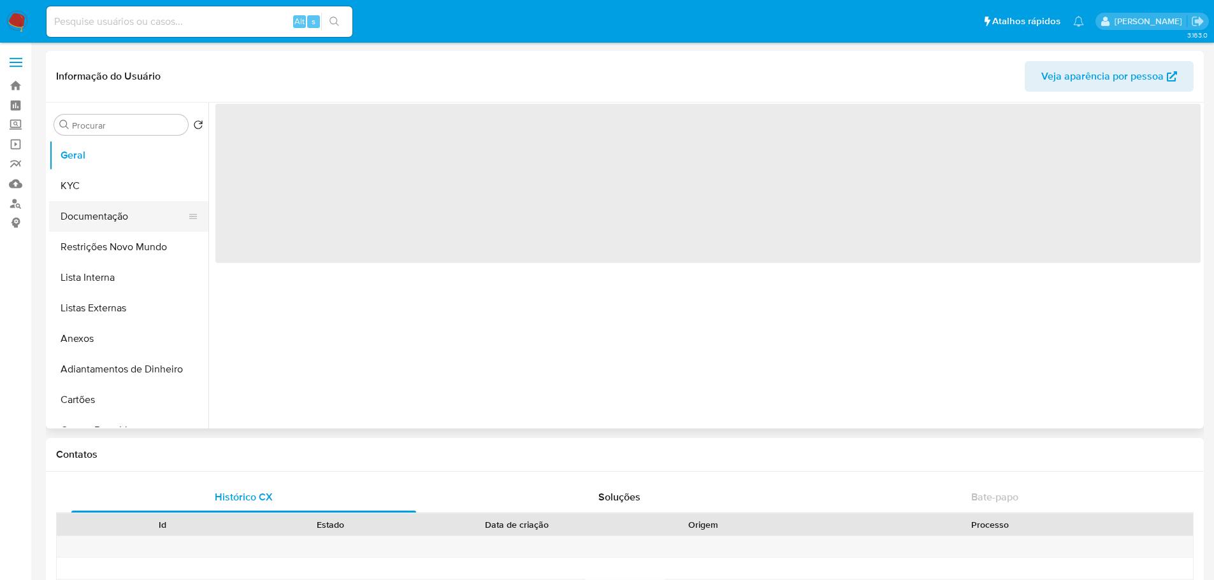
click at [129, 217] on button "Documentação" at bounding box center [123, 216] width 149 height 31
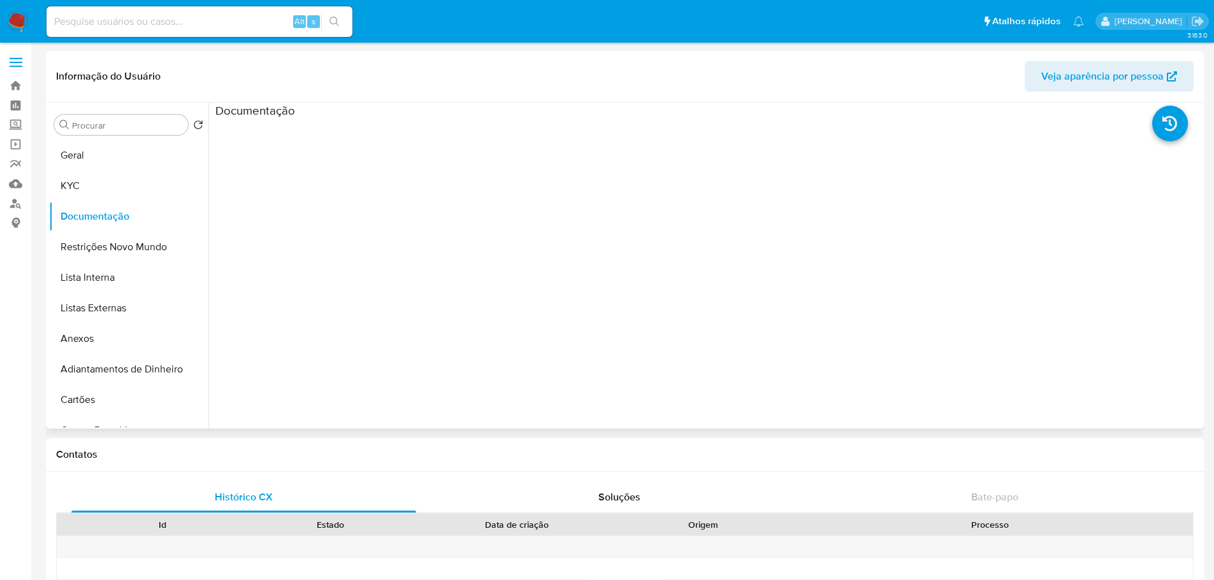
select select "10"
click at [117, 187] on button "KYC" at bounding box center [123, 186] width 149 height 31
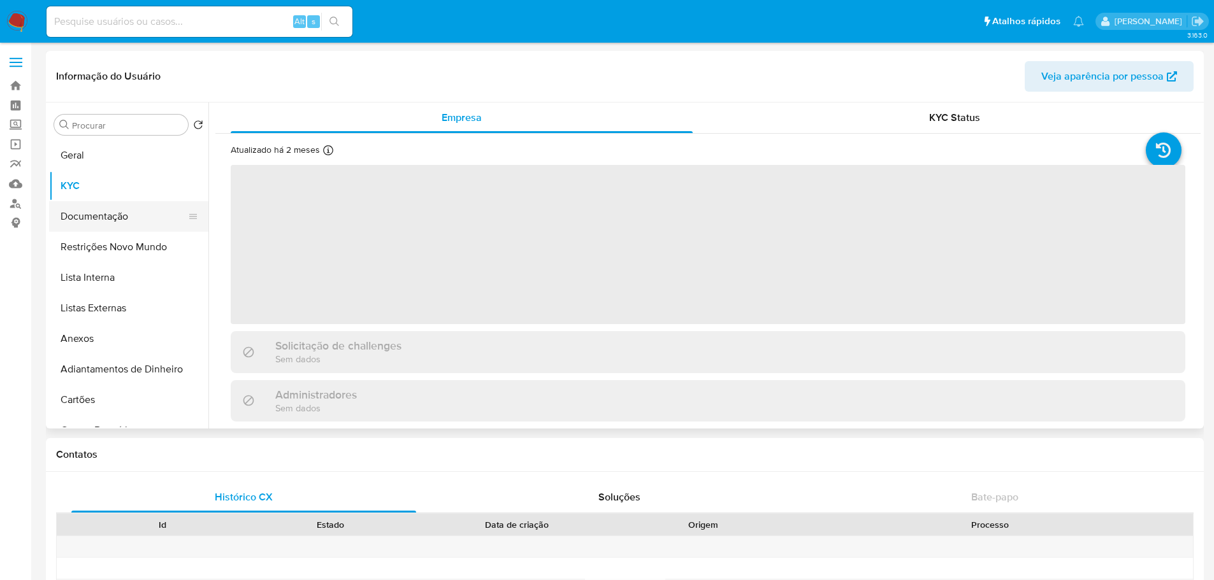
click at [116, 219] on button "Documentação" at bounding box center [123, 216] width 149 height 31
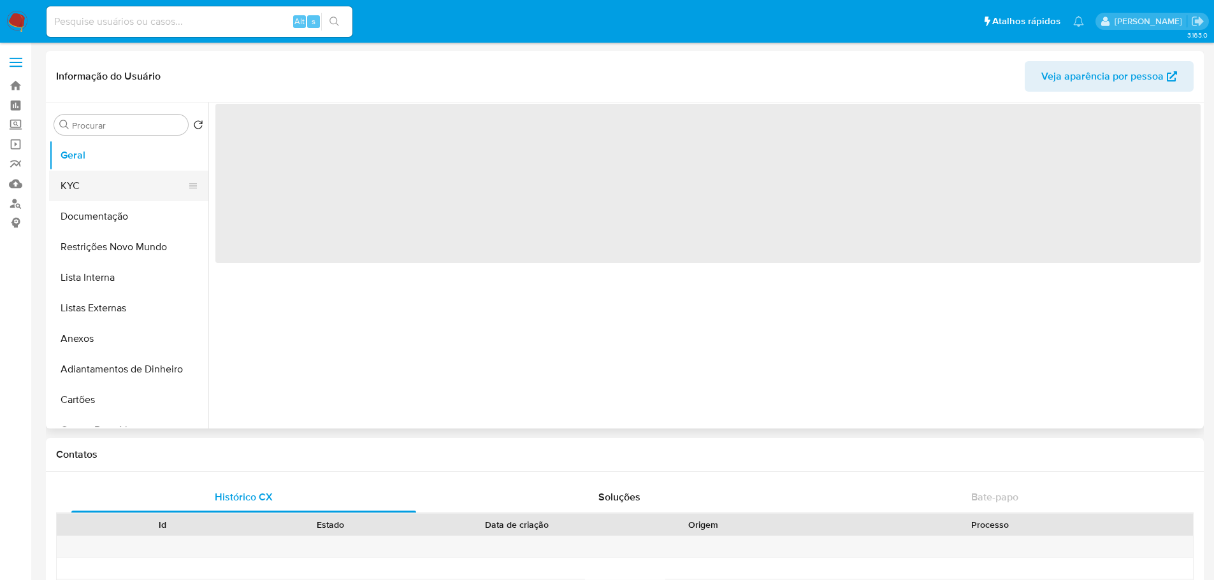
click at [99, 191] on button "KYC" at bounding box center [123, 186] width 149 height 31
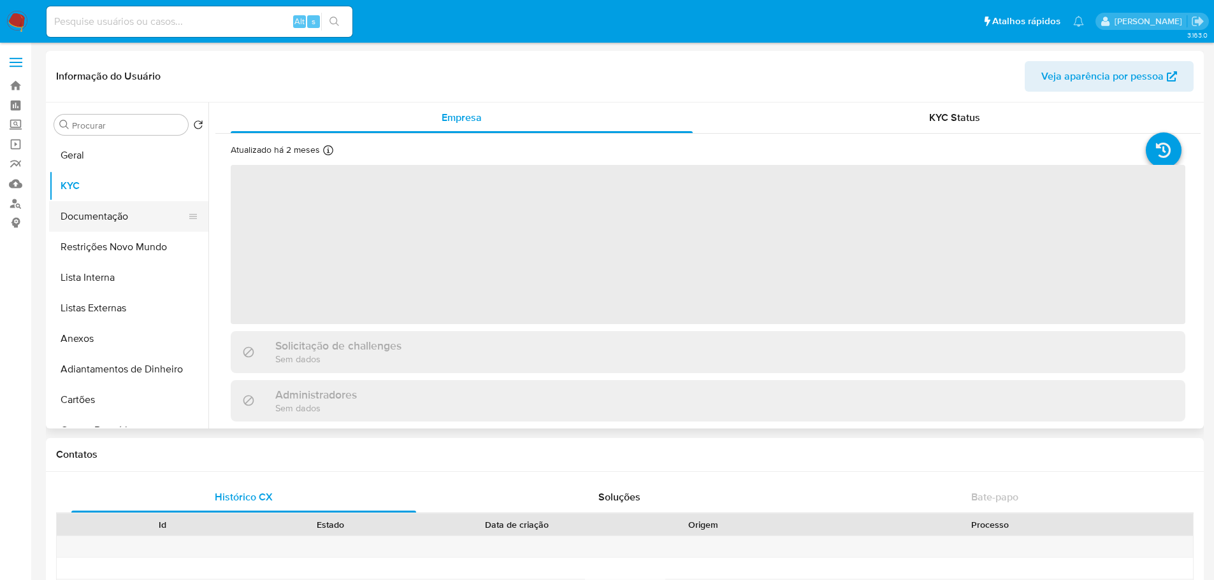
select select "10"
click at [133, 226] on button "Documentação" at bounding box center [123, 216] width 149 height 31
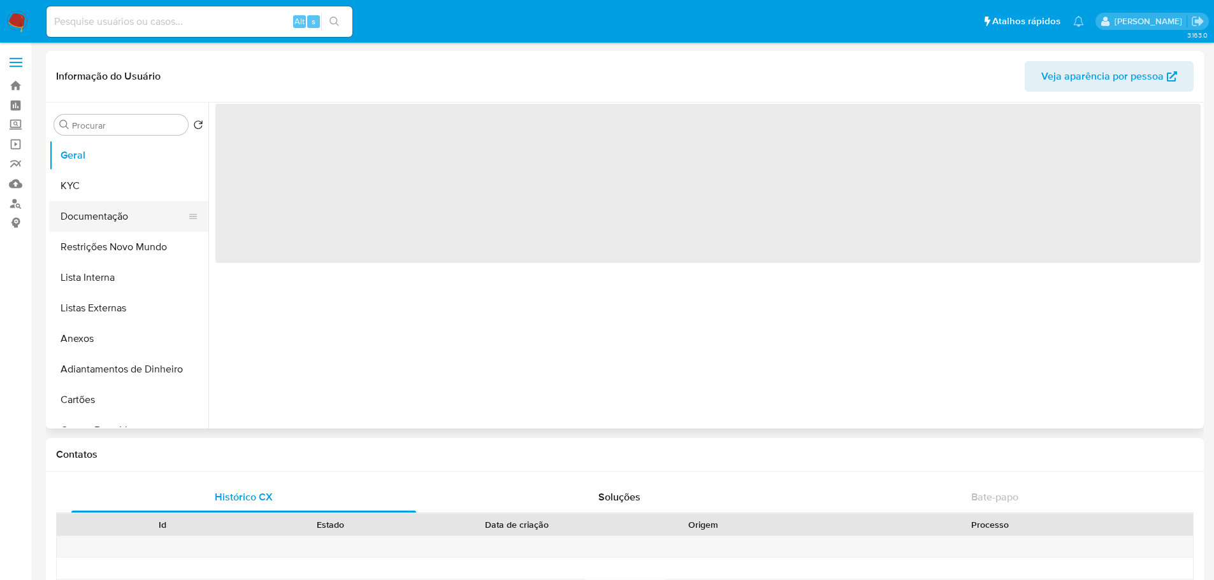
select select "10"
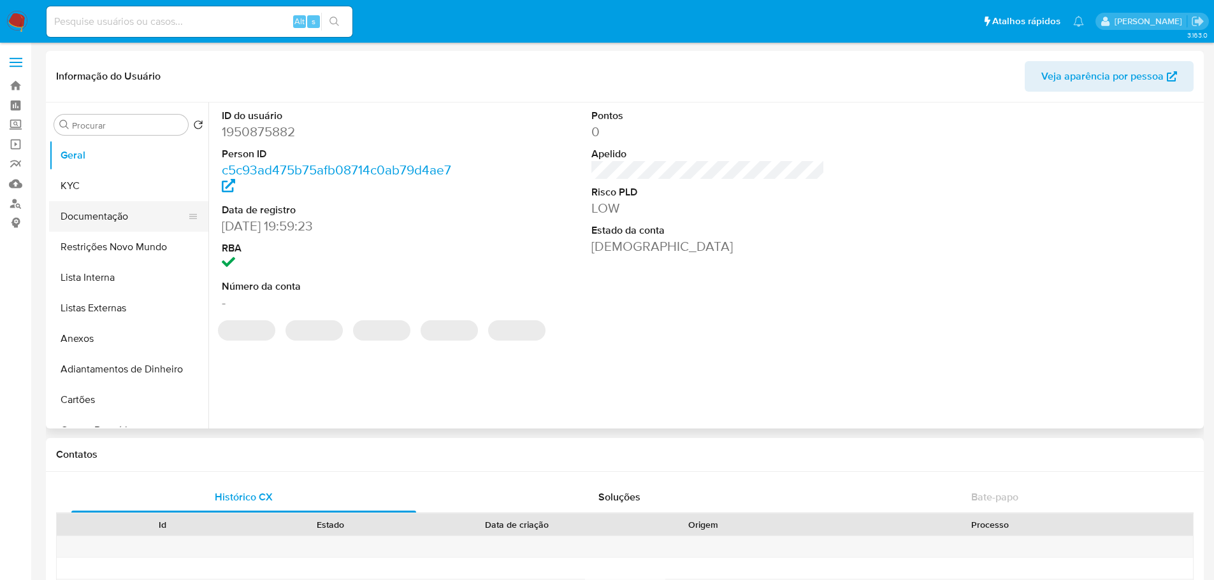
click at [104, 214] on button "Documentação" at bounding box center [123, 216] width 149 height 31
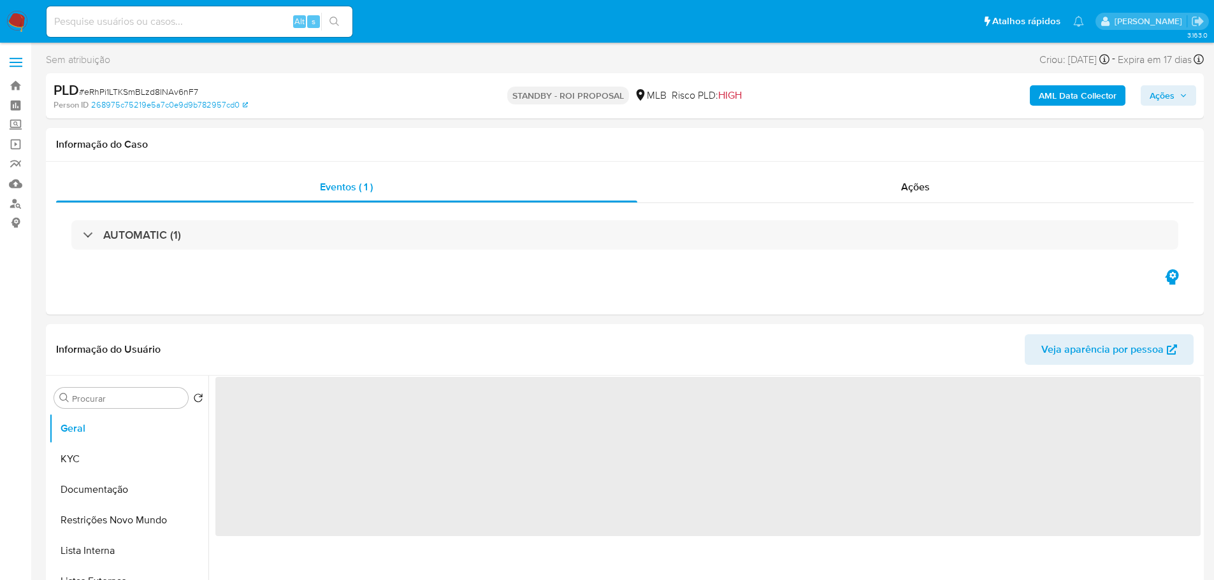
select select "10"
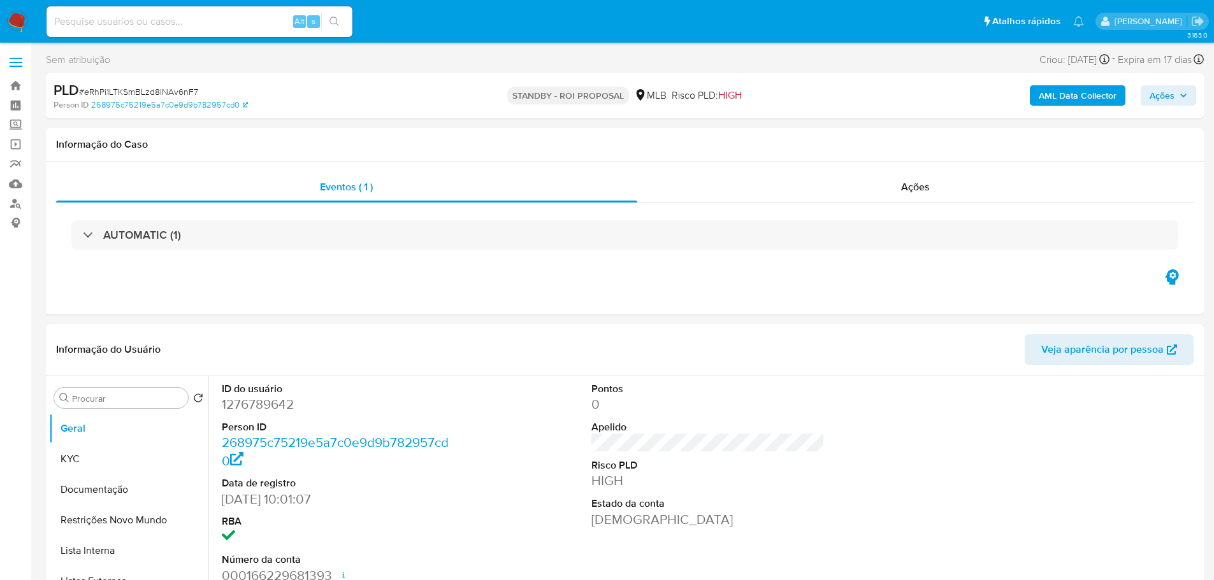
click at [175, 90] on span "# eRhPi1LTKSmBLzd8INAv6nF7" at bounding box center [138, 91] width 119 height 13
click at [174, 90] on span "# eRhPi1LTKSmBLzd8INAv6nF7" at bounding box center [138, 91] width 119 height 13
copy span "eRhPi1LTKSmBLzd8INAv6nF7"
click at [18, 17] on img at bounding box center [17, 22] width 22 height 22
